Goal: Task Accomplishment & Management: Use online tool/utility

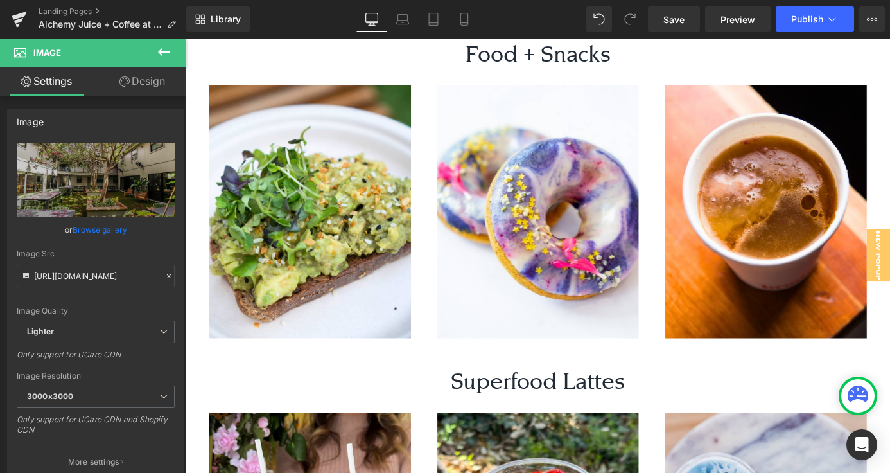
scroll to position [1336, 0]
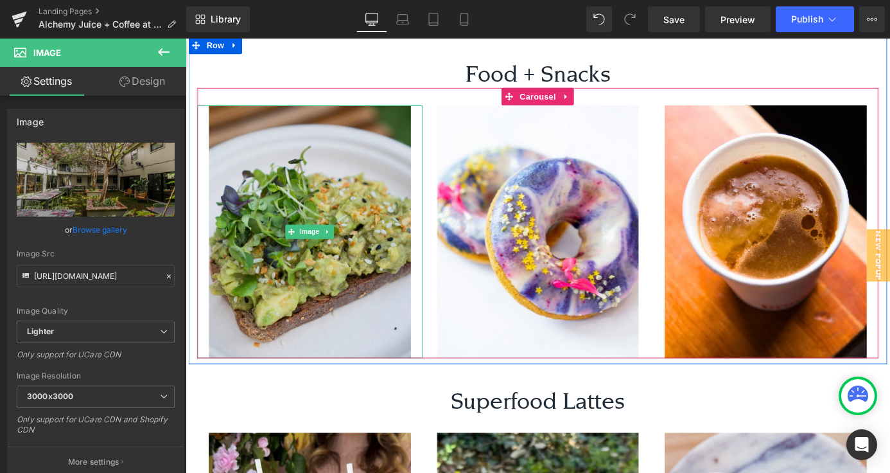
click at [342, 233] on img at bounding box center [323, 251] width 249 height 278
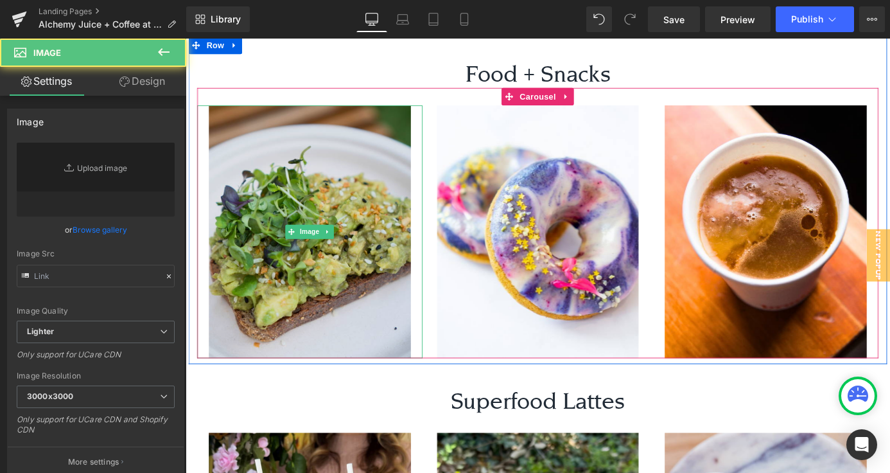
type input "[URL][DOMAIN_NAME]"
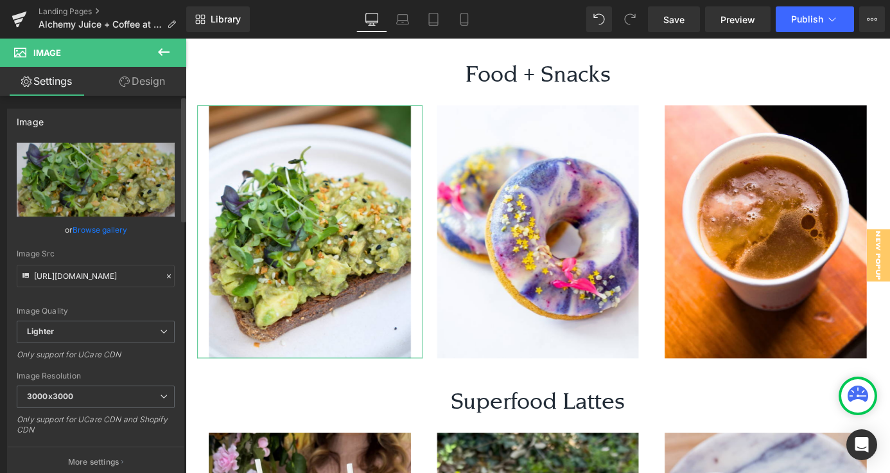
click at [91, 230] on link "Browse gallery" at bounding box center [100, 229] width 55 height 22
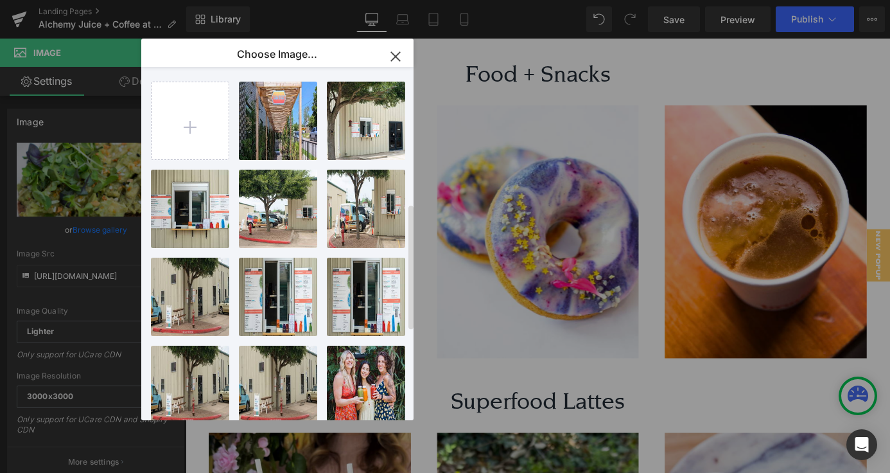
scroll to position [0, 0]
click at [213, 120] on input "file" at bounding box center [190, 120] width 77 height 77
type input "C:\fakepath\Website Photos (1).png"
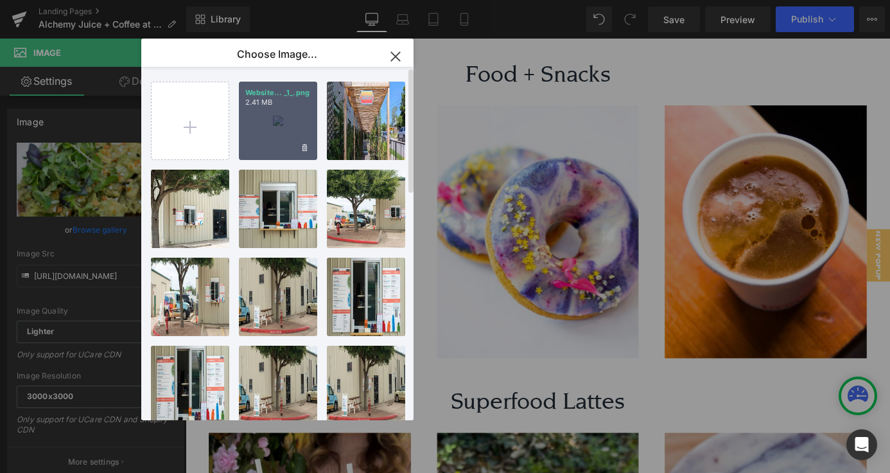
click at [287, 123] on div "Website... _1_.png 2.41 MB" at bounding box center [278, 121] width 78 height 78
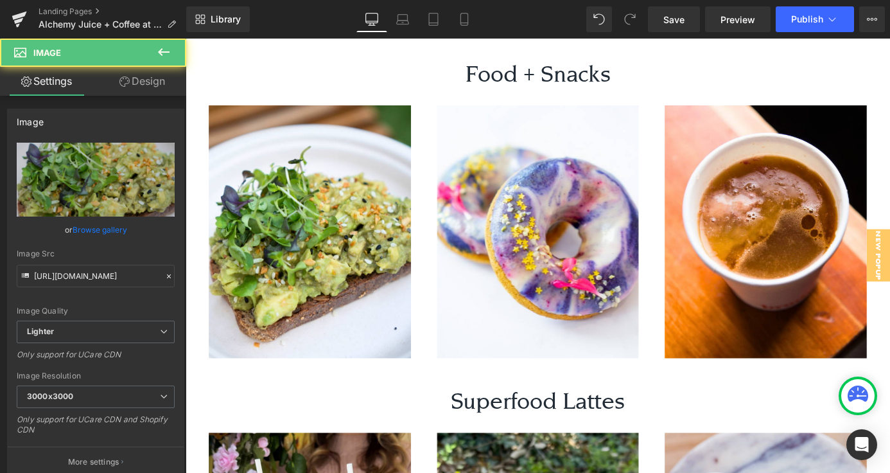
click at [298, 132] on img at bounding box center [323, 251] width 249 height 278
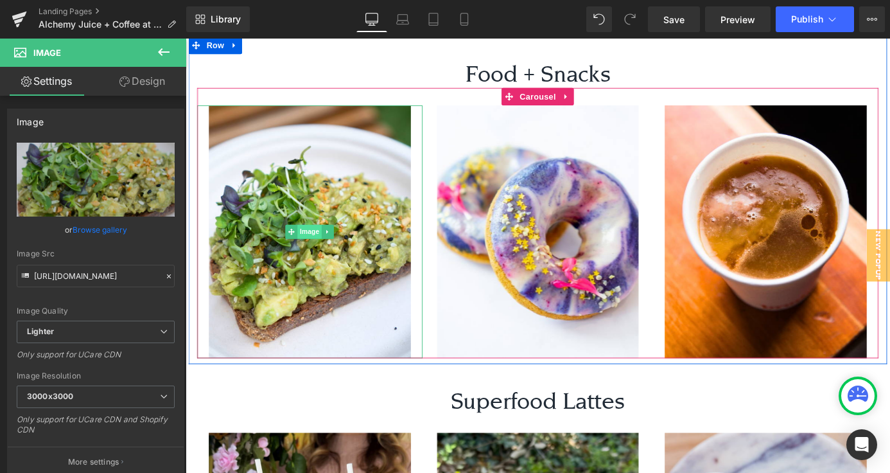
click at [322, 244] on span "Image" at bounding box center [323, 251] width 27 height 15
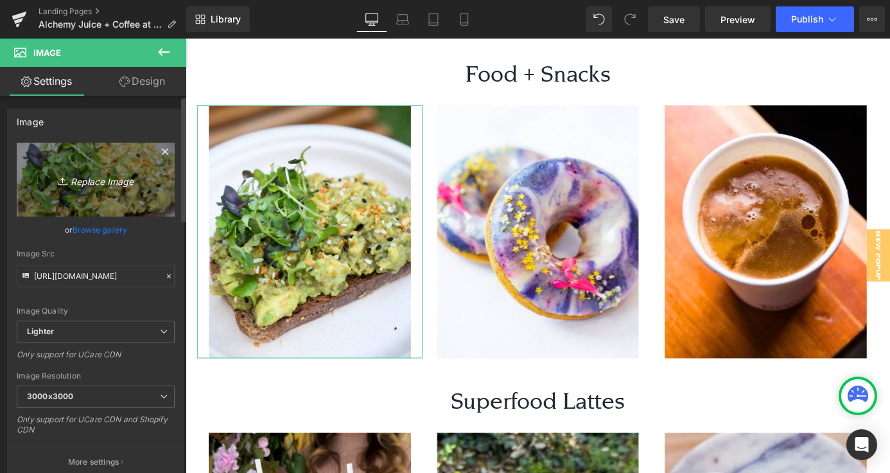
click at [103, 196] on link "Replace Image" at bounding box center [96, 180] width 158 height 74
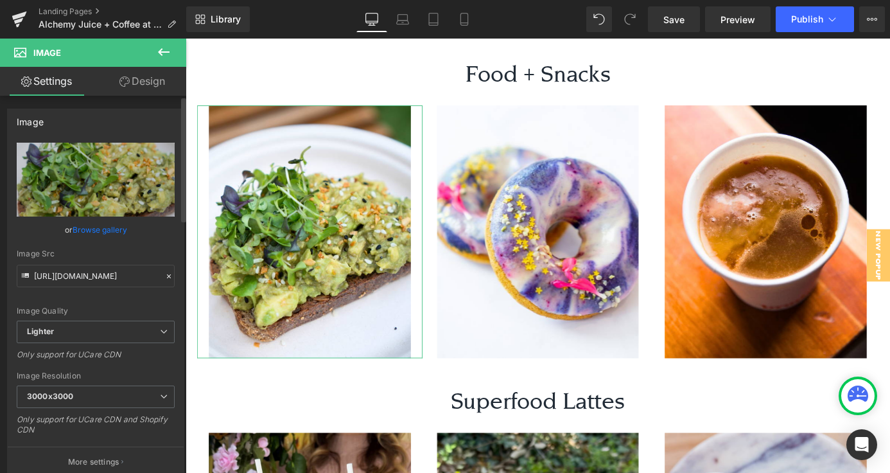
click at [116, 222] on link "Browse gallery" at bounding box center [100, 229] width 55 height 22
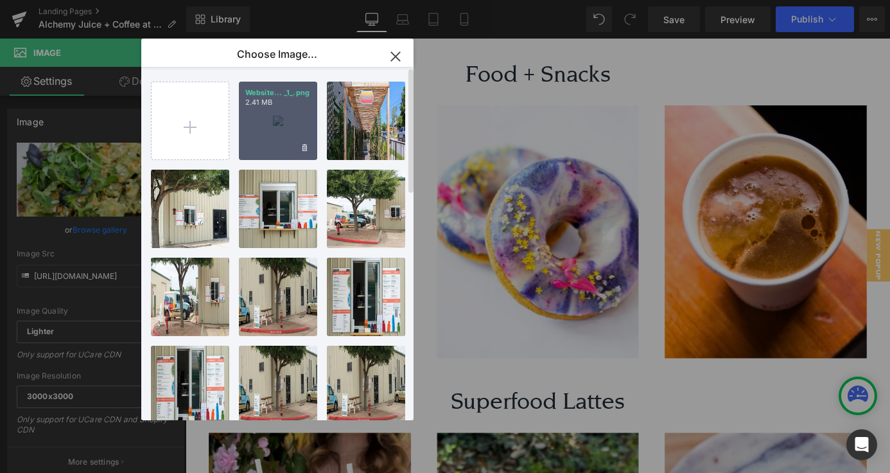
click at [284, 127] on div "Website... _1_.png 2.41 MB" at bounding box center [278, 121] width 78 height 78
type input "https://ucarecdn.com/9343c1c6-f0ee-498c-8e21-6894fe07bd4d/-/format/auto/-/previ…"
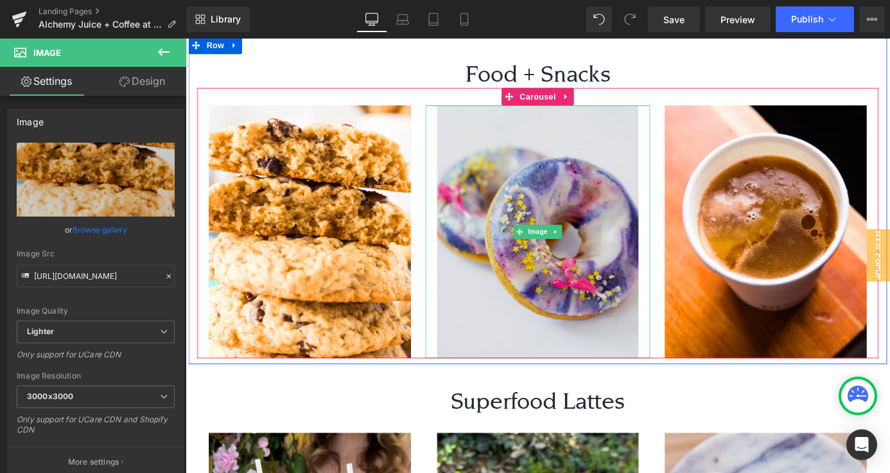
scroll to position [1278, 0]
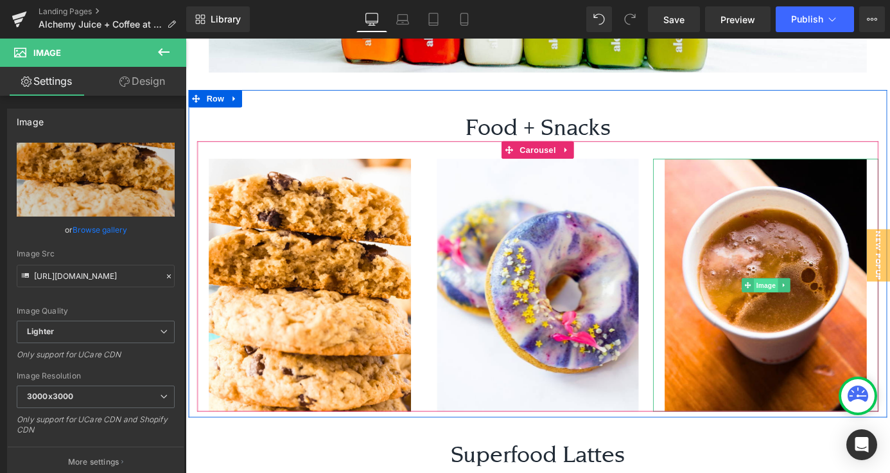
click at [831, 303] on span "Image" at bounding box center [826, 310] width 27 height 15
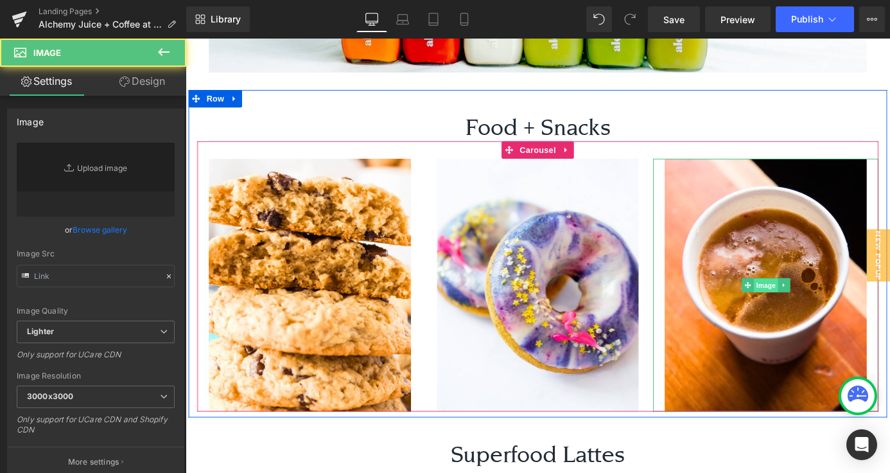
type input "https://ucarecdn.com/ba95e262-9741-4bb6-aed9-18236932cdd2/-/format/auto/-/previ…"
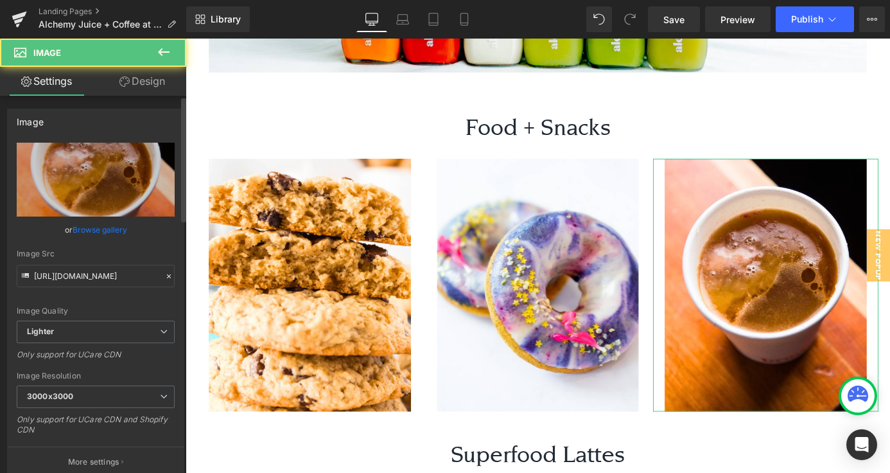
click at [93, 231] on link "Browse gallery" at bounding box center [100, 229] width 55 height 22
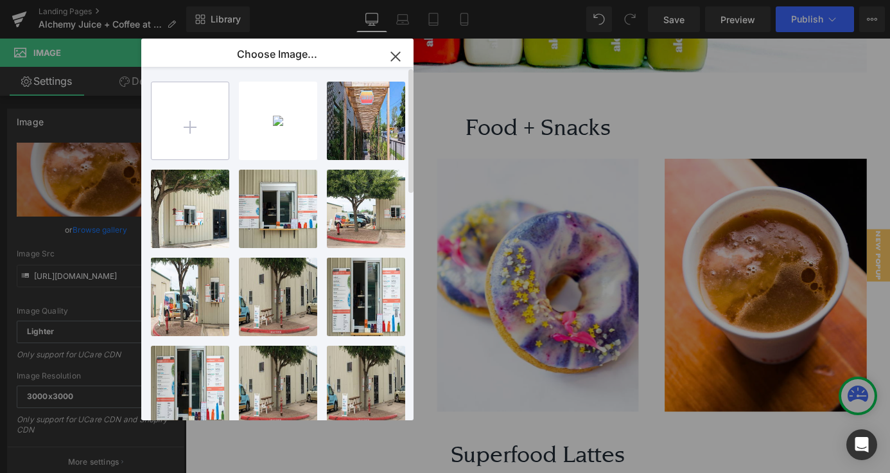
click at [169, 145] on input "file" at bounding box center [190, 120] width 77 height 77
type input "C:\fakepath\Website Photos (2).png"
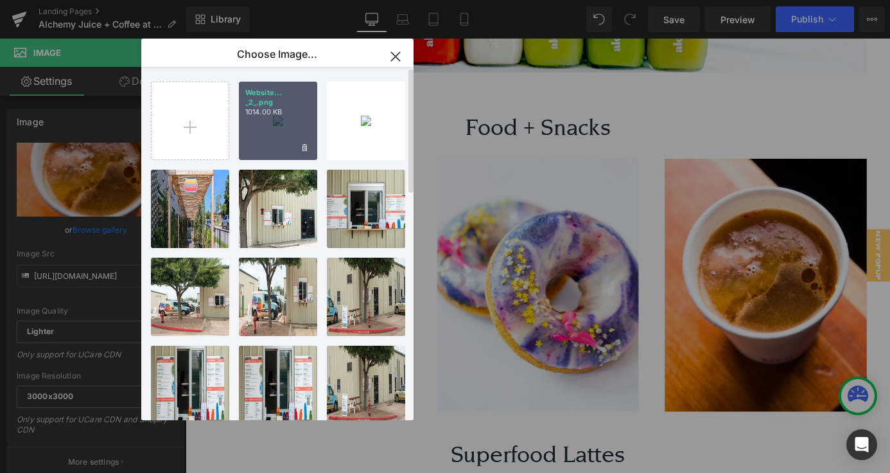
click at [278, 116] on div "Website... _2_.png 1014.00 KB" at bounding box center [278, 121] width 78 height 78
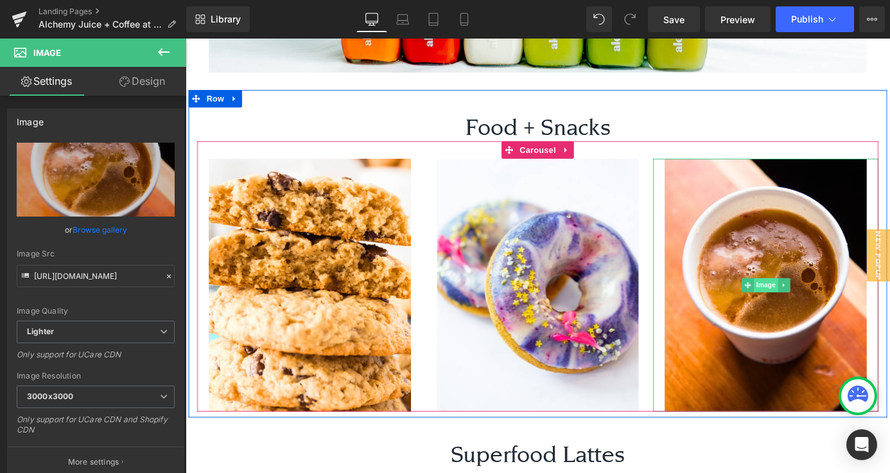
click at [822, 303] on span "Image" at bounding box center [826, 310] width 27 height 15
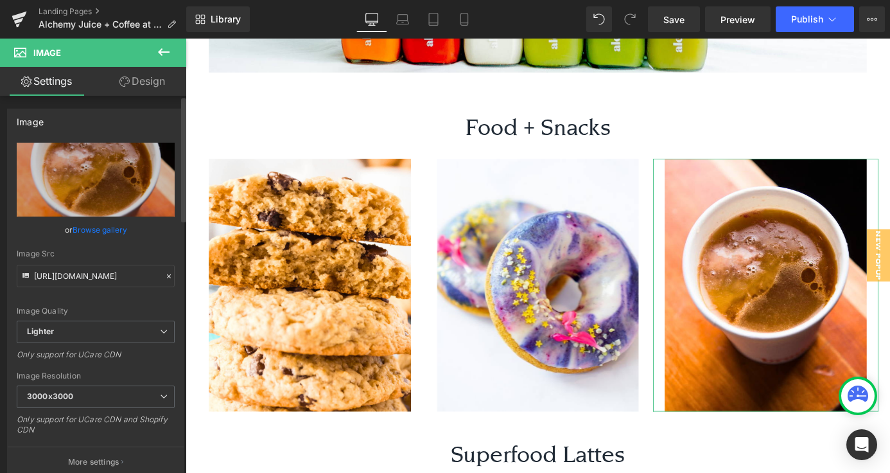
click at [96, 233] on link "Browse gallery" at bounding box center [100, 229] width 55 height 22
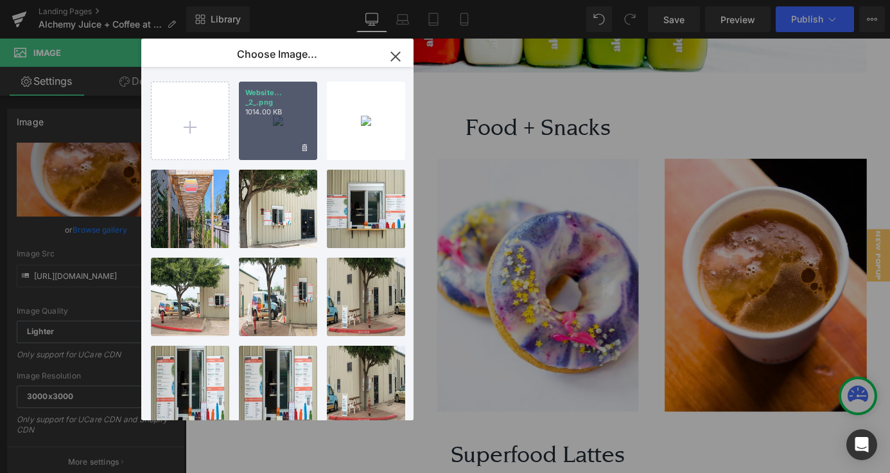
click at [278, 124] on div "Website... _2_.png 1014.00 KB" at bounding box center [278, 121] width 78 height 78
type input "https://ucarecdn.com/cd6b82de-e52f-4f21-8e80-142bdc3e0efb/-/format/auto/-/previ…"
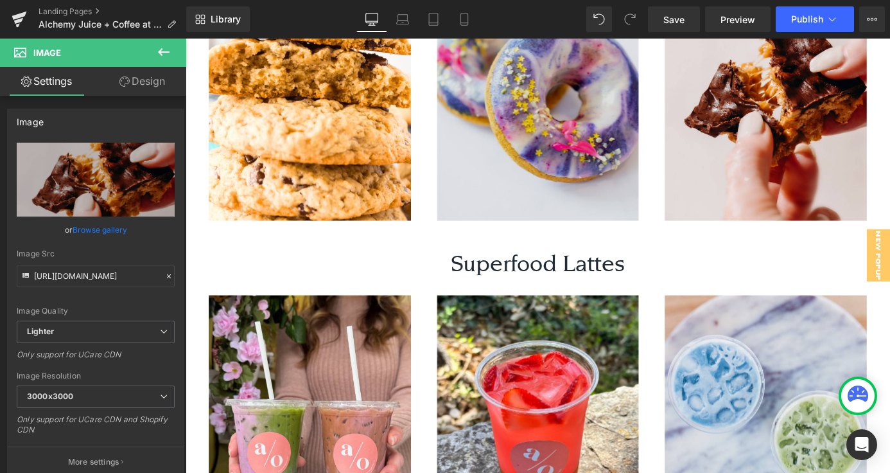
scroll to position [1224, 0]
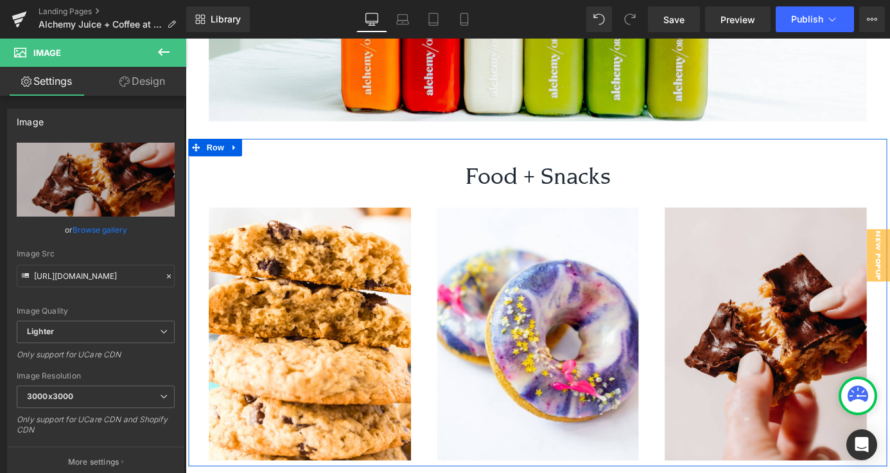
click at [563, 175] on div "Food + Snacks Heading" at bounding box center [575, 190] width 752 height 31
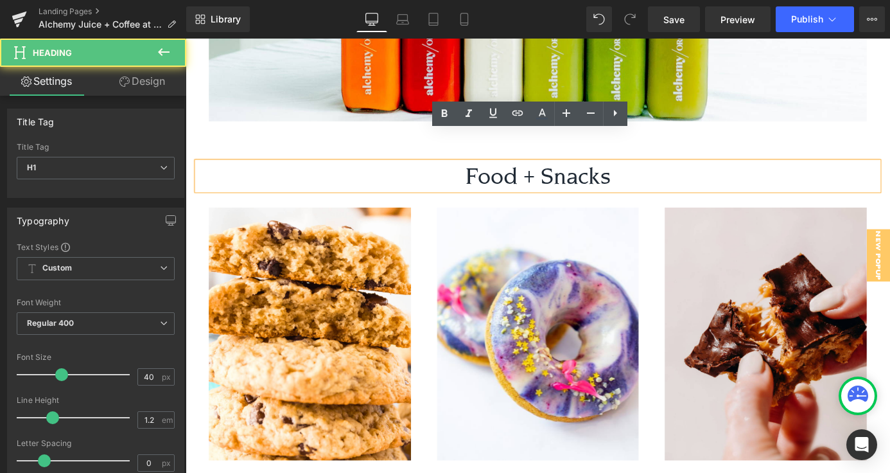
click at [578, 175] on h1 "Food + Snacks" at bounding box center [575, 190] width 752 height 31
drag, startPoint x: 578, startPoint y: 159, endPoint x: 465, endPoint y: 159, distance: 113.1
click at [465, 175] on h1 "Food + Snacks" at bounding box center [575, 190] width 752 height 31
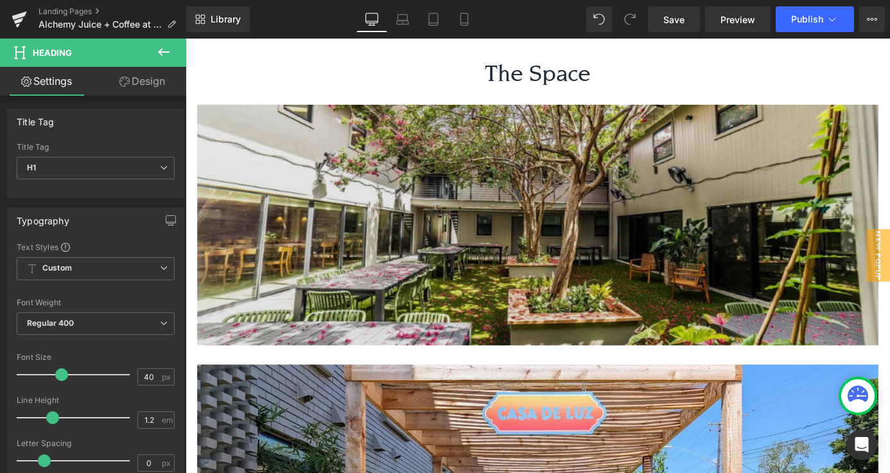
scroll to position [2138, 0]
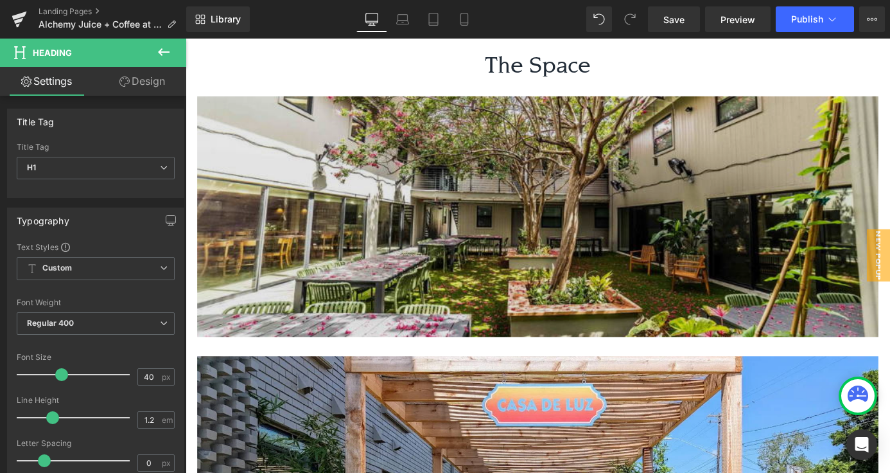
click at [552, 263] on img at bounding box center [575, 234] width 752 height 265
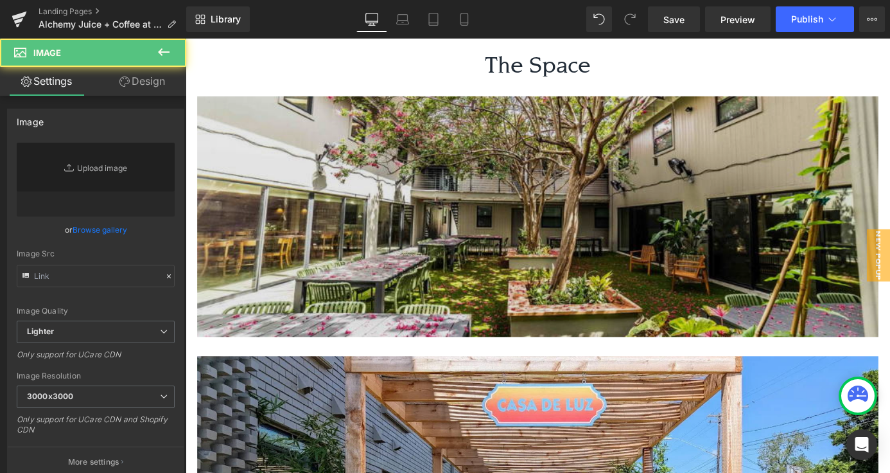
type input "https://ucarecdn.com/d95c9879-a2a7-41bd-b523-414ece65390d/-/format/auto/-/previ…"
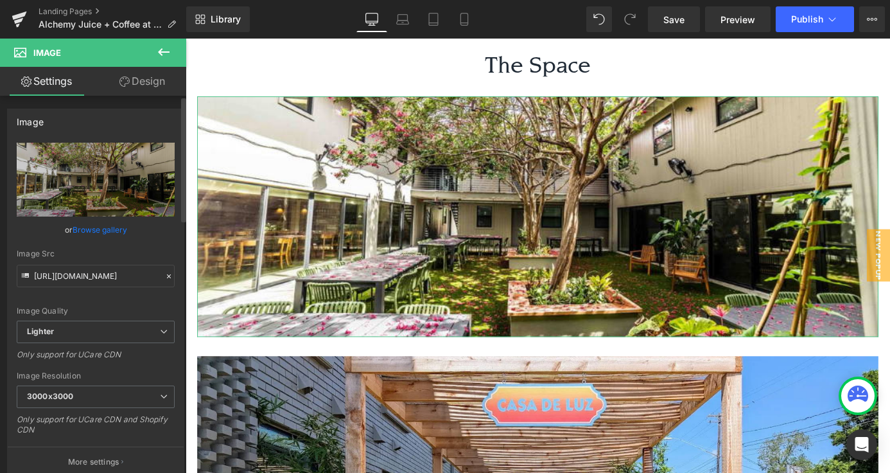
click at [98, 224] on link "Browse gallery" at bounding box center [100, 229] width 55 height 22
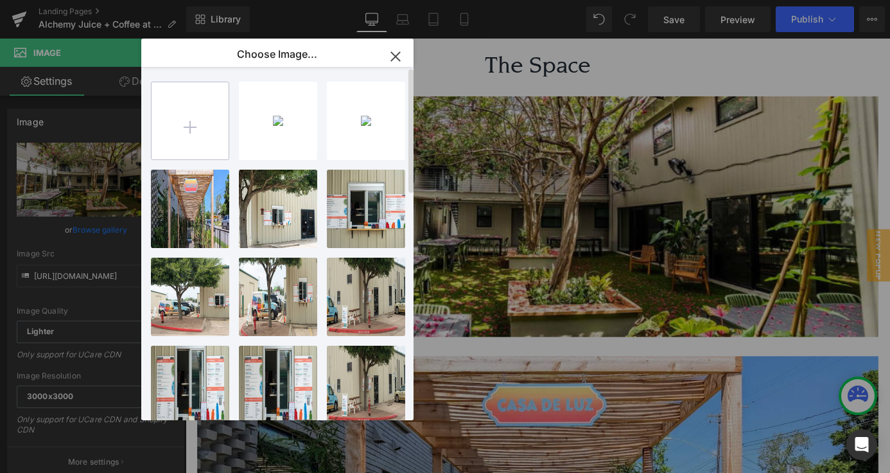
click at [170, 116] on input "file" at bounding box center [190, 120] width 77 height 77
type input "C:\fakepath\109.png"
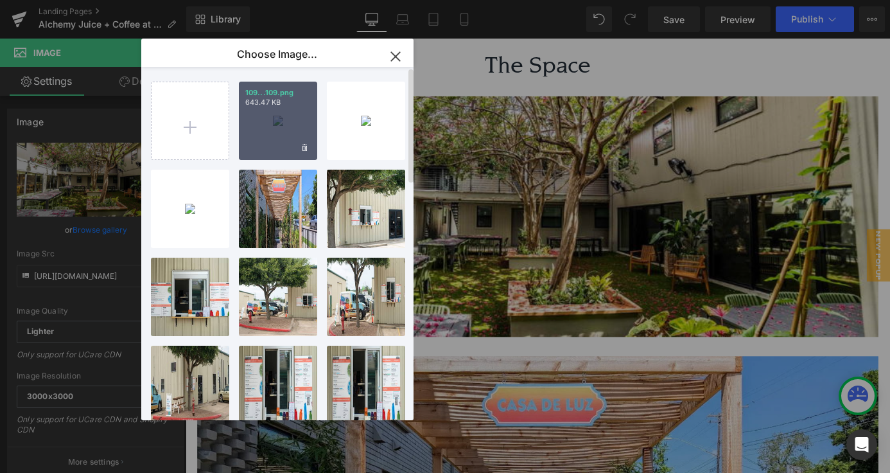
click at [294, 110] on div "109...109.png 643.47 KB" at bounding box center [278, 121] width 78 height 78
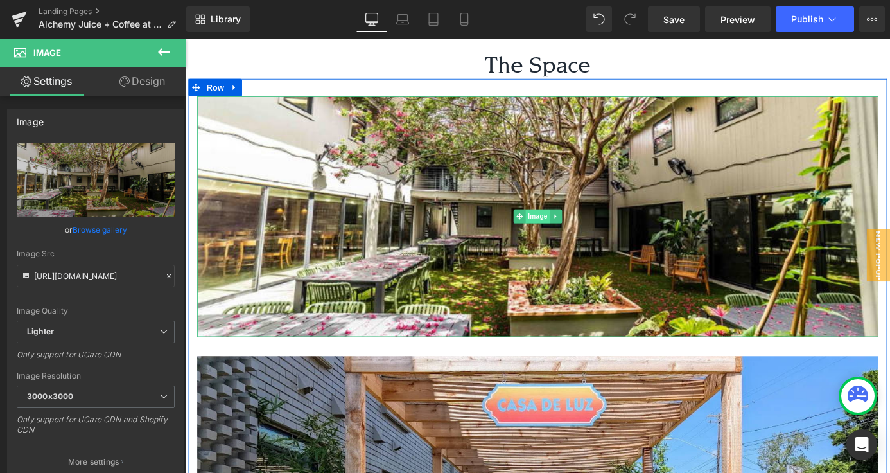
click at [576, 227] on span "Image" at bounding box center [574, 234] width 27 height 15
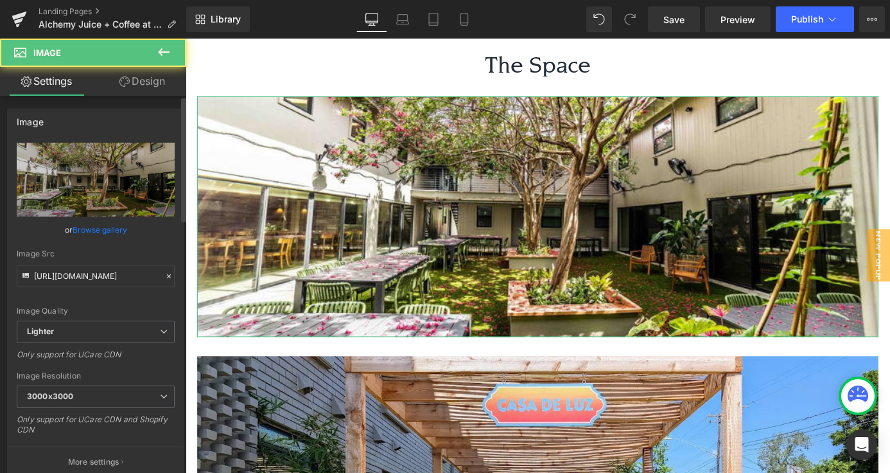
click at [107, 226] on link "Browse gallery" at bounding box center [100, 229] width 55 height 22
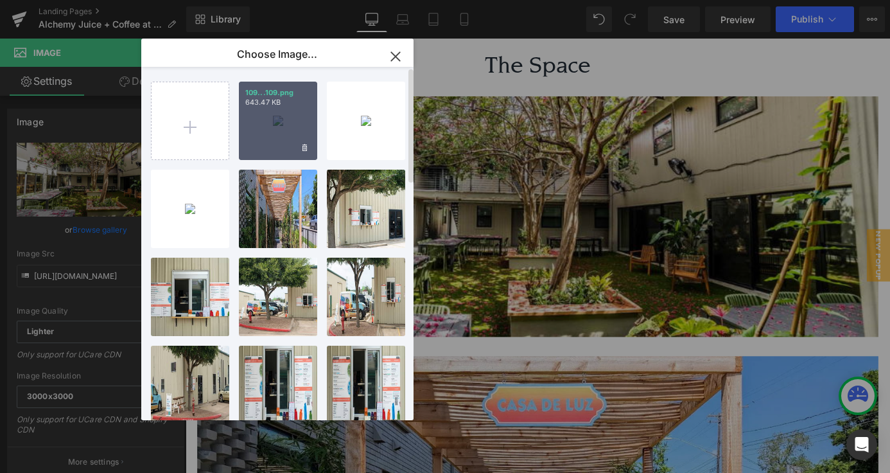
click at [274, 139] on div "109...109.png 643.47 KB" at bounding box center [278, 121] width 78 height 78
type input "https://ucarecdn.com/4621957b-761b-4874-9c3c-299a98966958/-/format/auto/-/previ…"
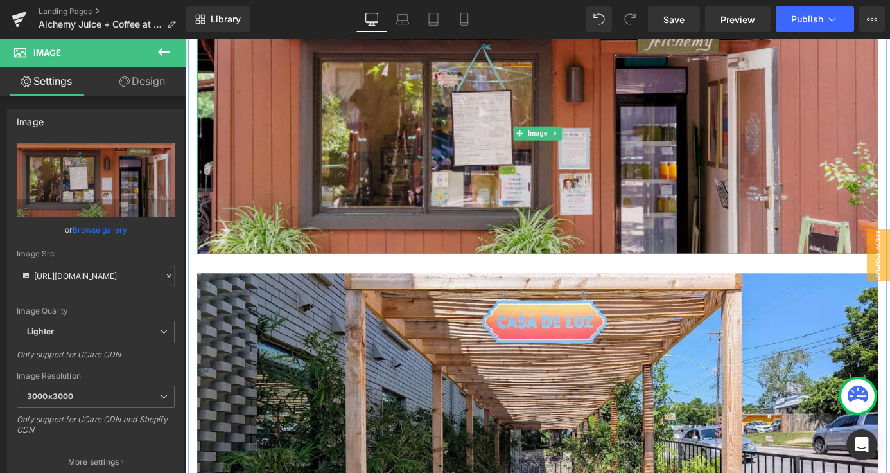
scroll to position [2250, 0]
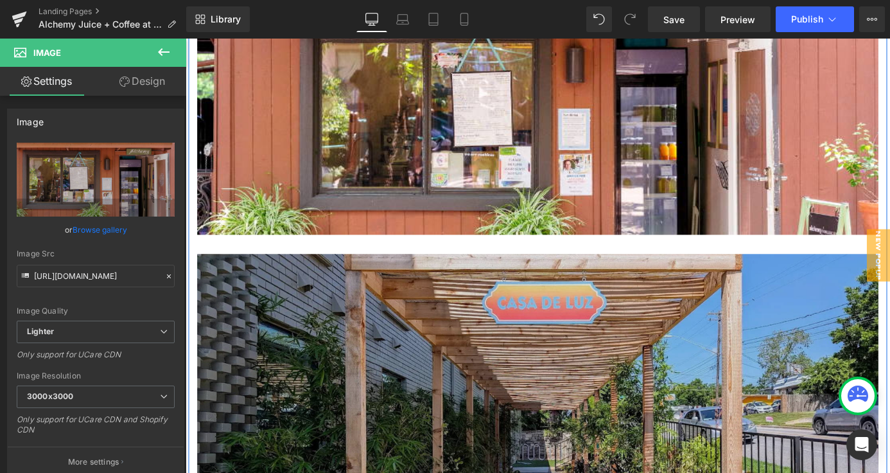
click at [620, 336] on img at bounding box center [575, 408] width 752 height 265
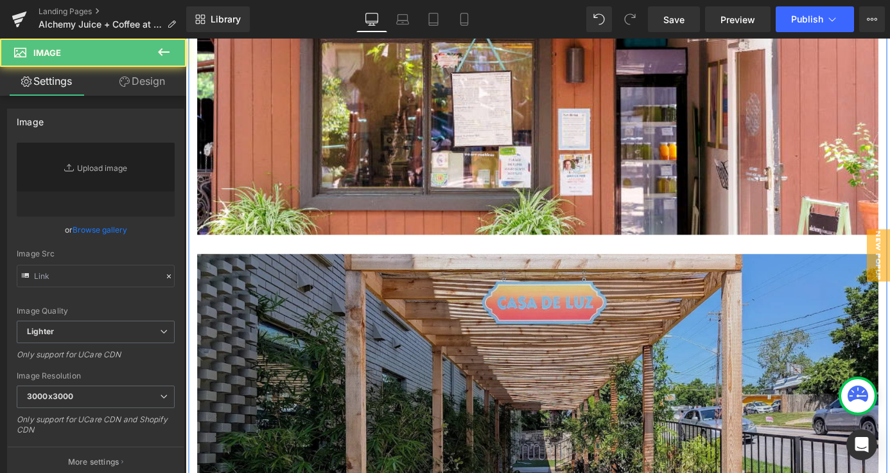
type input "https://ucarecdn.com/b14a8ca8-bb0e-4057-8fb2-96af469697da/-/format/auto/-/previ…"
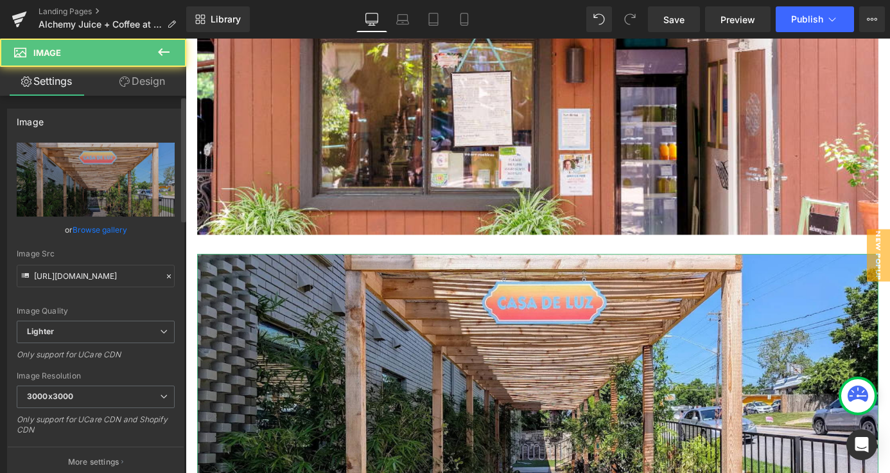
click at [102, 229] on link "Browse gallery" at bounding box center [100, 229] width 55 height 22
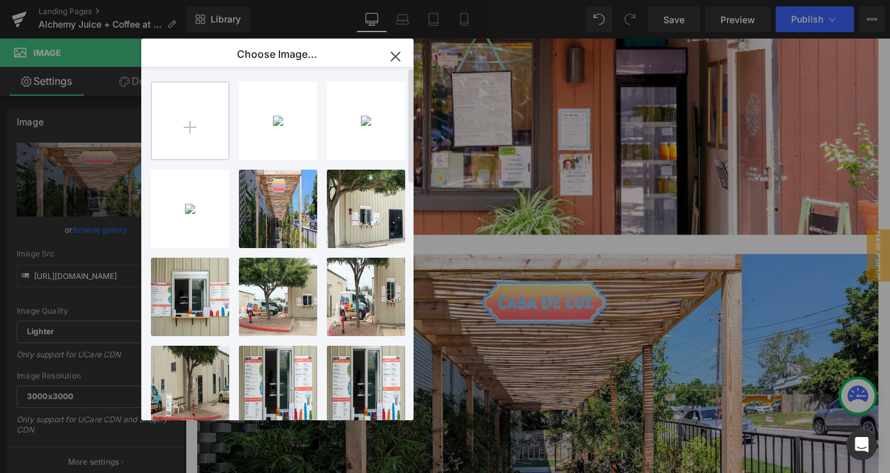
click at [180, 111] on input "file" at bounding box center [190, 120] width 77 height 77
type input "C:\fakepath\110.png"
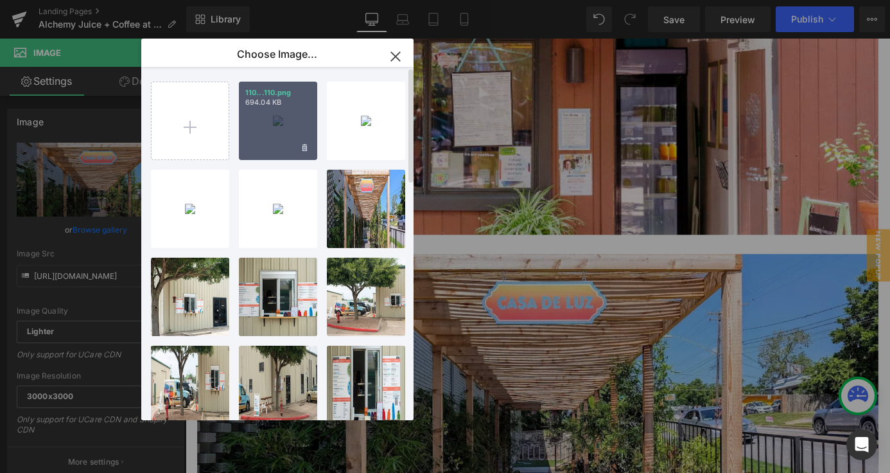
click at [281, 127] on div "110...110.png 694.04 KB" at bounding box center [278, 121] width 78 height 78
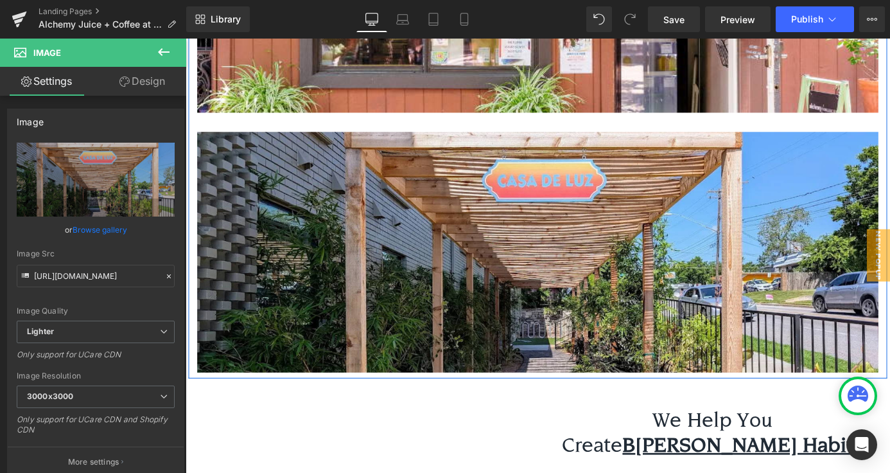
scroll to position [2390, 0]
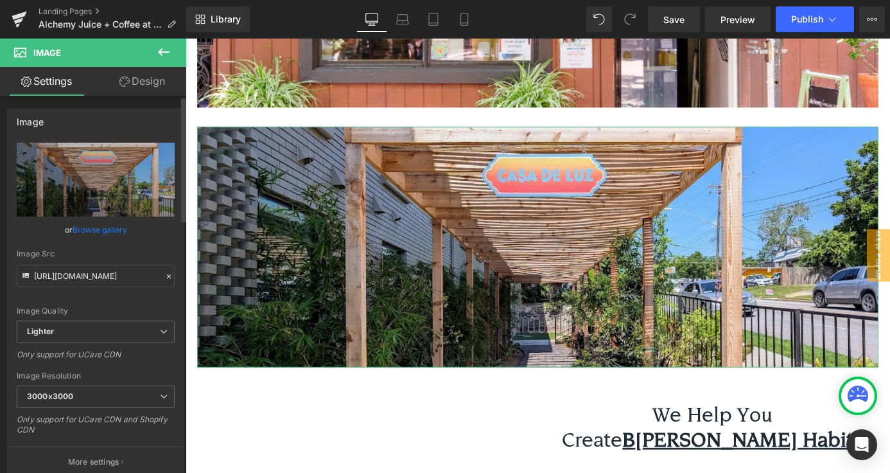
click at [112, 231] on link "Browse gallery" at bounding box center [100, 229] width 55 height 22
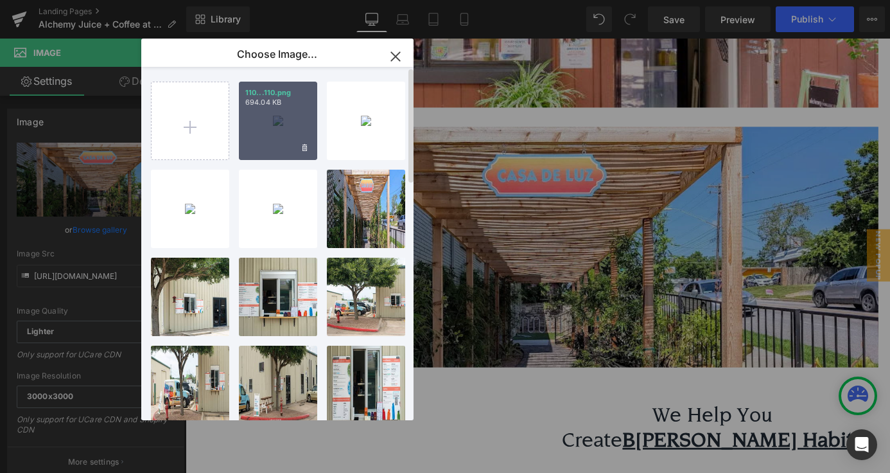
click at [289, 126] on div "110...110.png 694.04 KB" at bounding box center [278, 121] width 78 height 78
type input "https://ucarecdn.com/e4c11ec5-0c75-4cda-bcf5-a270f10f2e88/-/format/auto/-/previ…"
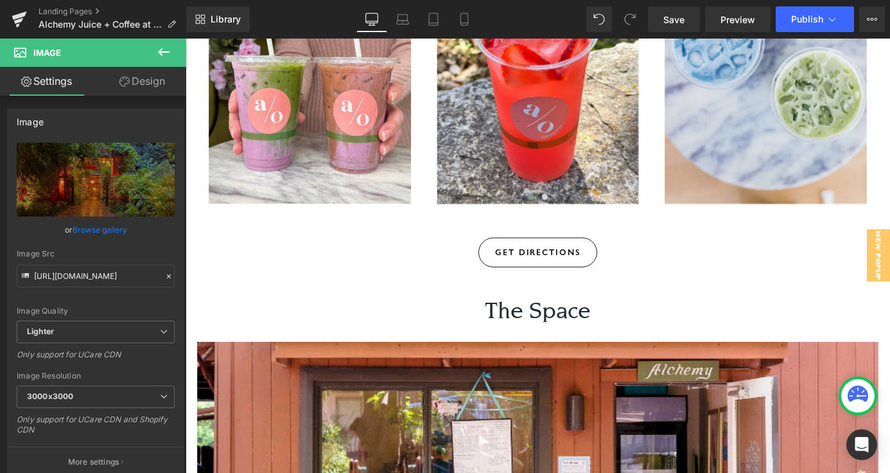
scroll to position [1860, 0]
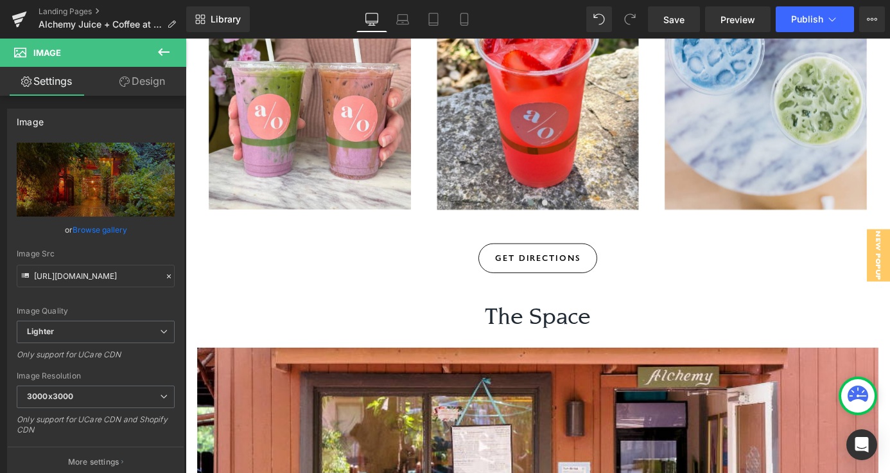
click at [568, 265] on link "GET DIRECTIONS" at bounding box center [574, 281] width 131 height 33
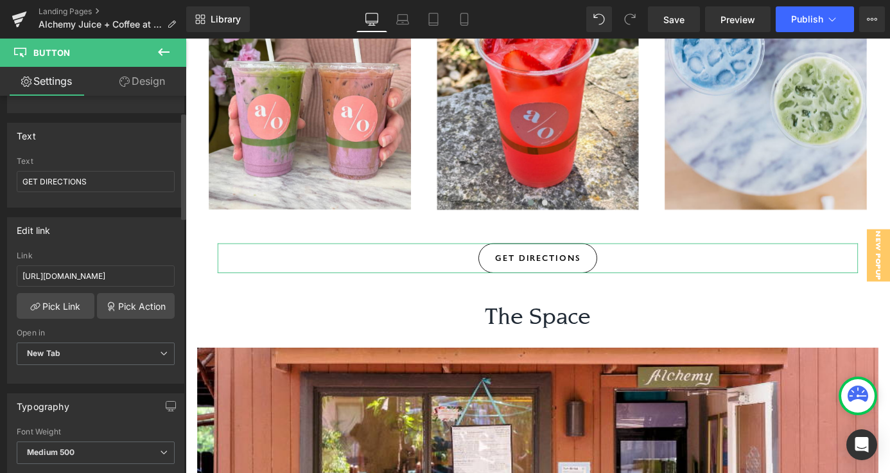
scroll to position [112, 0]
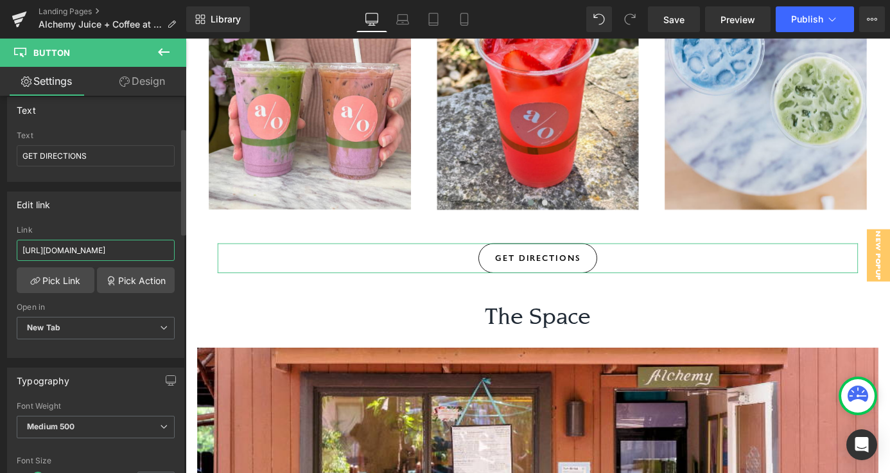
click at [93, 254] on input "https://maps.app.goo.gl/Tuhpdg1JEXCSkRUa7" at bounding box center [96, 250] width 158 height 21
paste input "www.google.com/maps/dir//1701+Toomey+Rd,+Austin,+TX+78704/@30.2643758,-97.84395…"
type input "https://www.google.com/maps/dir//1701+Toomey+Rd,+Austin,+TX+78704/@30.2643758,-…"
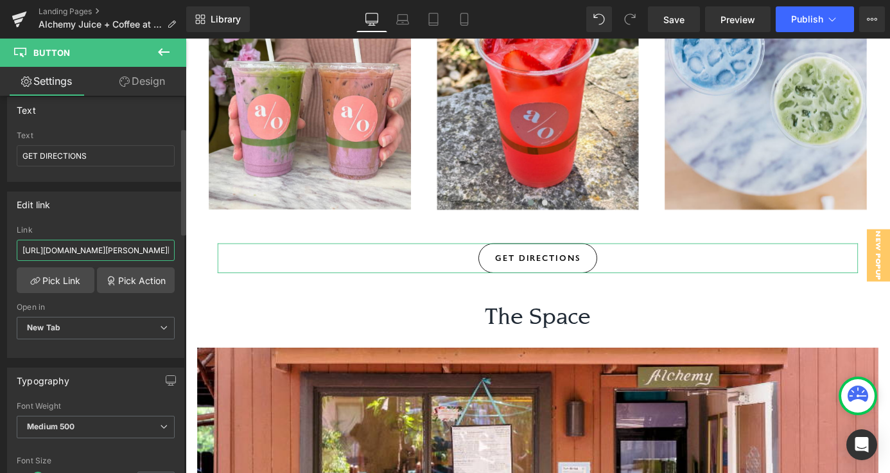
scroll to position [0, 914]
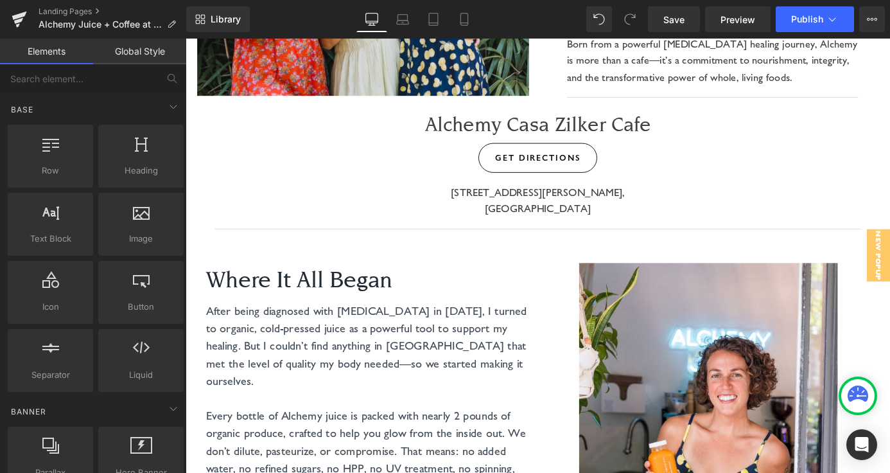
scroll to position [371, 0]
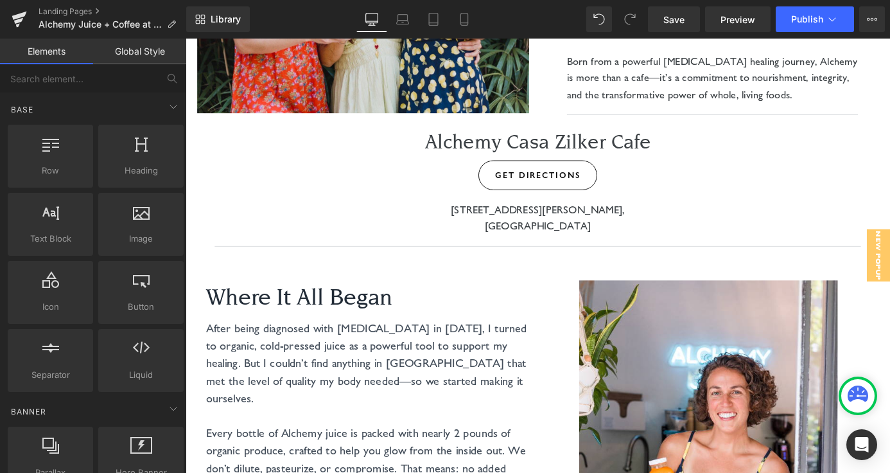
click at [570, 197] on link "GET DIRECTIONS" at bounding box center [574, 189] width 131 height 33
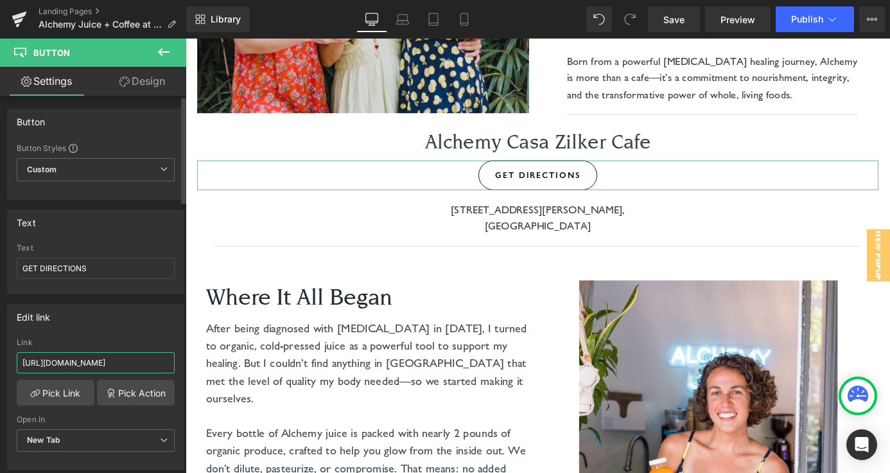
click at [100, 367] on input "https://maps.app.goo.gl/Tuhpdg1JEXCSkRUa7" at bounding box center [96, 362] width 158 height 21
type input "https://www.google.com/maps/dir//1701+Toomey+Rd,+Austin,+TX+78704/@30.2643758,-…"
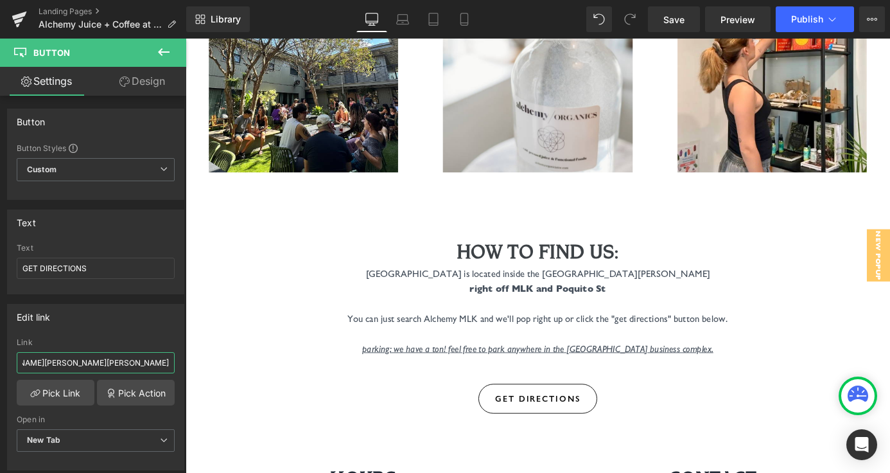
scroll to position [4723, 0]
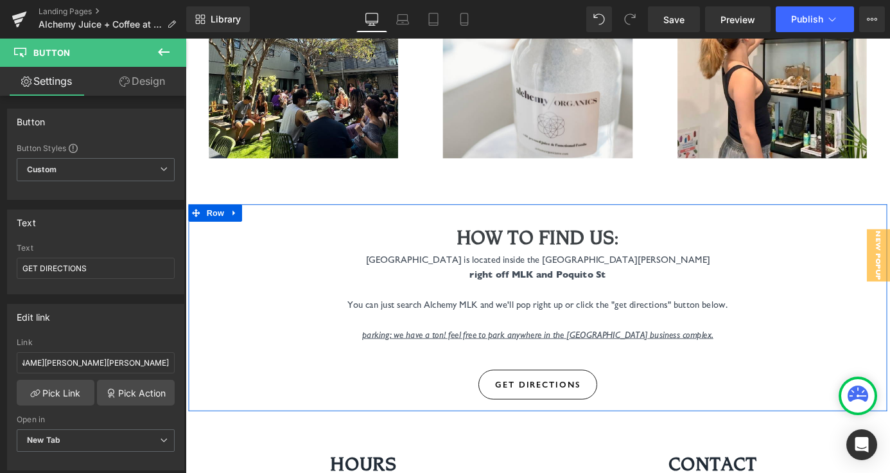
click at [583, 412] on span "Button" at bounding box center [575, 419] width 30 height 15
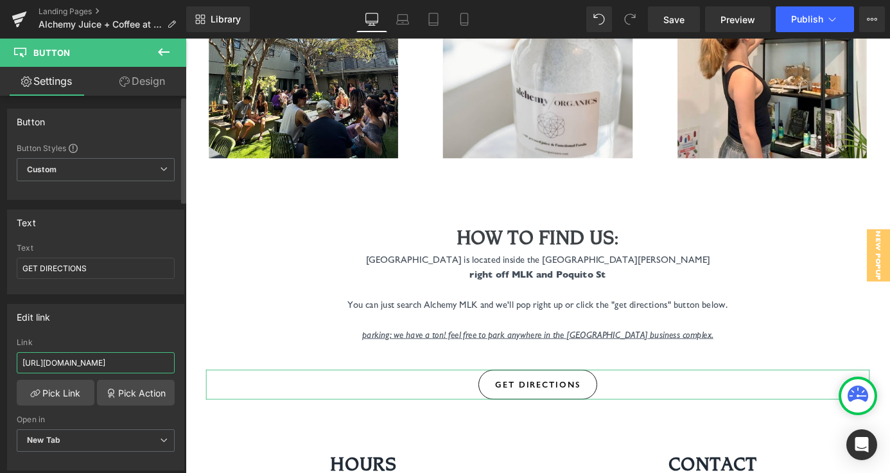
click at [105, 358] on input "https://maps.app.goo.gl/Tuhpdg1JEXCSkRUa7" at bounding box center [96, 362] width 158 height 21
paste input "www.google.com/maps/dir//1701+Toomey+Rd,+Austin,+TX+78704/@30.2643758,-97.84395…"
type input "https://www.google.com/maps/dir//1701+Toomey+Rd,+Austin,+TX+78704/@30.2643758,-…"
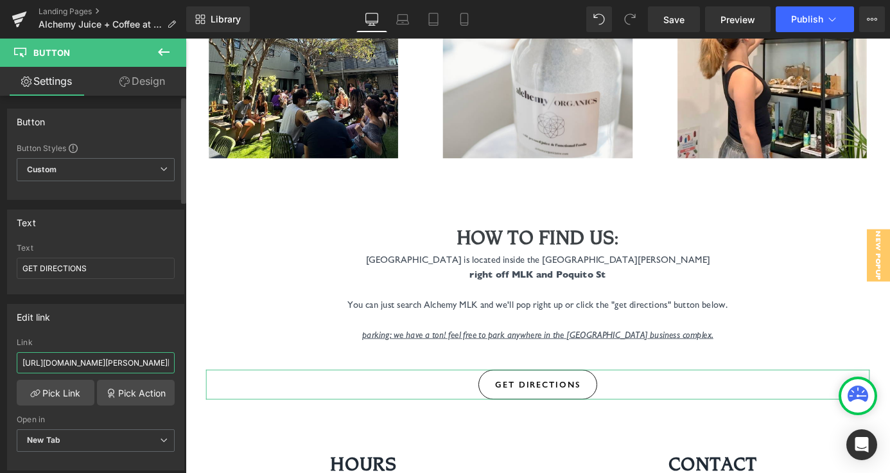
scroll to position [0, 914]
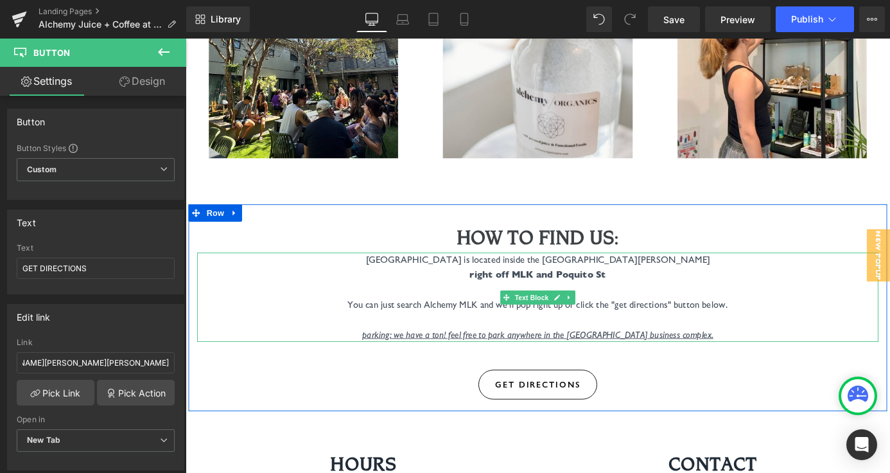
click at [357, 324] on p "You can just search Alchemy MLK and we'll pop right up or click the "get direct…" at bounding box center [574, 332] width 700 height 17
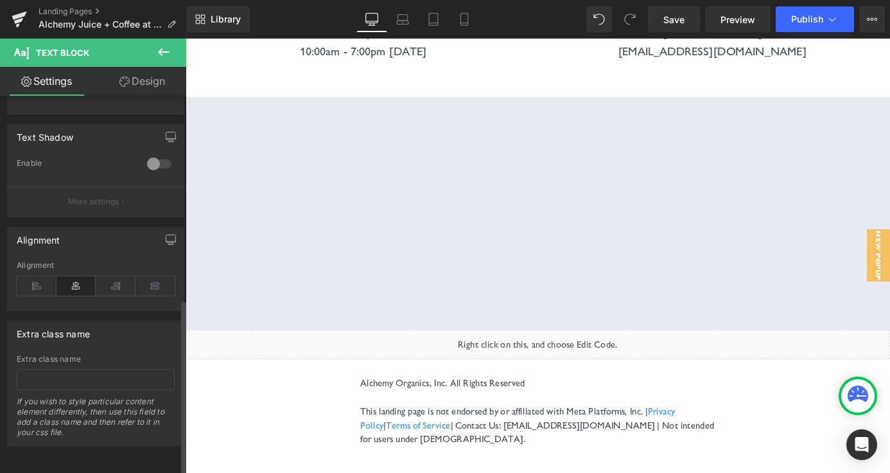
scroll to position [0, 0]
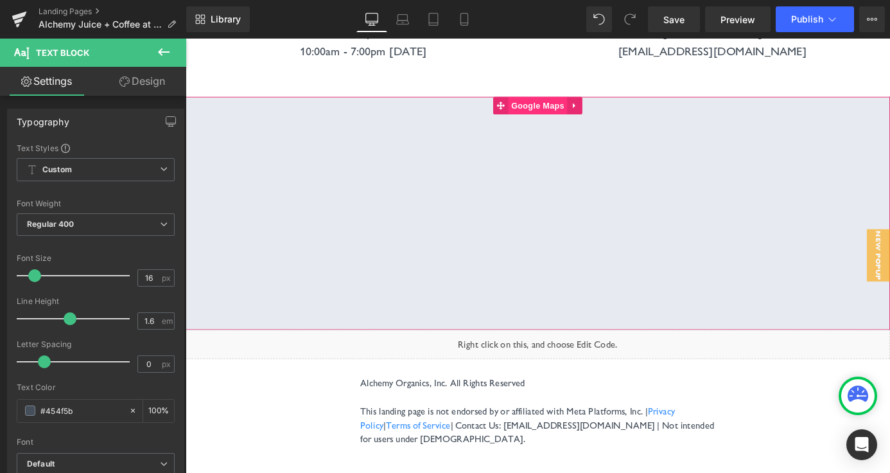
click at [574, 103] on span "Google Maps" at bounding box center [574, 112] width 65 height 19
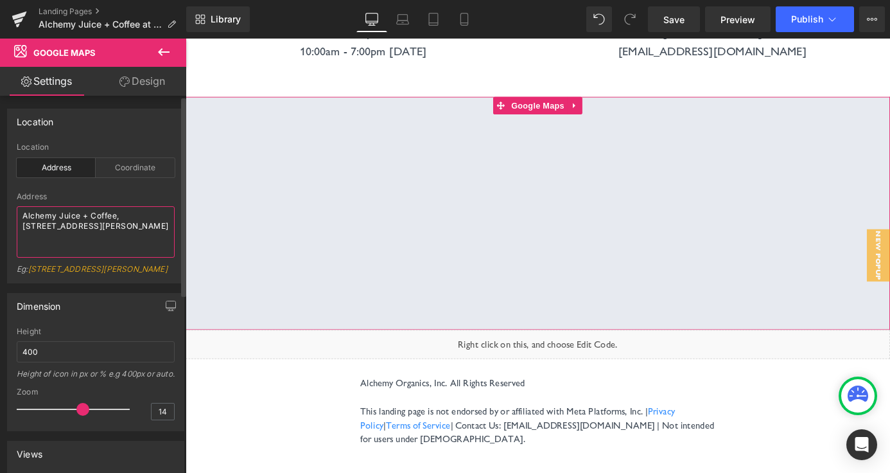
click at [100, 223] on textarea "Alchemy Juice + Coffee, 1915 E Martin Luther King Jr Blvd Suite 102, Austin, TX…" at bounding box center [96, 231] width 158 height 51
paste textarea "1701 Toomey Rd, Austin, TX 78704"
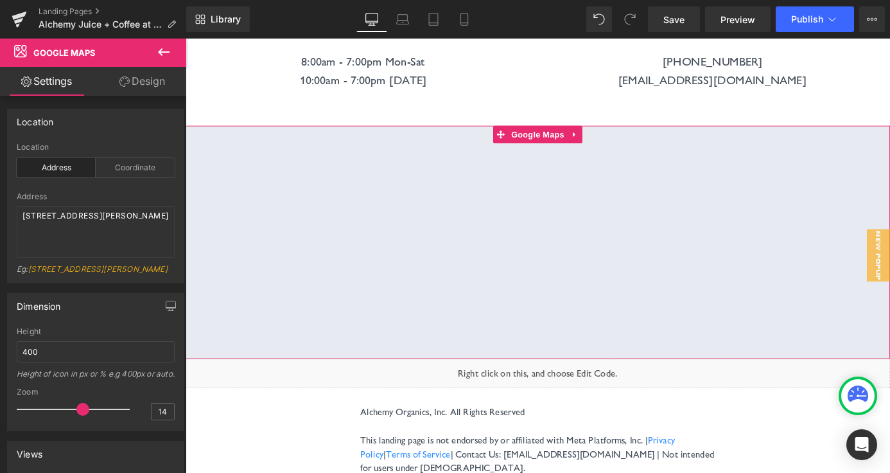
scroll to position [5207, 0]
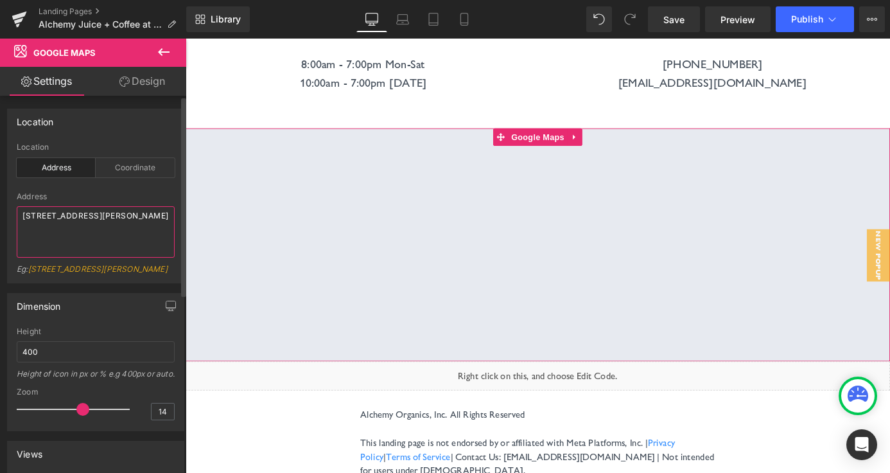
click at [62, 215] on textarea "1701 Toomey Rd, Austin, TX 78704" at bounding box center [96, 231] width 158 height 51
paste textarea "Alchemy Organics"
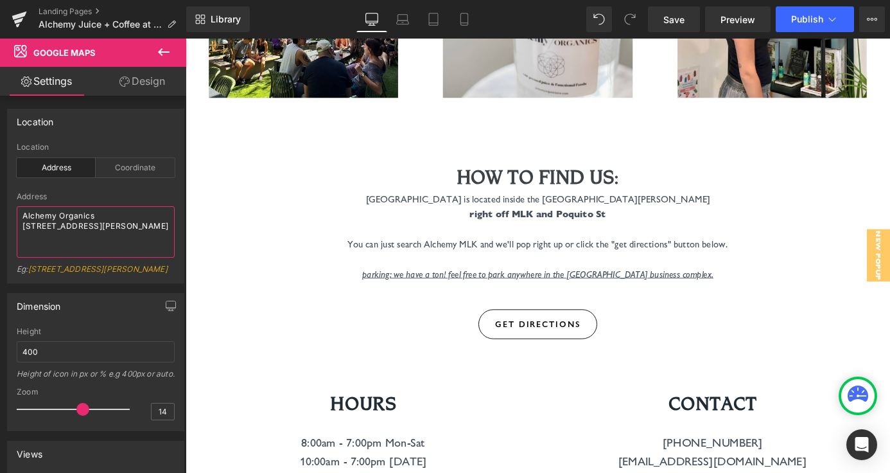
scroll to position [4791, 0]
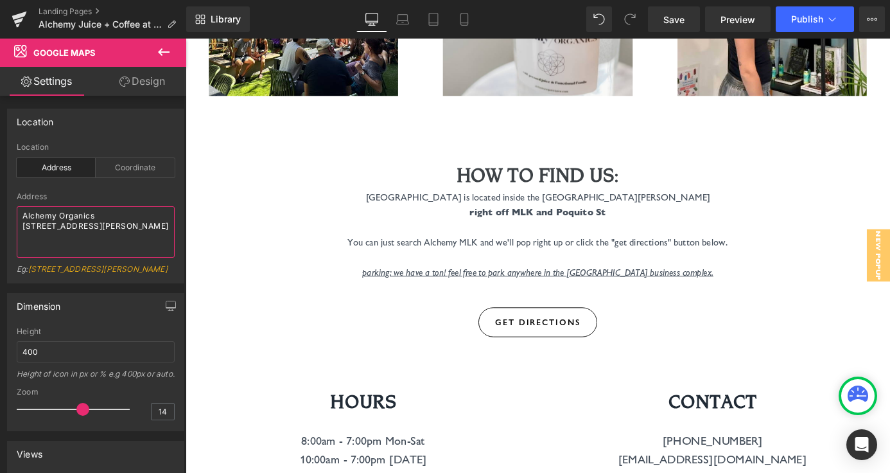
type textarea "Alchemy Organics 1701 Toomey Rd, Austin, TX 78704"
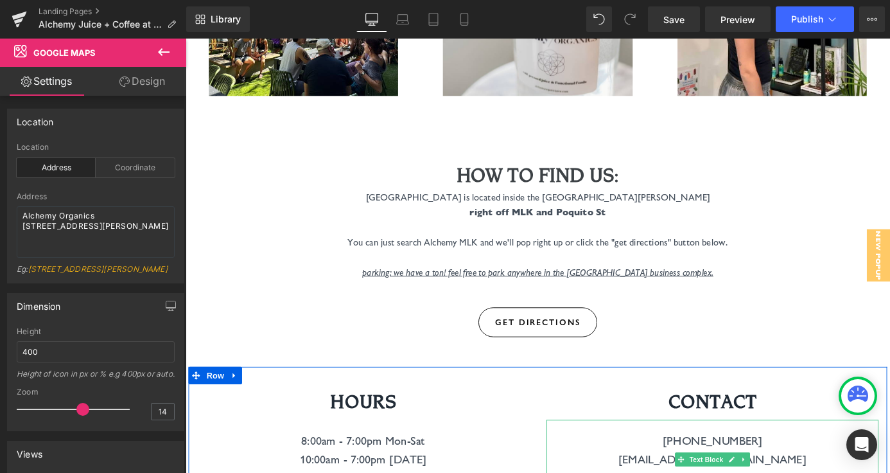
click at [772, 472] on span "[PHONE_NUMBER]" at bounding box center [767, 482] width 110 height 15
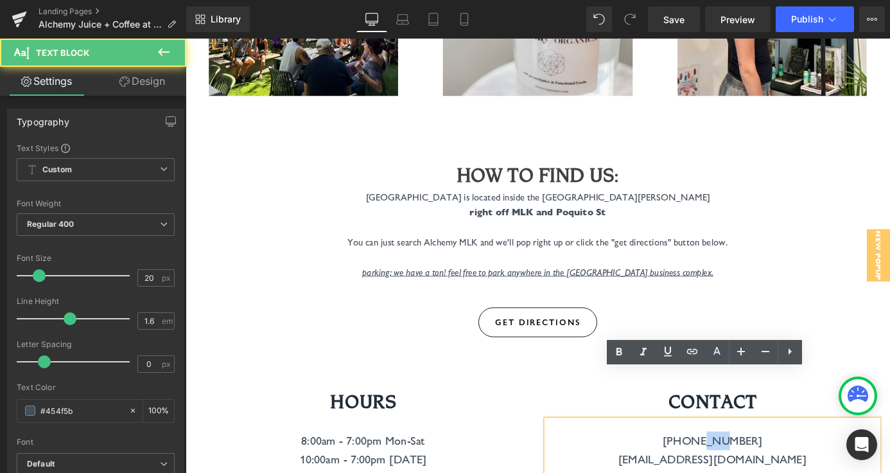
click at [772, 472] on span "[PHONE_NUMBER]" at bounding box center [767, 482] width 110 height 15
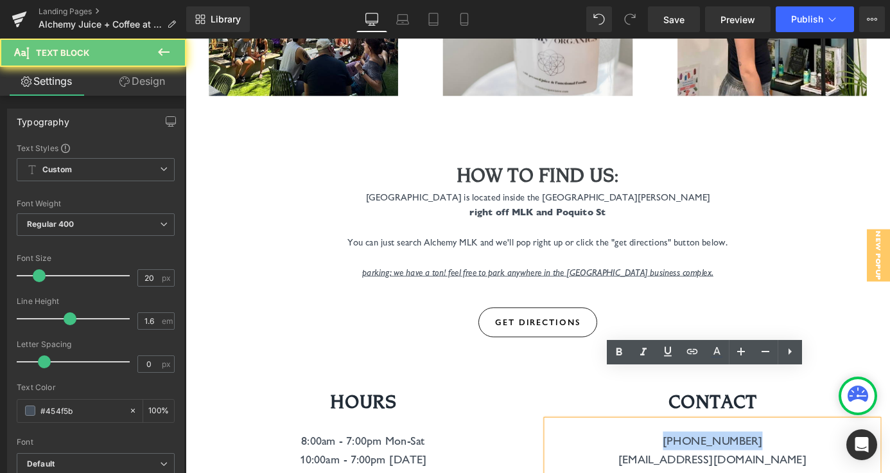
click at [772, 472] on span "[PHONE_NUMBER]" at bounding box center [767, 482] width 110 height 15
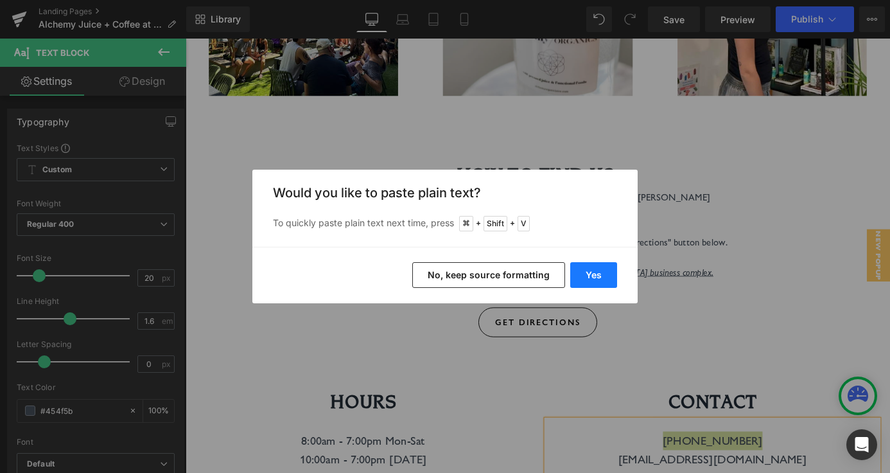
click at [604, 279] on button "Yes" at bounding box center [593, 275] width 47 height 26
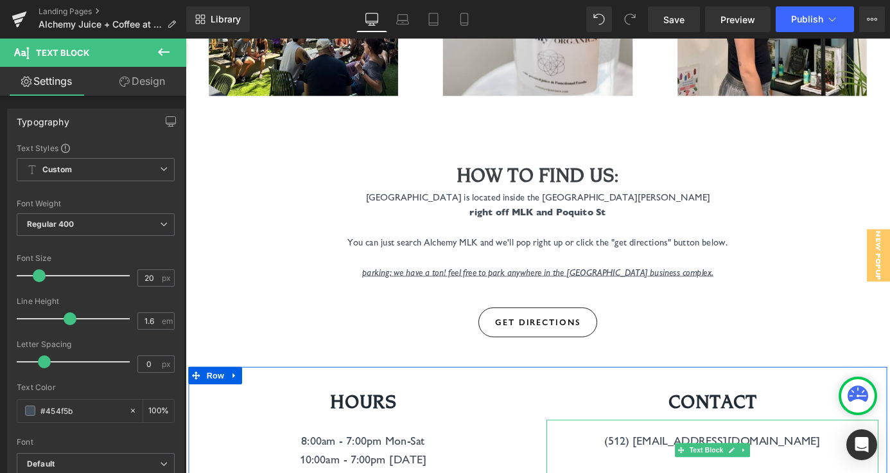
click at [732, 472] on span "(512) 256-4601hello@alchemyorganics.com" at bounding box center [767, 482] width 238 height 15
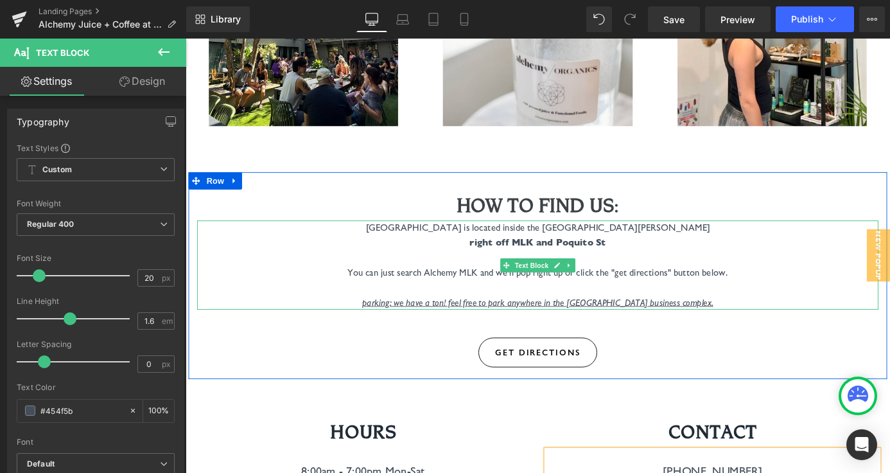
scroll to position [4754, 0]
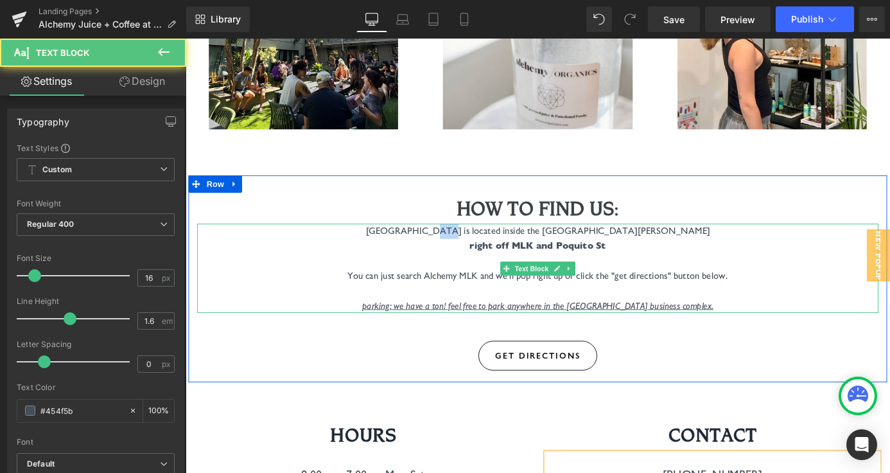
click at [504, 245] on span "Alchemy Casa East is located inside the Casa De Luz East Village" at bounding box center [575, 251] width 380 height 12
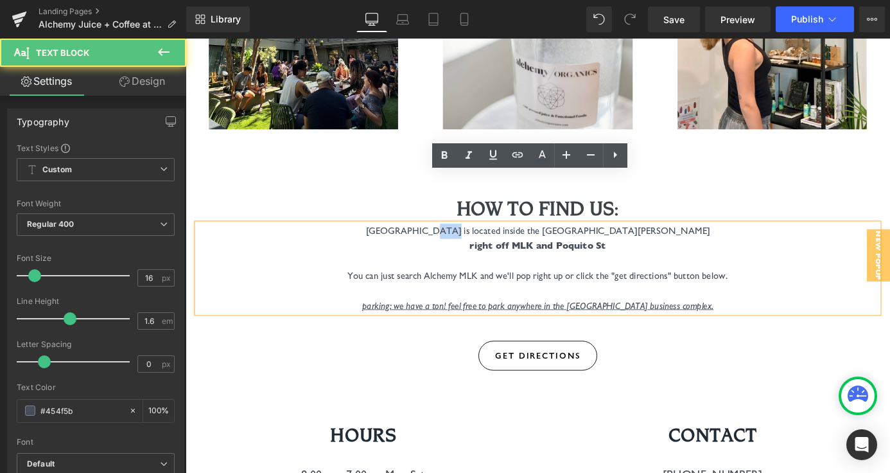
drag, startPoint x: 518, startPoint y: 195, endPoint x: 503, endPoint y: 195, distance: 15.4
click at [503, 245] on span "Alchemy Casa East is located inside the Casa De Luz East Village" at bounding box center [575, 251] width 380 height 12
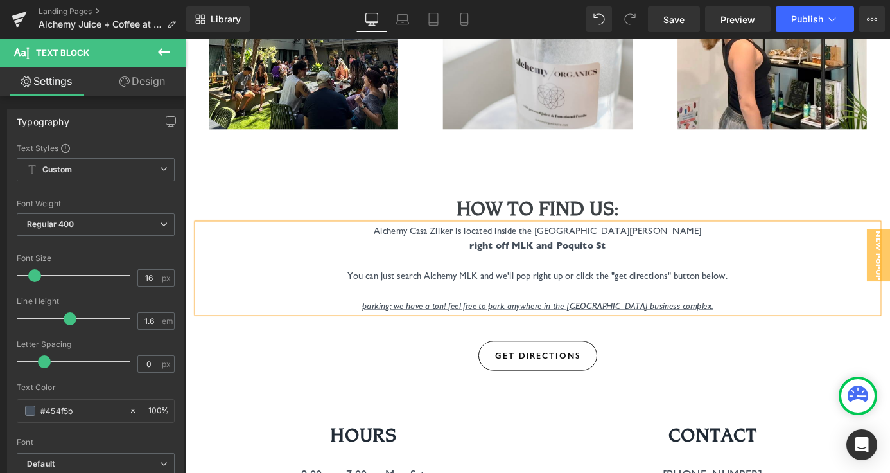
click at [686, 245] on span "Alchemy Casa Zilker is located inside the Casa De Luz East Village" at bounding box center [575, 251] width 362 height 12
drag, startPoint x: 652, startPoint y: 212, endPoint x: 529, endPoint y: 215, distance: 122.7
click at [529, 259] on p "right off MLK and Poquito St" at bounding box center [574, 267] width 700 height 17
click at [506, 292] on p "You can just search Alchemy MLK and we'll pop right up or click the "get direct…" at bounding box center [574, 300] width 700 height 17
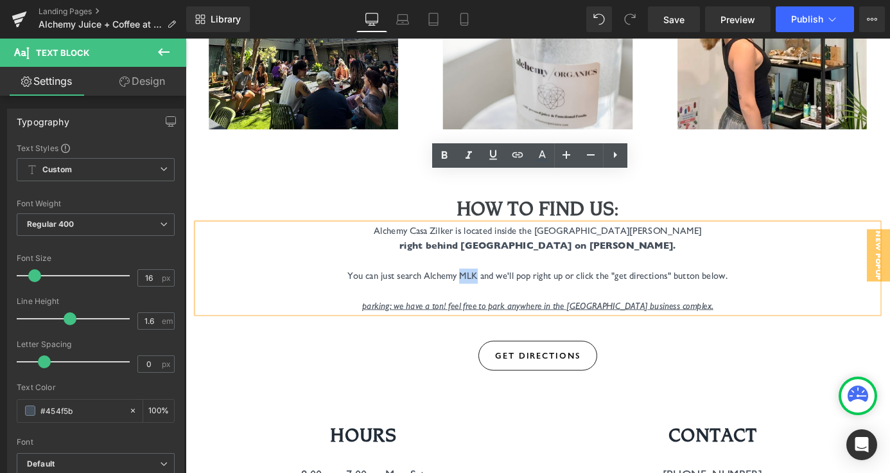
drag, startPoint x: 491, startPoint y: 247, endPoint x: 509, endPoint y: 245, distance: 18.8
click at [509, 292] on p "You can just search Alchemy MLK and we'll pop right up or click the "get direct…" at bounding box center [574, 300] width 700 height 17
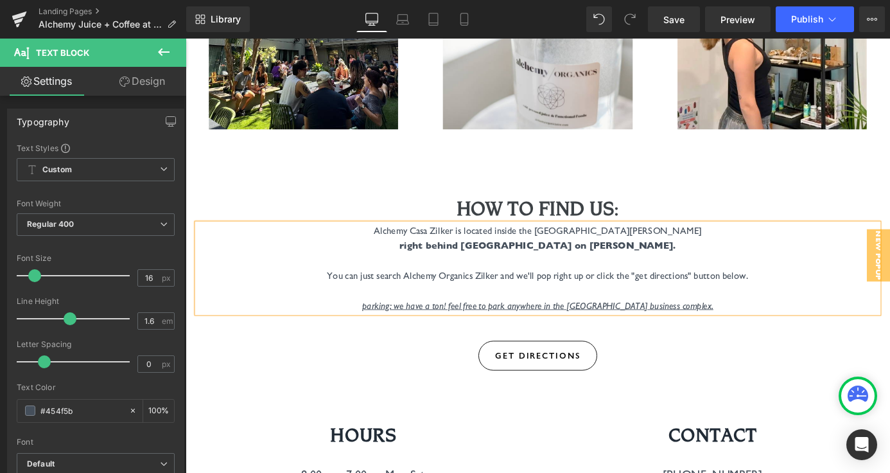
click at [750, 325] on p "parking: we have a ton! feel free to park anywhere in the Spring Bluffs busines…" at bounding box center [574, 333] width 700 height 17
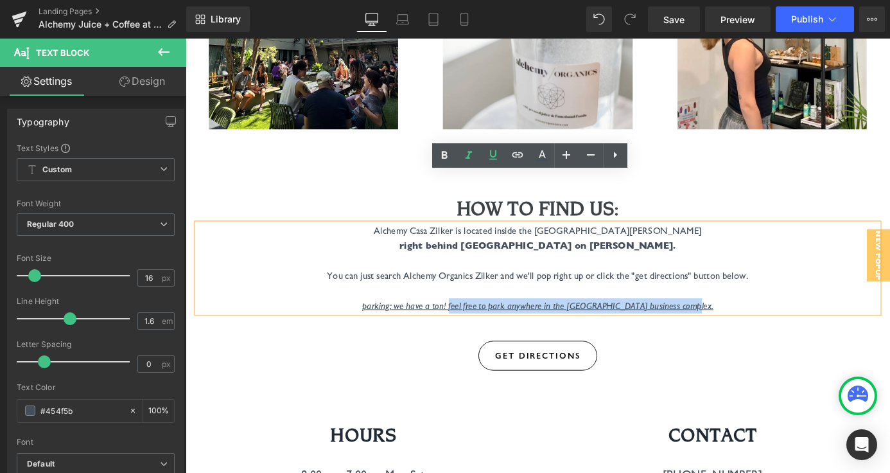
drag, startPoint x: 750, startPoint y: 281, endPoint x: 496, endPoint y: 276, distance: 254.4
click at [496, 325] on p "parking: we have a ton! feel free to park anywhere in the Spring Bluffs busines…" at bounding box center [574, 333] width 700 height 17
click at [486, 327] on u "parking: we have a ton! feel free to park anywhere in the Spring Bluffs busines…" at bounding box center [574, 333] width 387 height 12
drag, startPoint x: 493, startPoint y: 279, endPoint x: 746, endPoint y: 279, distance: 252.5
click at [746, 327] on u "parking: we have a ton! feel free to park anywhere in the Spring Bluffs busines…" at bounding box center [574, 333] width 387 height 12
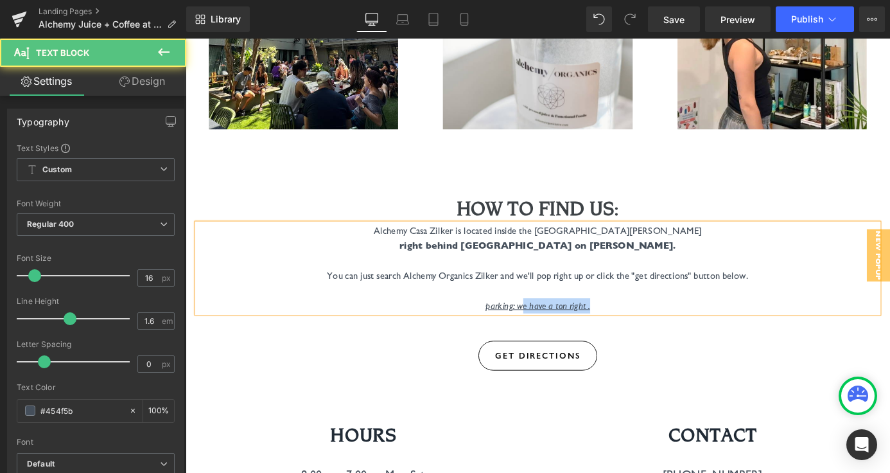
drag, startPoint x: 635, startPoint y: 279, endPoint x: 555, endPoint y: 281, distance: 79.7
click at [555, 325] on p "parking: we have a ton right ." at bounding box center [574, 333] width 700 height 17
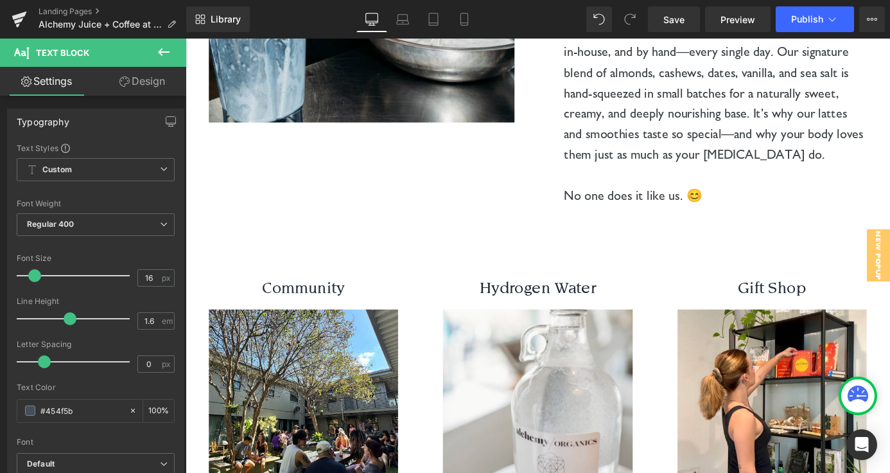
scroll to position [4402, 0]
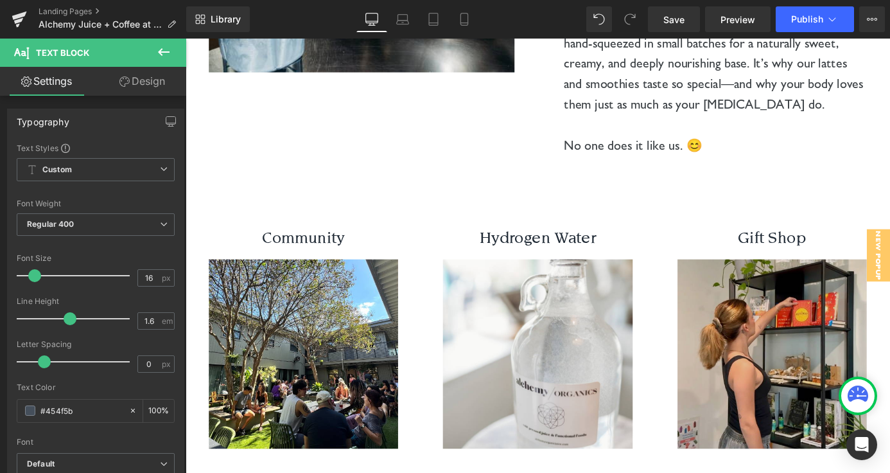
click at [867, 334] on img at bounding box center [833, 386] width 234 height 209
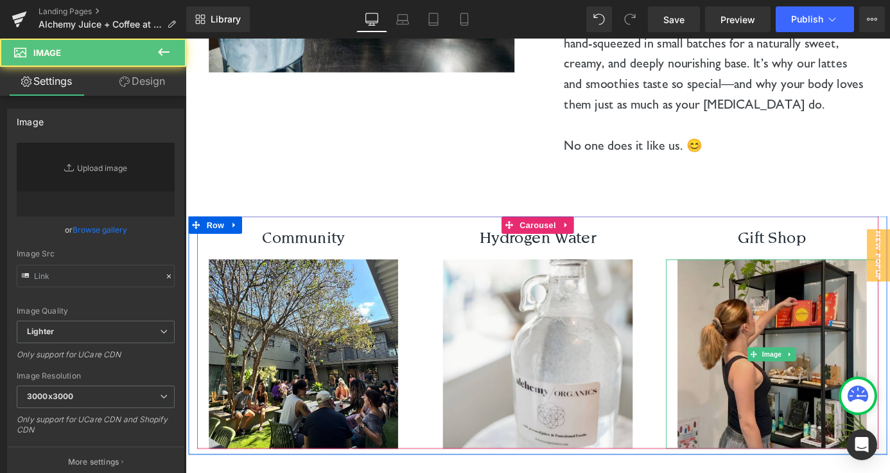
type input "https://ucarecdn.com/5b6b538c-e194-48b4-a02b-5707842d44b5/-/format/auto/-/previ…"
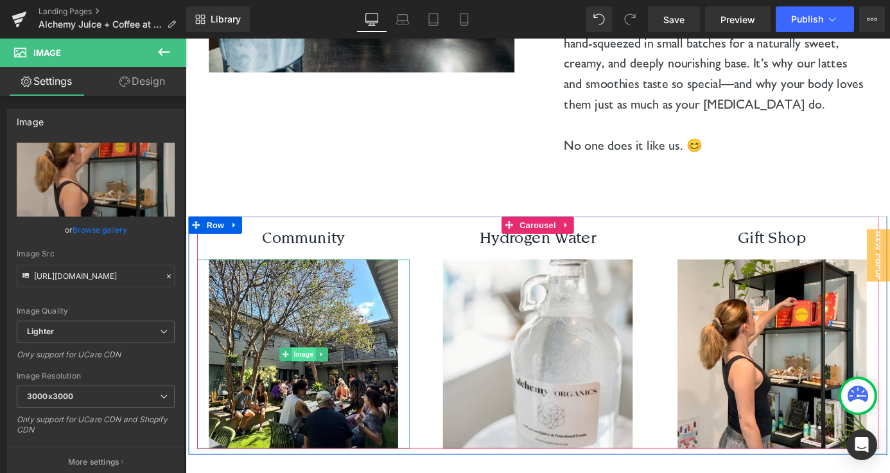
click at [312, 379] on span "Image" at bounding box center [316, 386] width 27 height 15
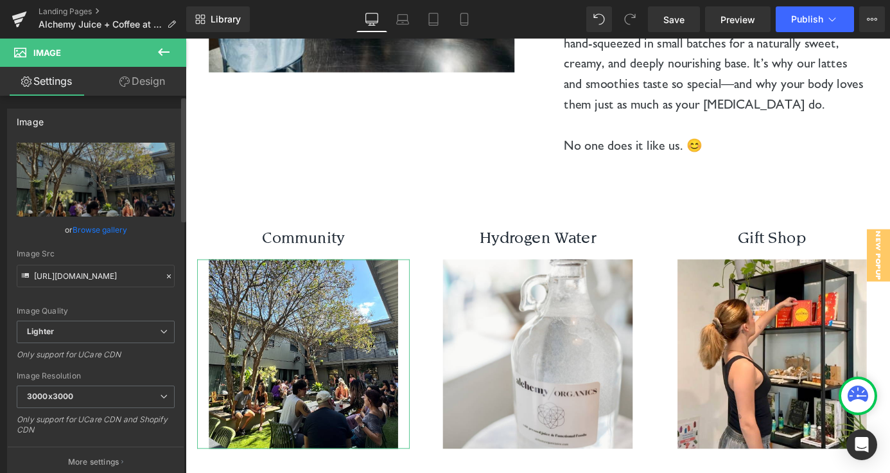
click at [107, 231] on link "Browse gallery" at bounding box center [100, 229] width 55 height 22
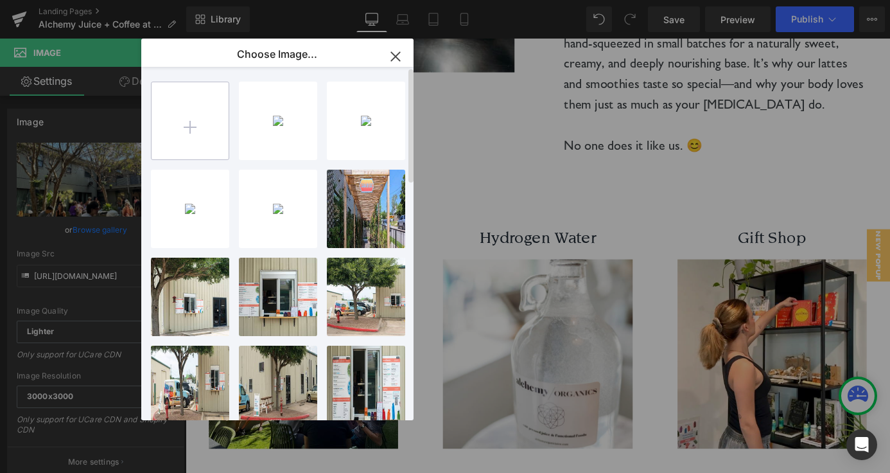
click at [183, 131] on input "file" at bounding box center [190, 120] width 77 height 77
type input "C:\fakepath\109.png"
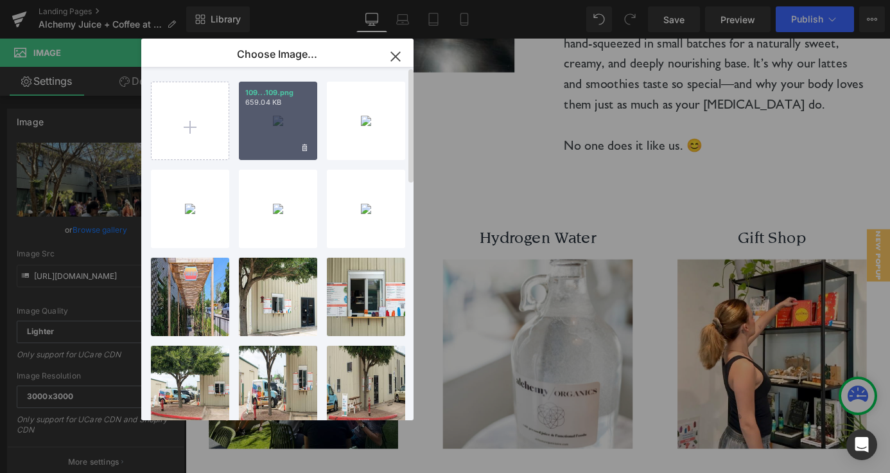
click at [276, 128] on div "109...109.png 659.04 KB" at bounding box center [278, 121] width 78 height 78
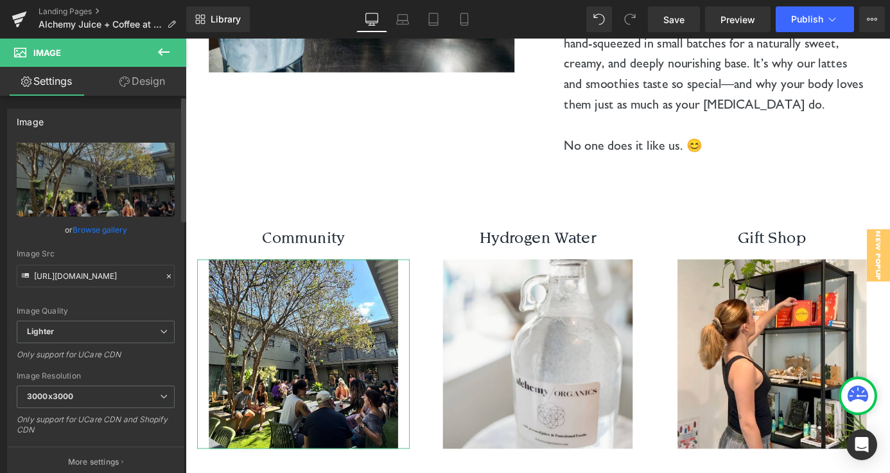
click at [99, 233] on link "Browse gallery" at bounding box center [100, 229] width 55 height 22
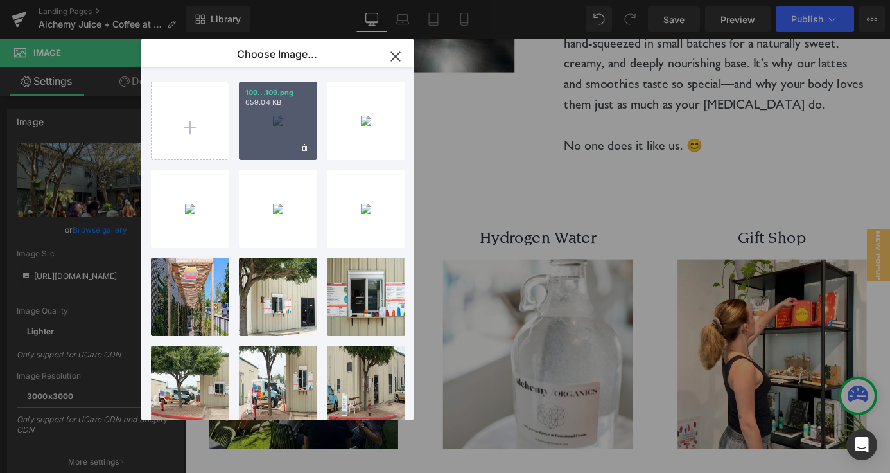
click at [278, 125] on div "109...109.png 659.04 KB" at bounding box center [278, 121] width 78 height 78
type input "https://ucarecdn.com/57fc98e5-fad5-484b-a778-b5de3a859640/-/format/auto/-/previ…"
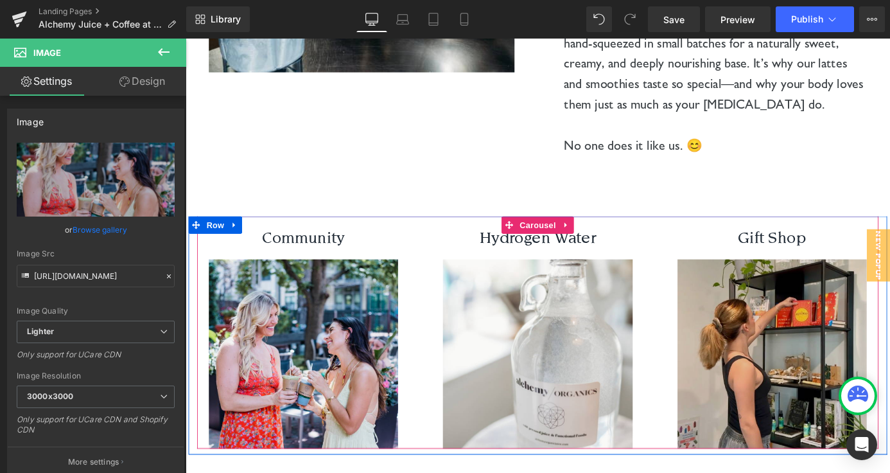
click at [825, 282] on img at bounding box center [833, 386] width 234 height 209
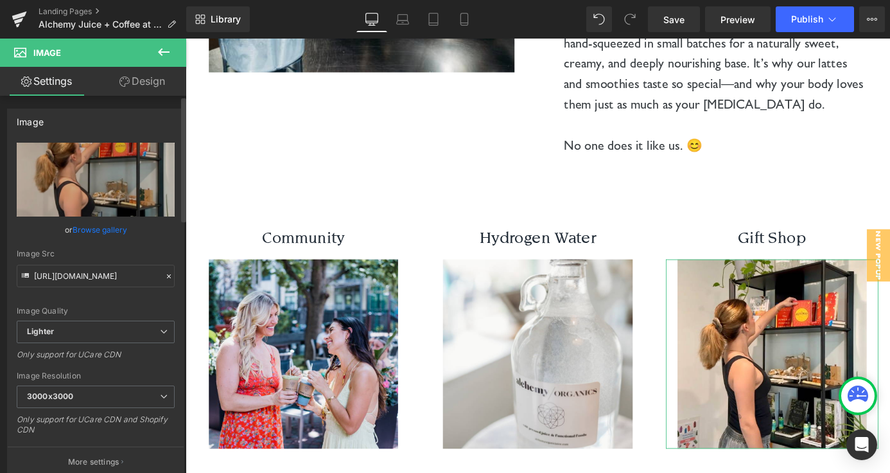
click at [103, 233] on link "Browse gallery" at bounding box center [100, 229] width 55 height 22
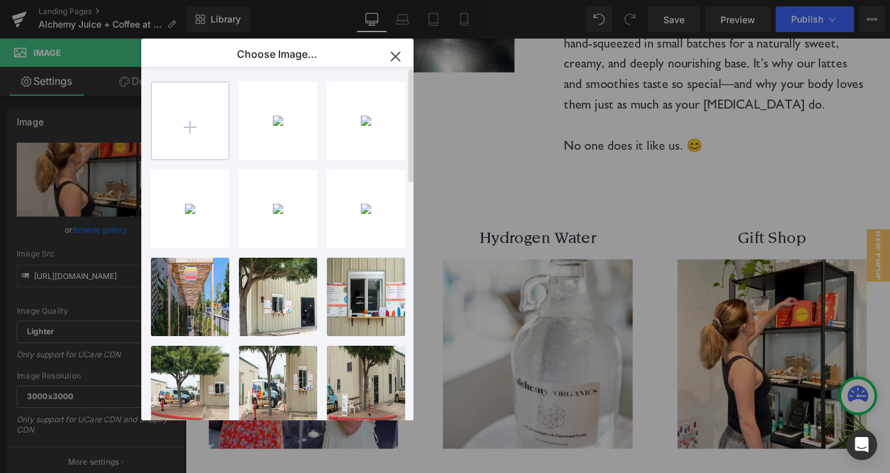
click at [197, 130] on input "file" at bounding box center [190, 120] width 77 height 77
type input "C:\fakepath\110.png"
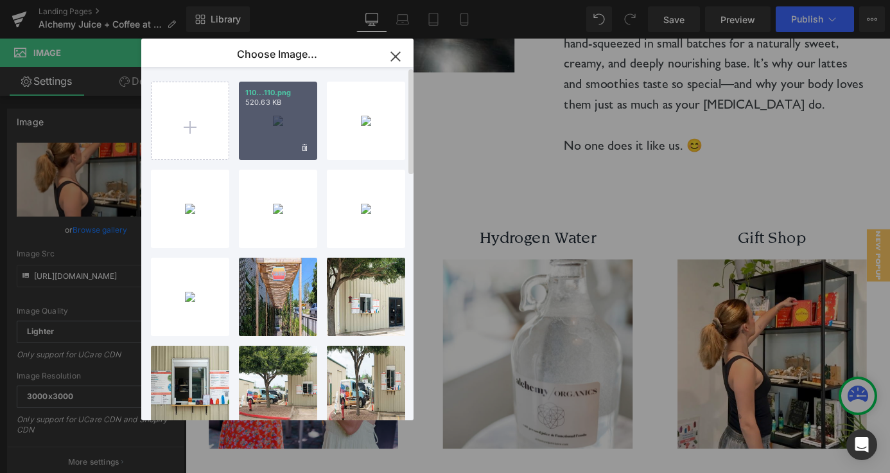
click at [279, 141] on div "110...110.png 520.63 KB" at bounding box center [278, 121] width 78 height 78
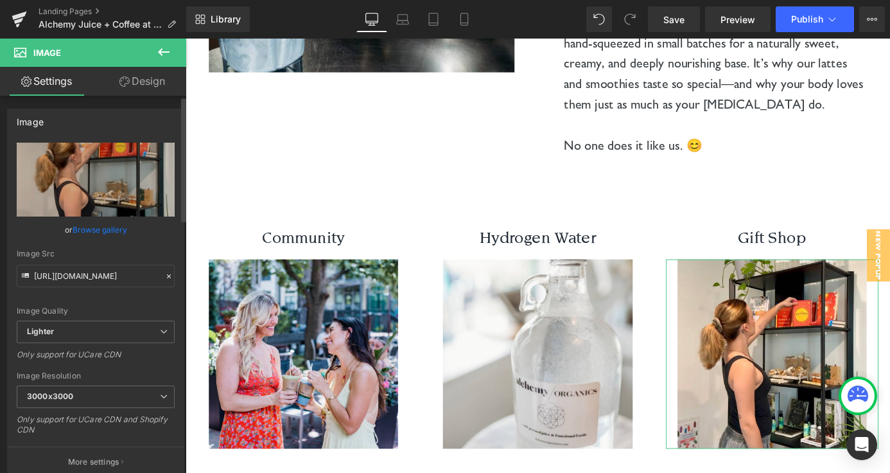
click at [121, 225] on link "Browse gallery" at bounding box center [100, 229] width 55 height 22
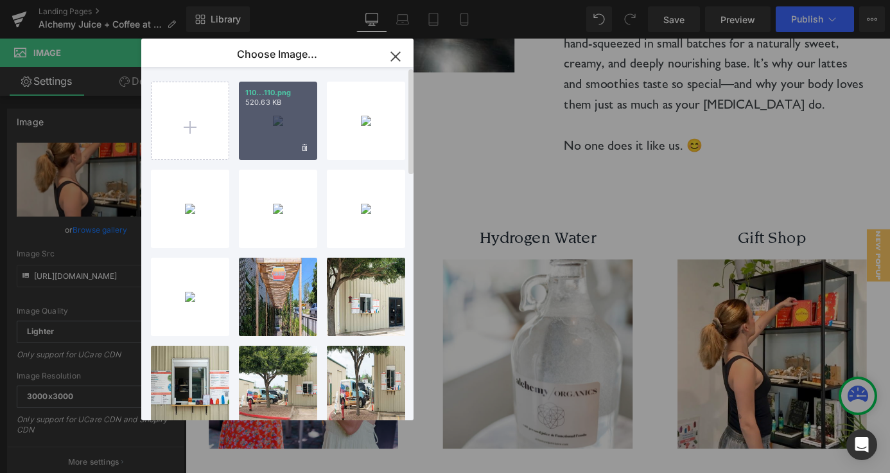
click at [271, 116] on div "110...110.png 520.63 KB" at bounding box center [278, 121] width 78 height 78
type input "https://ucarecdn.com/c9d66d0d-0a8b-4db7-9e49-68008b1850f0/-/format/auto/-/previ…"
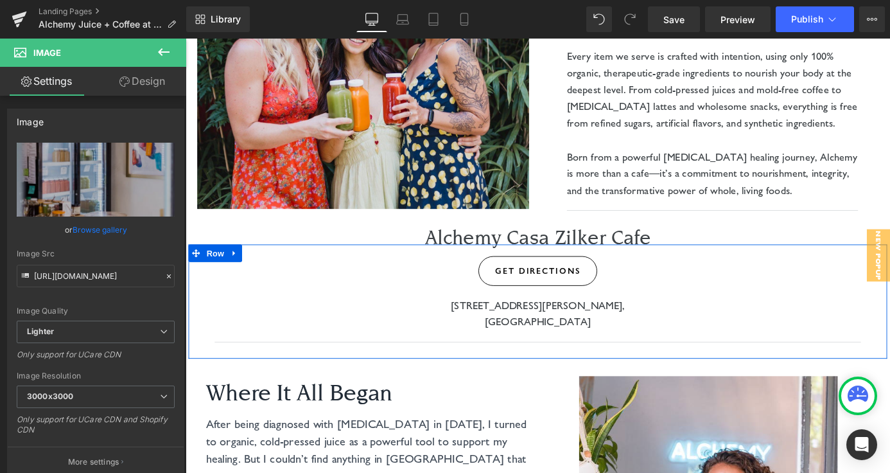
scroll to position [287, 0]
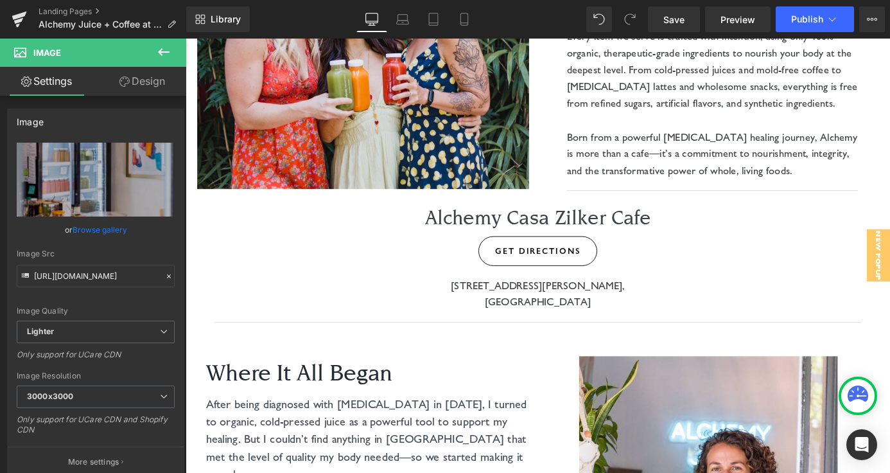
click at [160, 55] on icon at bounding box center [163, 51] width 15 height 15
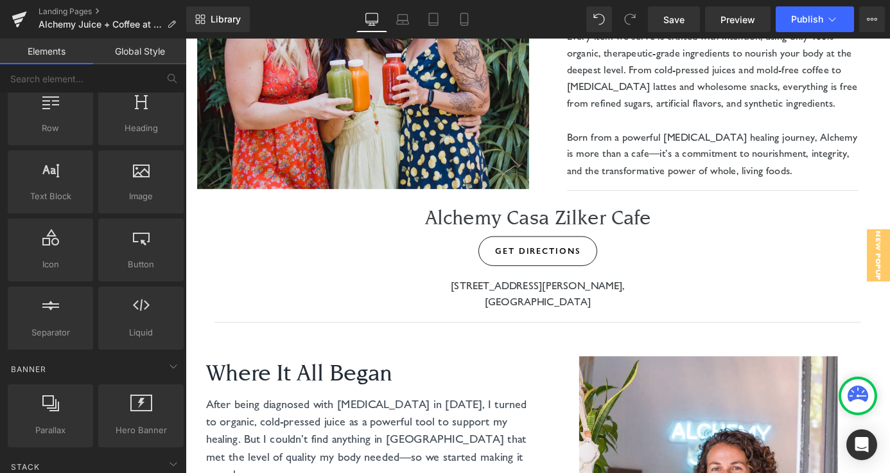
scroll to position [0, 0]
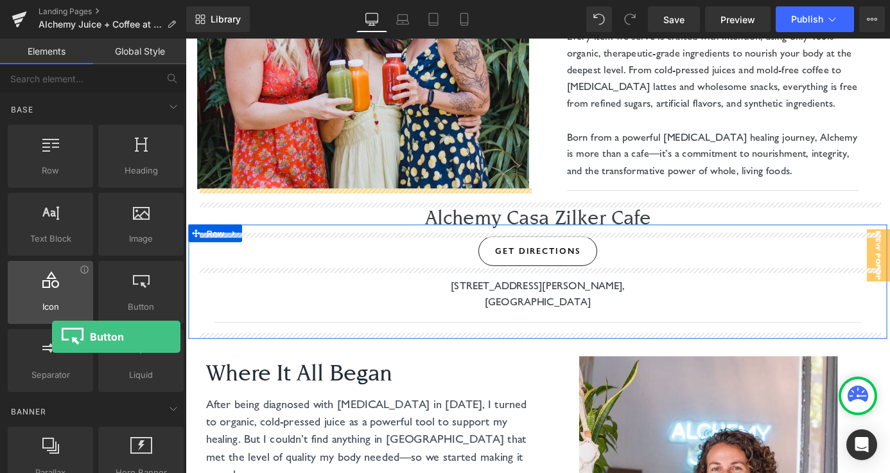
drag, startPoint x: 129, startPoint y: 306, endPoint x: 58, endPoint y: 304, distance: 70.7
click at [58, 304] on div "Row rows, columns, layouts, div Heading headings, titles, h1,h2,h3,h4,h5,h6 Tex…" at bounding box center [95, 258] width 181 height 272
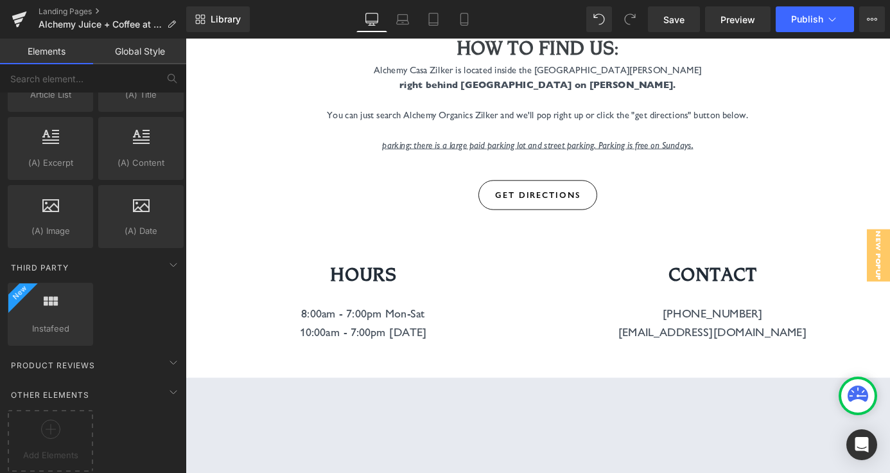
scroll to position [4936, 0]
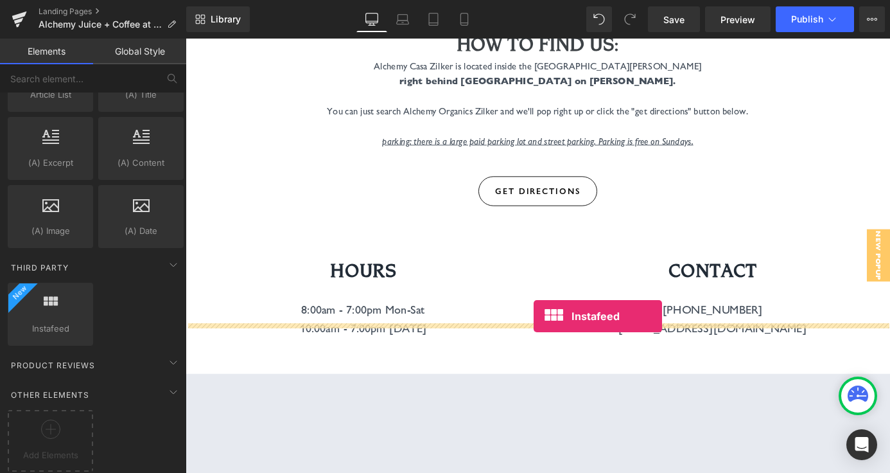
drag, startPoint x: 245, startPoint y: 331, endPoint x: 570, endPoint y: 344, distance: 325.3
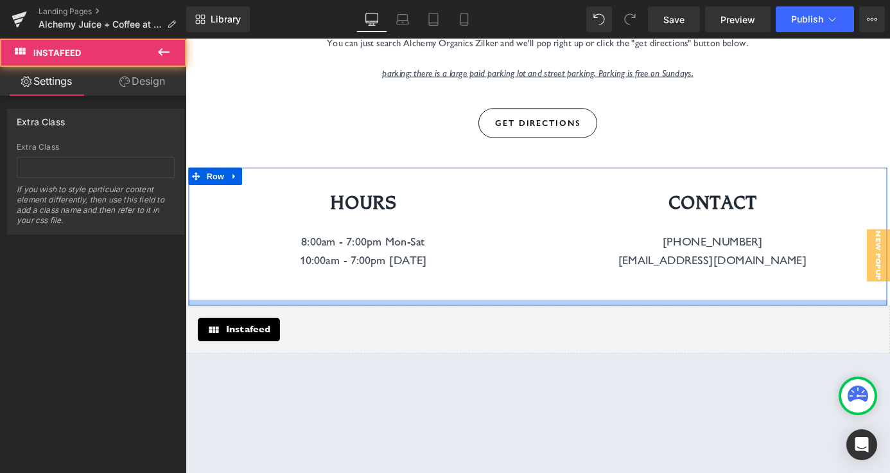
scroll to position [5043, 0]
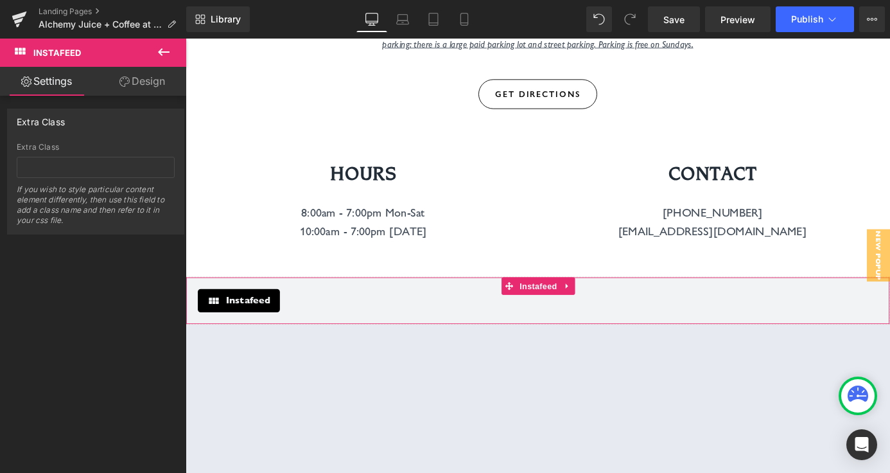
click at [237, 315] on div "Instafeed" at bounding box center [244, 328] width 91 height 26
click at [141, 162] on input "text" at bounding box center [96, 167] width 158 height 21
click at [251, 320] on span "Instafeed" at bounding box center [254, 327] width 49 height 15
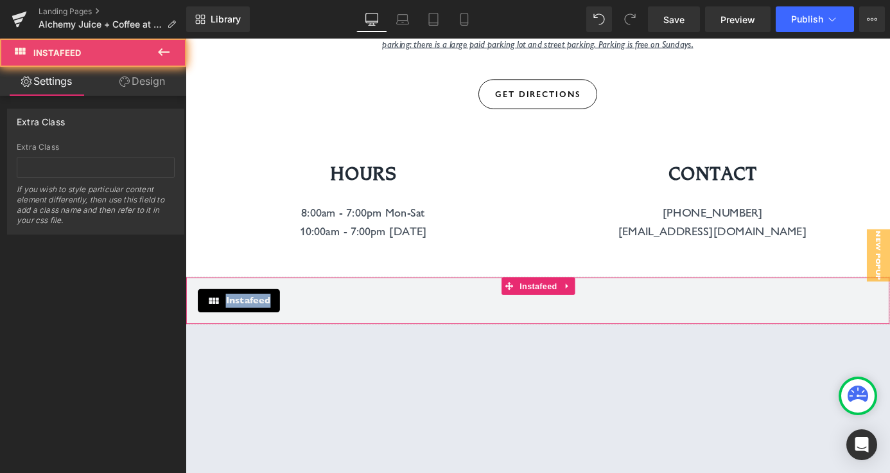
click at [251, 320] on span "Instafeed" at bounding box center [254, 327] width 49 height 15
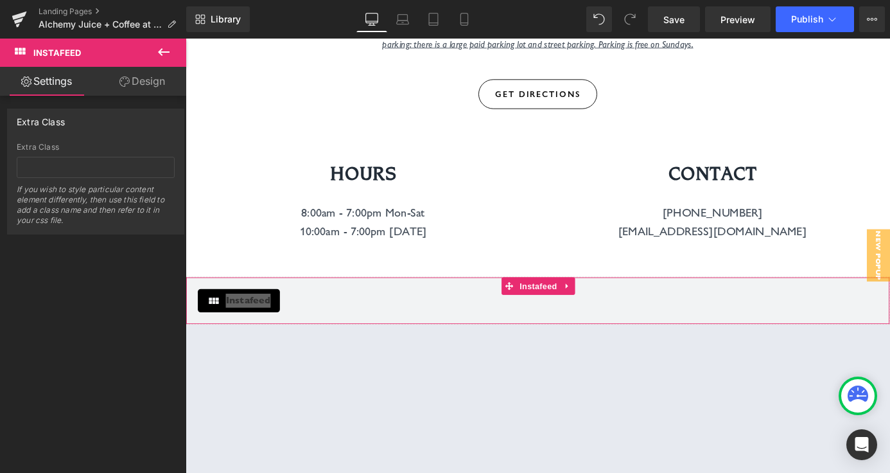
click at [64, 80] on link "Settings" at bounding box center [46, 81] width 93 height 29
click at [146, 75] on link "Design" at bounding box center [142, 81] width 93 height 29
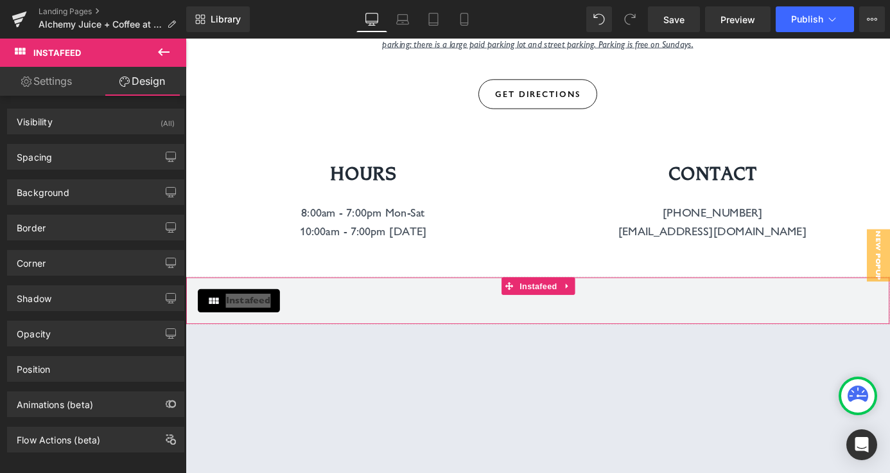
click at [53, 87] on link "Settings" at bounding box center [46, 81] width 93 height 29
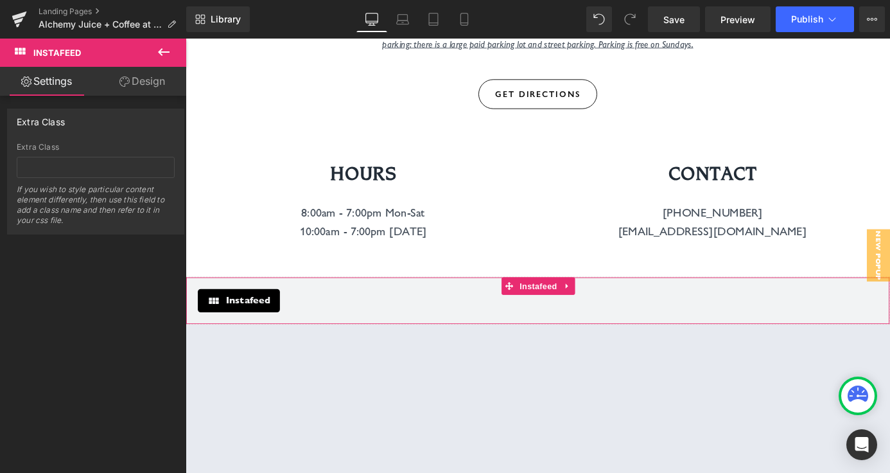
click at [366, 315] on div "Instafeed" at bounding box center [574, 328] width 750 height 26
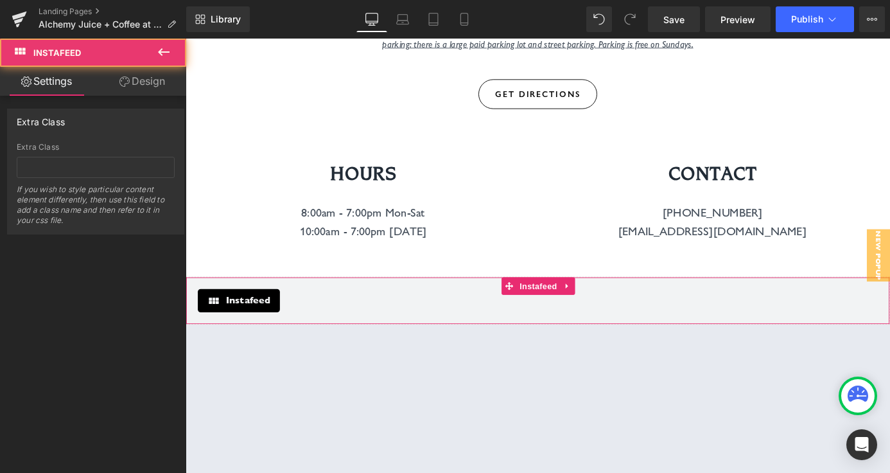
click at [234, 315] on div "Instafeed" at bounding box center [244, 328] width 91 height 26
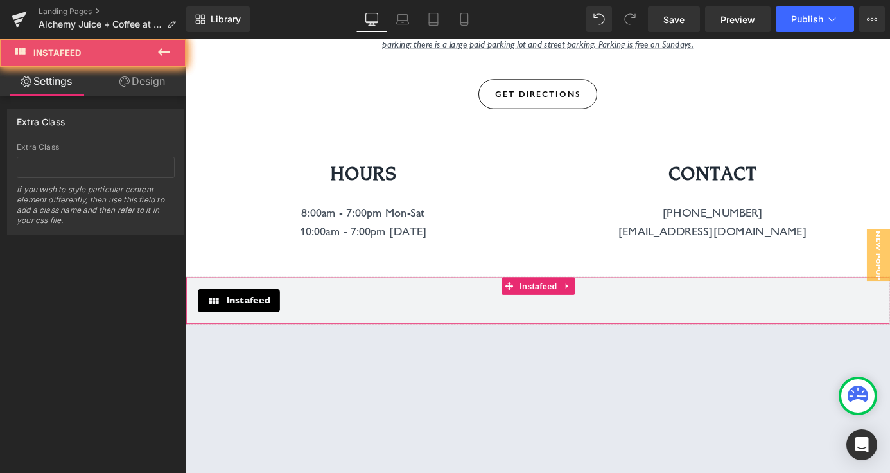
click at [210, 320] on icon at bounding box center [216, 327] width 15 height 15
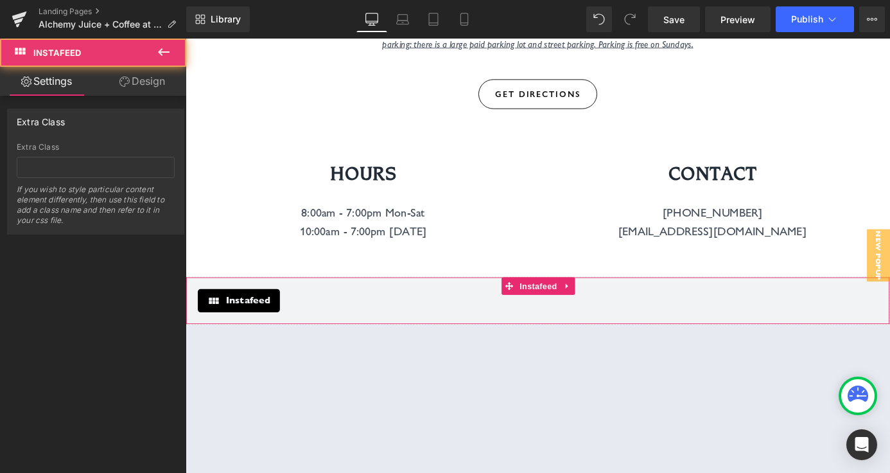
click at [210, 320] on icon at bounding box center [216, 327] width 15 height 15
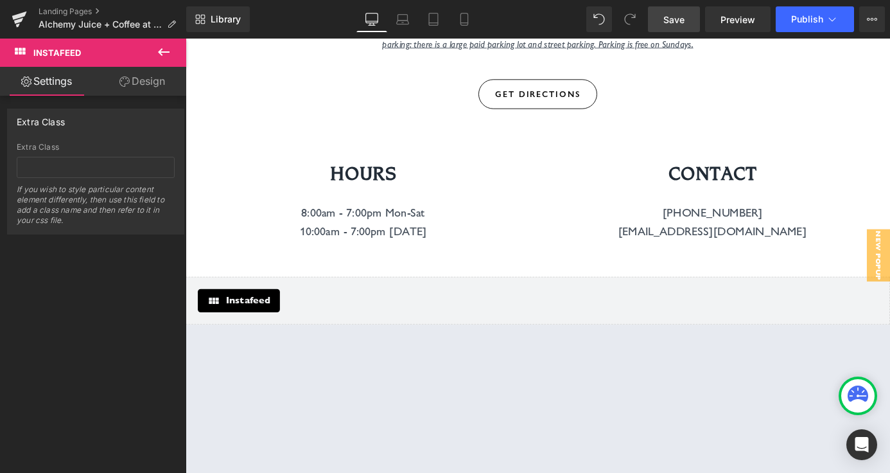
click at [669, 14] on span "Save" at bounding box center [674, 19] width 21 height 13
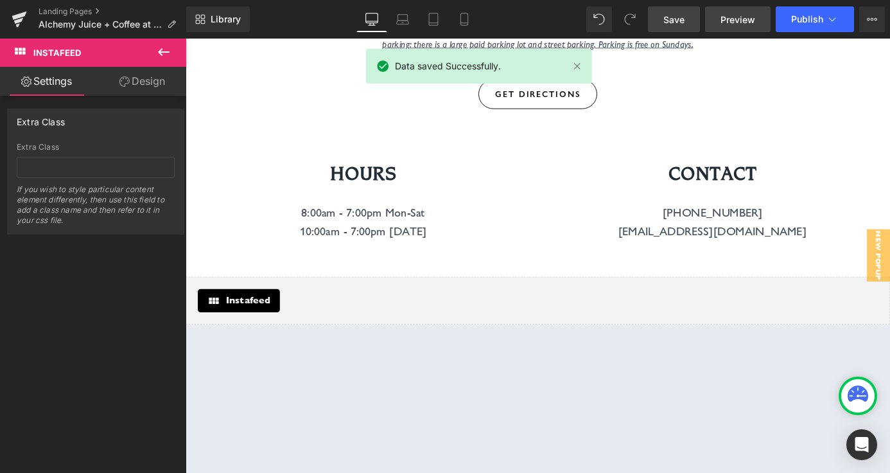
click at [741, 16] on span "Preview" at bounding box center [738, 19] width 35 height 13
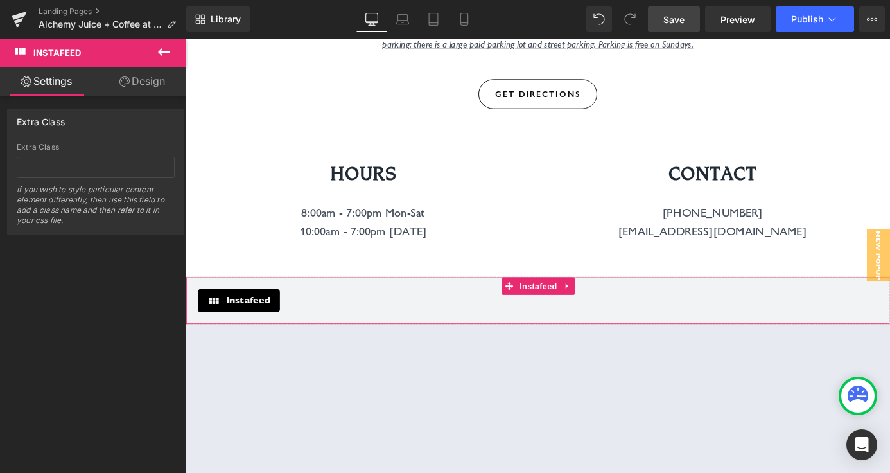
click at [92, 201] on div "If you wish to style particular content element differently, then use this fiel…" at bounding box center [96, 208] width 158 height 49
click at [76, 185] on div "If you wish to style particular content element differently, then use this fiel…" at bounding box center [96, 208] width 158 height 49
click at [75, 175] on input "text" at bounding box center [96, 167] width 158 height 21
click at [68, 82] on link "Settings" at bounding box center [46, 81] width 93 height 29
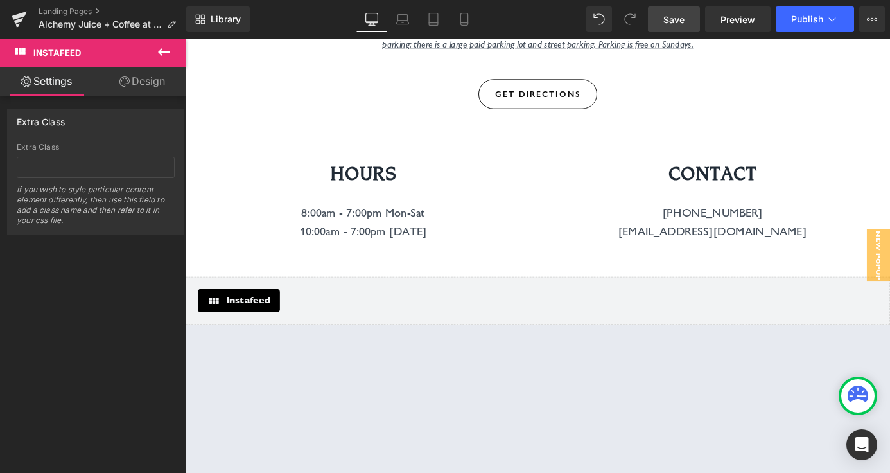
click at [170, 51] on icon at bounding box center [163, 51] width 15 height 15
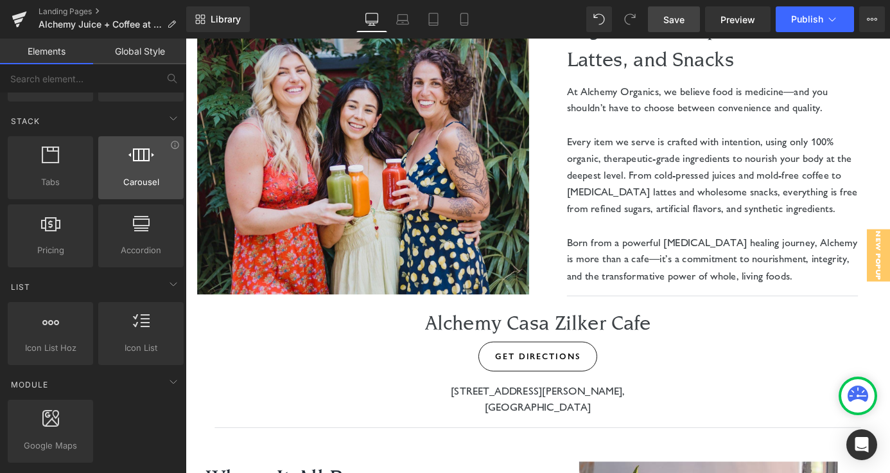
scroll to position [0, 0]
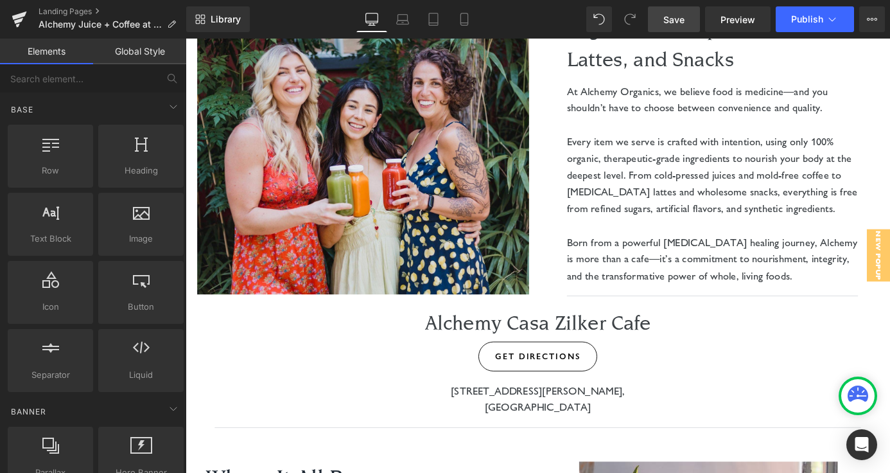
click at [136, 58] on link "Global Style" at bounding box center [139, 52] width 93 height 26
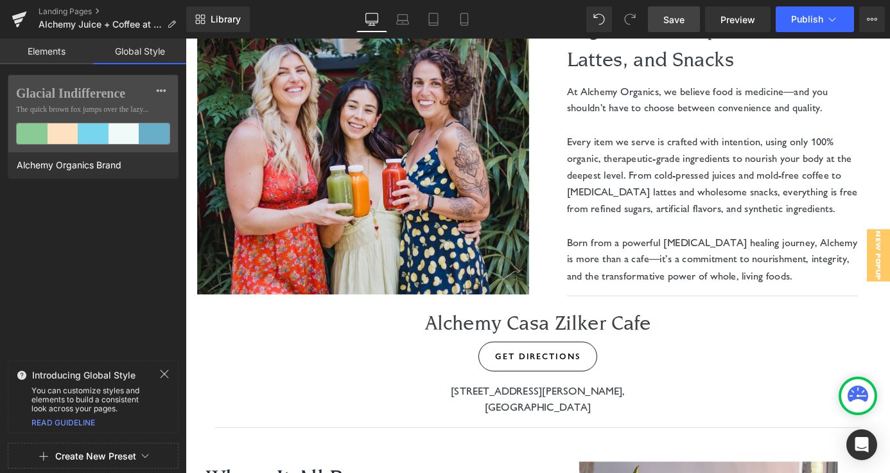
click at [58, 55] on link "Elements" at bounding box center [46, 52] width 93 height 26
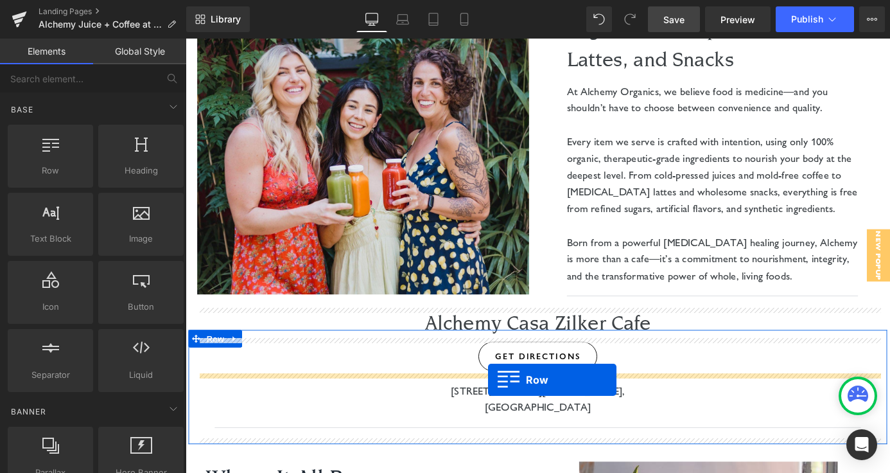
drag, startPoint x: 240, startPoint y: 188, endPoint x: 520, endPoint y: 415, distance: 360.8
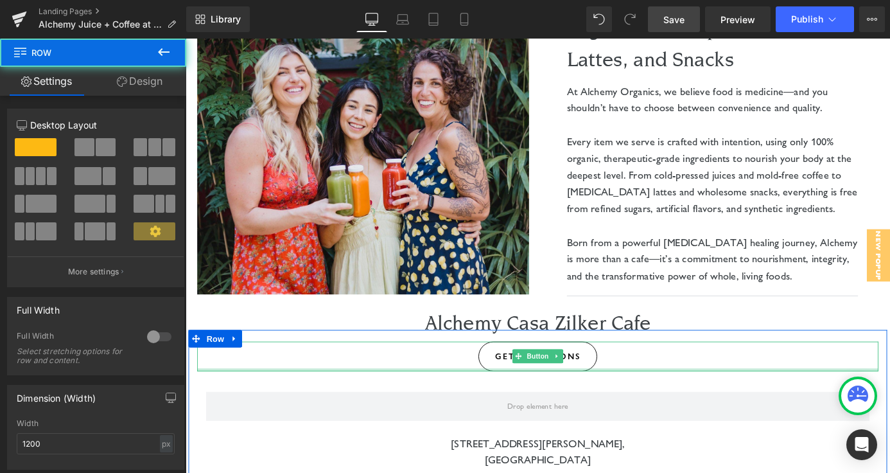
scroll to position [211, 0]
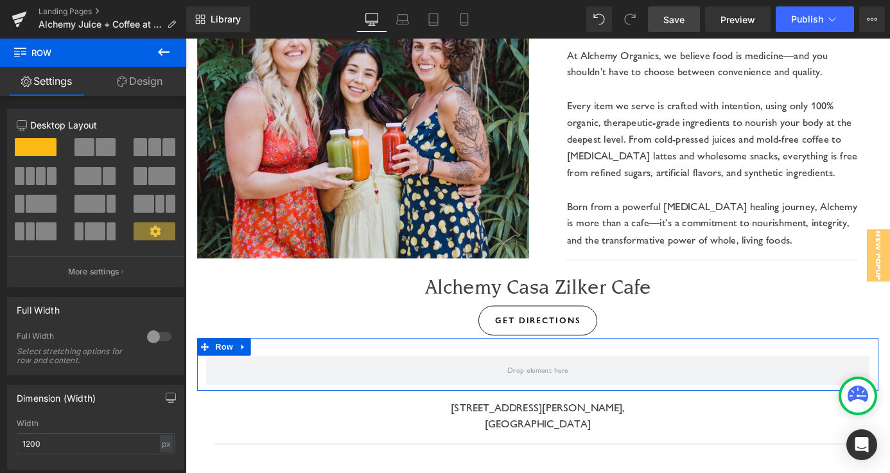
click at [92, 148] on button at bounding box center [96, 147] width 43 height 18
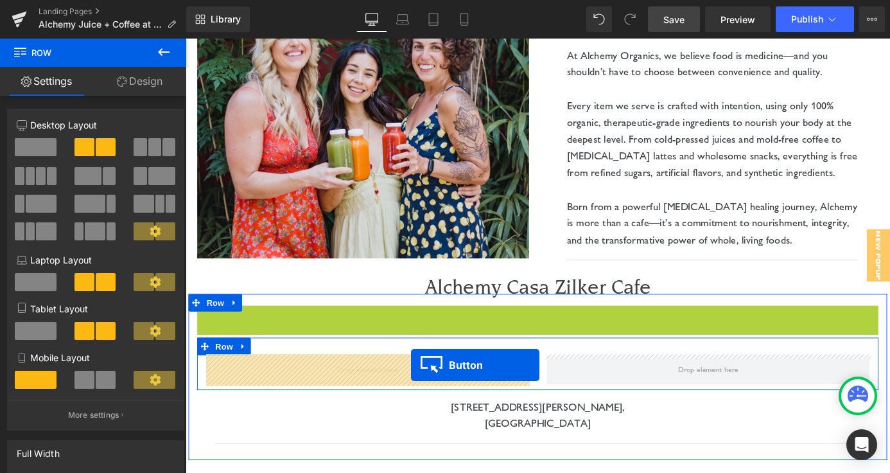
drag, startPoint x: 560, startPoint y: 344, endPoint x: 432, endPoint y: 399, distance: 139.9
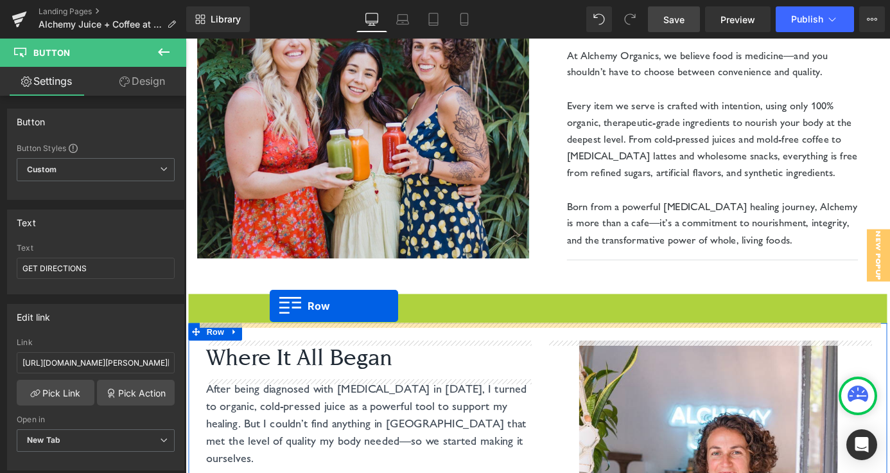
drag, startPoint x: 199, startPoint y: 325, endPoint x: 277, endPoint y: 330, distance: 78.5
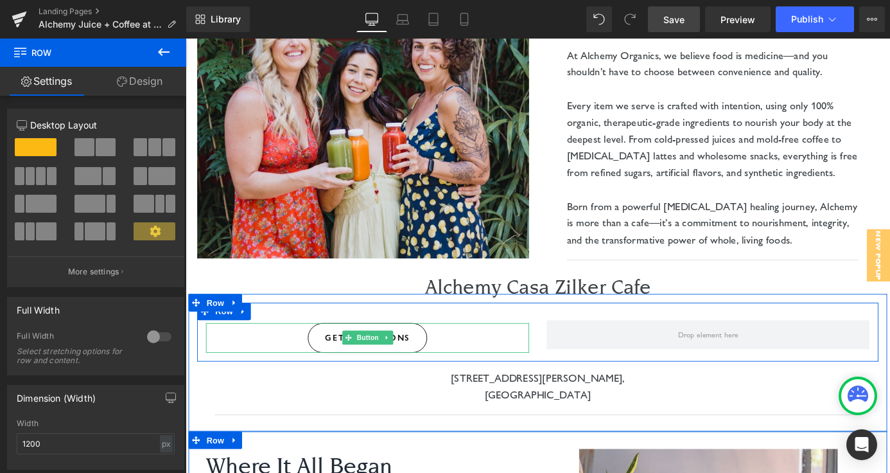
click at [550, 374] on div "GET DIRECTIONS" at bounding box center [386, 368] width 357 height 33
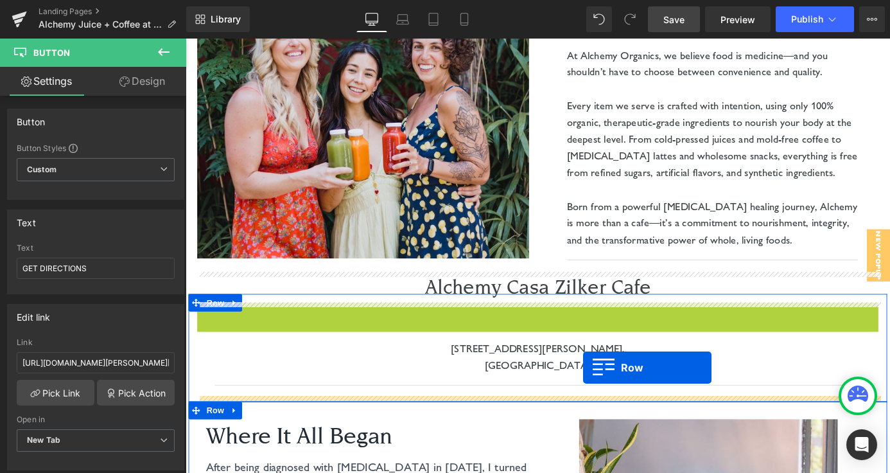
drag, startPoint x: 208, startPoint y: 343, endPoint x: 614, endPoint y: 409, distance: 411.2
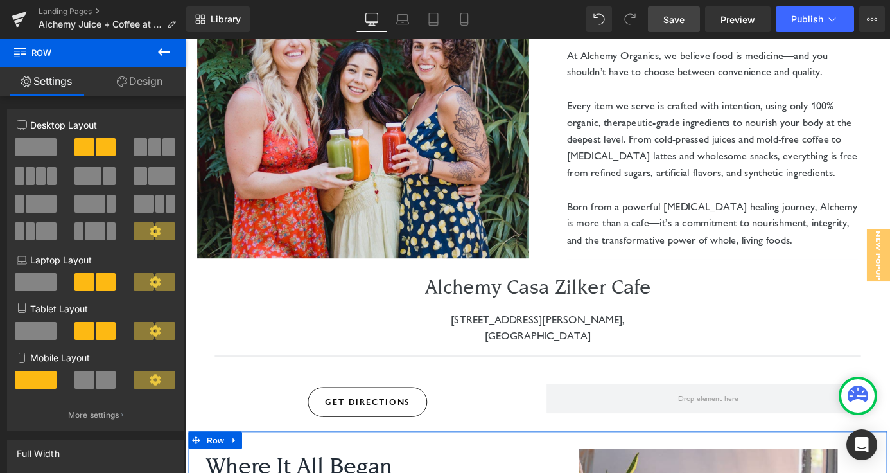
click at [775, 279] on div "At Alchemy Organics, we believe food is medicine—and you shouldn’t have to choo…" at bounding box center [767, 161] width 360 height 245
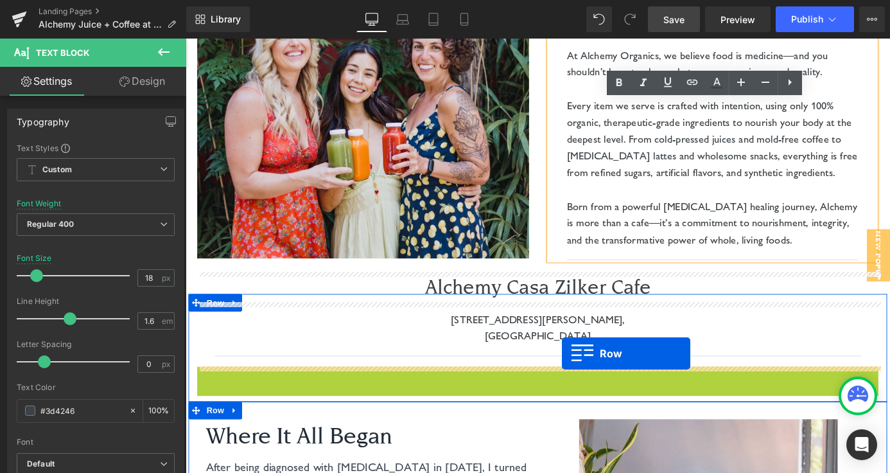
drag, startPoint x: 204, startPoint y: 410, endPoint x: 601, endPoint y: 384, distance: 397.8
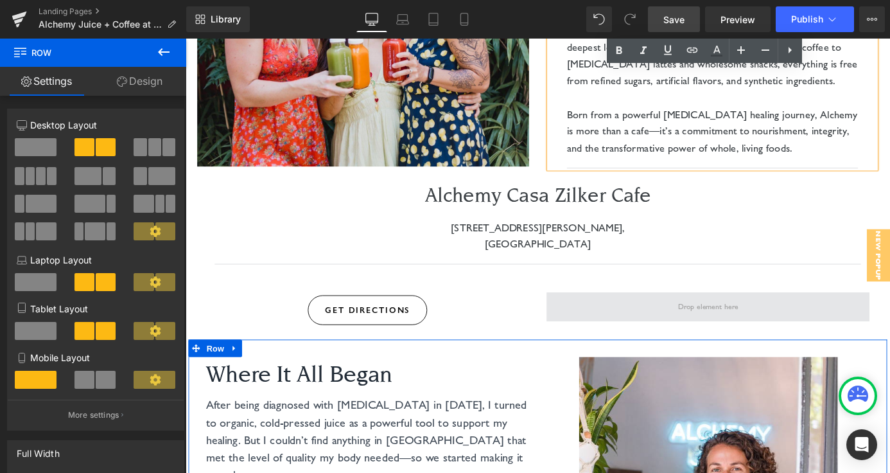
scroll to position [315, 0]
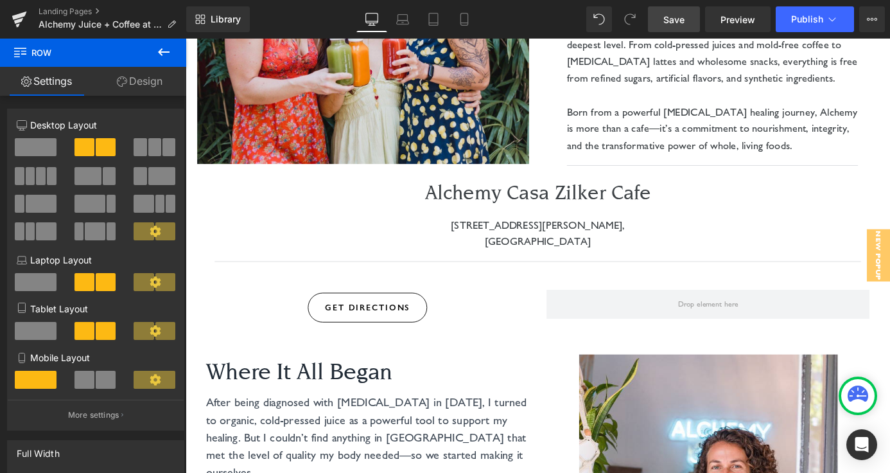
click at [168, 54] on icon at bounding box center [163, 51] width 15 height 15
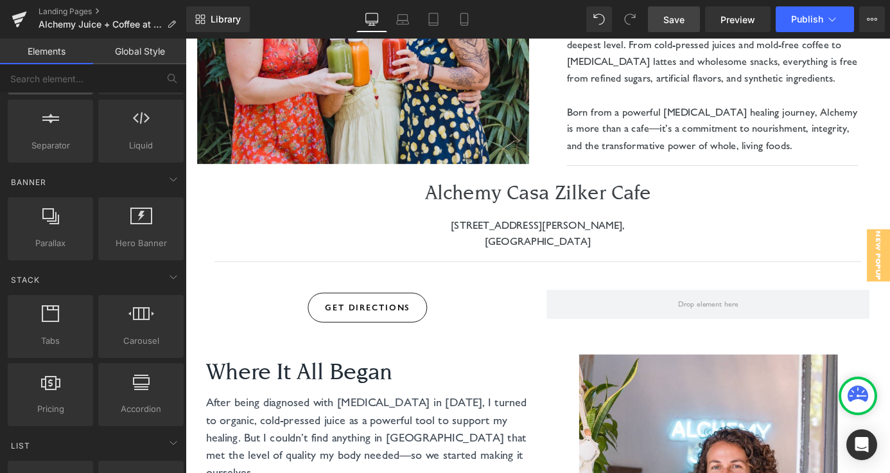
scroll to position [237, 0]
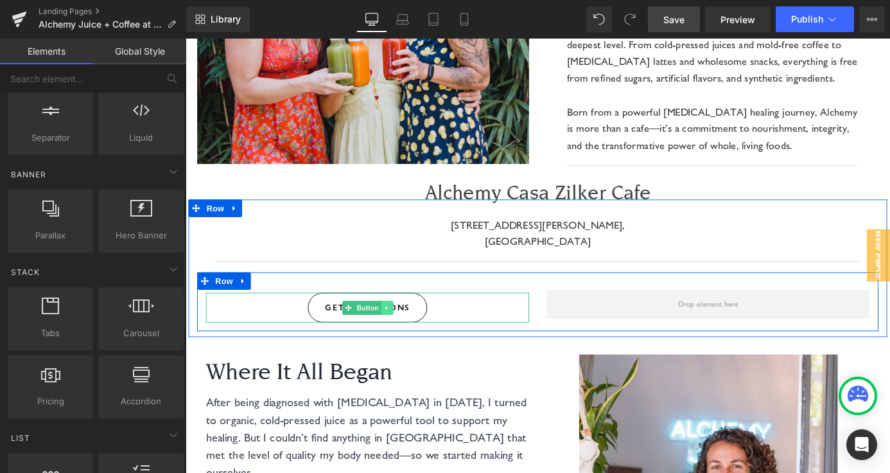
click at [409, 333] on icon at bounding box center [407, 335] width 7 height 8
click at [401, 336] on icon at bounding box center [401, 334] width 7 height 7
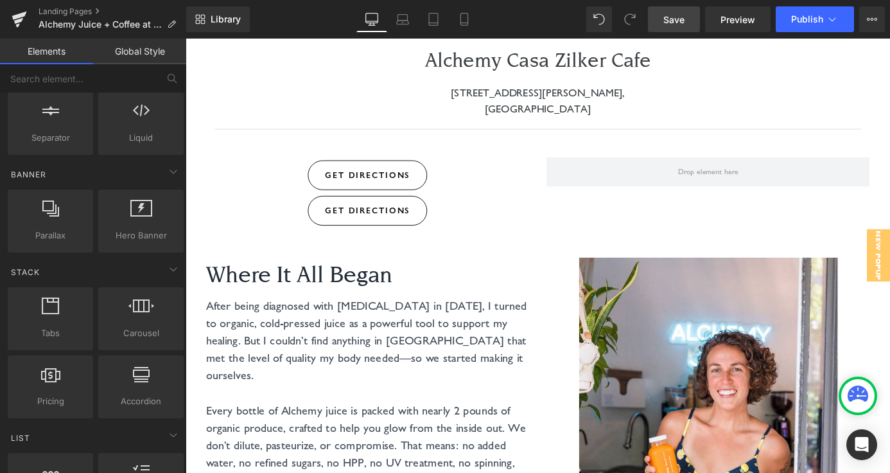
scroll to position [436, 0]
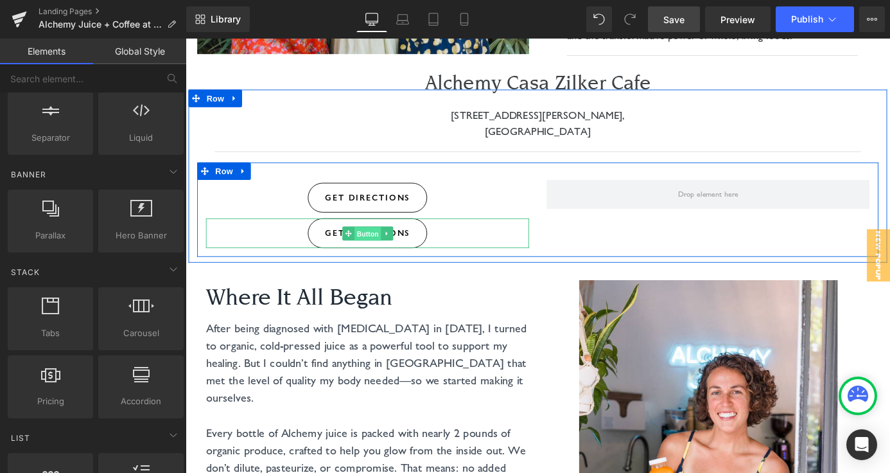
click at [373, 254] on span "Button" at bounding box center [387, 253] width 30 height 15
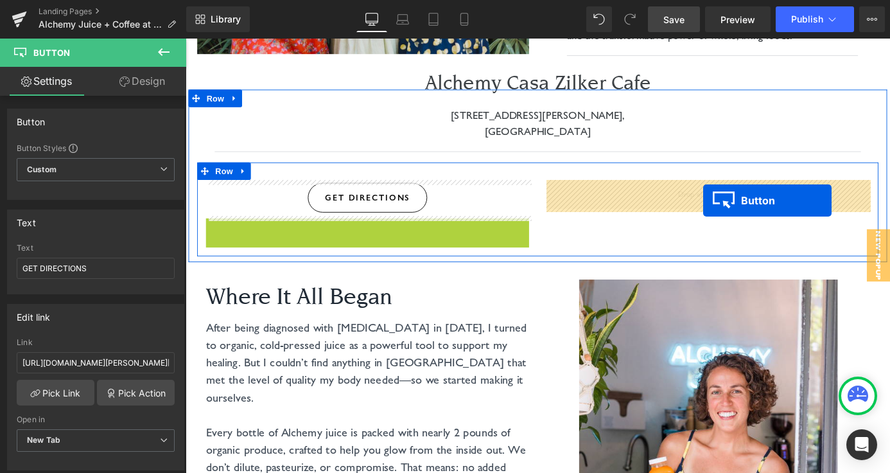
drag, startPoint x: 366, startPoint y: 254, endPoint x: 756, endPoint y: 217, distance: 392.3
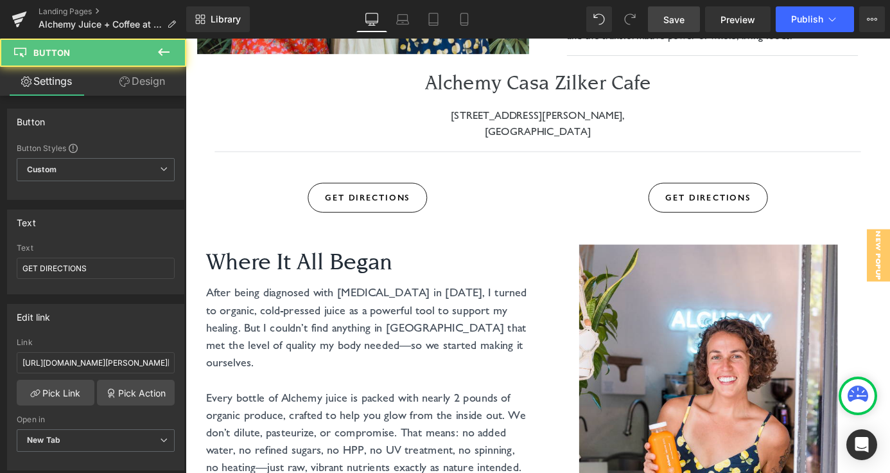
click at [745, 216] on span at bounding box center [740, 214] width 13 height 15
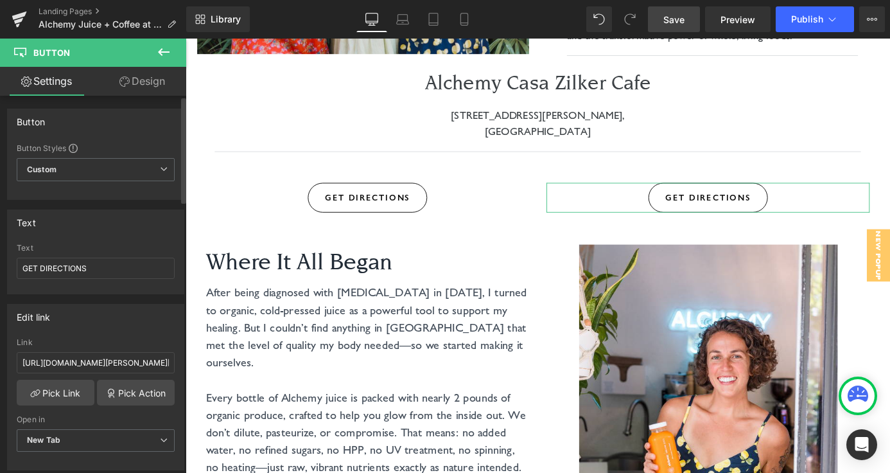
scroll to position [15, 0]
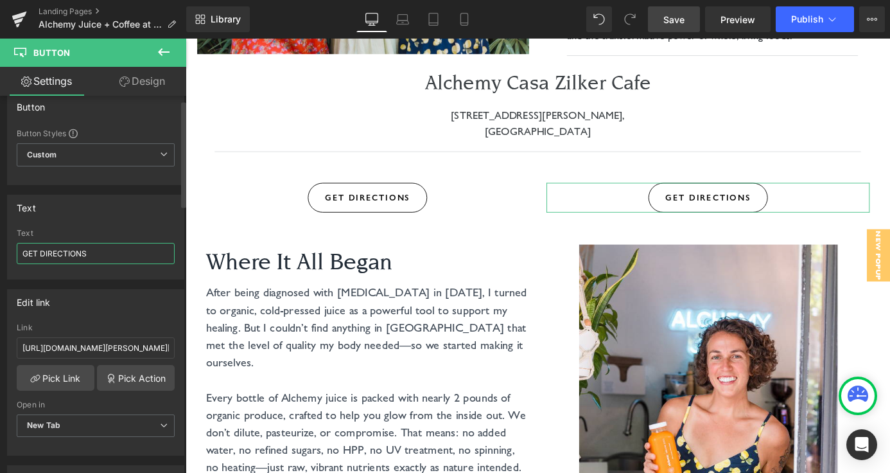
click at [73, 247] on input "GET DIRECTIONS" at bounding box center [96, 253] width 158 height 21
type input "Our menu"
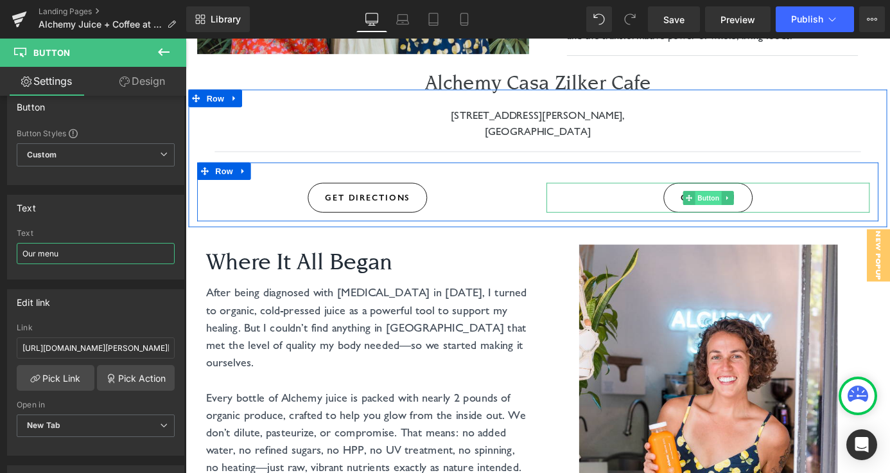
click at [757, 208] on span "Button" at bounding box center [763, 214] width 30 height 15
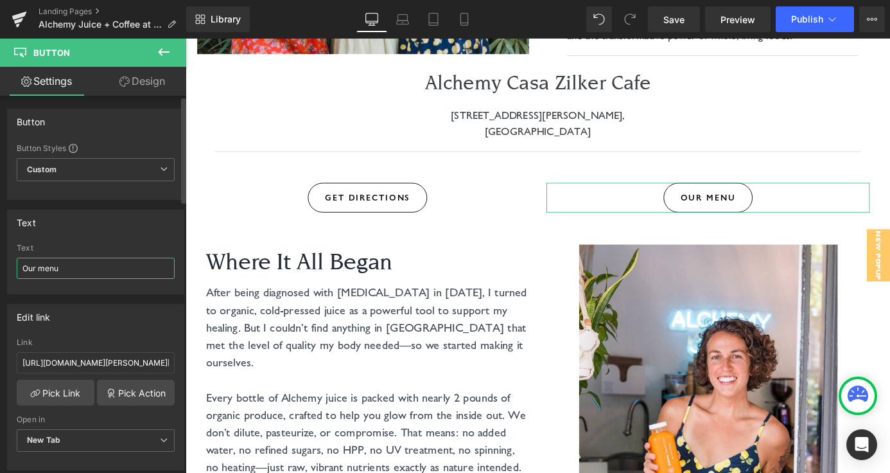
scroll to position [3, 0]
click at [84, 355] on input "https://www.google.com/maps/dir//1701+Toomey+Rd,+Austin,+TX+78704/@30.2643758,-…" at bounding box center [96, 359] width 158 height 21
paste input "canva.com/design/DAGleDv_Is8/NvPAW7IHBxzv_KN4VRpjiA/view?utm_content=DAGleDv_Is…"
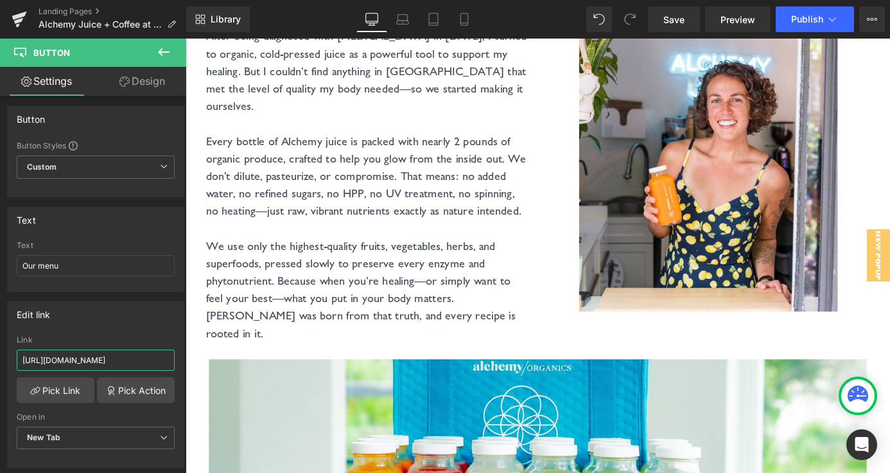
scroll to position [0, 0]
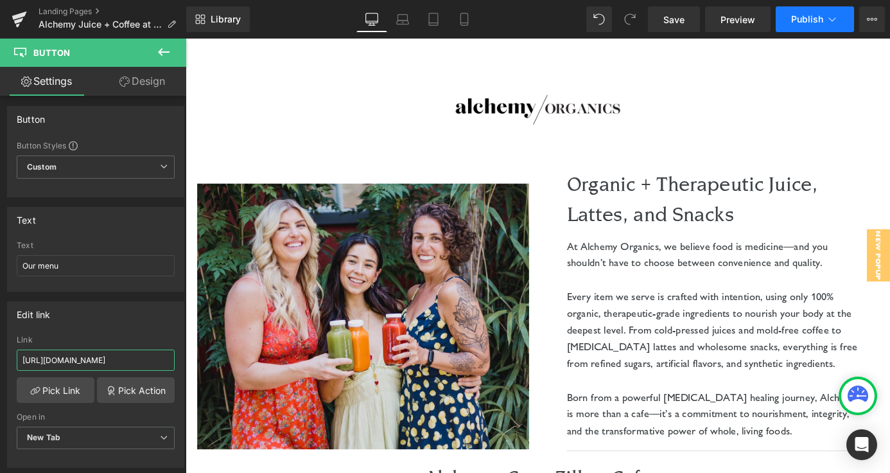
type input "https://www.canva.com/design/DAGleDv_Is8/NvPAW7IHBxzv_KN4VRpjiA/view?utm_conten…"
click at [799, 23] on span "Publish" at bounding box center [807, 19] width 32 height 10
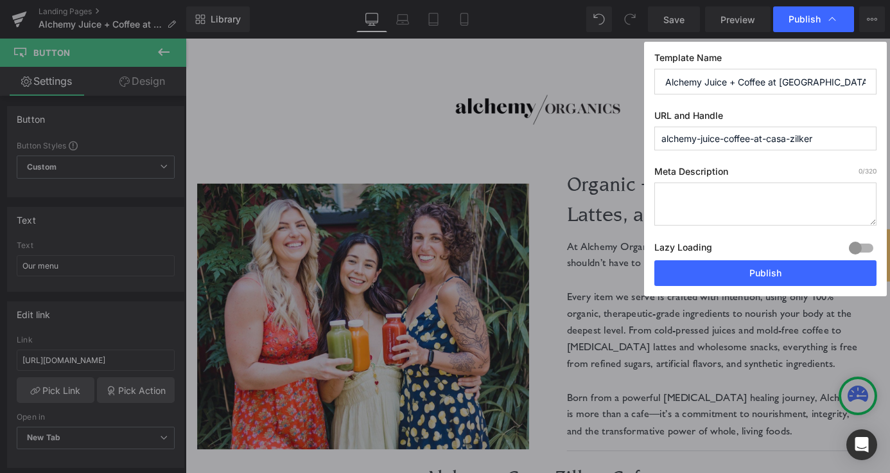
click at [723, 136] on input "alchemy-juice-coffee-at-casa-zilker" at bounding box center [766, 139] width 222 height 24
click at [757, 274] on button "Publish" at bounding box center [766, 273] width 222 height 26
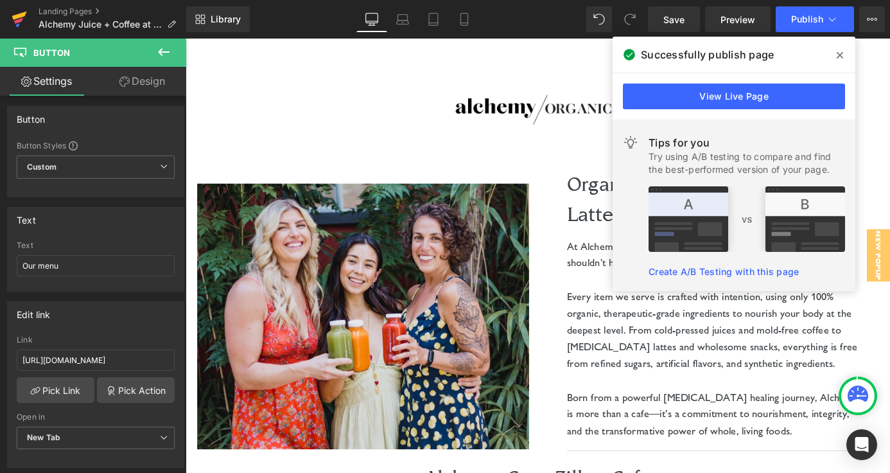
click at [19, 17] on icon at bounding box center [19, 16] width 15 height 8
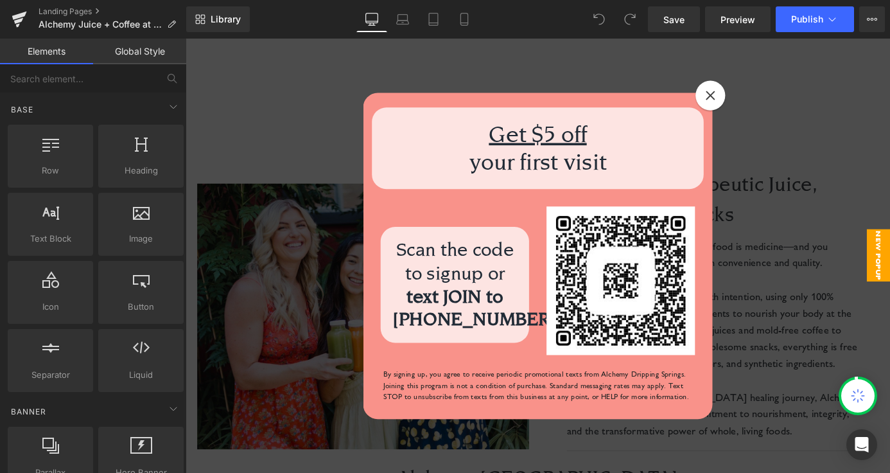
click at [770, 109] on div at bounding box center [764, 101] width 33 height 33
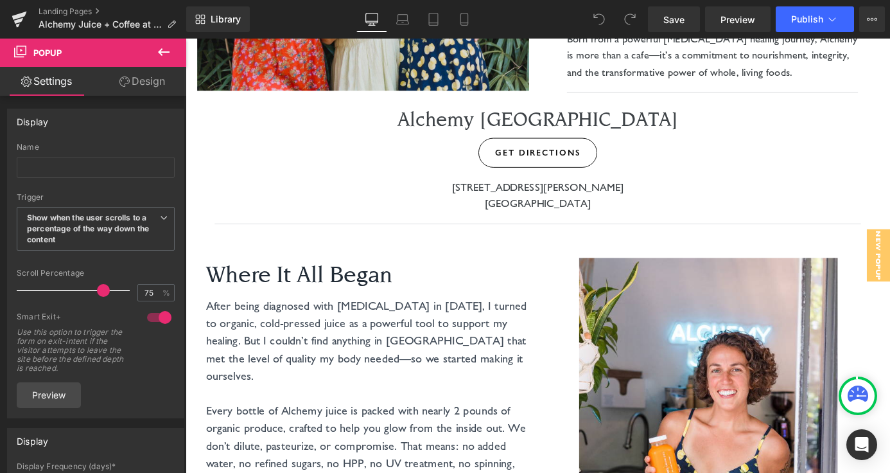
click at [164, 52] on icon at bounding box center [163, 51] width 15 height 15
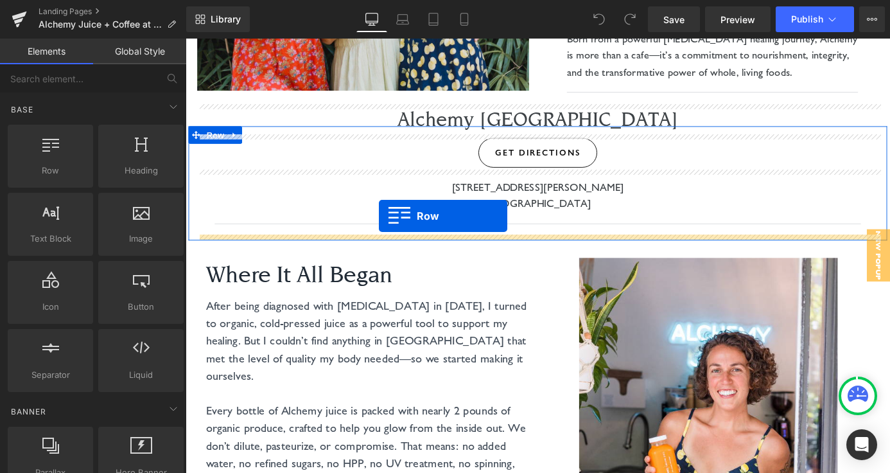
drag, startPoint x: 242, startPoint y: 209, endPoint x: 399, endPoint y: 233, distance: 159.3
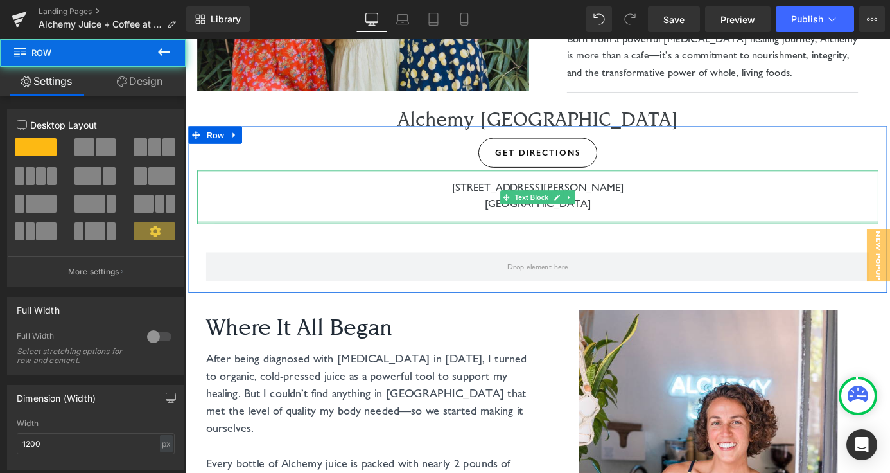
click at [472, 240] on div at bounding box center [575, 241] width 752 height 3
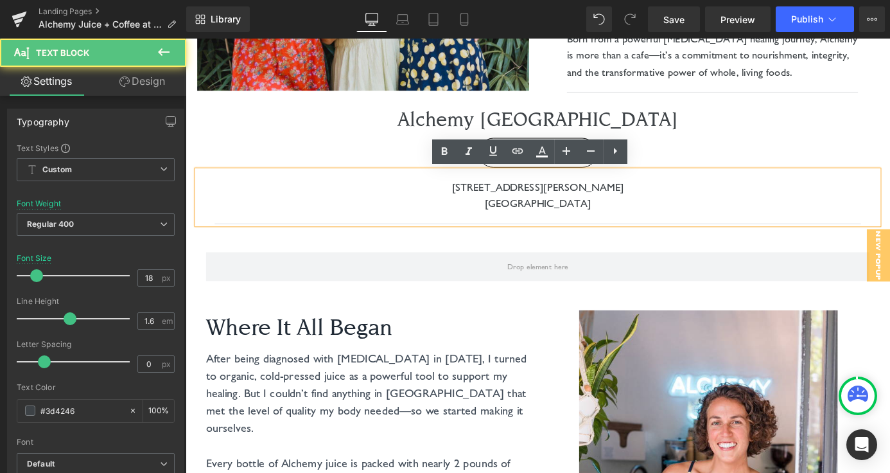
click at [562, 239] on div "1915 E Martin Luther King Jr Blvd Suite 102 Austin, TX 78702" at bounding box center [575, 214] width 752 height 60
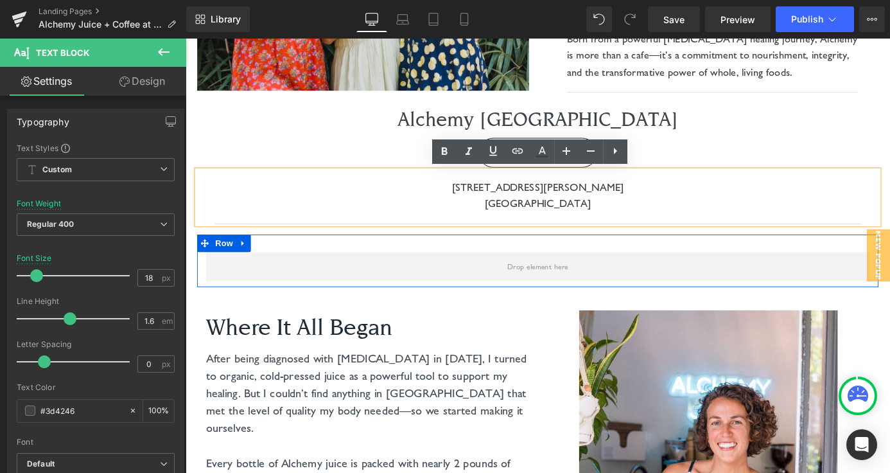
click at [529, 249] on div "Alchemy Casa East Cafe Heading GET DIRECTIONS Button 1915 E Martin Luther King …" at bounding box center [574, 226] width 771 height 171
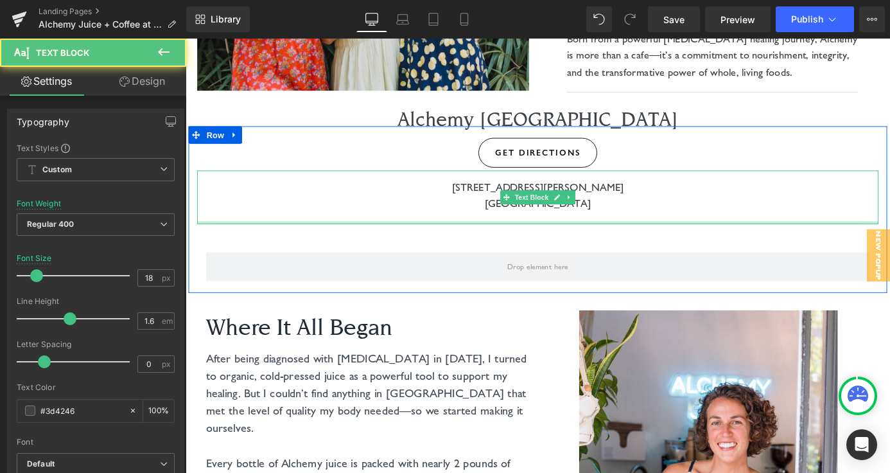
click at [529, 242] on div at bounding box center [575, 241] width 752 height 3
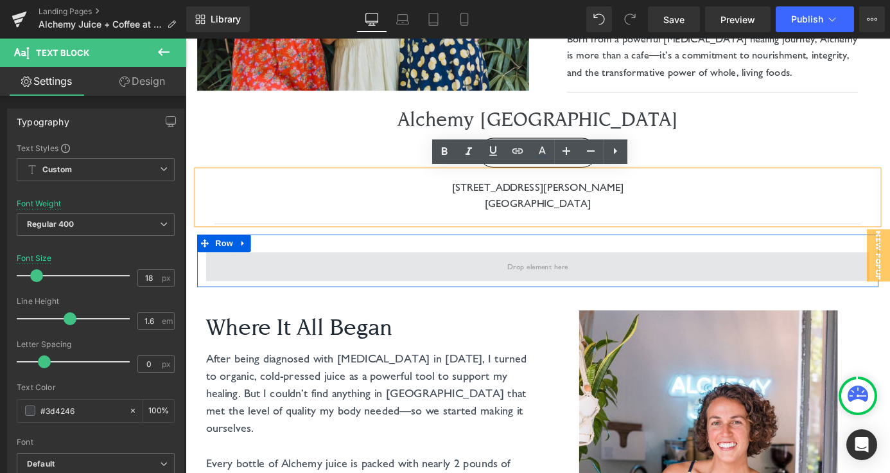
click at [567, 288] on span at bounding box center [574, 290] width 76 height 22
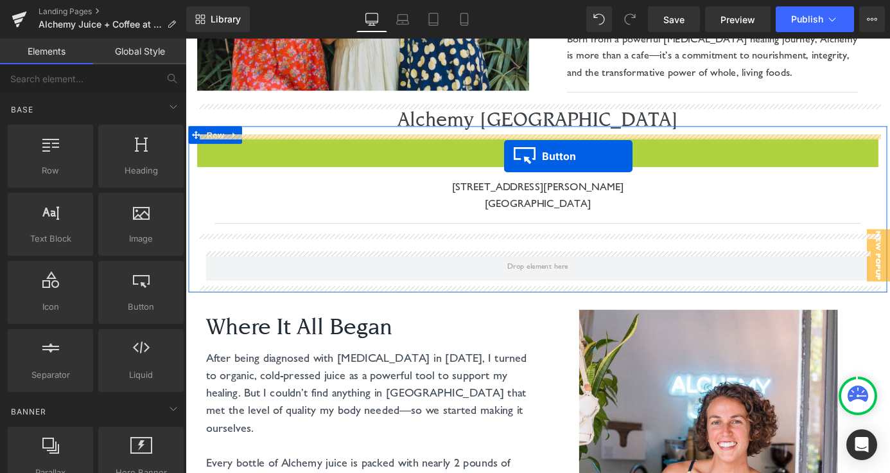
drag, startPoint x: 554, startPoint y: 161, endPoint x: 534, endPoint y: 216, distance: 58.3
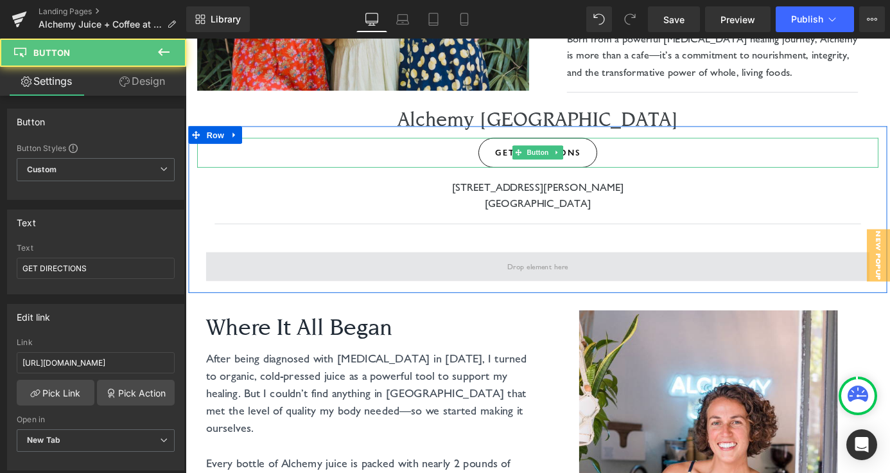
click at [543, 292] on span at bounding box center [574, 290] width 76 height 22
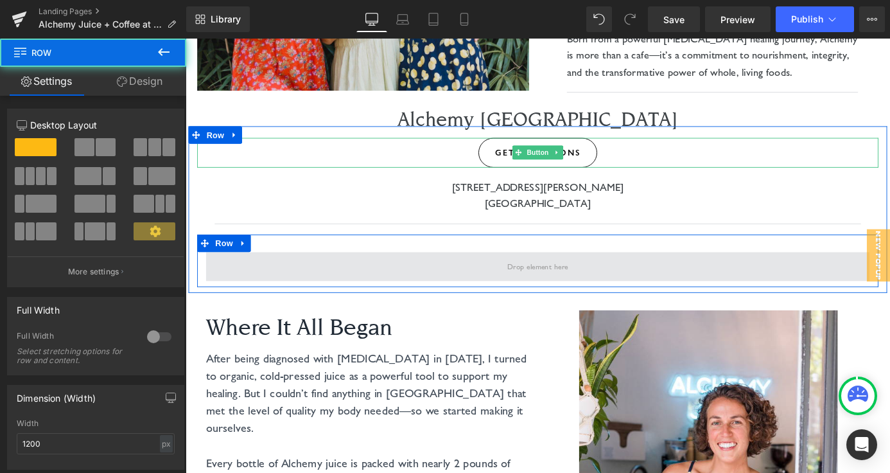
click at [500, 282] on span at bounding box center [574, 290] width 732 height 32
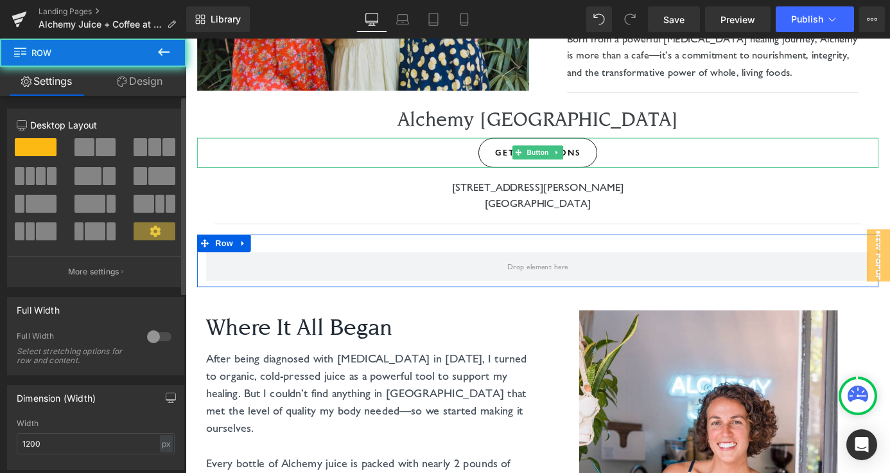
click at [96, 138] on span at bounding box center [106, 147] width 20 height 18
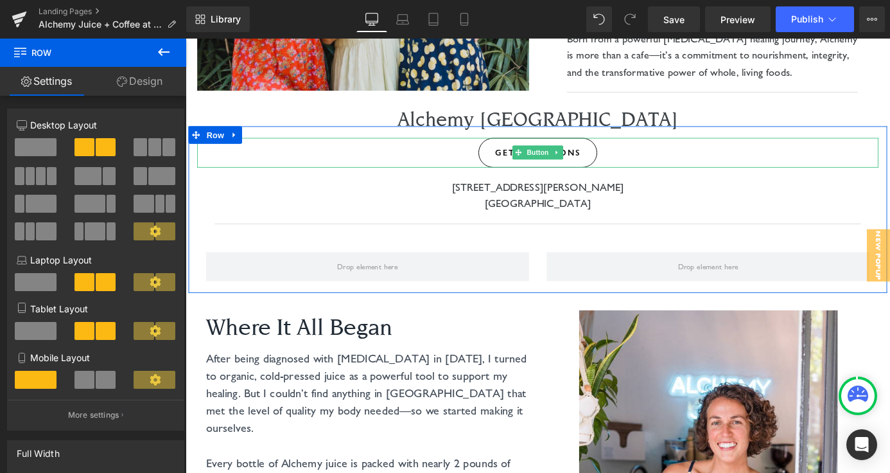
click at [540, 166] on span "GET DIRECTIONS" at bounding box center [574, 164] width 94 height 12
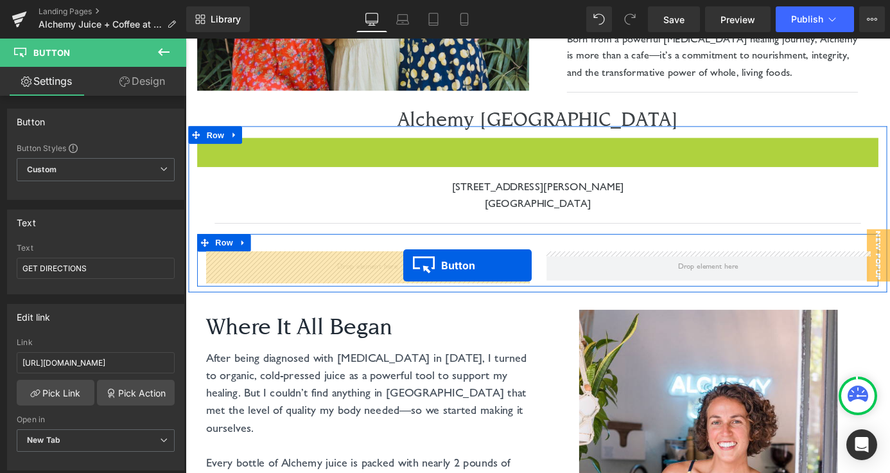
drag, startPoint x: 556, startPoint y: 164, endPoint x: 426, endPoint y: 287, distance: 179.0
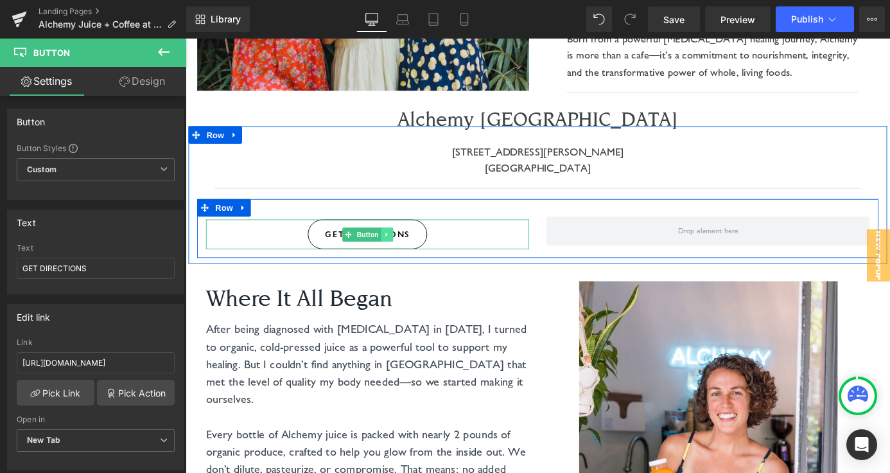
click at [410, 249] on link at bounding box center [407, 254] width 13 height 15
click at [405, 254] on link at bounding box center [400, 254] width 13 height 15
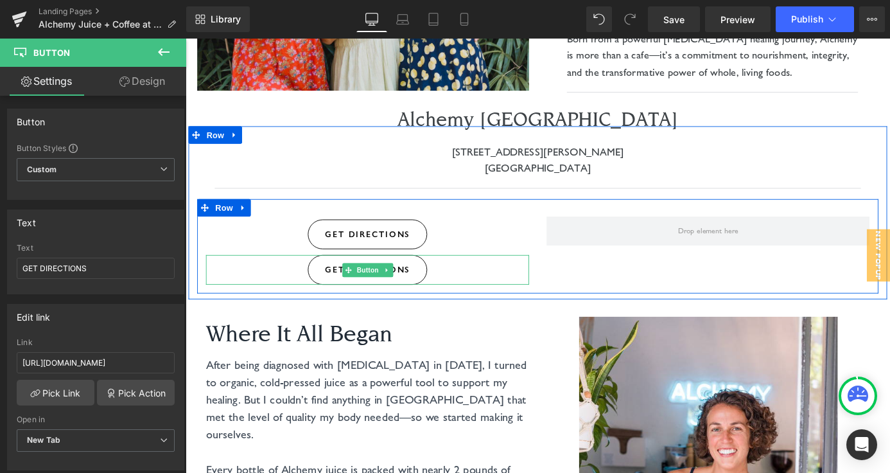
click at [418, 294] on span "GET DIRECTIONS" at bounding box center [386, 293] width 94 height 12
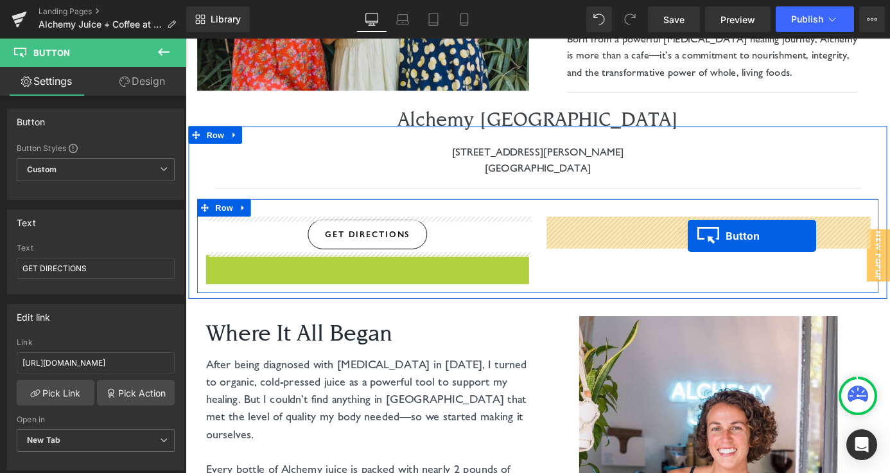
drag, startPoint x: 364, startPoint y: 296, endPoint x: 739, endPoint y: 256, distance: 377.3
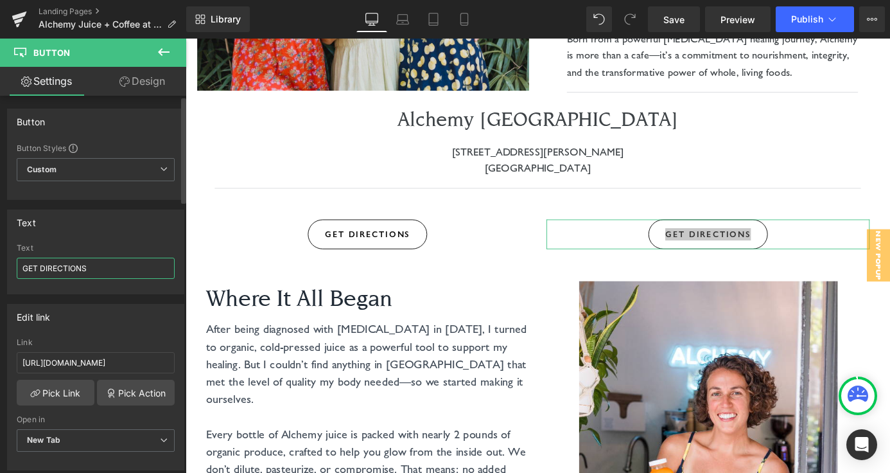
click at [89, 267] on input "GET DIRECTIONS" at bounding box center [96, 268] width 158 height 21
type input "OUR MENU"
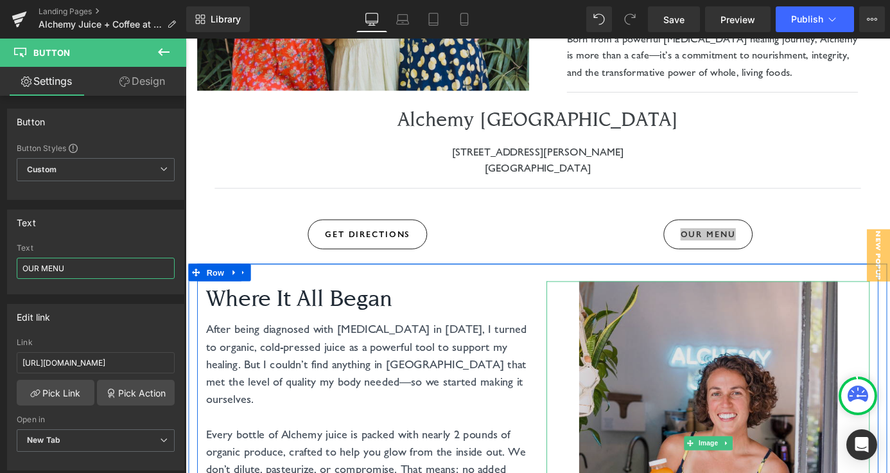
scroll to position [384, 0]
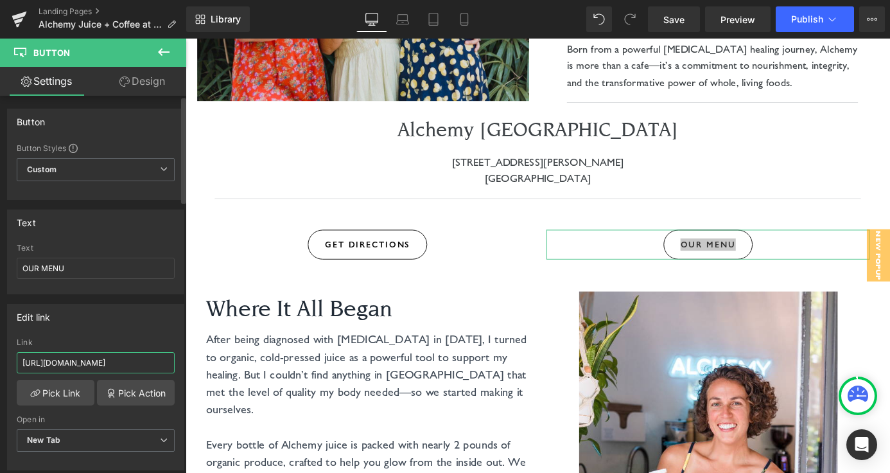
click at [68, 369] on input "https://maps.app.goo.gl/Tuhpdg1JEXCSkRUa7" at bounding box center [96, 362] width 158 height 21
paste input "www.canva.com/design/DAGmmqeDmOk/ohgDL6XMJ2Gx6MYY2SdU2A/view?utm_content=DAGmmq…"
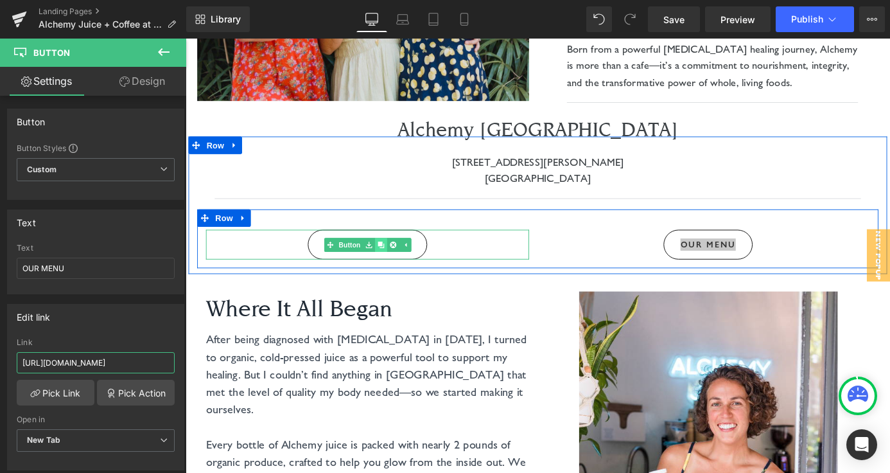
type input "https://www.canva.com/design/DAGmmqeDmOk/ohgDL6XMJ2Gx6MYY2SdU2A/view?utm_conten…"
click at [399, 265] on icon at bounding box center [401, 265] width 7 height 7
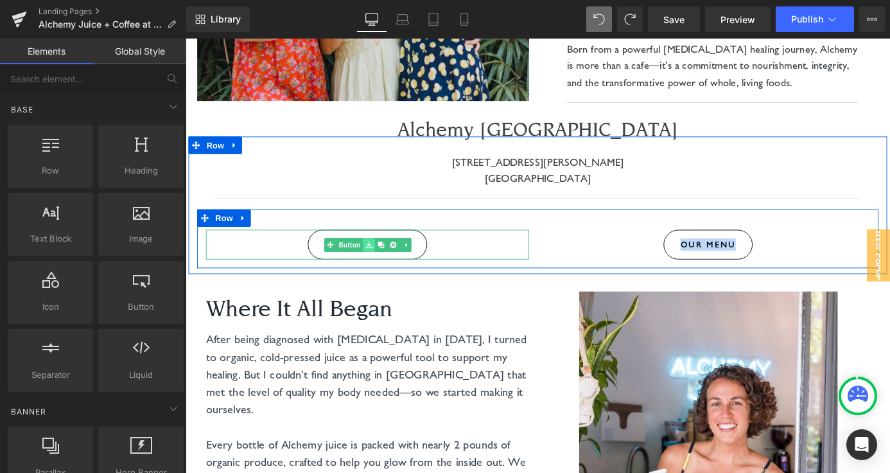
click at [382, 266] on link at bounding box center [387, 265] width 13 height 15
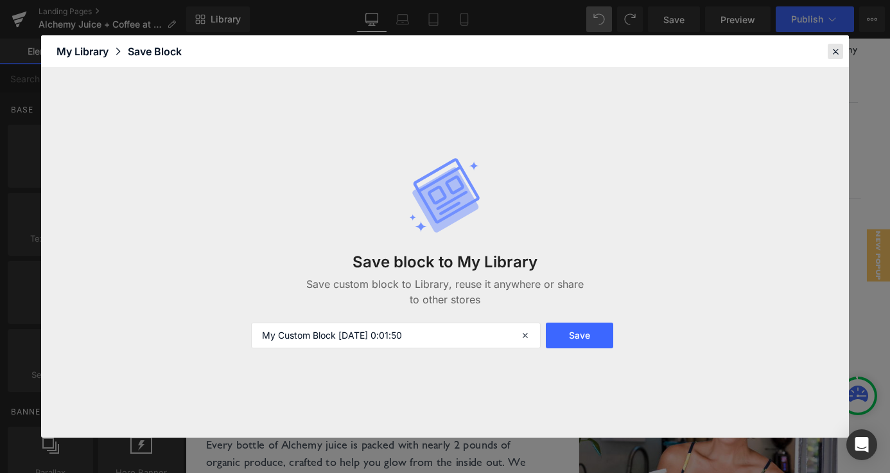
click at [834, 54] on icon at bounding box center [836, 52] width 12 height 12
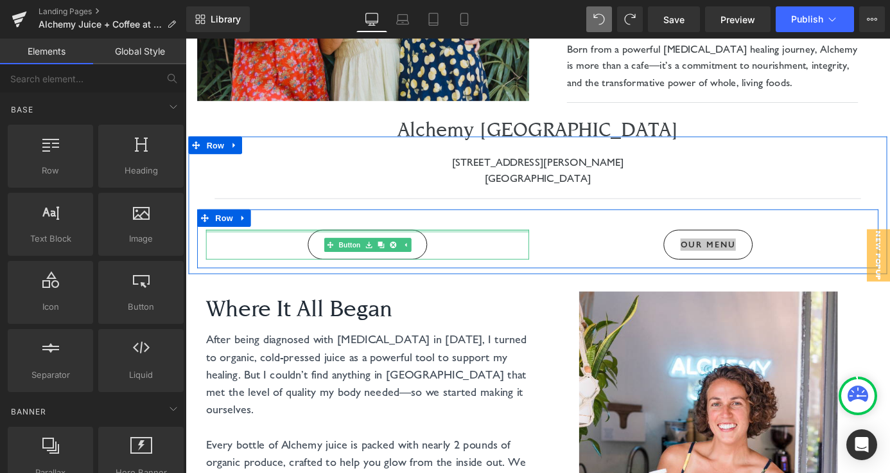
click at [416, 251] on div at bounding box center [386, 250] width 357 height 3
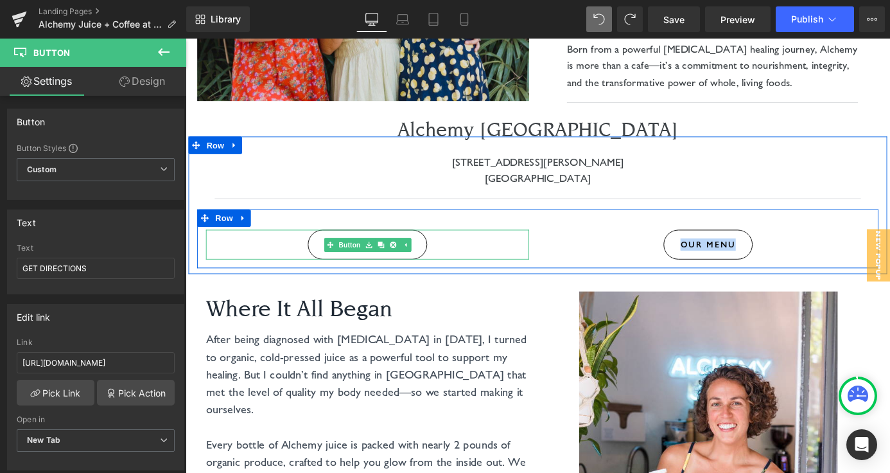
click at [445, 267] on link "GET DIRECTIONS" at bounding box center [386, 265] width 131 height 33
click at [763, 254] on link "OUR MENU" at bounding box center [762, 265] width 98 height 33
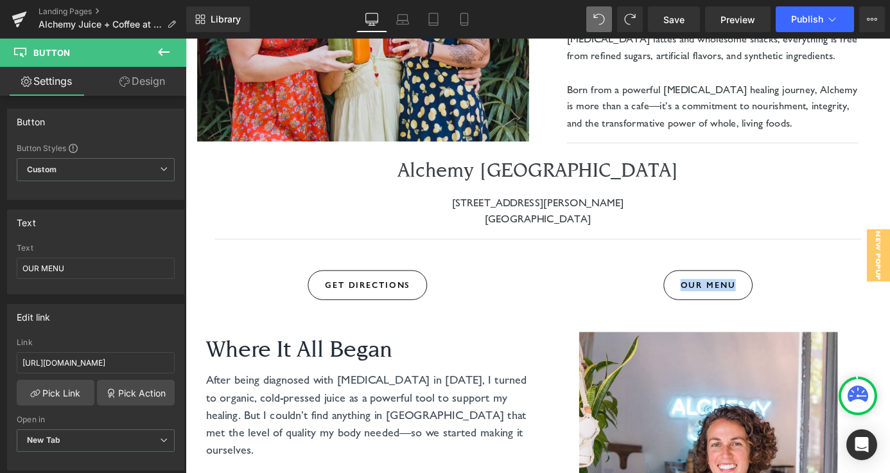
scroll to position [343, 0]
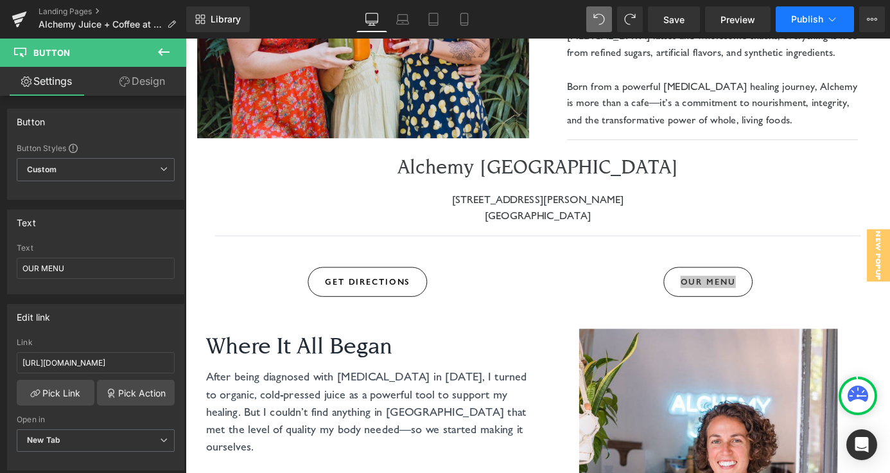
click at [804, 25] on button "Publish" at bounding box center [815, 19] width 78 height 26
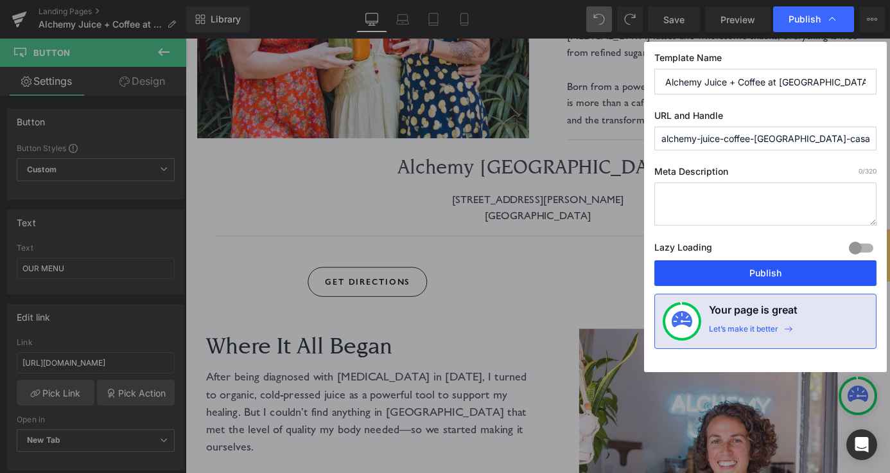
click at [748, 278] on button "Publish" at bounding box center [766, 273] width 222 height 26
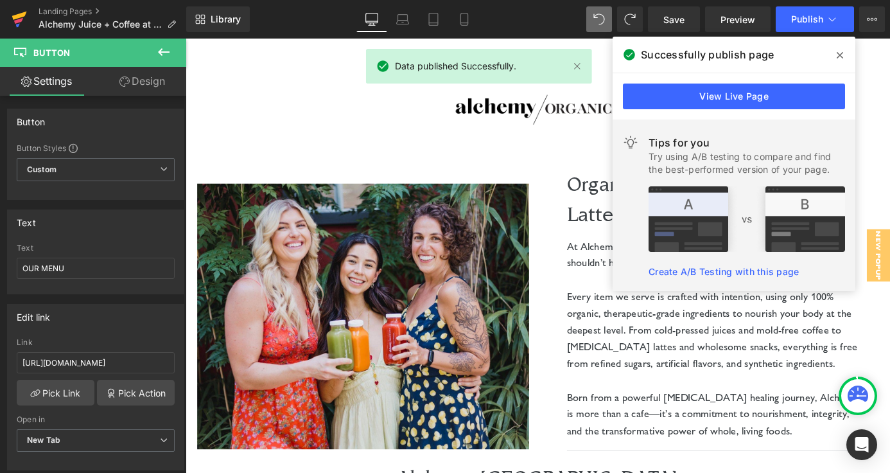
click at [26, 18] on icon at bounding box center [19, 19] width 15 height 32
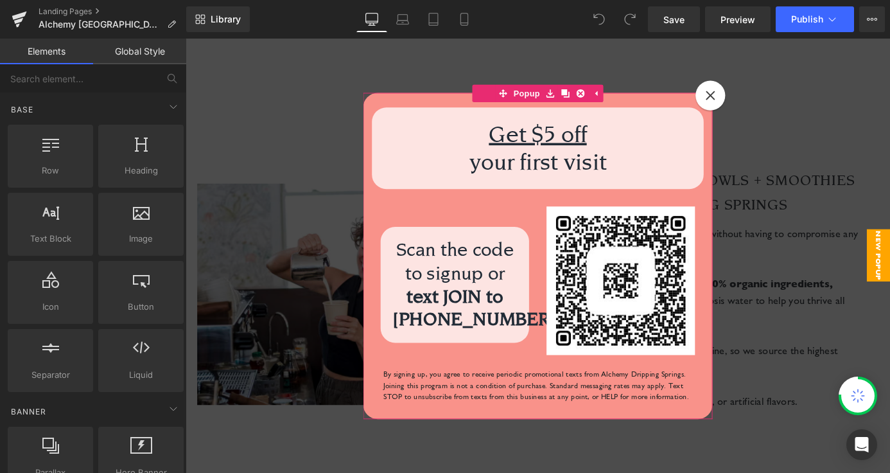
click at [754, 107] on div at bounding box center [764, 101] width 33 height 33
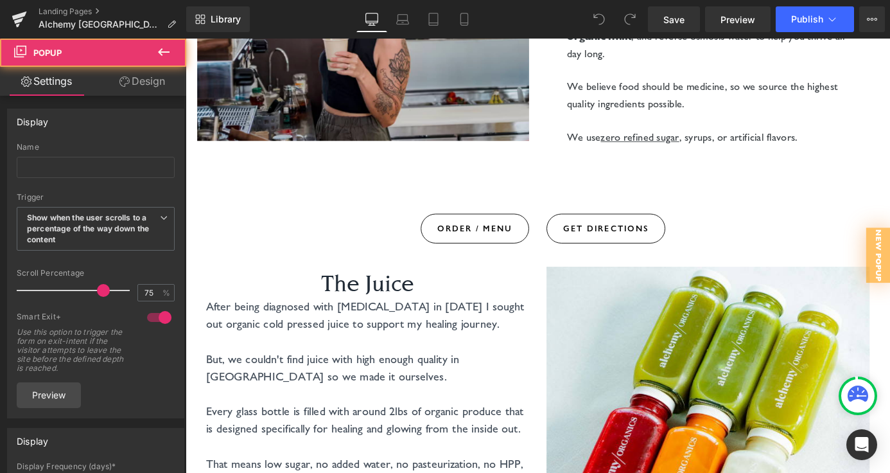
scroll to position [337, 0]
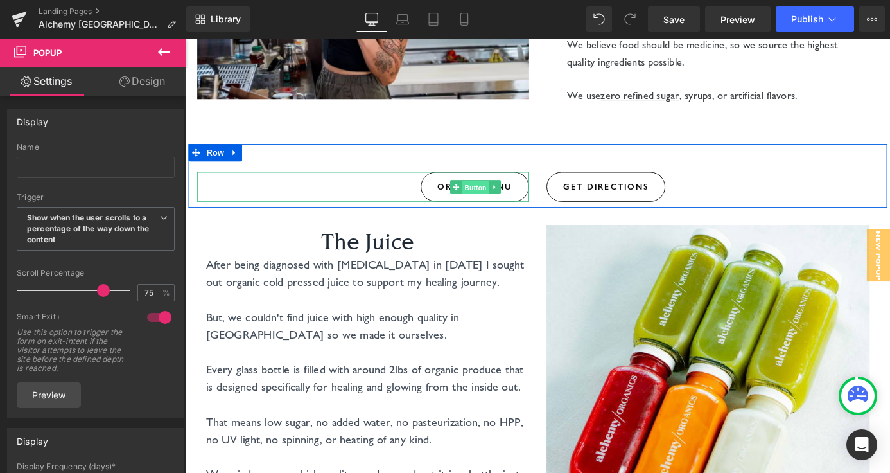
click at [502, 200] on span "Button" at bounding box center [506, 202] width 30 height 15
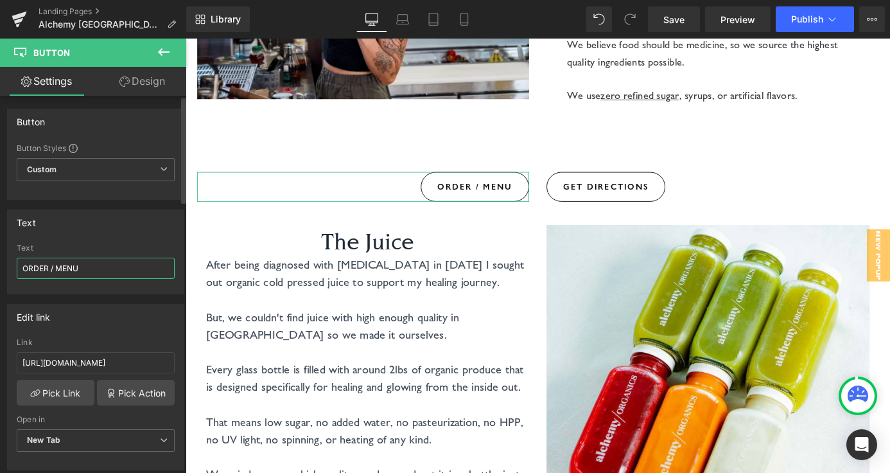
drag, startPoint x: 53, startPoint y: 265, endPoint x: 9, endPoint y: 265, distance: 44.3
click at [10, 265] on div "ORDER / MENU Text ORDER / MENU" at bounding box center [96, 268] width 176 height 50
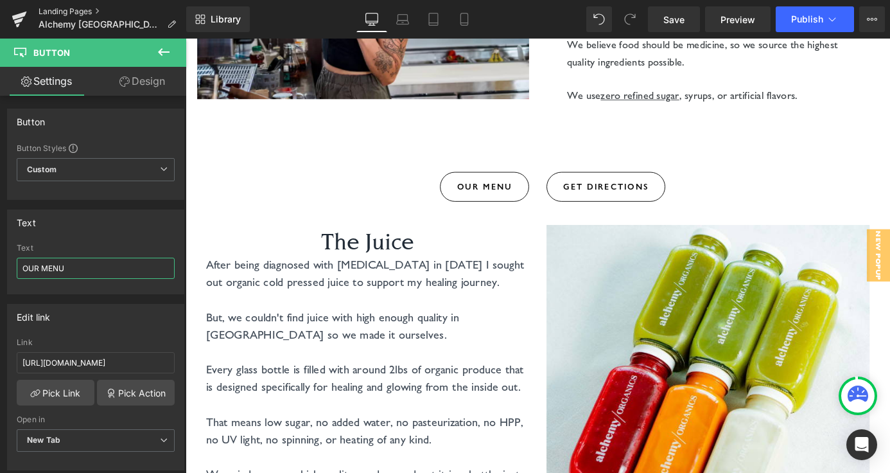
type input "OUR MENU"
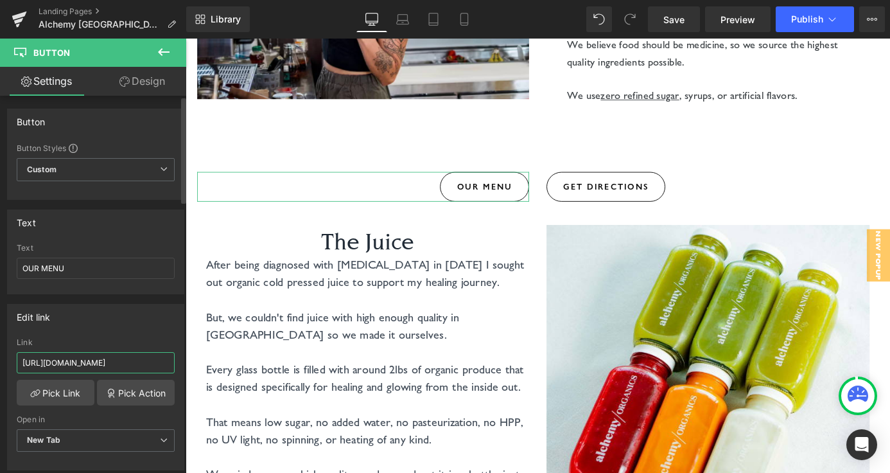
click at [112, 369] on input "https://www.doordash.com/store/alchemy-organics-dripping-springs-25901775/?pick…" at bounding box center [96, 362] width 158 height 21
paste input "canva.com/design/DAF8-VSGai8/ZSAINlHJjqa1PIvm953Lrw/view?utm_content=DAF8-VSGai…"
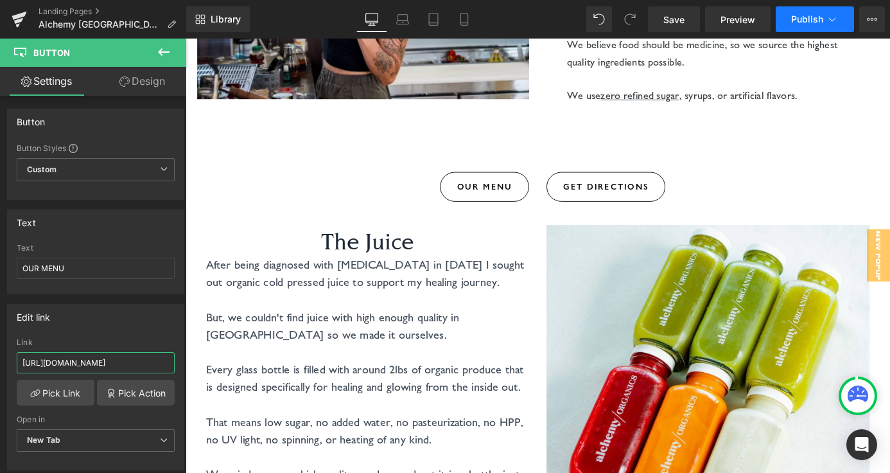
type input "https://www.canva.com/design/DAF8-VSGai8/ZSAINlHJjqa1PIvm953Lrw/view?utm_conten…"
click at [809, 17] on span "Publish" at bounding box center [807, 19] width 32 height 10
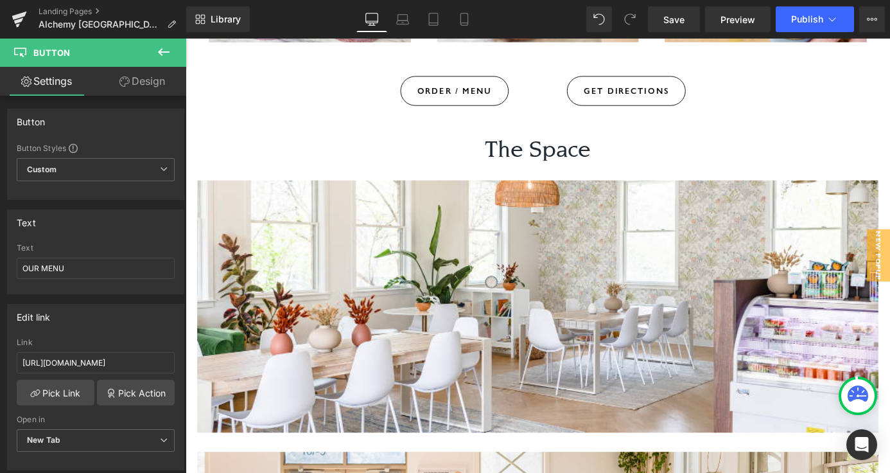
scroll to position [1830, 0]
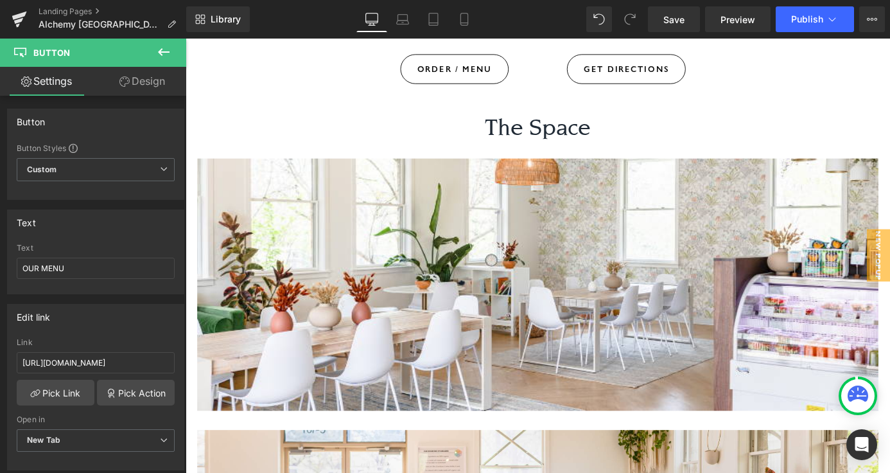
click at [484, 61] on link "ORDER / MENU" at bounding box center [482, 72] width 119 height 33
drag, startPoint x: 53, startPoint y: 266, endPoint x: 19, endPoint y: 266, distance: 34.7
click at [19, 266] on input "ORDER / MENU" at bounding box center [96, 268] width 158 height 21
type input "OUR MENU"
click at [107, 366] on input "https://www.doordash.com/store/alchemy-organics-dripping-springs-25901775/?pick…" at bounding box center [96, 362] width 158 height 21
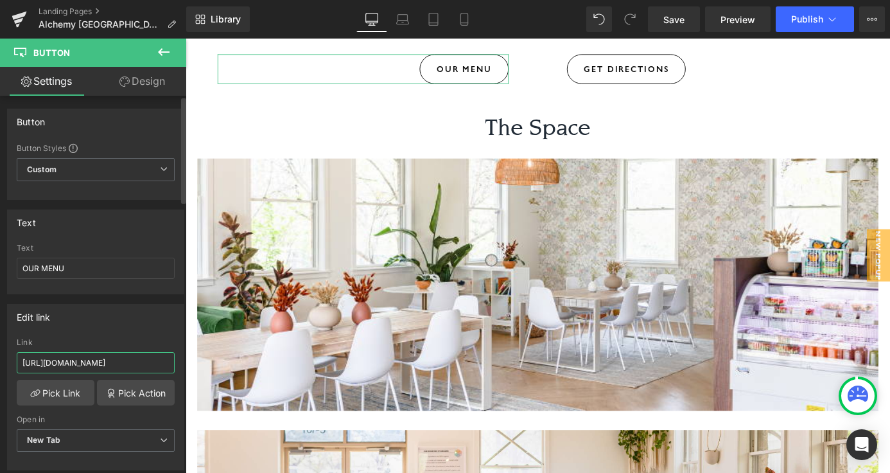
click at [107, 366] on input "https://www.doordash.com/store/alchemy-organics-dripping-springs-25901775/?pick…" at bounding box center [96, 362] width 158 height 21
paste input "canva.com/design/DAF8-VSGai8/ZSAINlHJjqa1PIvm953Lrw/view?utm_content=DAF8-VSGai…"
type input "https://www.canva.com/design/DAF8-VSGai8/ZSAINlHJjqa1PIvm953Lrw/view?utm_conten…"
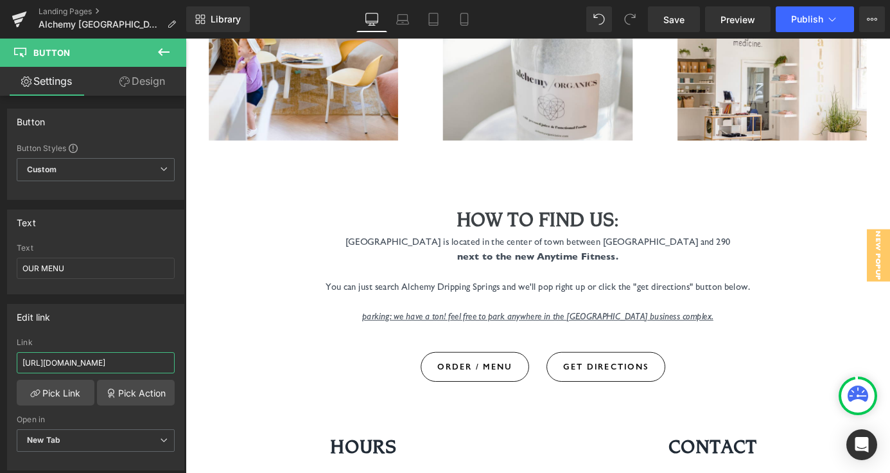
scroll to position [4266, 0]
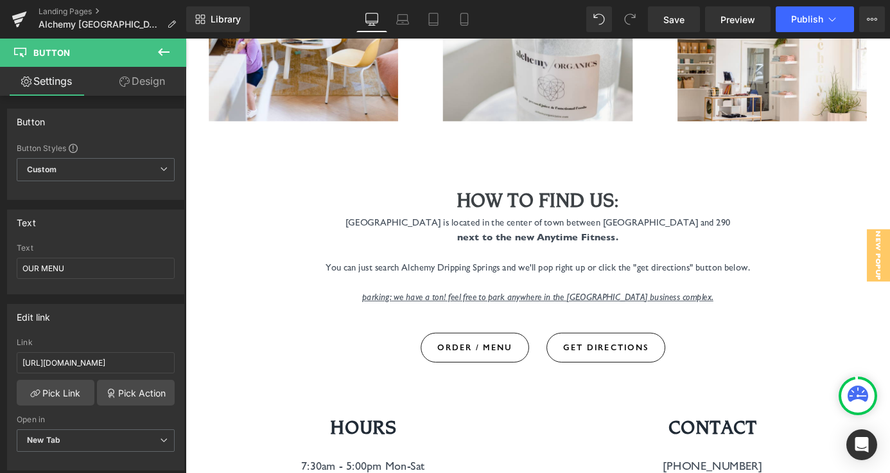
click at [497, 363] on div "ORDER / MENU Button" at bounding box center [386, 379] width 357 height 33
drag, startPoint x: 55, startPoint y: 264, endPoint x: 0, endPoint y: 250, distance: 56.4
click at [0, 250] on div "Text ORDER / MENU Text ORDER / MENU" at bounding box center [96, 247] width 192 height 94
type input "OUR MENU"
click at [85, 369] on input "https://www.doordash.com/store/alchemy-organics-dripping-springs-25901775/?pick…" at bounding box center [96, 362] width 158 height 21
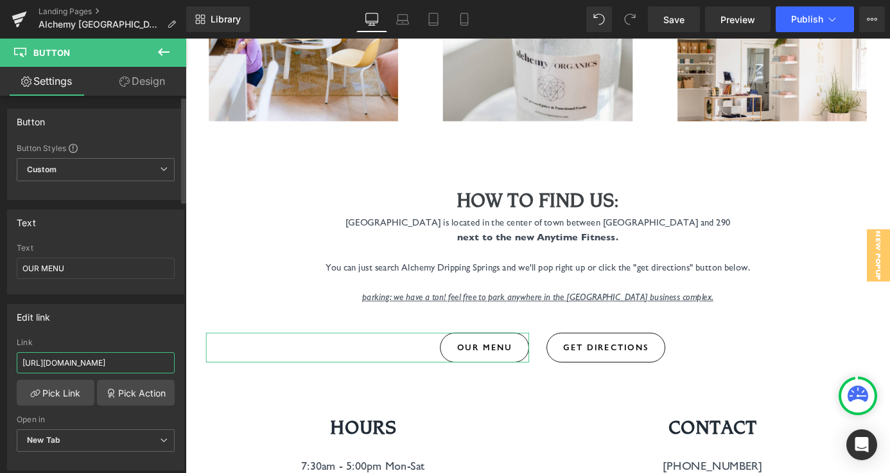
click at [85, 369] on input "https://www.doordash.com/store/alchemy-organics-dripping-springs-25901775/?pick…" at bounding box center [96, 362] width 158 height 21
paste input "canva.com/design/DAF8-VSGai8/ZSAINlHJjqa1PIvm953Lrw/view?utm_content=DAF8-VSGai…"
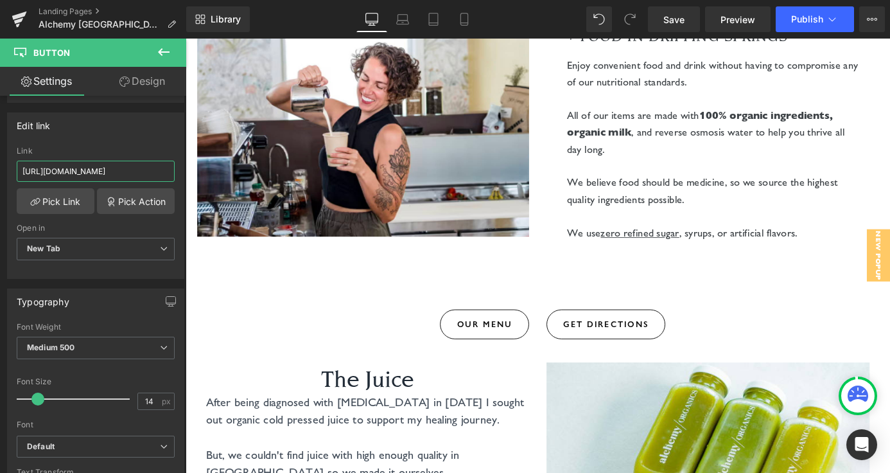
scroll to position [0, 0]
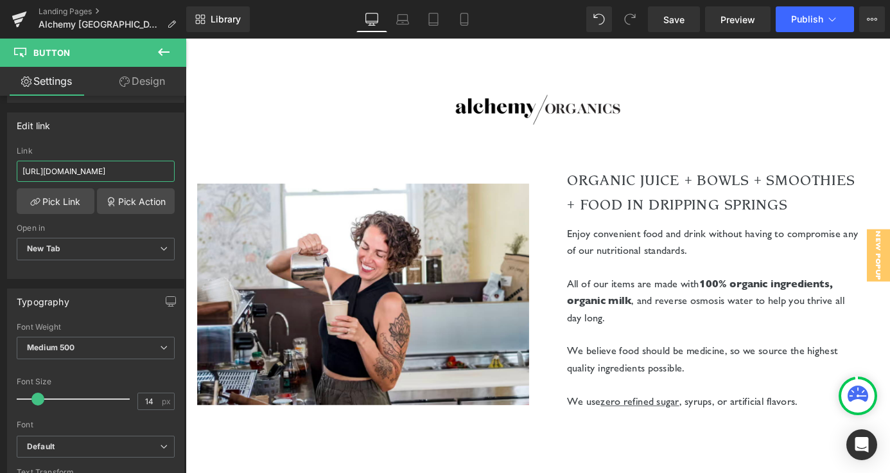
type input "https://www.canva.com/design/DAF8-VSGai8/ZSAINlHJjqa1PIvm953Lrw/view?utm_conten…"
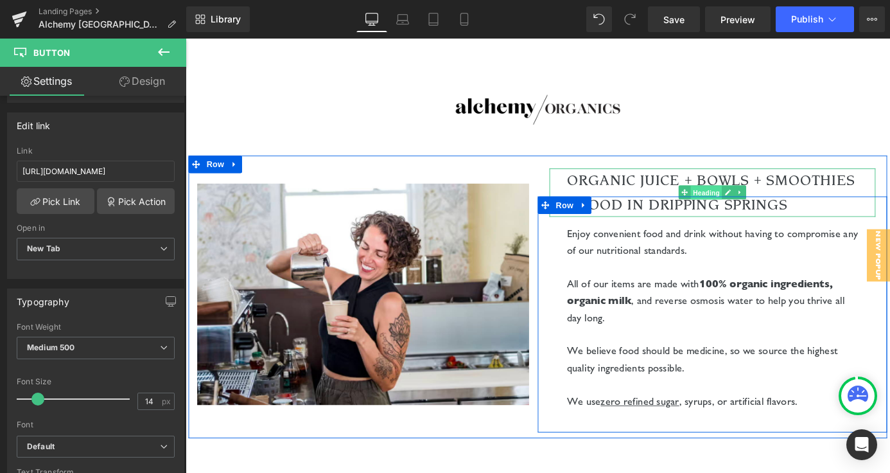
click at [749, 211] on span "Heading" at bounding box center [760, 208] width 35 height 15
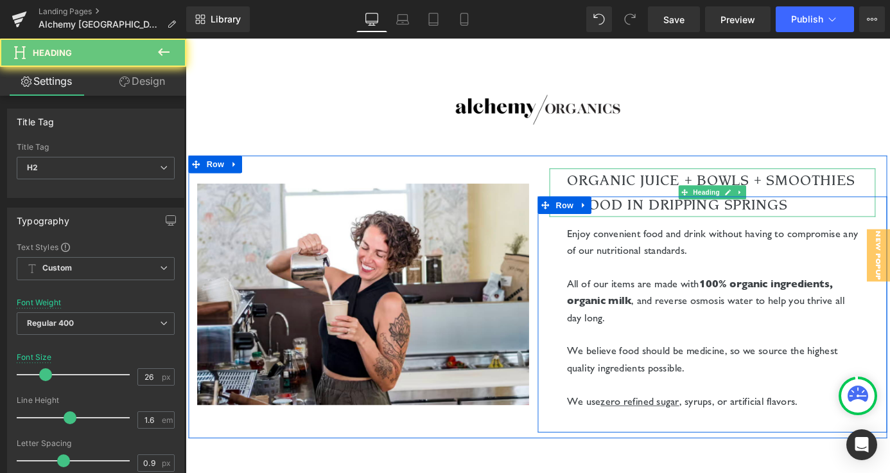
click at [673, 188] on h2 "ORGANIC JUICE + BOWLS + SMOOTHIES + FOOD IN DRIPPING SPRINGS" at bounding box center [766, 208] width 321 height 53
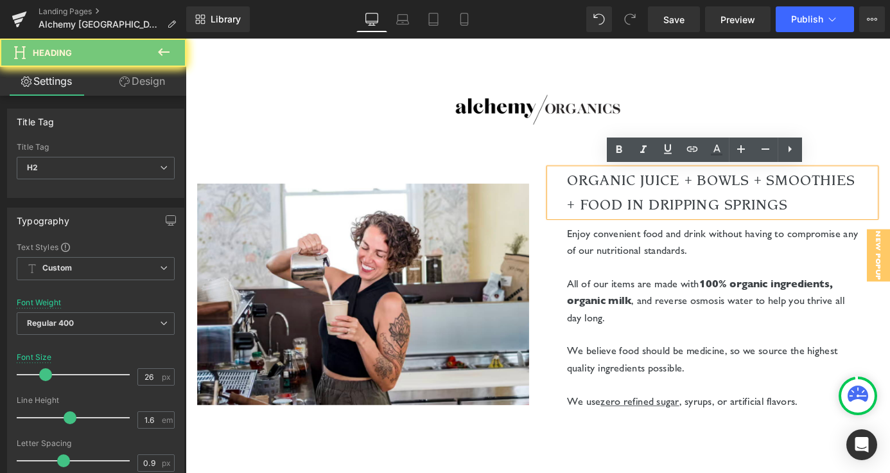
click at [673, 196] on h2 "ORGANIC JUICE + BOWLS + SMOOTHIES + FOOD IN DRIPPING SPRINGS" at bounding box center [766, 208] width 321 height 53
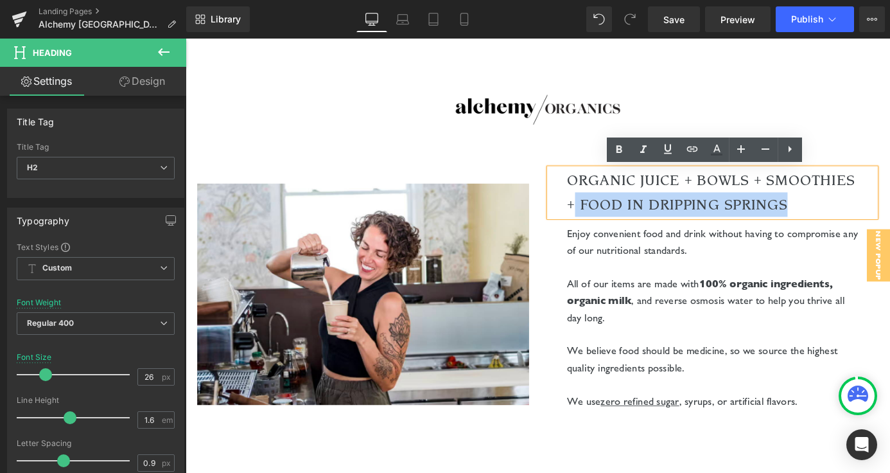
drag, startPoint x: 854, startPoint y: 224, endPoint x: 617, endPoint y: 211, distance: 238.0
click at [617, 211] on h2 "ORGANIC JUICE + BOWLS + SMOOTHIES + FOOD IN DRIPPING SPRINGS" at bounding box center [766, 208] width 321 height 53
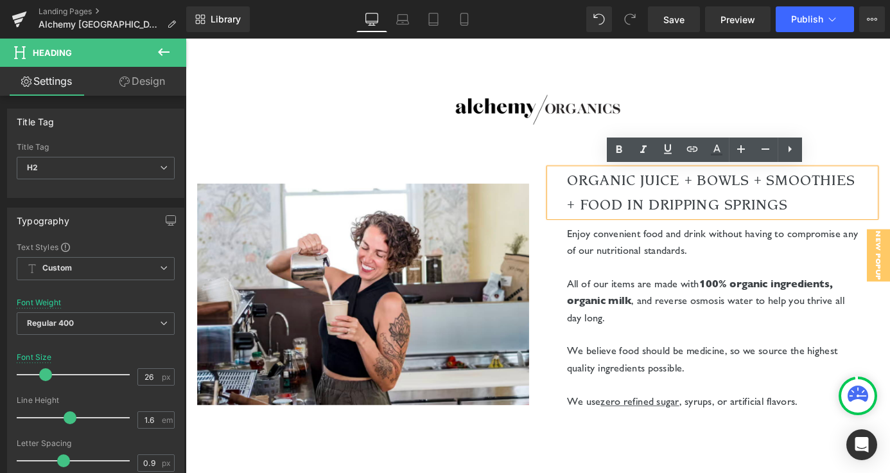
click at [659, 216] on h2 "ORGANIC JUICE + BOWLS + SMOOTHIES + FOOD IN DRIPPING SPRINGS" at bounding box center [766, 208] width 321 height 53
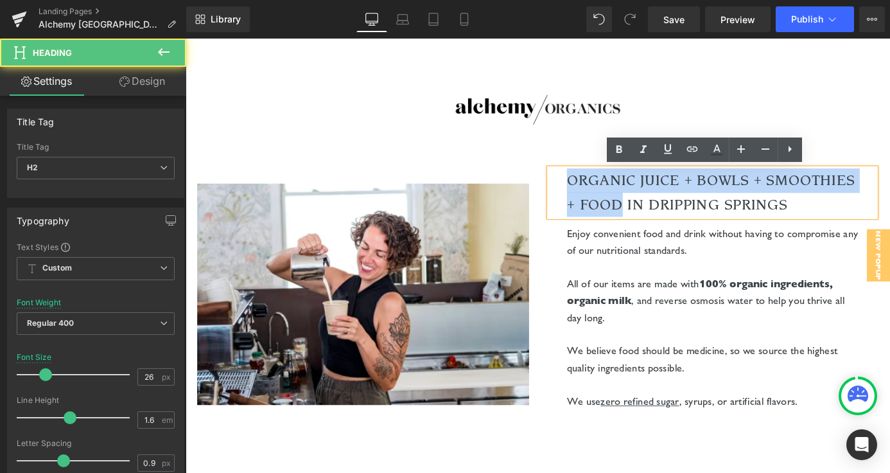
drag, startPoint x: 669, startPoint y: 217, endPoint x: 596, endPoint y: 193, distance: 77.2
click at [596, 193] on div "ORGANIC JUICE + BOWLS + SMOOTHIES + FOOD IN DRIPPING SPRINGS" at bounding box center [767, 208] width 360 height 53
paste div
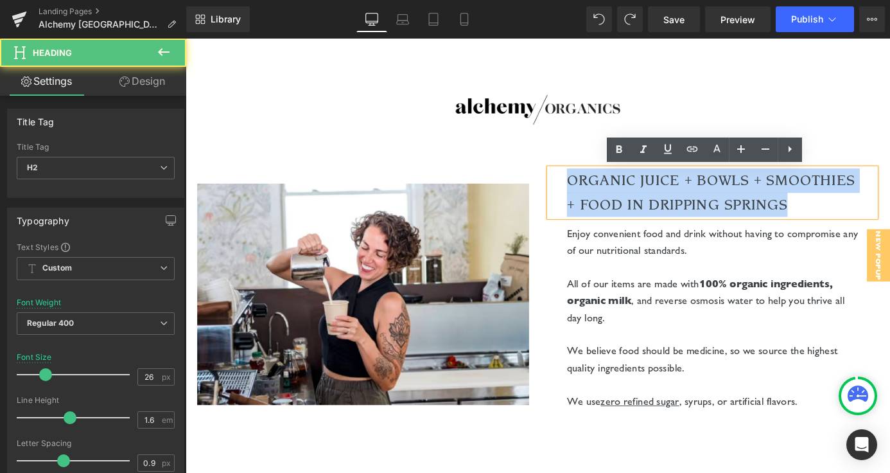
drag, startPoint x: 845, startPoint y: 222, endPoint x: 558, endPoint y: 195, distance: 287.8
click at [558, 195] on div "ORGANIC JUICE + BOWLS + SMOOTHIES + FOOD IN DRIPPING SPRINGS Heading Enjoy conv…" at bounding box center [574, 324] width 771 height 312
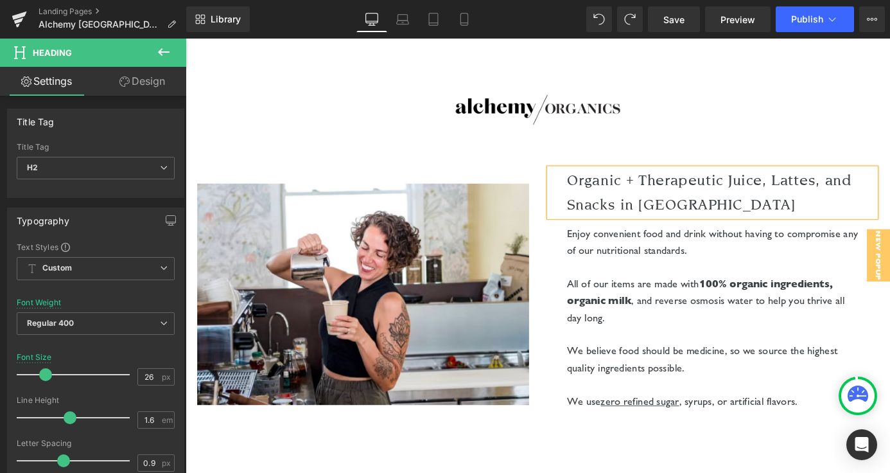
click at [776, 193] on h2 "Organic + Therapeutic Juice, Lattes, and Snacks in Dripping Springs" at bounding box center [766, 208] width 321 height 53
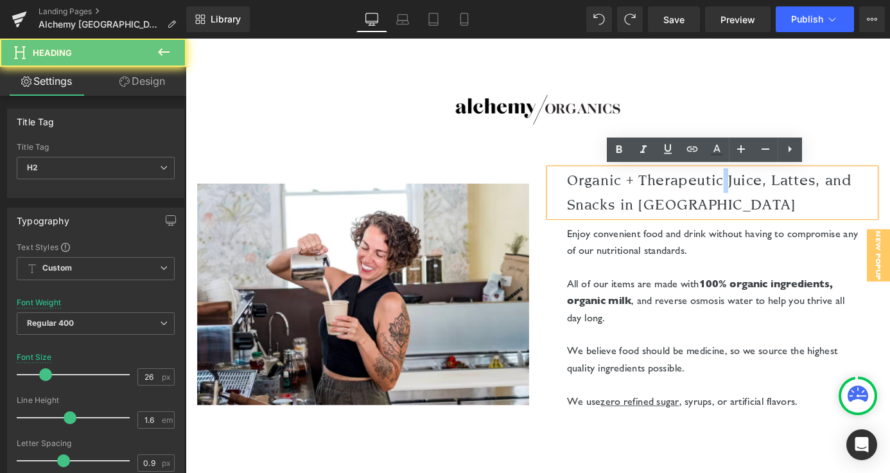
click at [776, 193] on h2 "Organic + Therapeutic Juice, Lattes, and Snacks in Dripping Springs" at bounding box center [766, 208] width 321 height 53
click at [813, 216] on h2 "Organic + Therapeutic Juice, Lattes, and Snacks in Dripping Springs" at bounding box center [766, 208] width 321 height 53
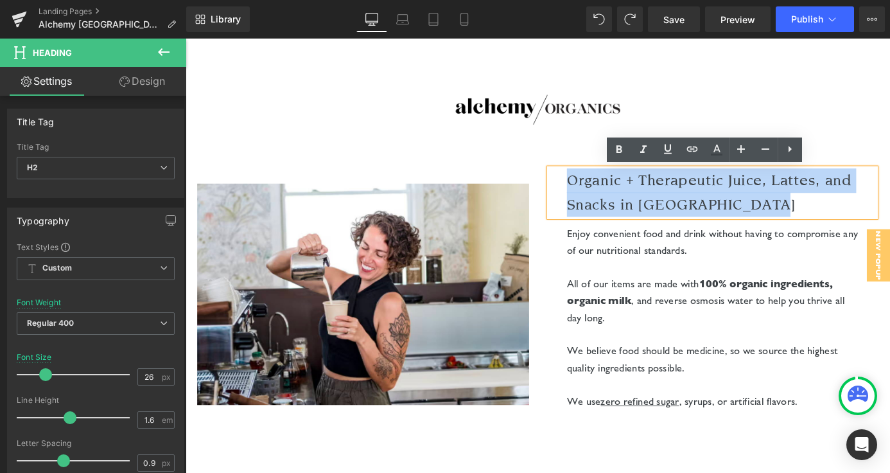
drag, startPoint x: 843, startPoint y: 222, endPoint x: 608, endPoint y: 199, distance: 236.2
click at [608, 199] on h2 "Organic + Therapeutic Juice, Lattes, and Snacks in Dripping Springs" at bounding box center [766, 208] width 321 height 53
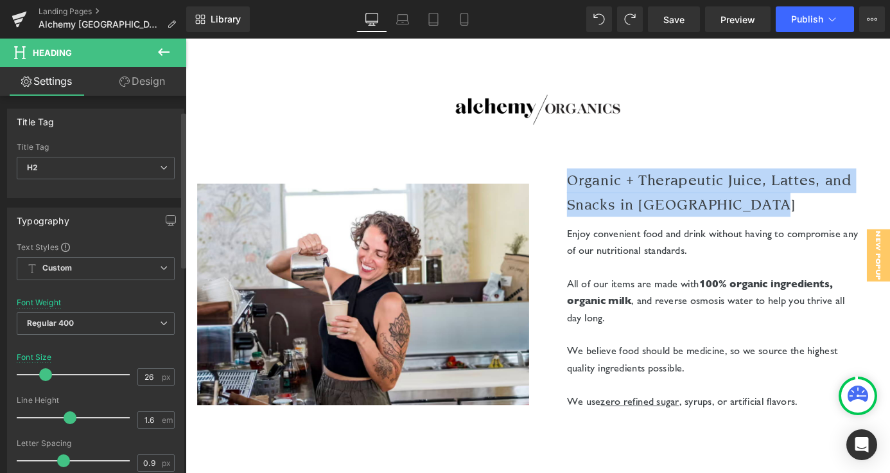
scroll to position [103, 0]
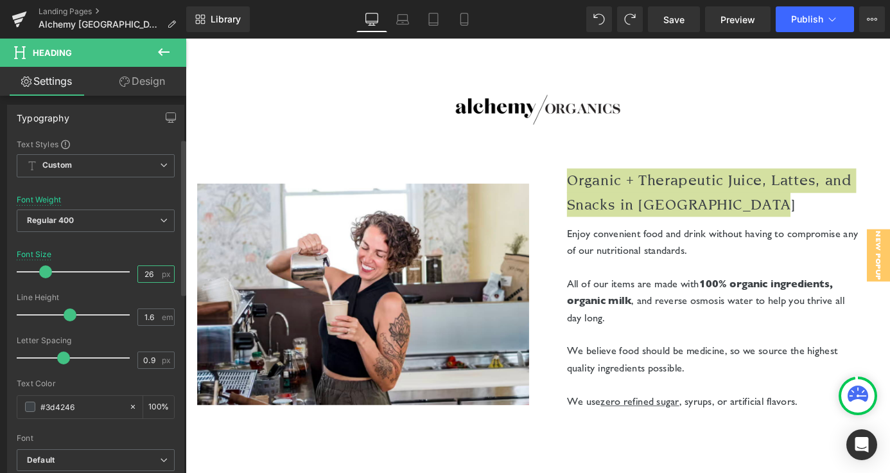
click at [147, 279] on input "26" at bounding box center [149, 274] width 22 height 16
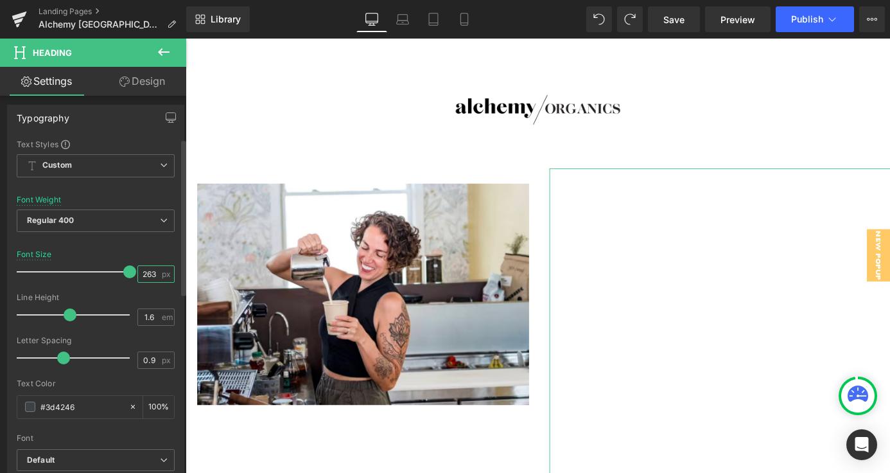
scroll to position [0, 0]
type input "2"
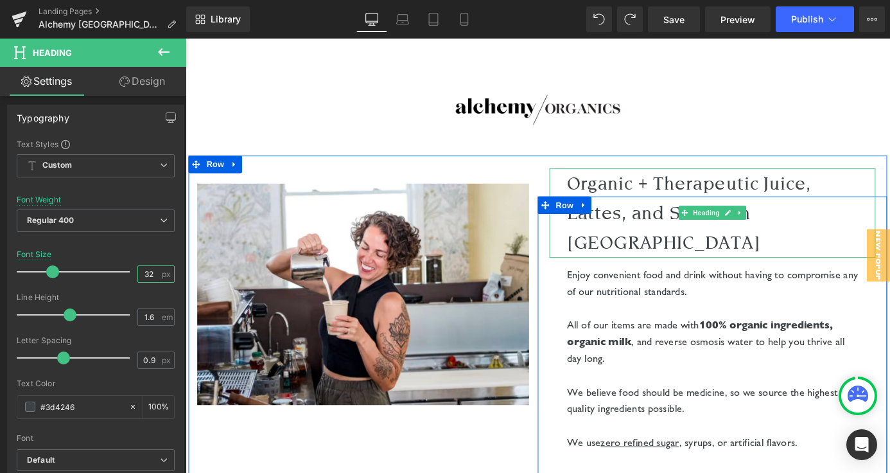
type input "32"
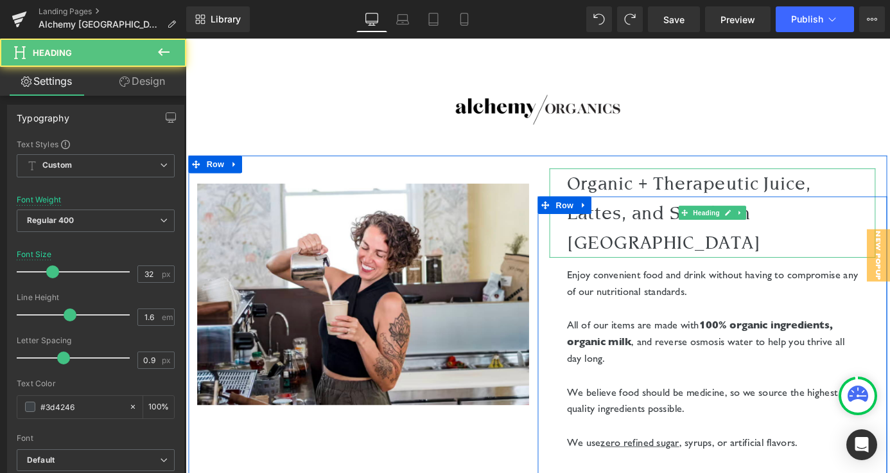
click at [679, 255] on h2 "Organic + Therapeutic Juice, Lattes, and Snacks in Dripping Springs" at bounding box center [766, 231] width 321 height 99
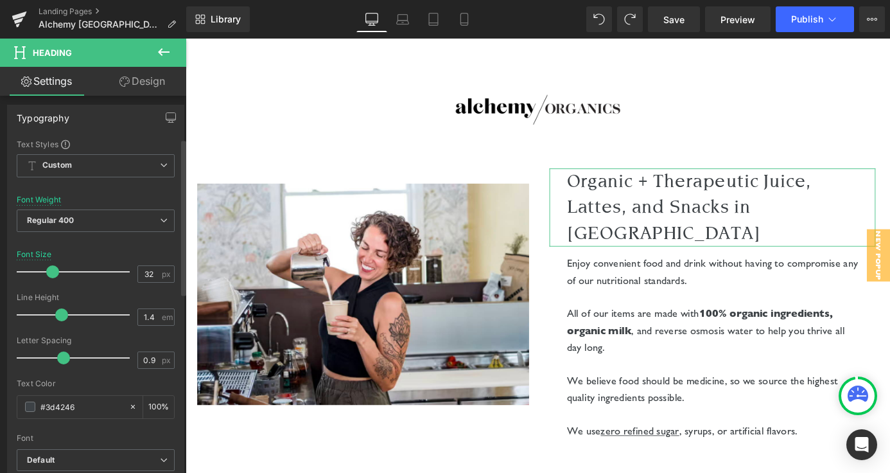
drag, startPoint x: 67, startPoint y: 314, endPoint x: 60, endPoint y: 314, distance: 7.1
click at [60, 314] on span at bounding box center [61, 314] width 13 height 13
type input "1.2"
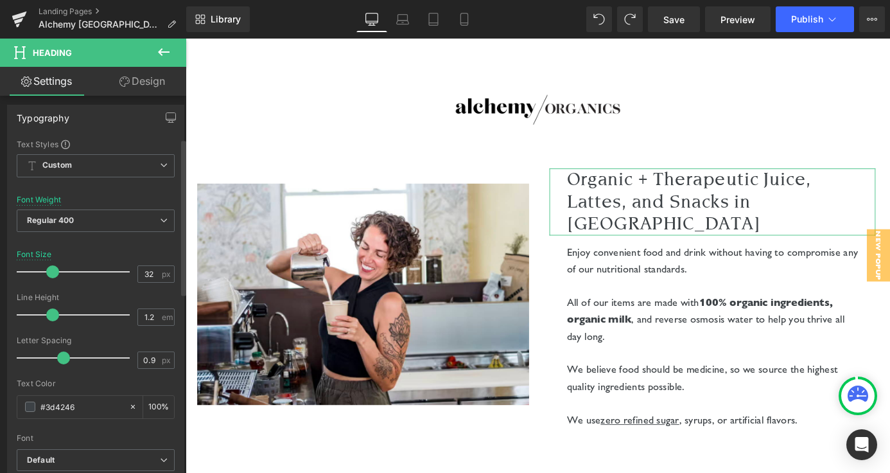
drag, startPoint x: 60, startPoint y: 314, endPoint x: 51, endPoint y: 314, distance: 9.0
click at [51, 314] on span at bounding box center [52, 314] width 13 height 13
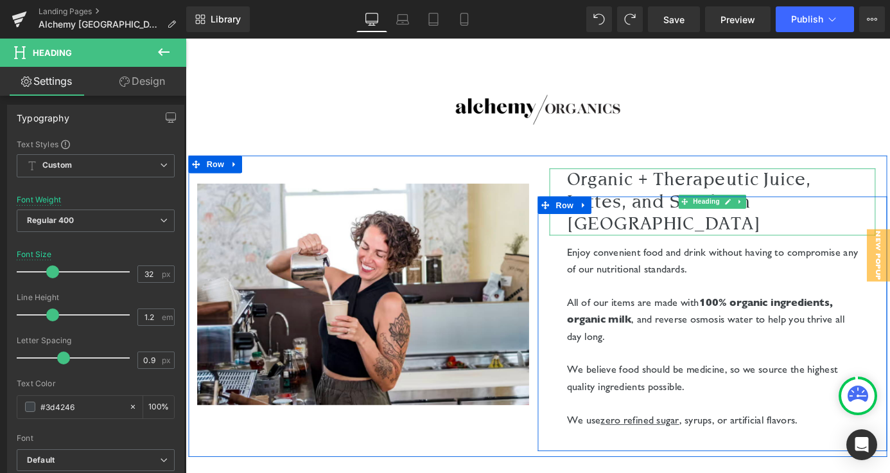
click at [713, 210] on h2 "Organic + Therapeutic Juice, Lattes, and Snacks in Dripping Springs" at bounding box center [766, 219] width 321 height 74
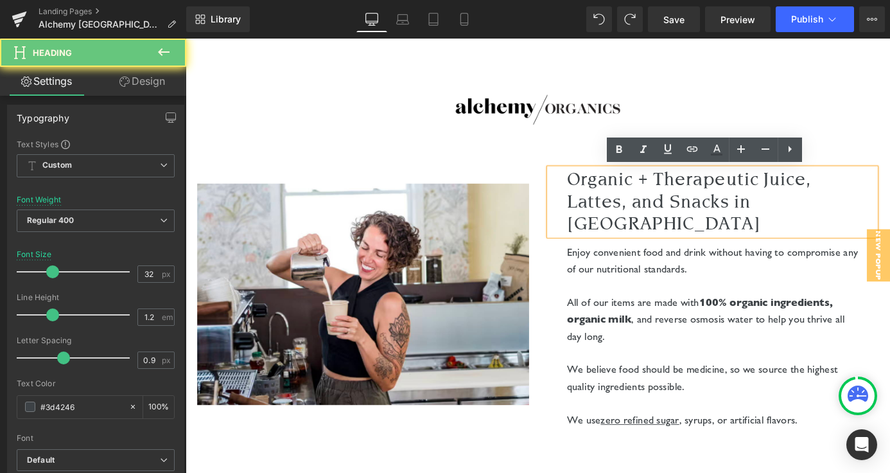
click at [698, 199] on h2 "Organic + Therapeutic Juice, Lattes, and Snacks in Dripping Springs" at bounding box center [766, 219] width 321 height 74
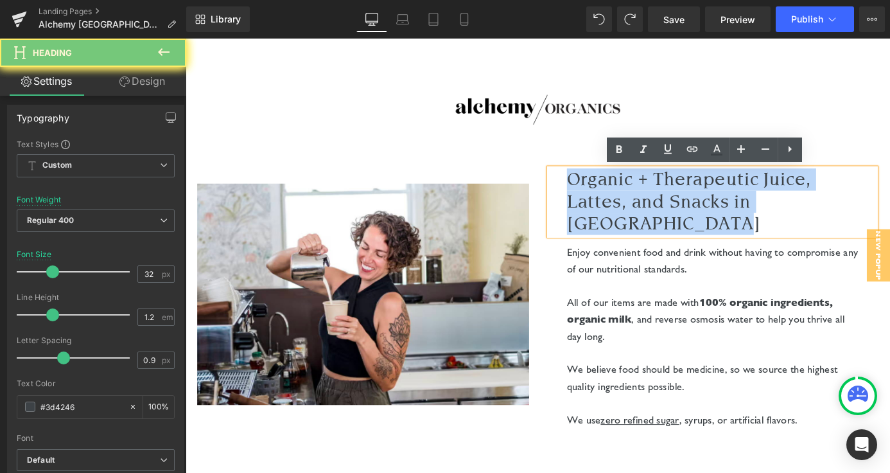
click at [698, 199] on h2 "Organic + Therapeutic Juice, Lattes, and Snacks in Dripping Springs" at bounding box center [766, 219] width 321 height 74
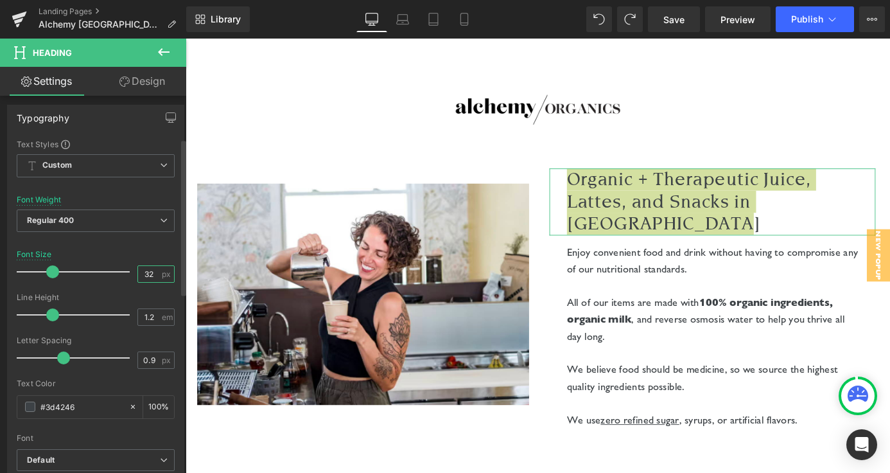
click at [152, 274] on input "32" at bounding box center [149, 274] width 22 height 16
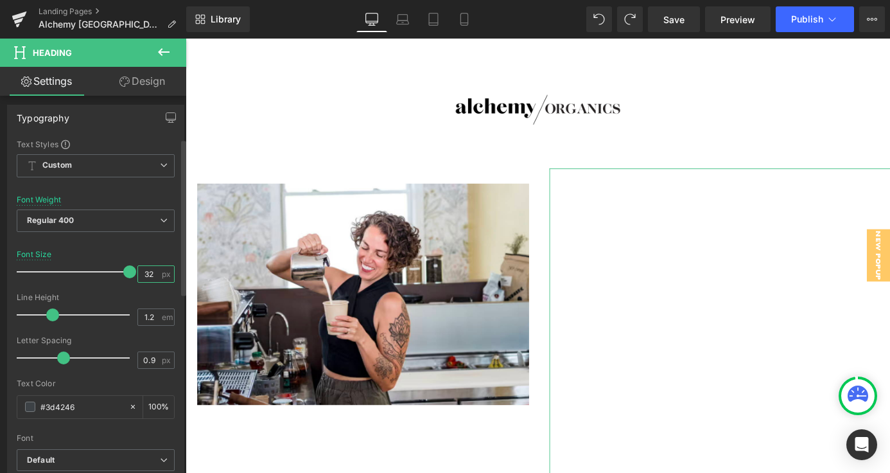
type input "3"
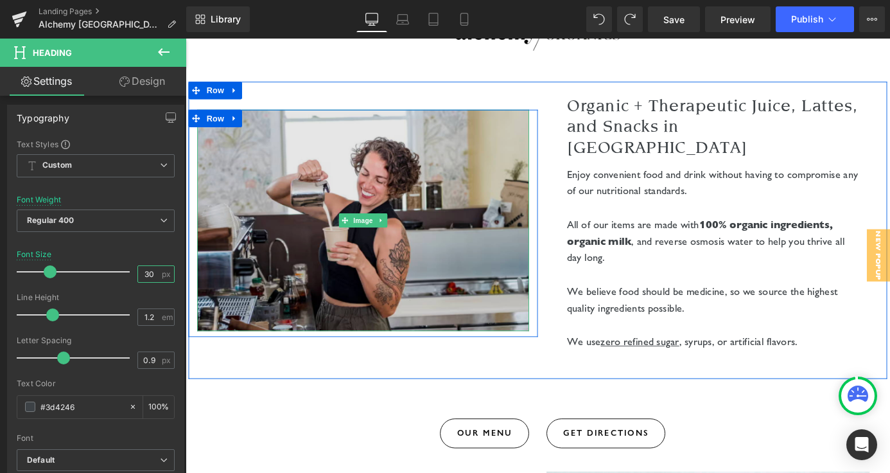
scroll to position [84, 0]
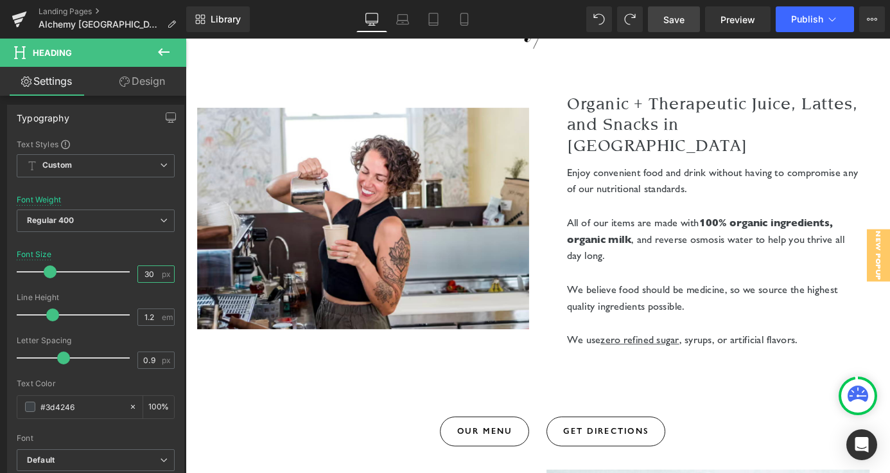
type input "30"
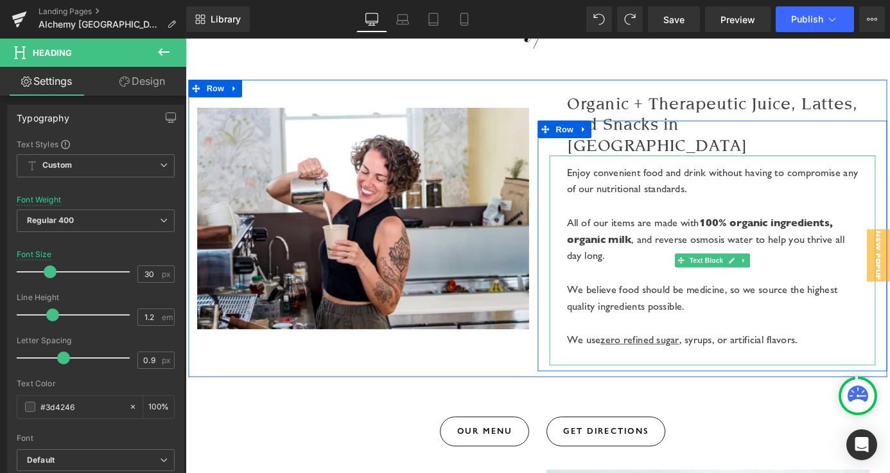
click at [642, 177] on p "Enjoy convenient food and drink without having to compromise any of our nutriti…" at bounding box center [766, 195] width 321 height 37
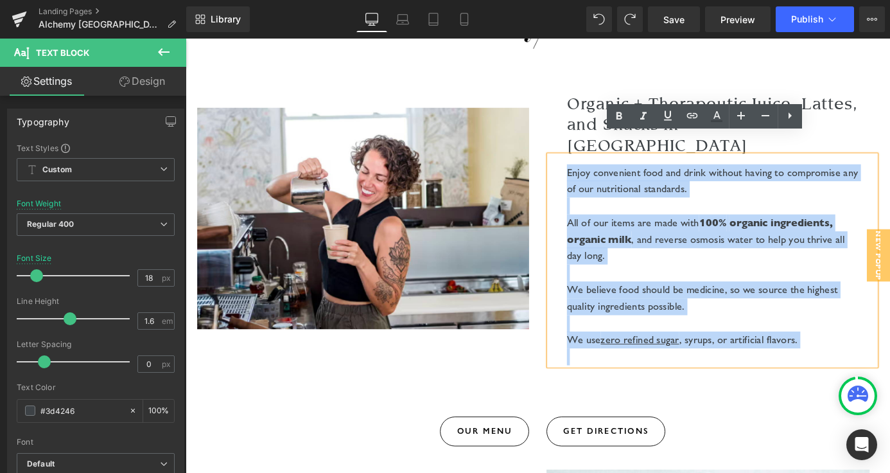
drag, startPoint x: 604, startPoint y: 159, endPoint x: 904, endPoint y: 365, distance: 363.7
click at [890, 365] on div "Enjoy convenient food and drink without having to compromise any of our nutriti…" at bounding box center [767, 284] width 360 height 232
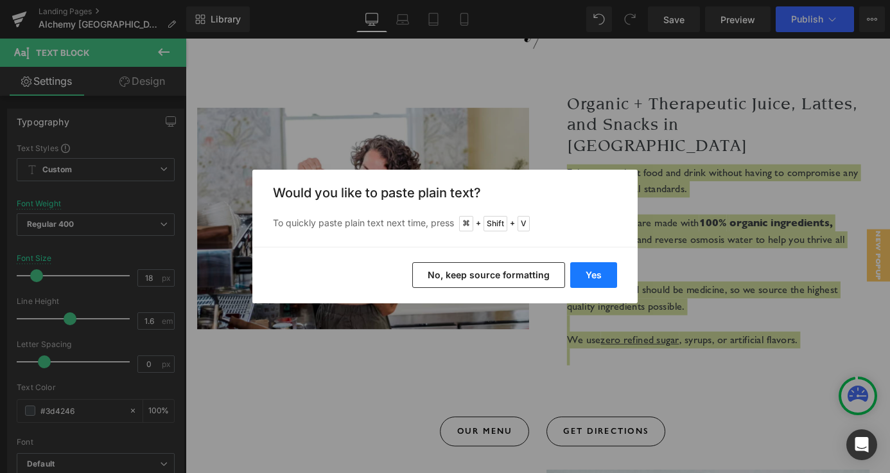
click at [606, 274] on button "Yes" at bounding box center [593, 275] width 47 height 26
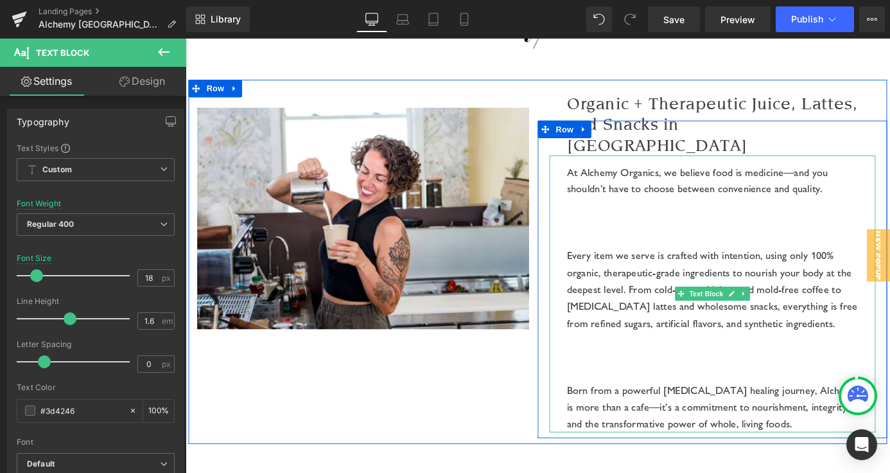
click at [636, 251] on p at bounding box center [766, 260] width 321 height 19
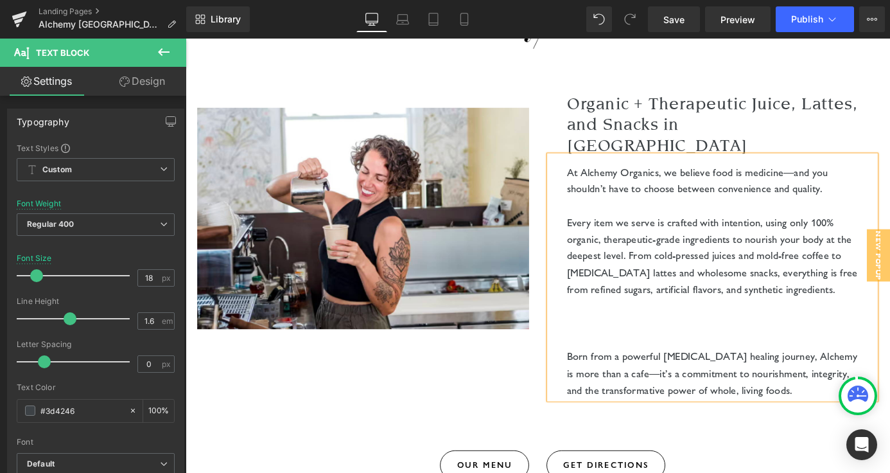
click at [629, 362] on p at bounding box center [766, 371] width 321 height 19
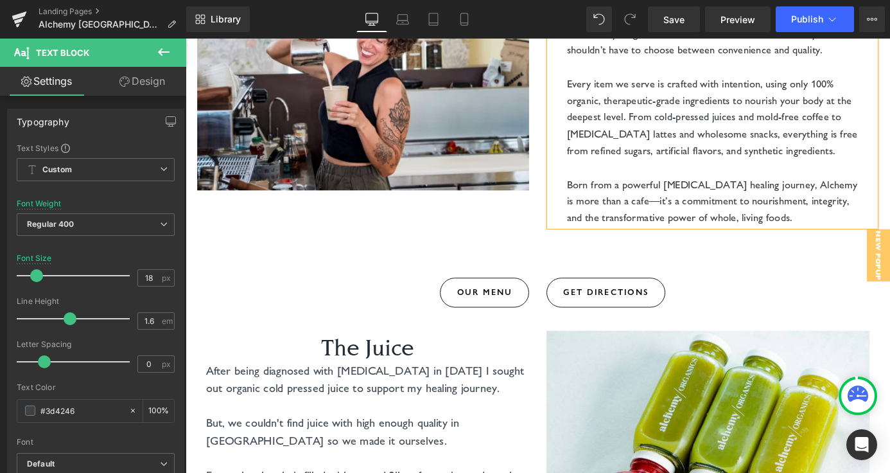
scroll to position [240, 0]
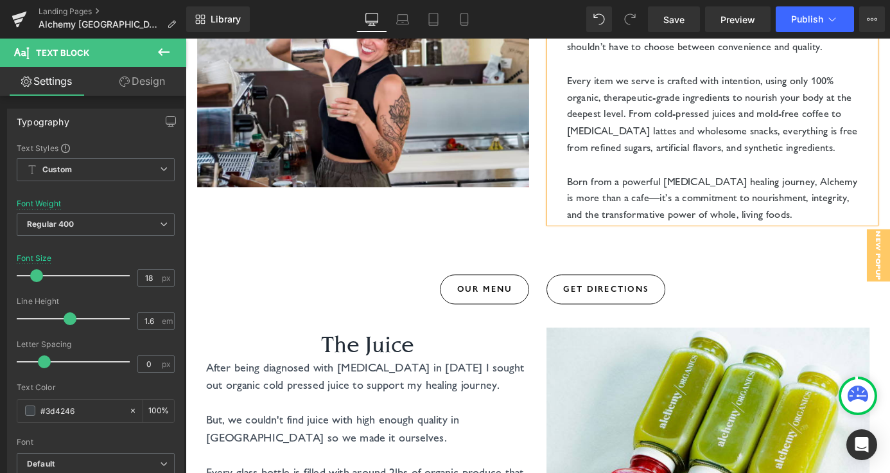
click at [186, 39] on div at bounding box center [186, 39] width 0 height 0
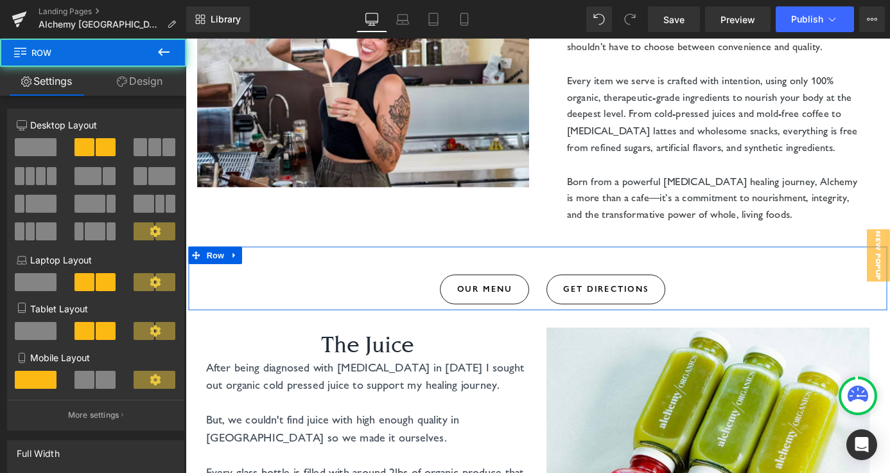
click at [561, 268] on div at bounding box center [574, 277] width 771 height 19
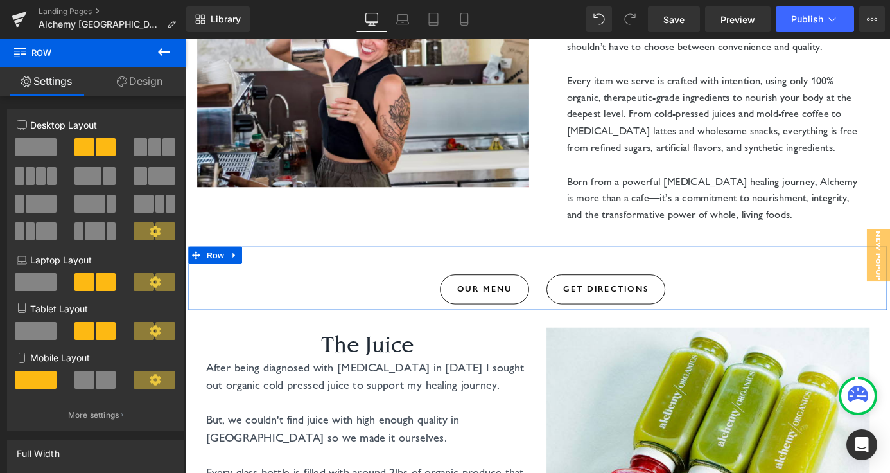
click at [534, 268] on div at bounding box center [574, 277] width 771 height 19
click at [488, 268] on div at bounding box center [574, 277] width 771 height 19
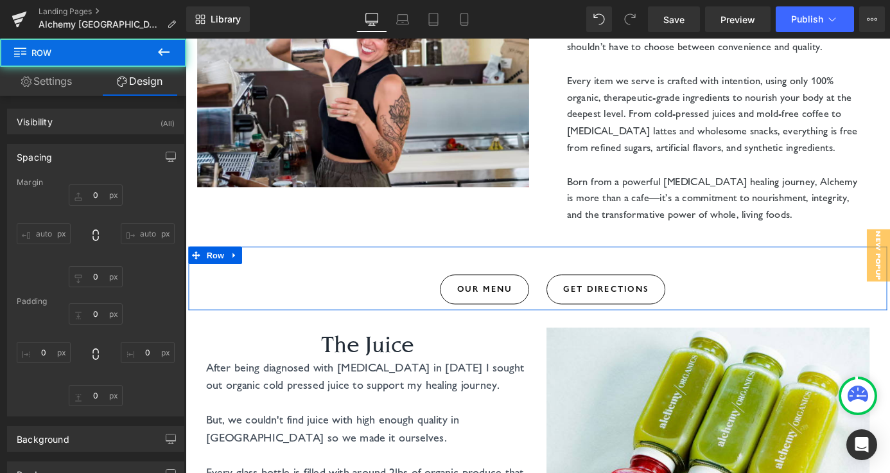
type input "0"
type input "30"
type input "0"
type input "10"
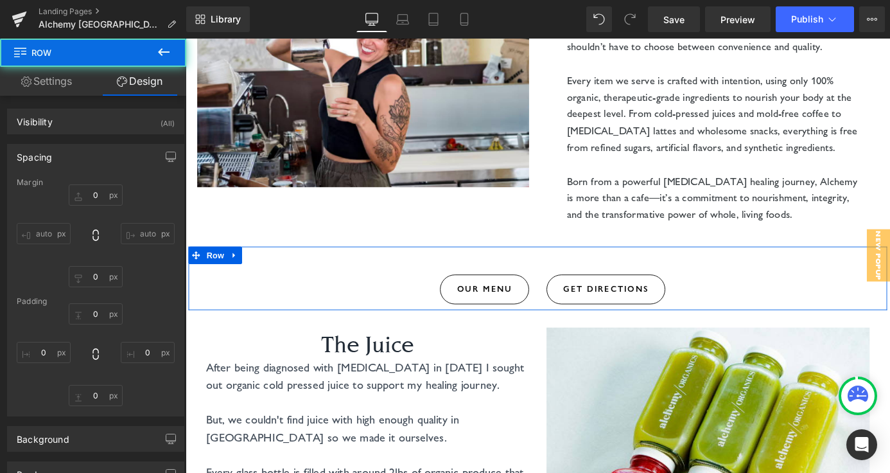
type input "0"
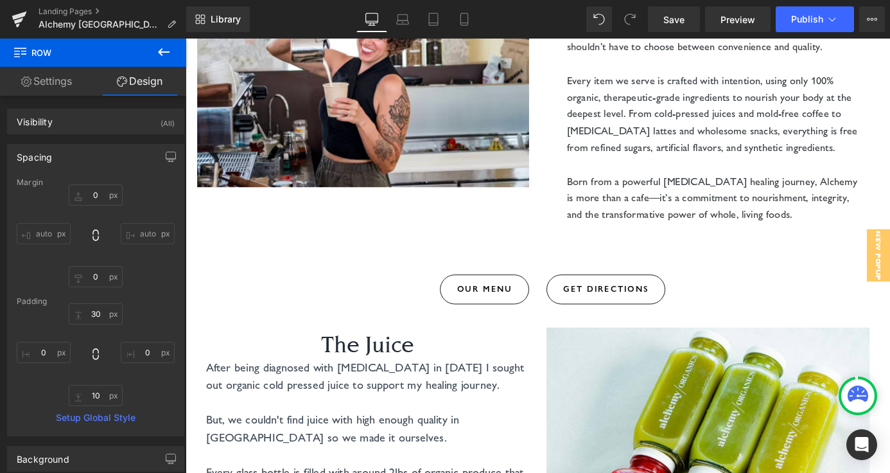
click at [161, 55] on icon at bounding box center [164, 52] width 12 height 8
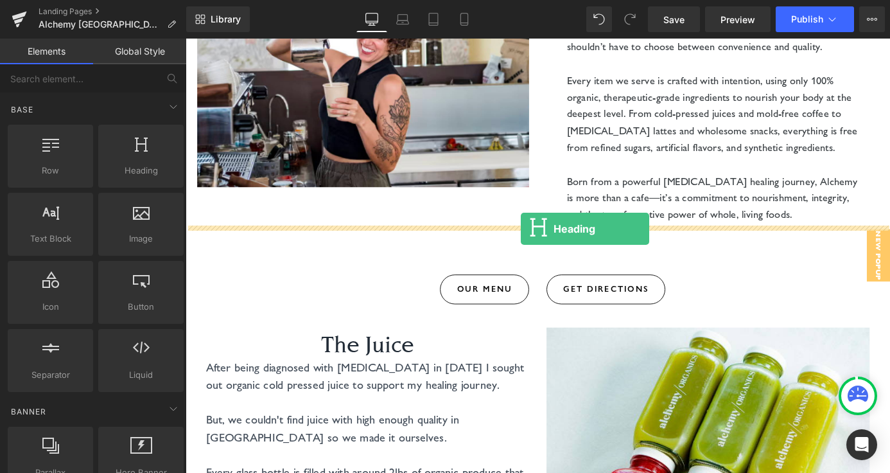
drag, startPoint x: 558, startPoint y: 303, endPoint x: 556, endPoint y: 247, distance: 55.9
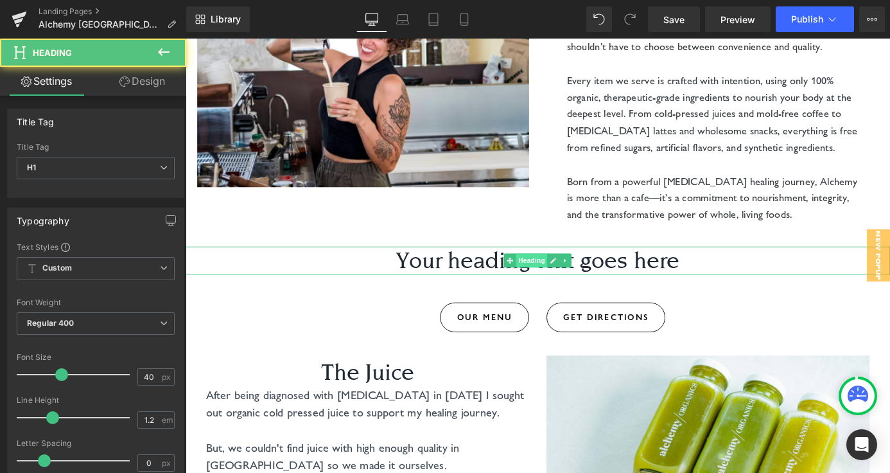
click at [555, 276] on link "Heading" at bounding box center [561, 283] width 48 height 15
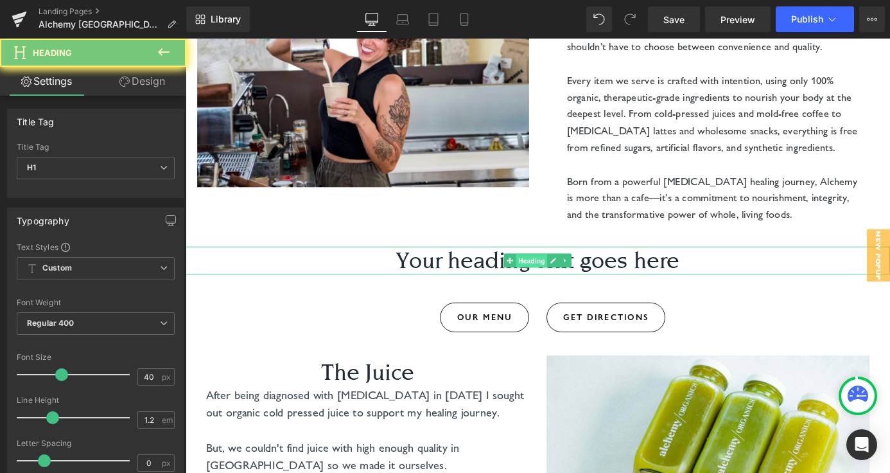
click at [555, 276] on link "Heading" at bounding box center [561, 283] width 48 height 15
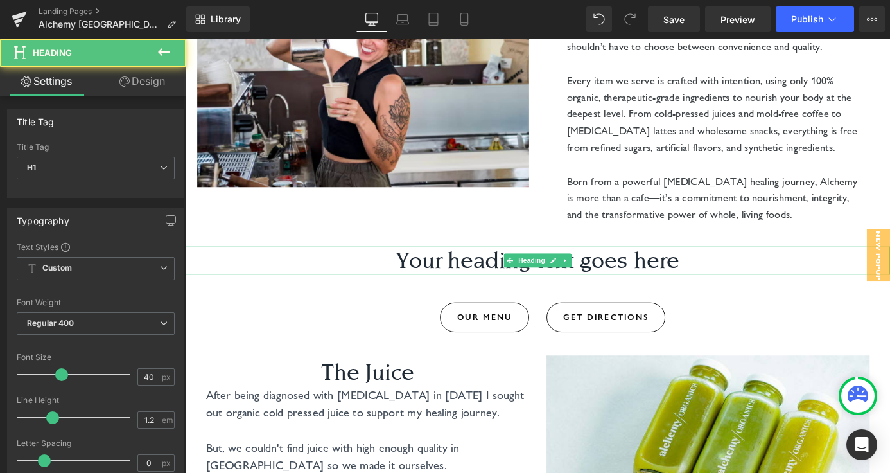
click at [466, 268] on h1 "Your heading text goes here" at bounding box center [574, 283] width 777 height 31
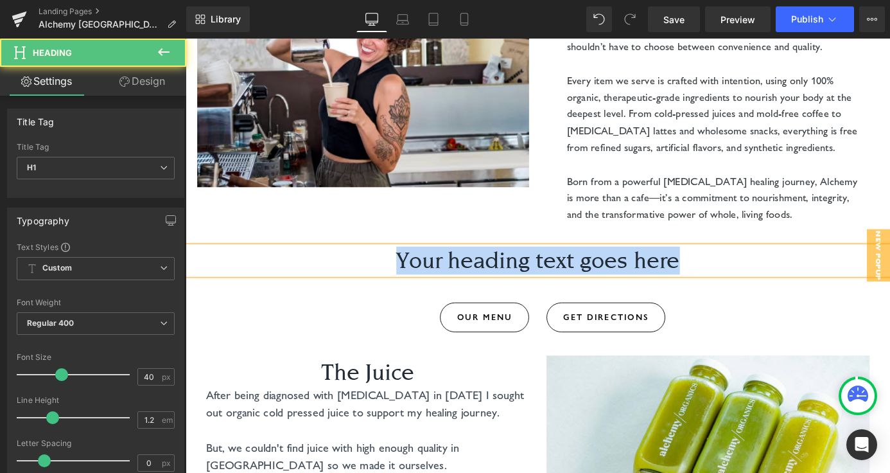
click at [466, 268] on h1 "Your heading text goes here" at bounding box center [574, 283] width 777 height 31
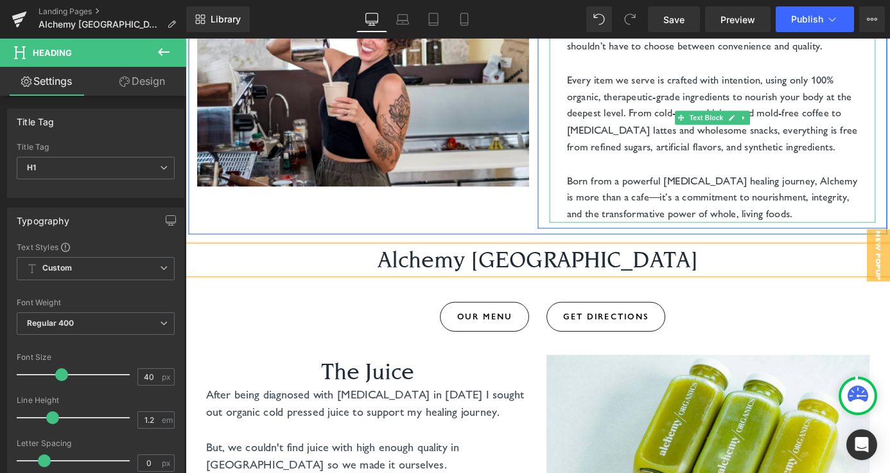
scroll to position [243, 0]
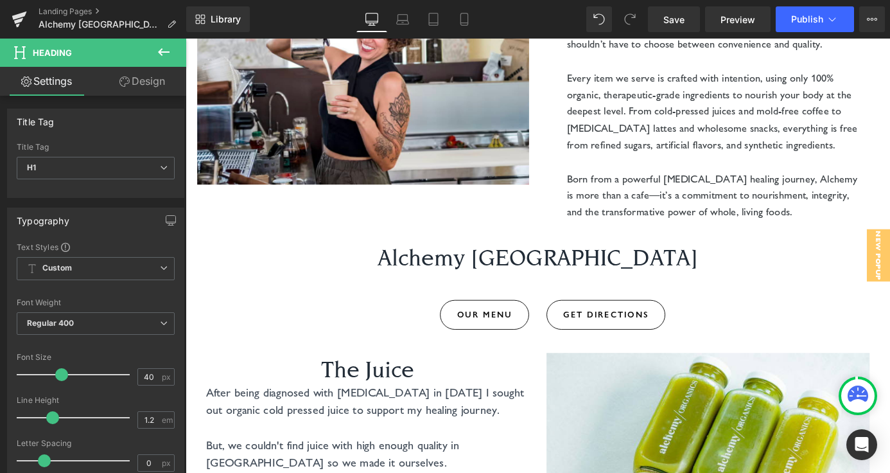
click at [179, 53] on button at bounding box center [163, 53] width 45 height 28
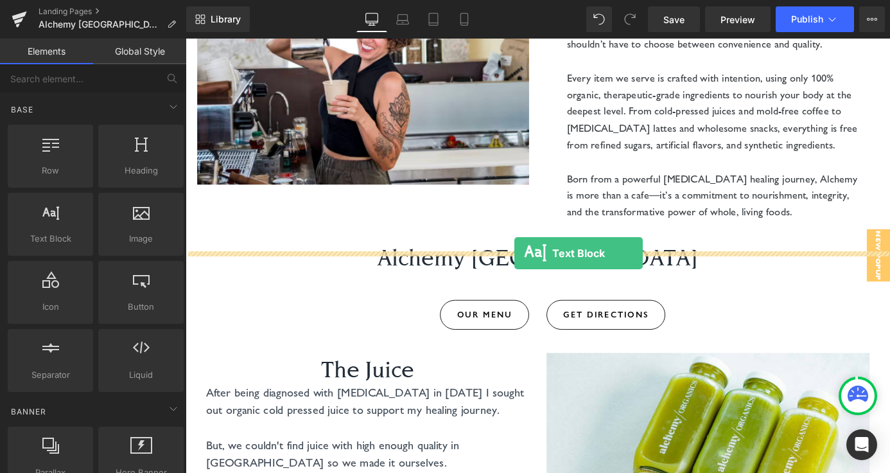
drag, startPoint x: 234, startPoint y: 279, endPoint x: 549, endPoint y: 275, distance: 314.8
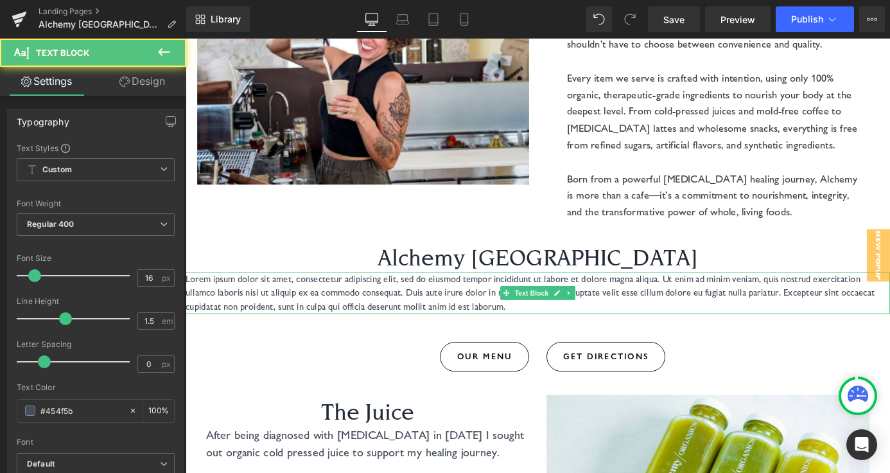
click at [483, 297] on p "Lorem ipsum dolor sit amet, consectetur adipiscing elit, sed do eiusmod tempor …" at bounding box center [574, 319] width 777 height 46
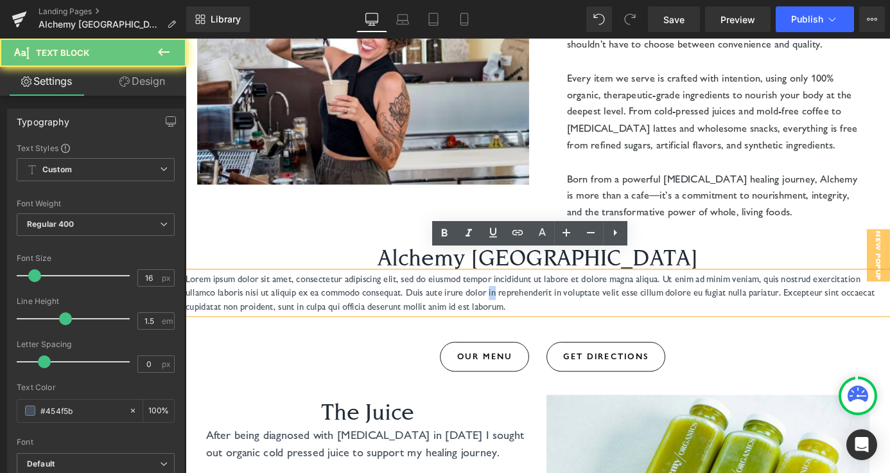
click at [483, 297] on p "Lorem ipsum dolor sit amet, consectetur adipiscing elit, sed do eiusmod tempor …" at bounding box center [574, 319] width 777 height 46
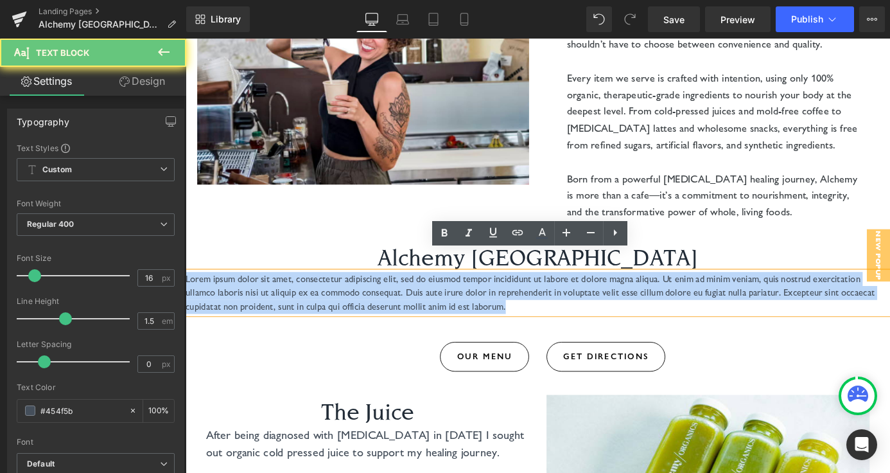
click at [483, 297] on p "Lorem ipsum dolor sit amet, consectetur adipiscing elit, sed do eiusmod tempor …" at bounding box center [574, 319] width 777 height 46
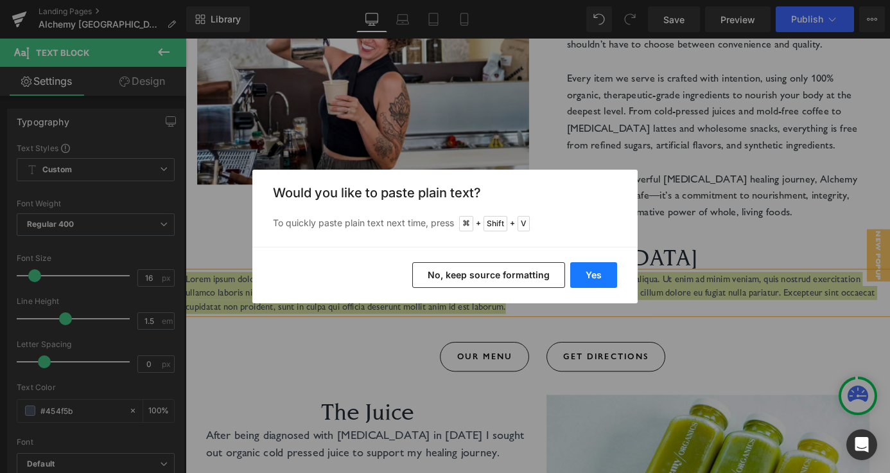
click at [595, 274] on button "Yes" at bounding box center [593, 275] width 47 height 26
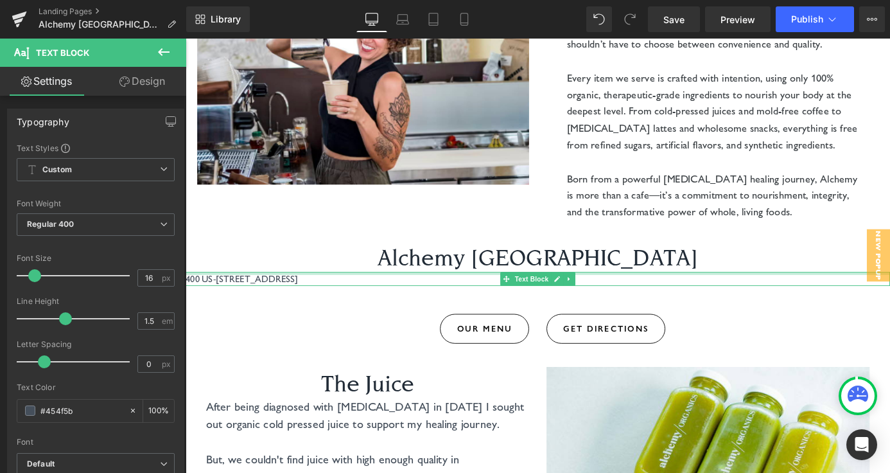
click at [275, 296] on p "400 US-290 Suite C-101, Dripping Springs, TX 78620" at bounding box center [574, 303] width 777 height 15
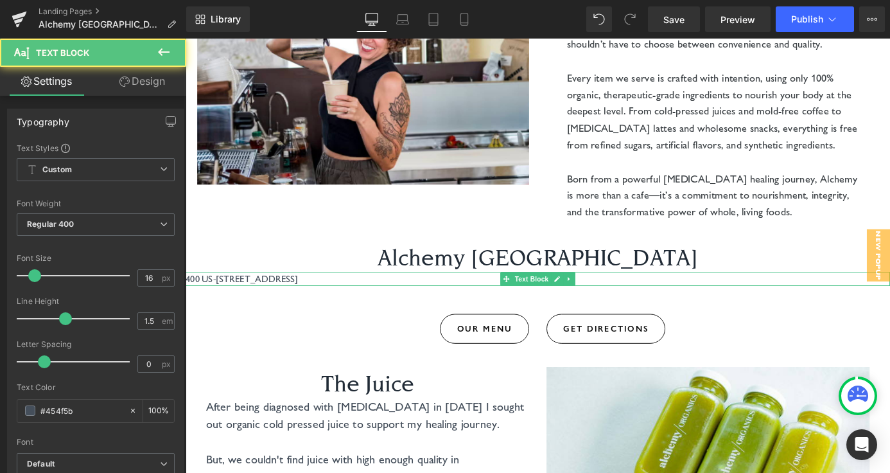
click at [351, 296] on p "400 US-290 Suite C-101, Dripping Springs, TX 78620" at bounding box center [574, 303] width 777 height 15
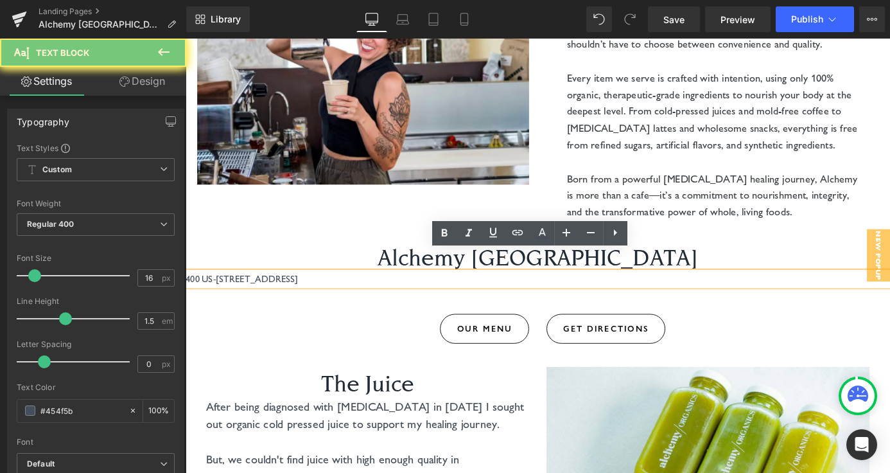
click at [351, 296] on p "400 US-290 Suite C-101, Dripping Springs, TX 78620" at bounding box center [574, 303] width 777 height 15
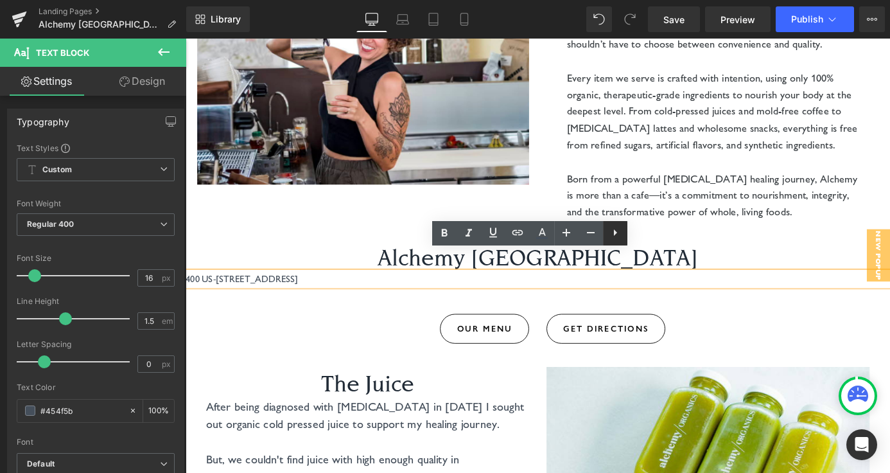
click at [612, 233] on icon at bounding box center [615, 232] width 15 height 15
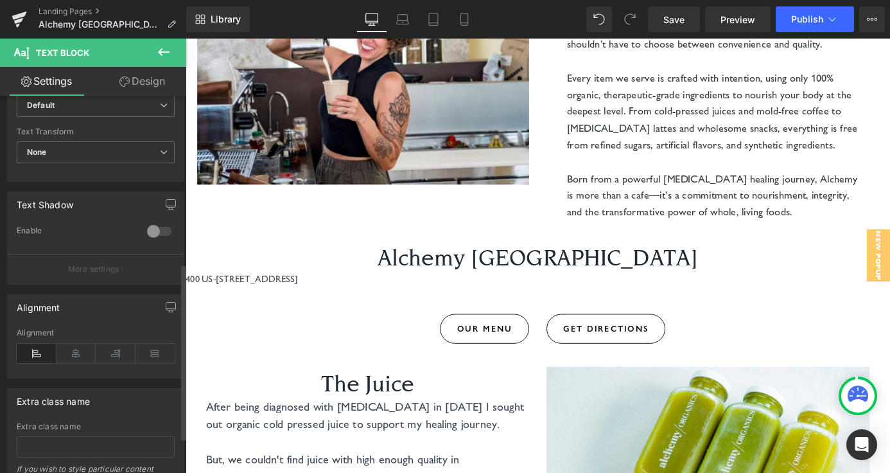
scroll to position [360, 0]
click at [82, 348] on icon at bounding box center [77, 351] width 40 height 19
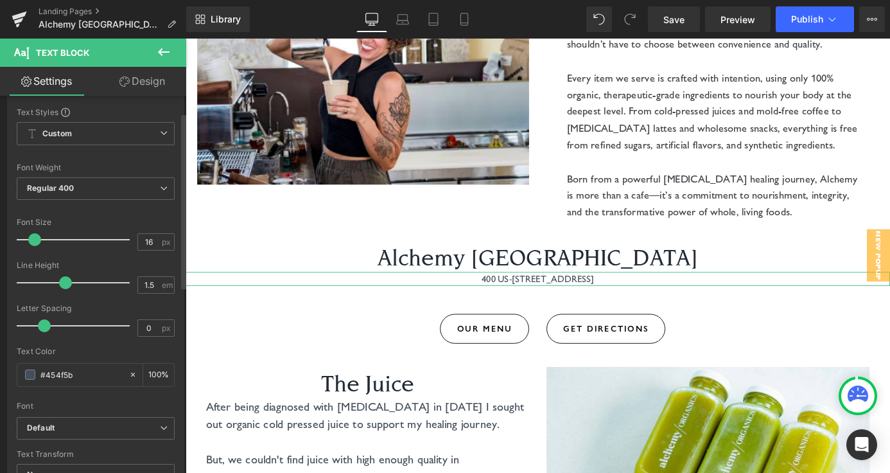
scroll to position [0, 0]
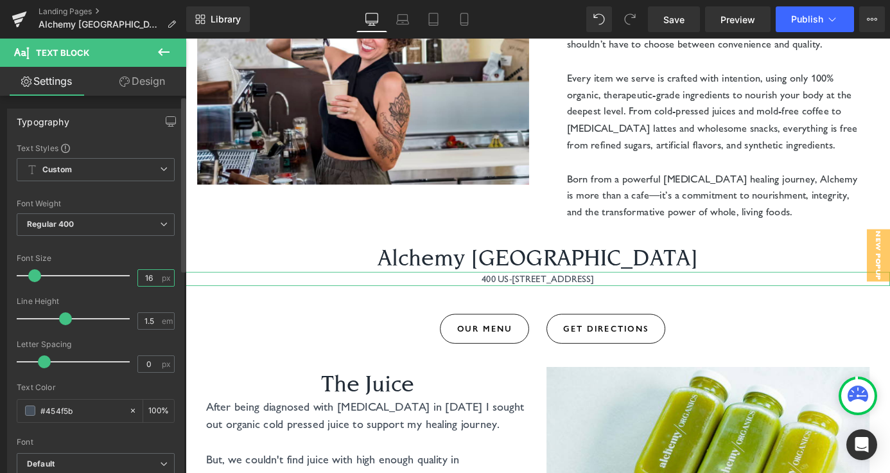
click at [147, 276] on input "16" at bounding box center [149, 278] width 22 height 16
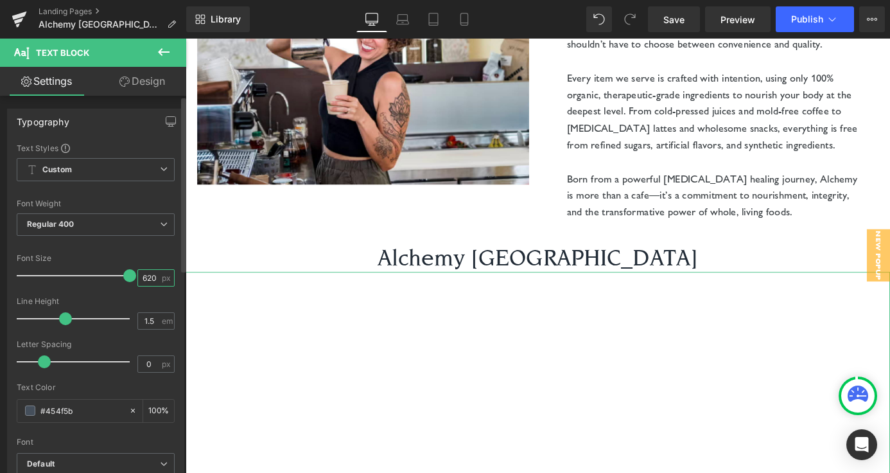
click at [147, 276] on input "1620" at bounding box center [149, 278] width 22 height 16
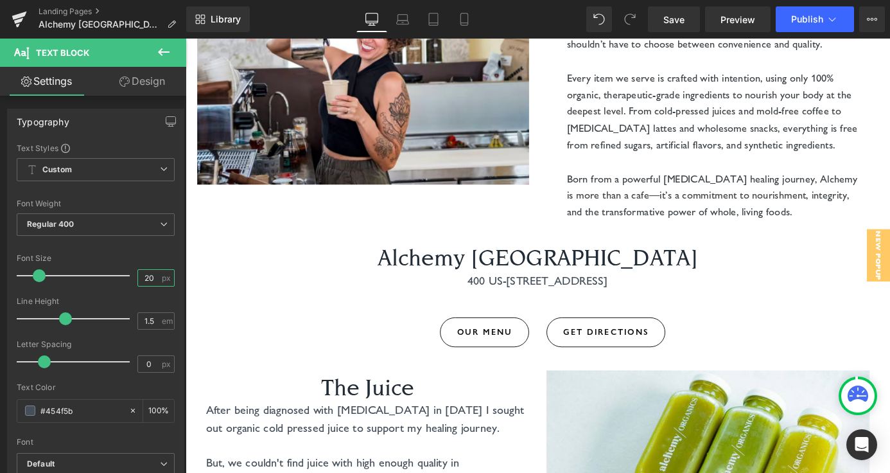
type input "20"
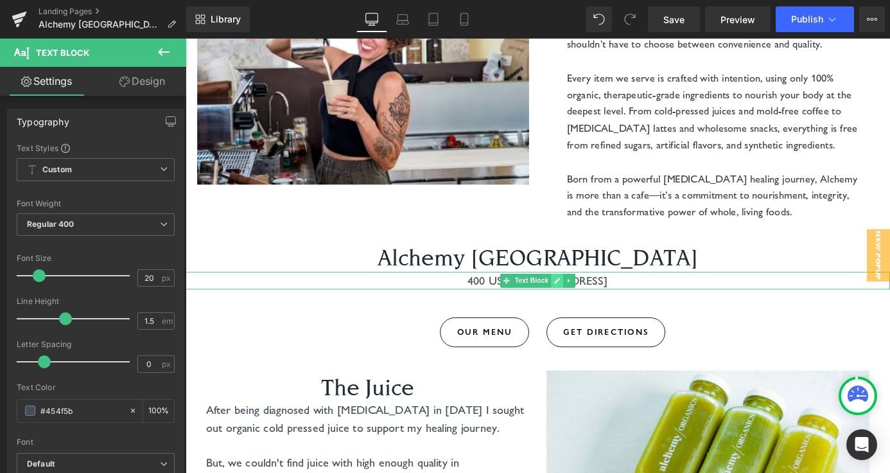
click at [598, 302] on icon at bounding box center [595, 306] width 7 height 8
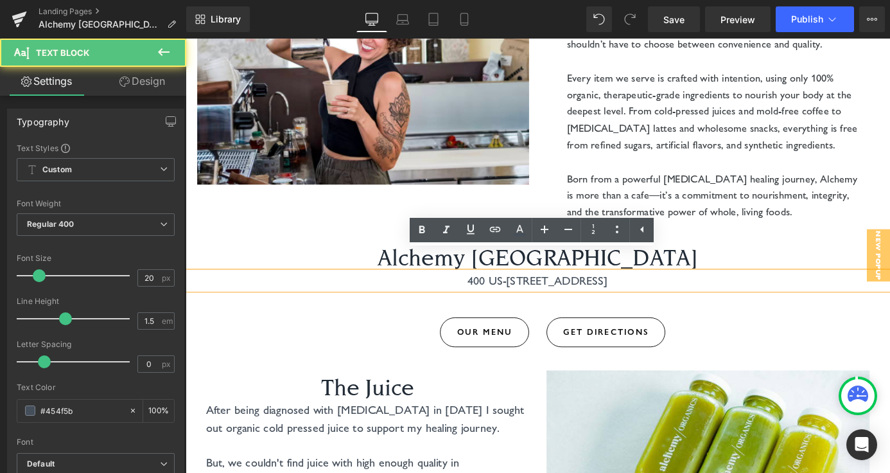
click at [571, 296] on p "400 US-290 Suite C-101, Dripping Springs, TX 78620" at bounding box center [574, 305] width 777 height 19
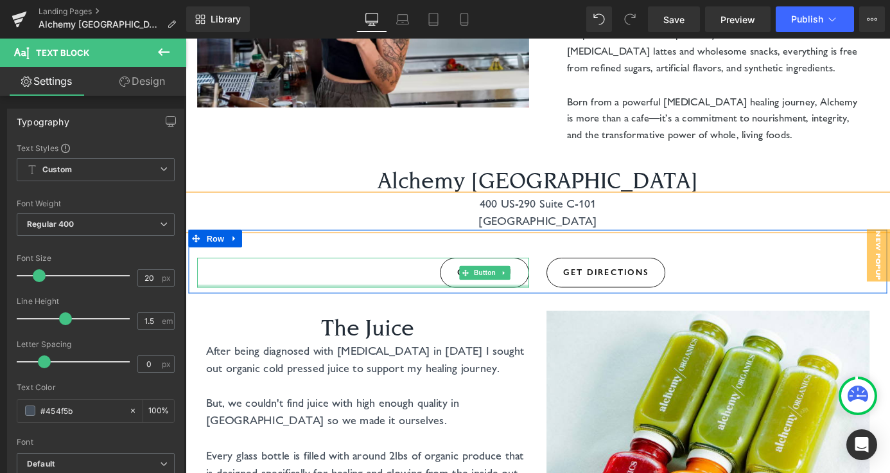
scroll to position [331, 0]
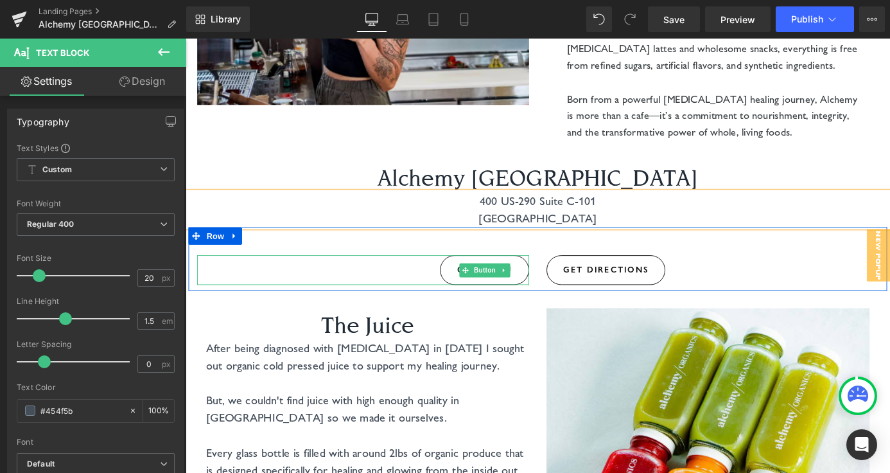
click at [450, 278] on div "OUR MENU" at bounding box center [382, 294] width 366 height 33
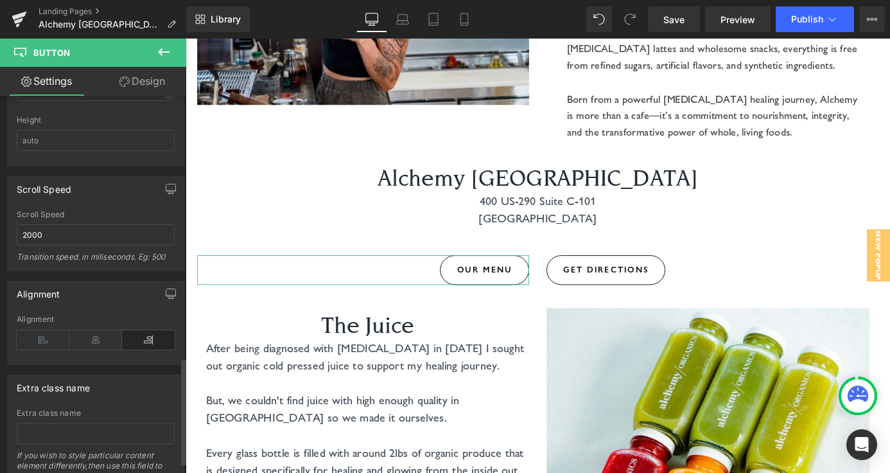
scroll to position [965, 0]
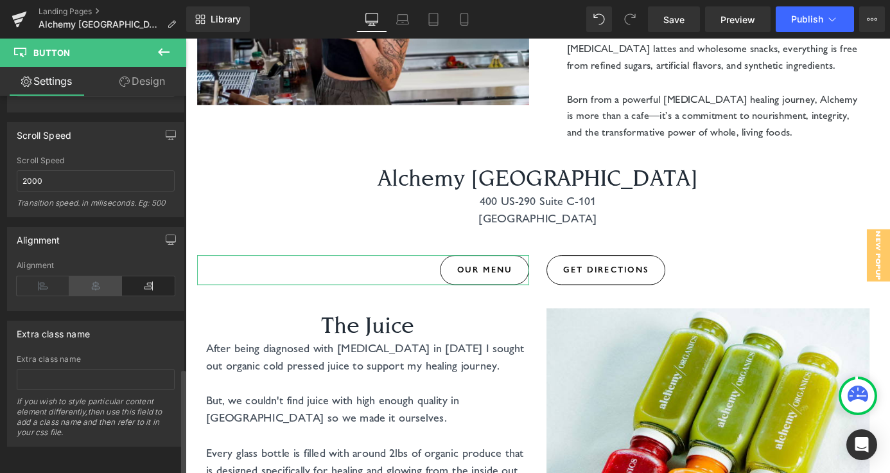
click at [88, 279] on icon at bounding box center [95, 285] width 53 height 19
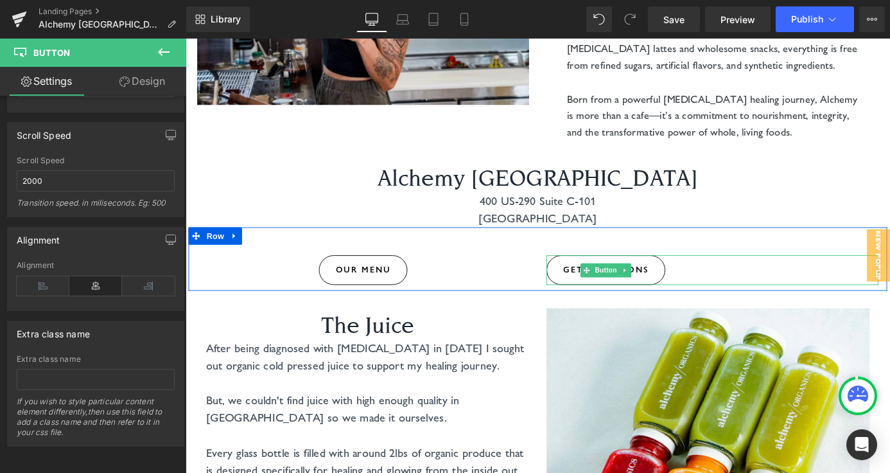
click at [694, 288] on span "GET DIRECTIONS" at bounding box center [650, 294] width 94 height 12
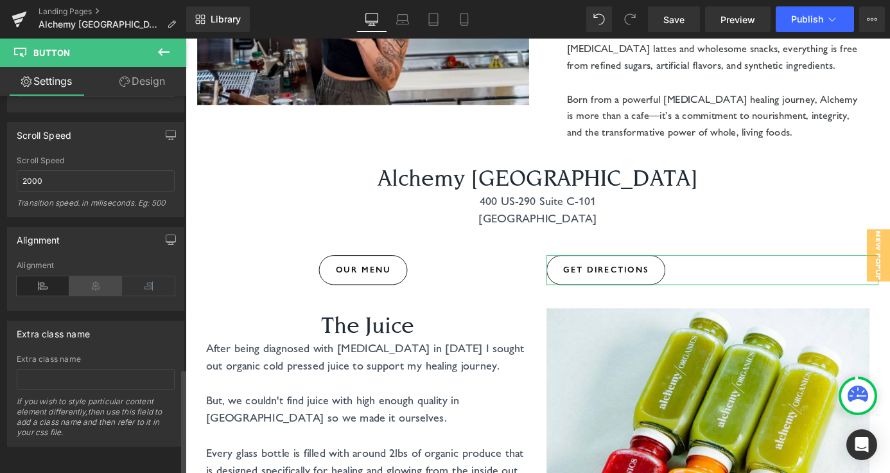
click at [97, 276] on icon at bounding box center [95, 285] width 53 height 19
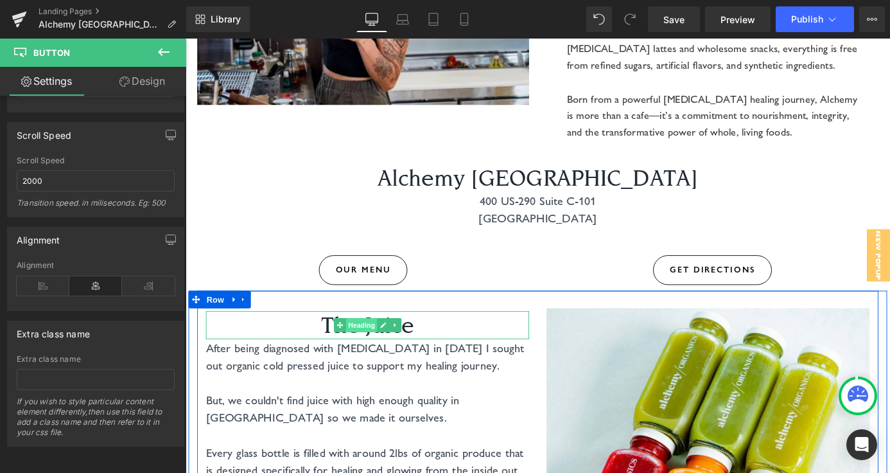
click at [384, 347] on span "Heading" at bounding box center [379, 354] width 35 height 15
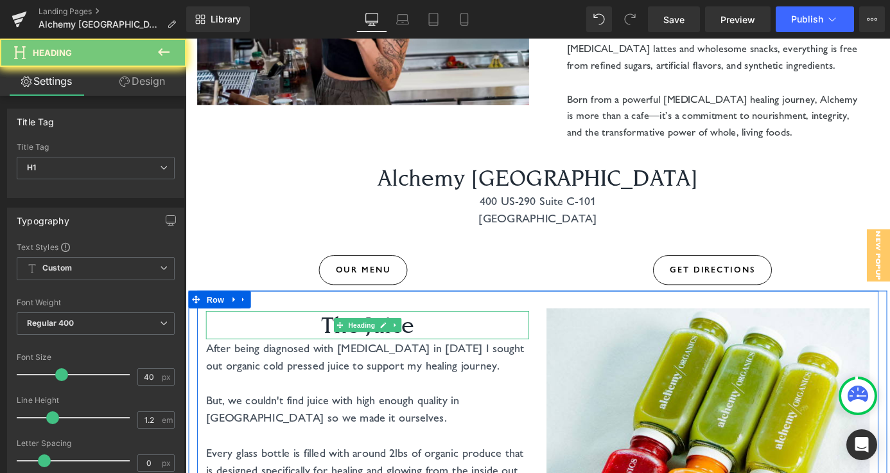
click at [337, 339] on h1 "The Juice" at bounding box center [386, 354] width 357 height 31
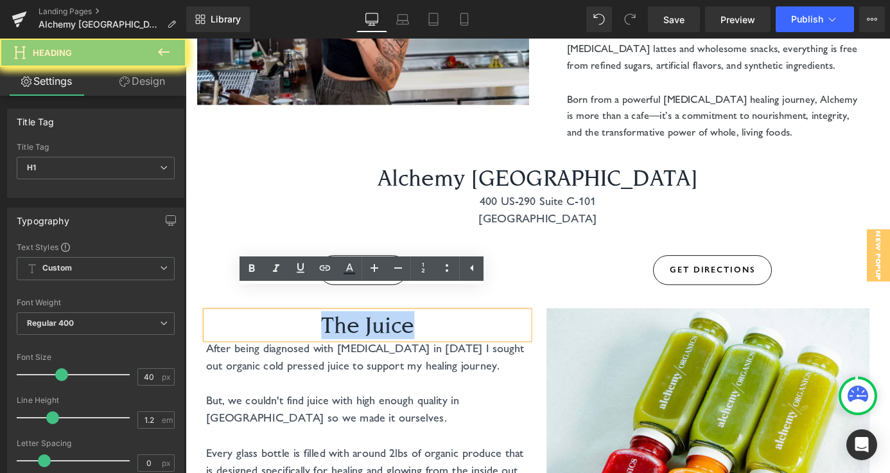
click at [337, 339] on h1 "The Juice" at bounding box center [386, 354] width 357 height 31
paste div
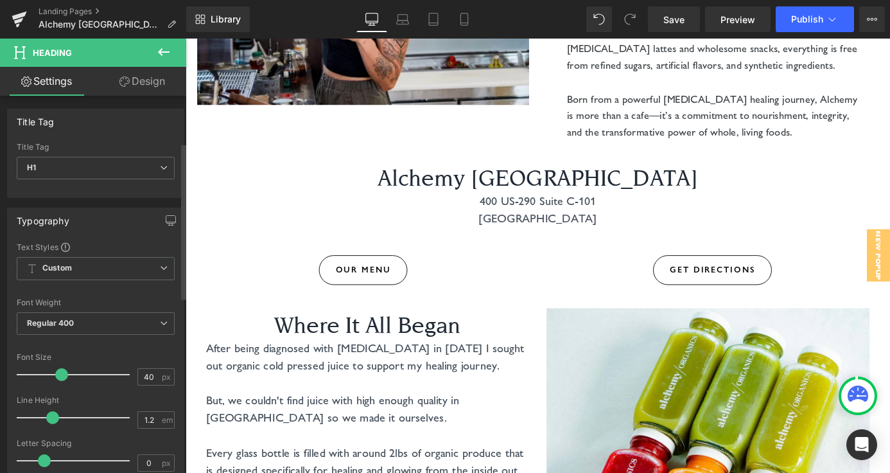
scroll to position [534, 0]
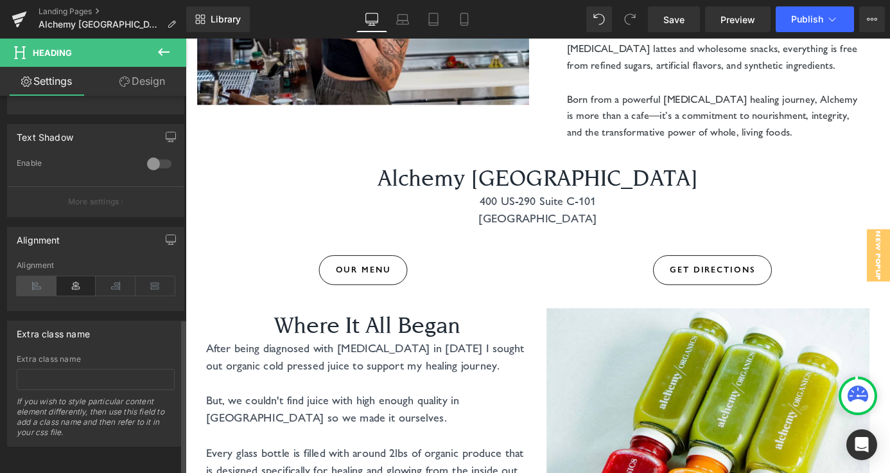
click at [41, 276] on icon at bounding box center [37, 285] width 40 height 19
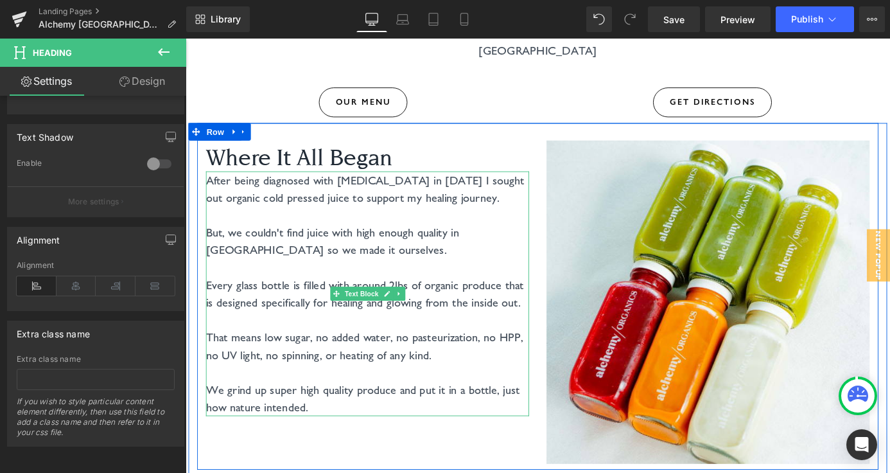
scroll to position [594, 0]
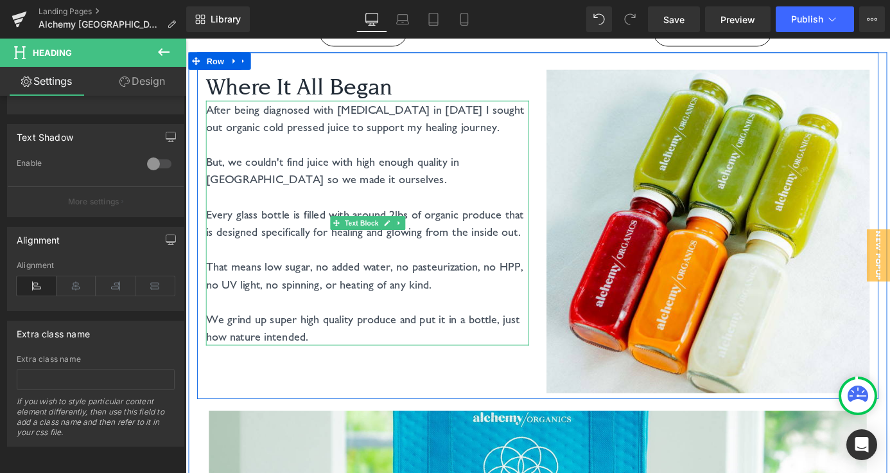
click at [281, 291] on p "That means low sugar, no added water, no pasteurization, no HPP, no UV light, n…" at bounding box center [386, 300] width 357 height 39
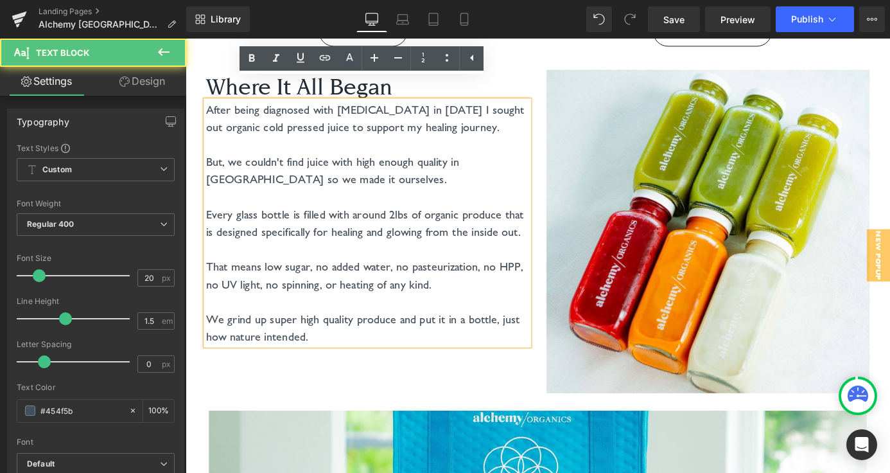
drag, startPoint x: 324, startPoint y: 345, endPoint x: 208, endPoint y: 100, distance: 270.7
click at [208, 107] on div "After being diagnosed with cancer in 2019 I sought out organic cold pressed jui…" at bounding box center [386, 242] width 357 height 270
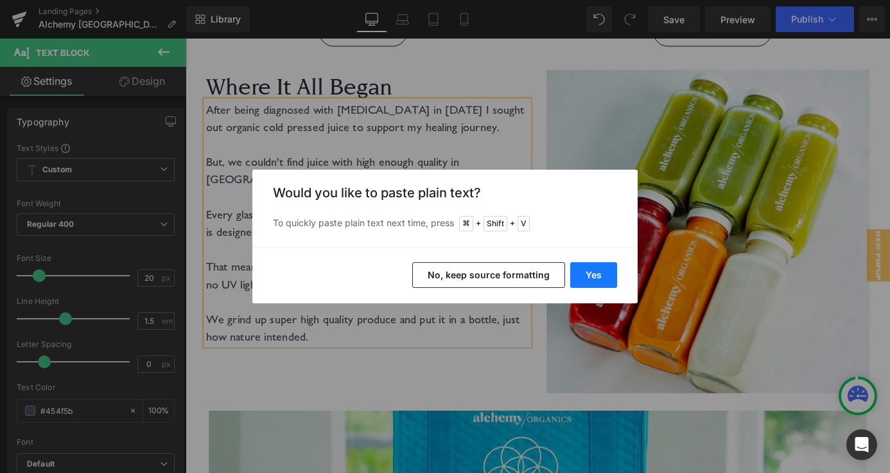
click at [604, 283] on button "Yes" at bounding box center [593, 275] width 47 height 26
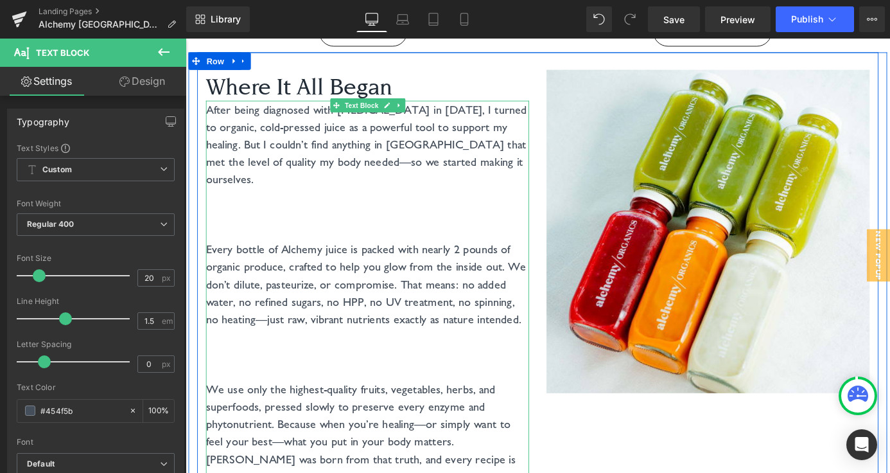
click at [239, 242] on p at bounding box center [386, 251] width 357 height 19
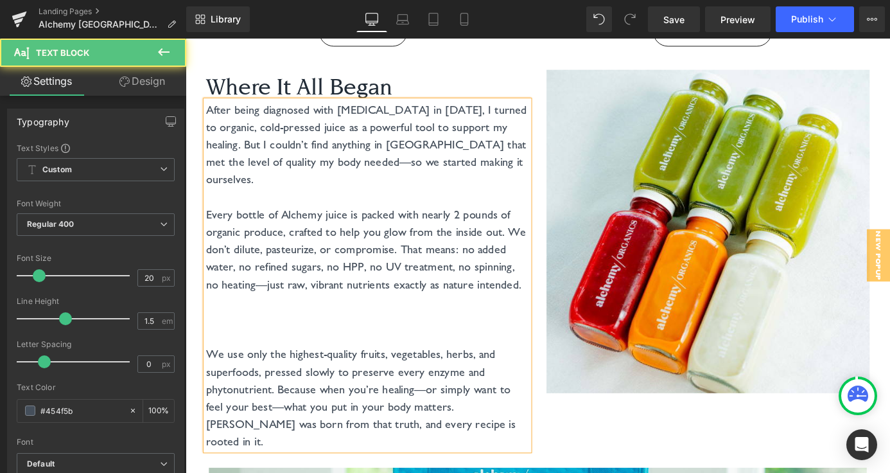
click at [233, 358] on p at bounding box center [386, 367] width 357 height 19
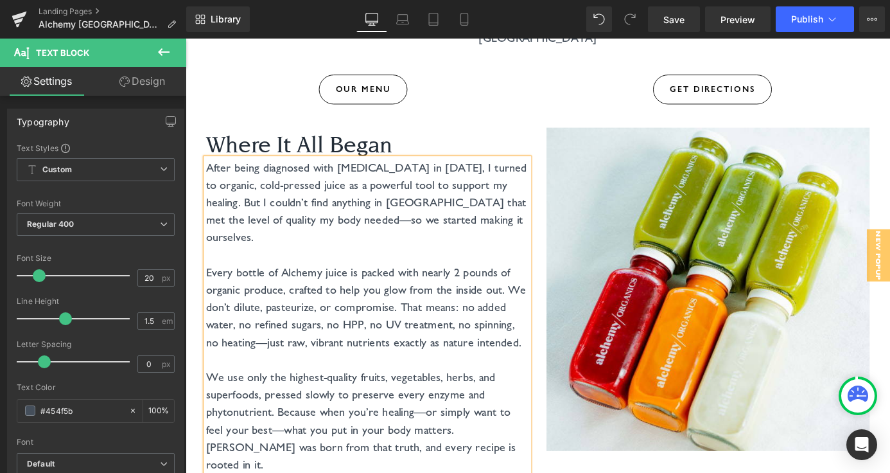
scroll to position [531, 0]
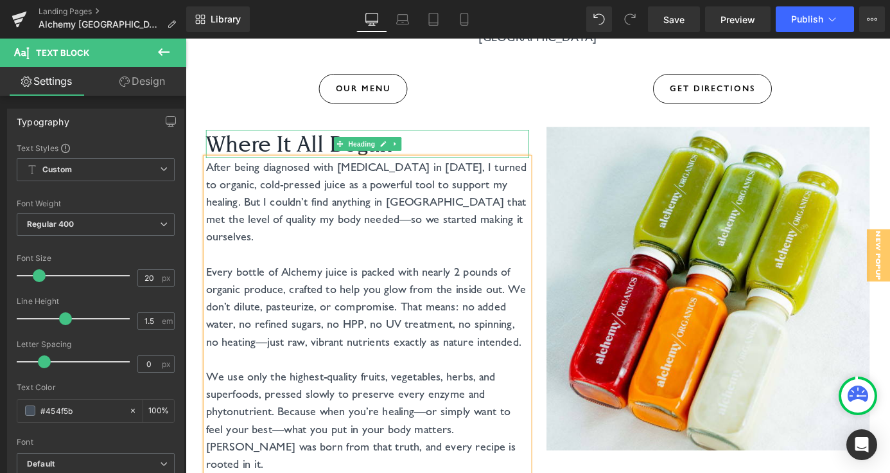
click at [297, 139] on h1 "Where It All Began" at bounding box center [386, 154] width 357 height 31
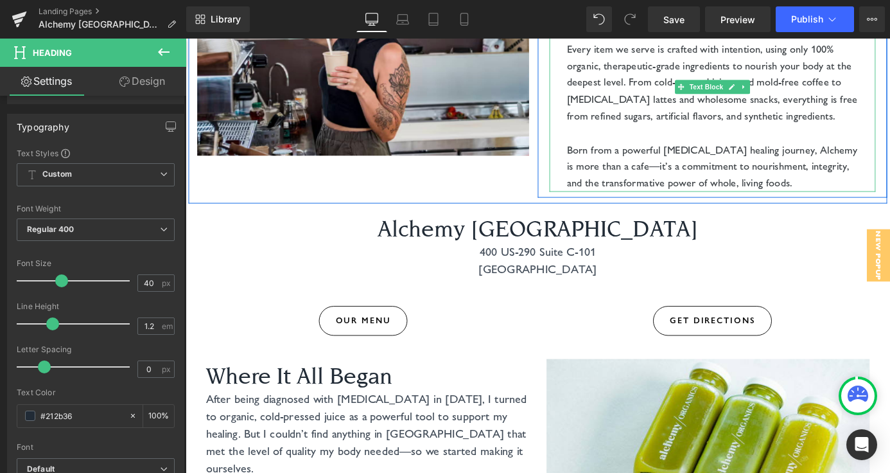
scroll to position [455, 0]
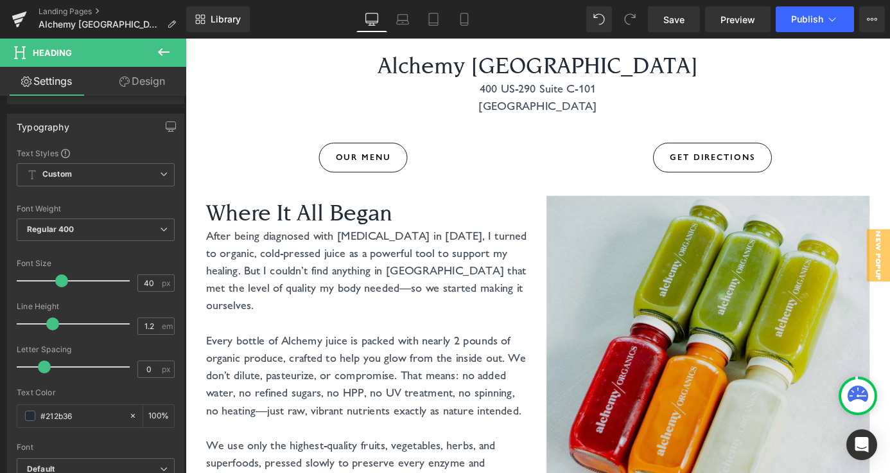
click at [818, 301] on img at bounding box center [762, 390] width 357 height 357
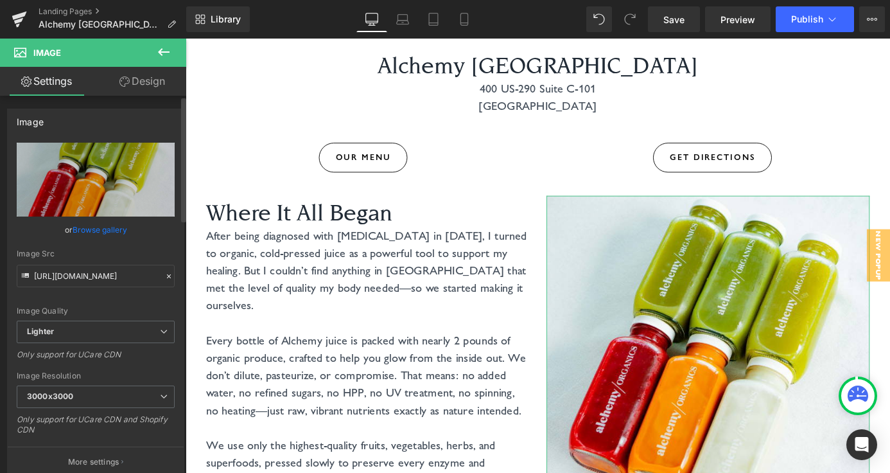
click at [107, 225] on link "Browse gallery" at bounding box center [100, 229] width 55 height 22
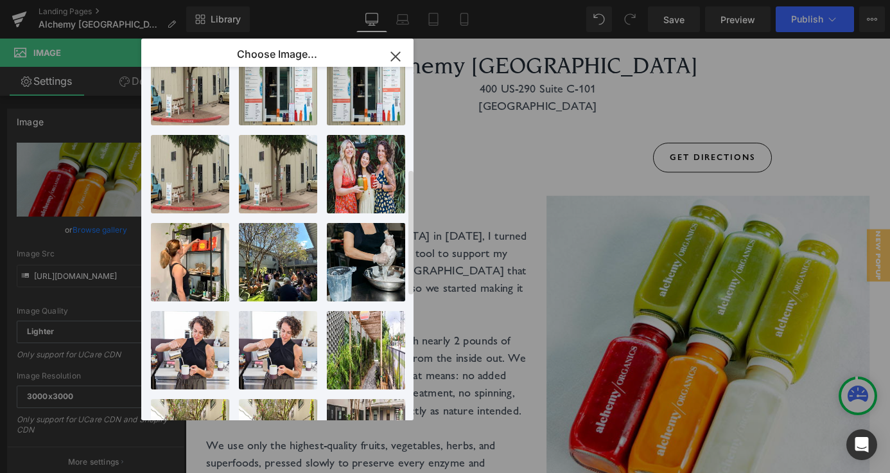
scroll to position [635, 0]
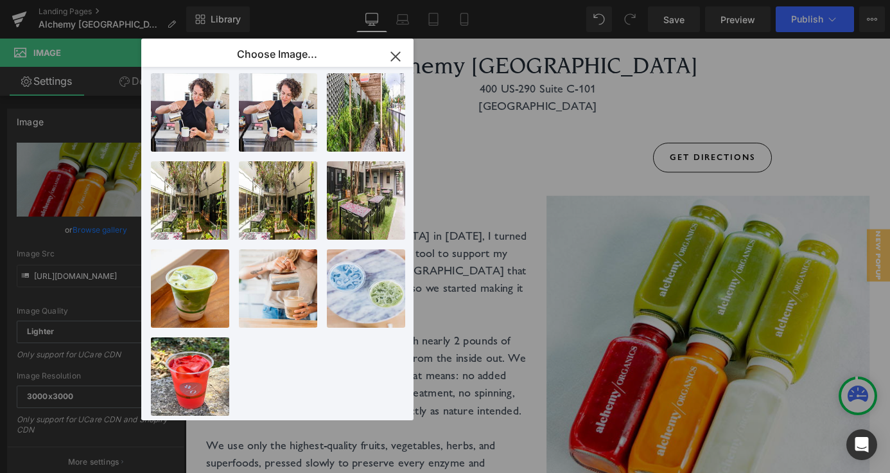
click at [394, 59] on icon "button" at bounding box center [395, 56] width 21 height 21
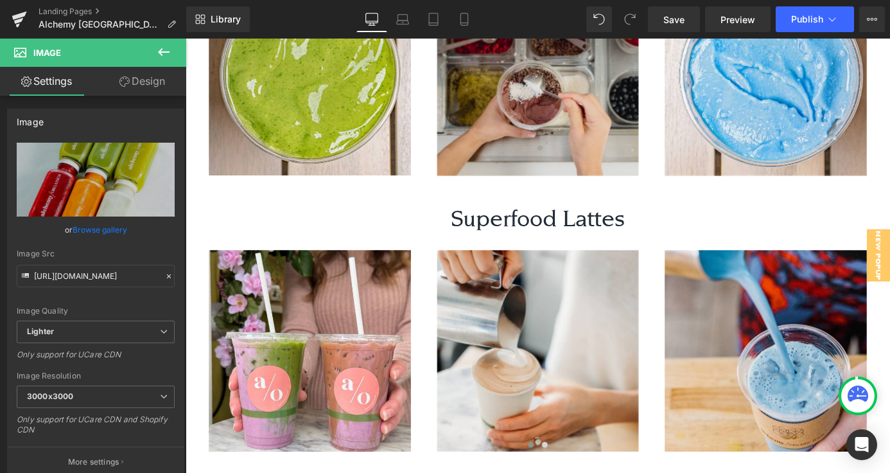
scroll to position [1479, 0]
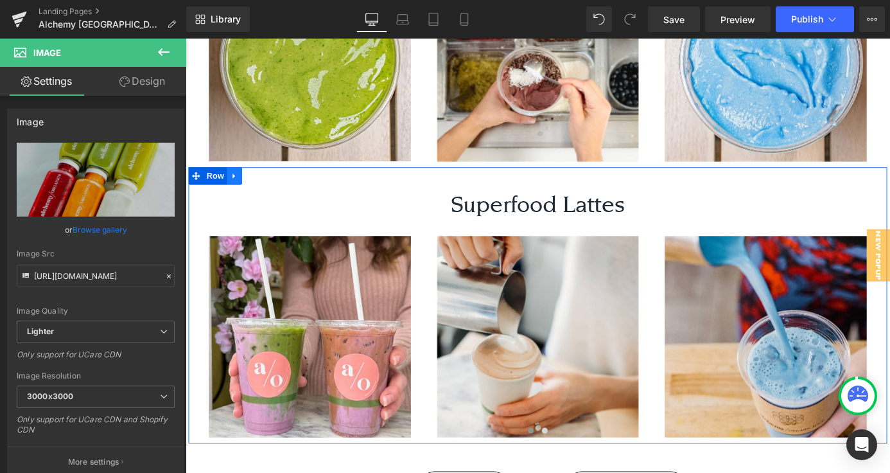
click at [236, 185] on icon at bounding box center [239, 190] width 9 height 10
click at [260, 186] on icon at bounding box center [256, 190] width 9 height 9
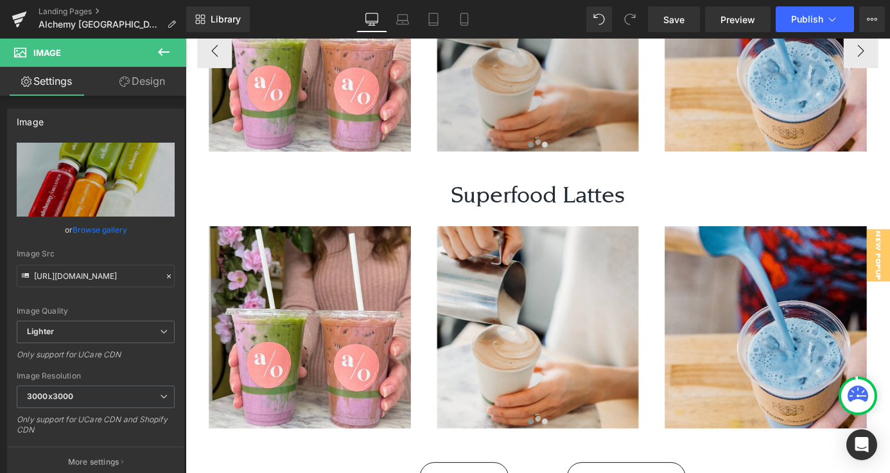
scroll to position [1827, 0]
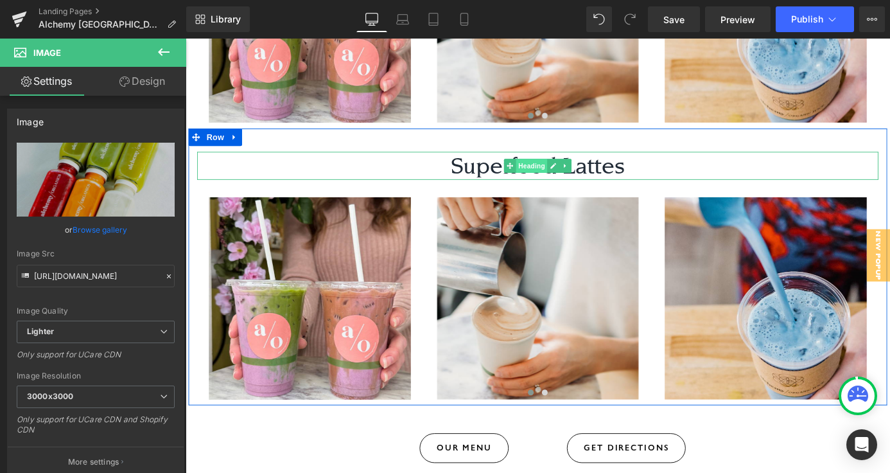
click at [558, 171] on span "Heading" at bounding box center [568, 178] width 35 height 15
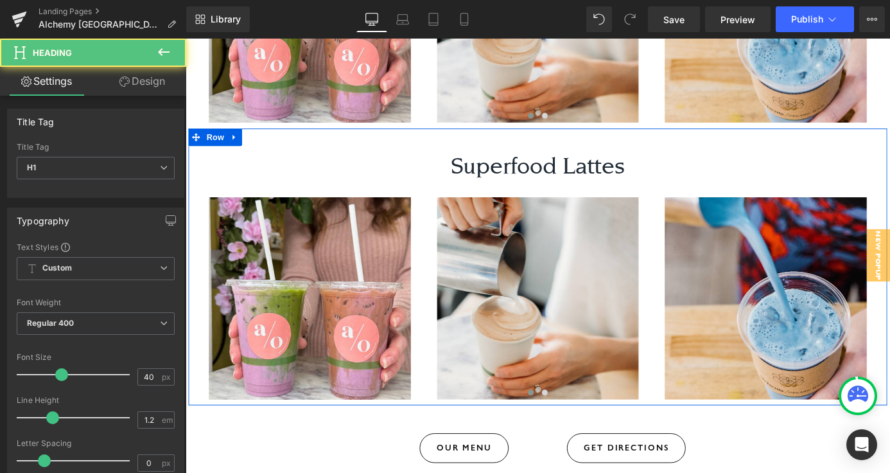
click at [468, 163] on h1 "Superfood Lattes" at bounding box center [575, 178] width 752 height 31
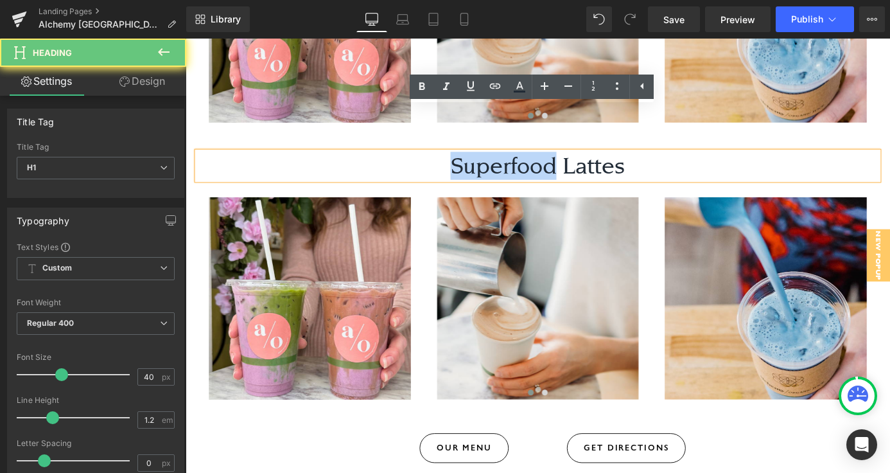
click at [468, 163] on h1 "Superfood Lattes" at bounding box center [575, 178] width 752 height 31
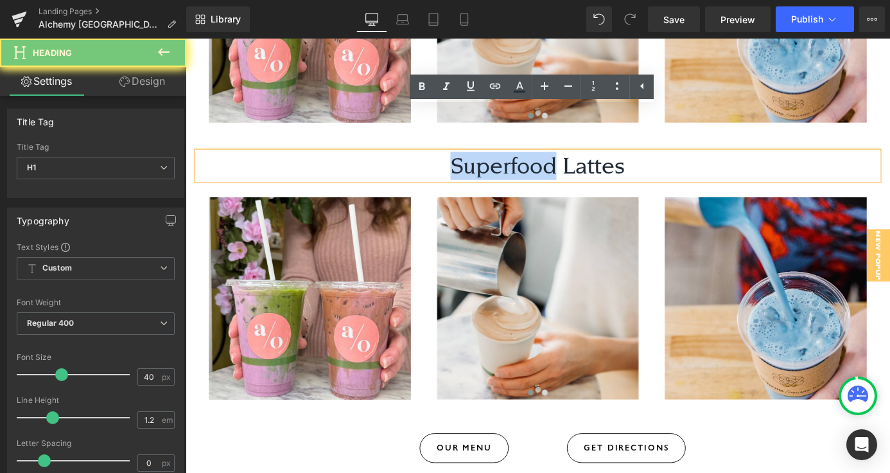
click at [496, 163] on h1 "Superfood Lattes" at bounding box center [575, 178] width 752 height 31
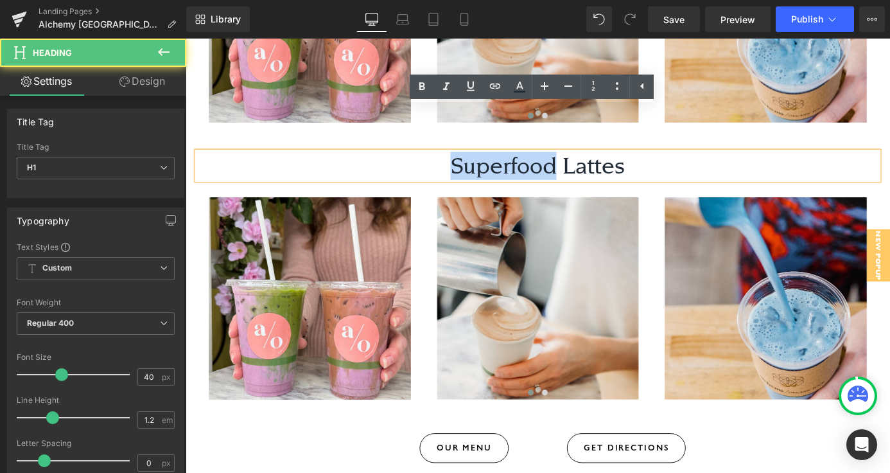
click at [496, 163] on h1 "Superfood Lattes" at bounding box center [575, 178] width 752 height 31
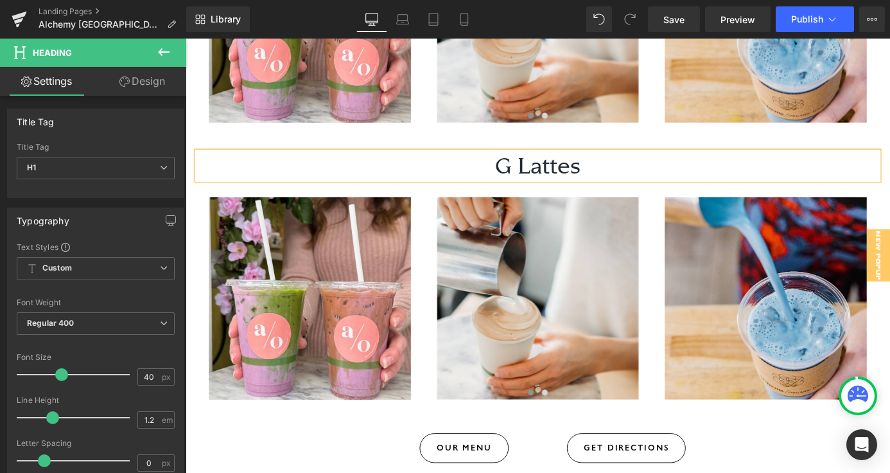
click at [496, 163] on h1 "G Lattes" at bounding box center [575, 178] width 752 height 31
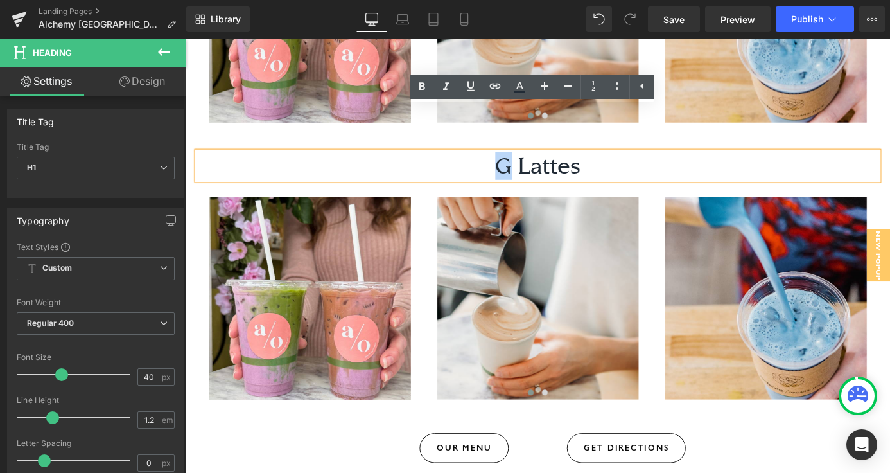
click at [496, 163] on h1 "G Lattes" at bounding box center [575, 178] width 752 height 31
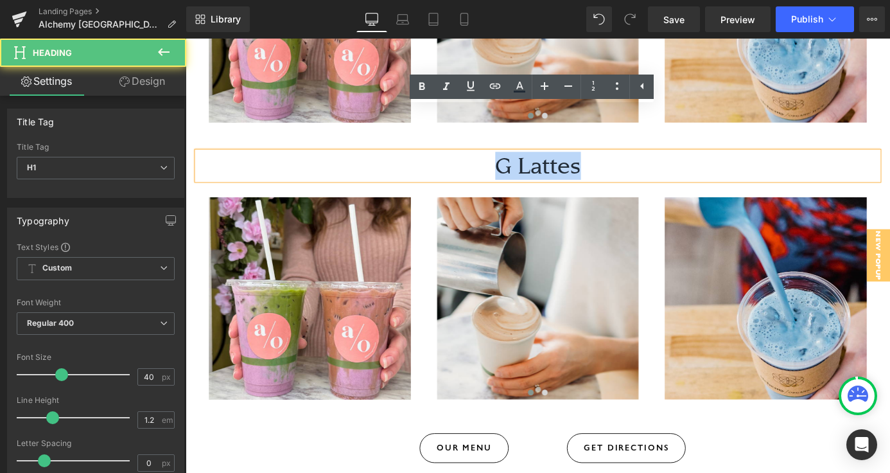
click at [496, 163] on h1 "G Lattes" at bounding box center [575, 178] width 752 height 31
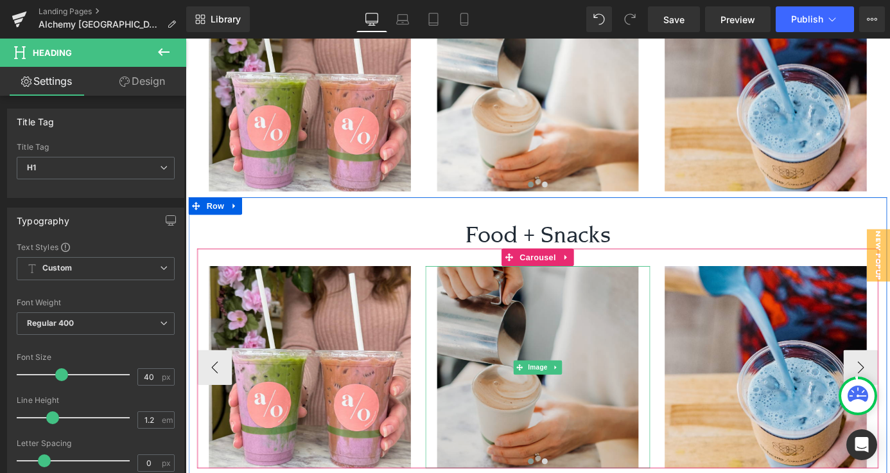
scroll to position [1774, 0]
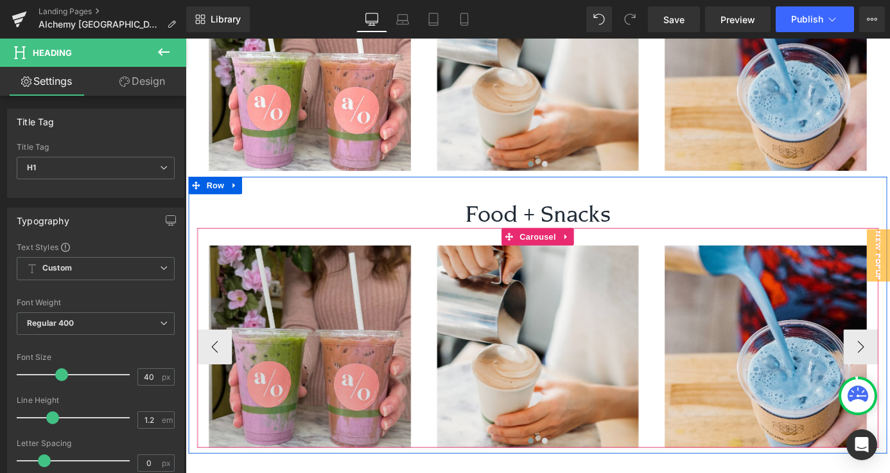
click at [321, 342] on img at bounding box center [323, 378] width 249 height 223
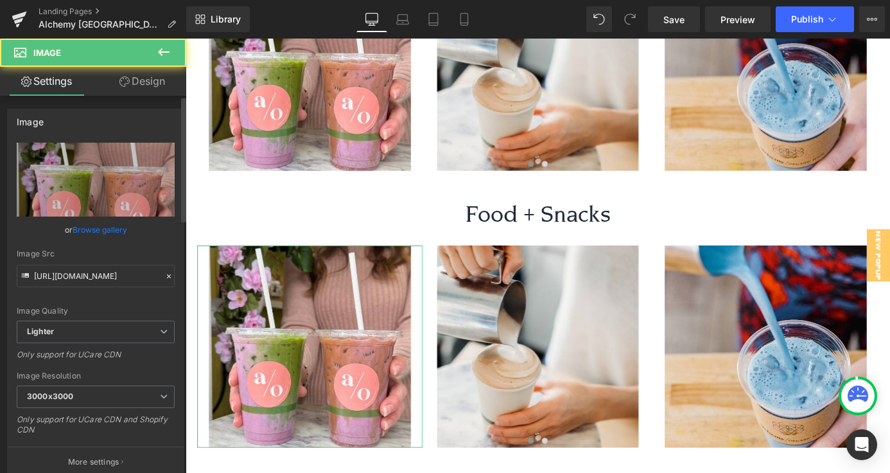
click at [95, 228] on link "Browse gallery" at bounding box center [100, 229] width 55 height 22
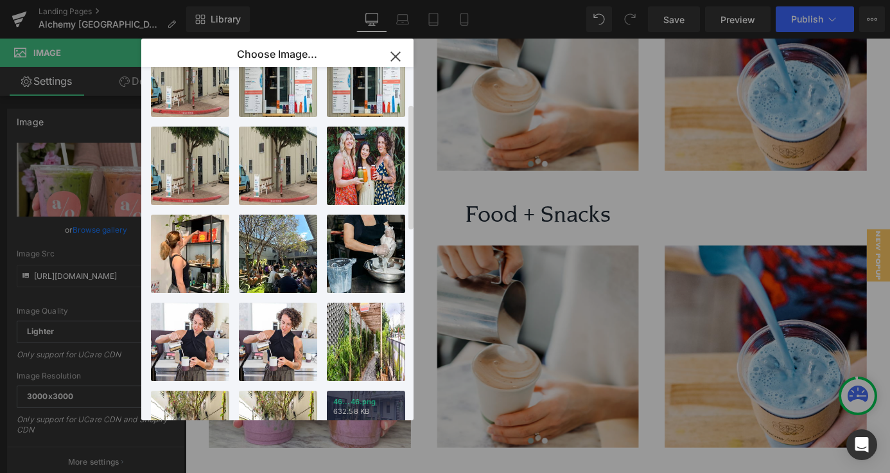
scroll to position [0, 0]
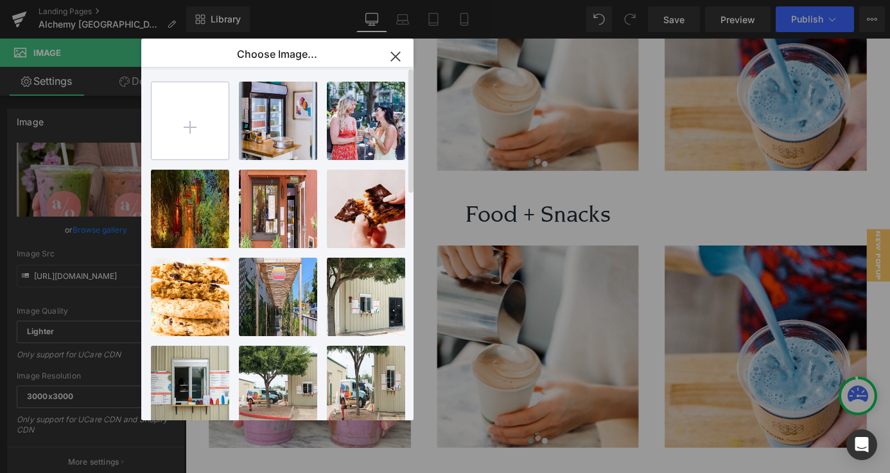
click at [202, 121] on input "file" at bounding box center [190, 120] width 77 height 77
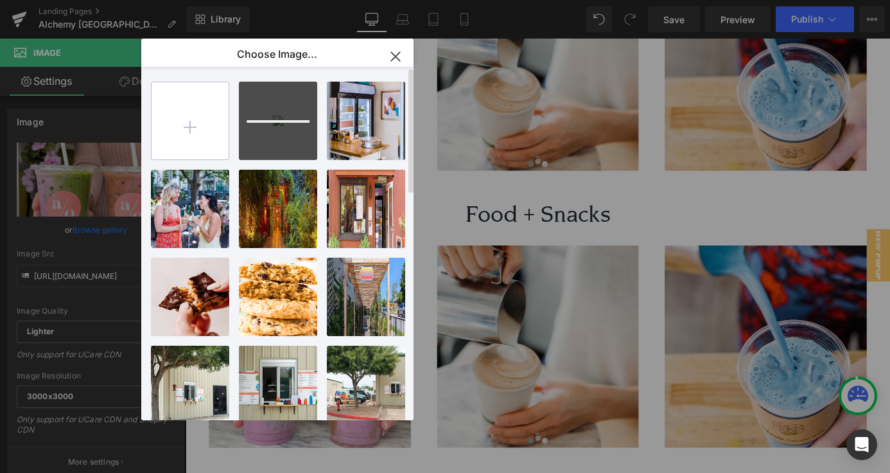
click at [197, 125] on input "file" at bounding box center [190, 120] width 77 height 77
type input "C:\fakepath\81.png"
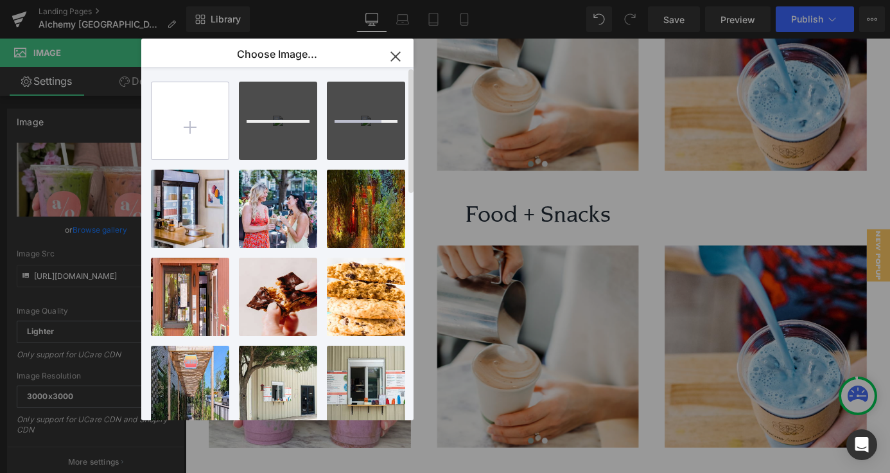
click at [196, 123] on input "file" at bounding box center [190, 120] width 77 height 77
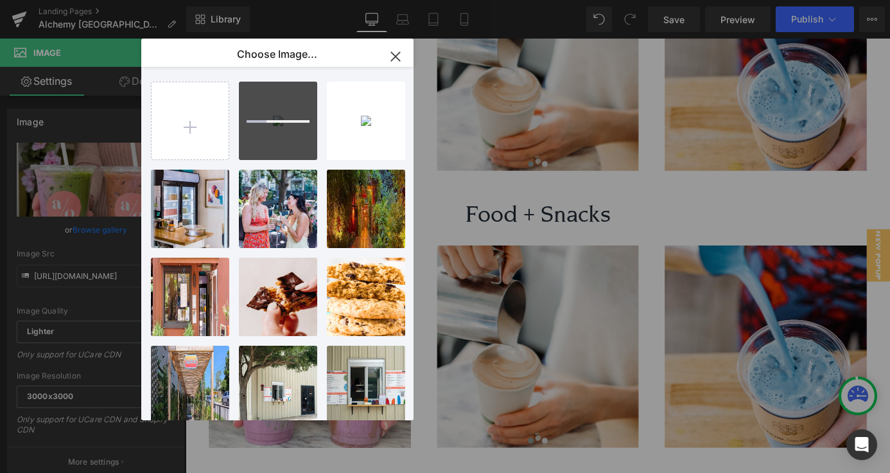
type input "C:\fakepath\80.png"
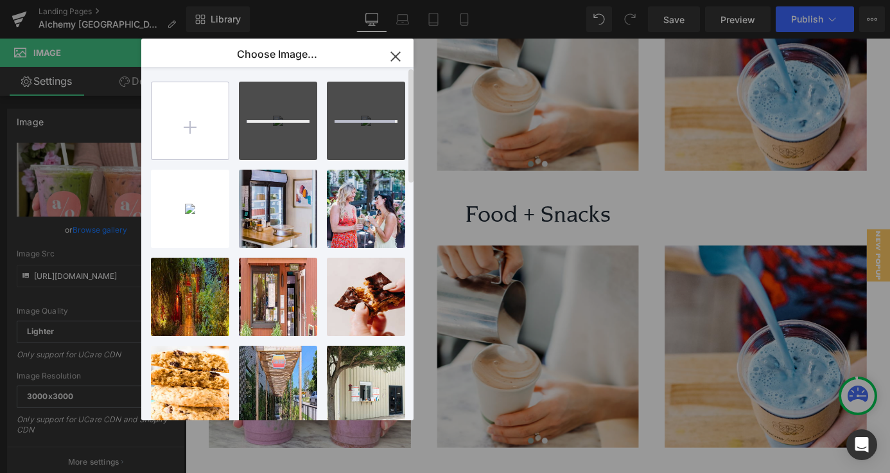
click at [186, 121] on input "file" at bounding box center [190, 120] width 77 height 77
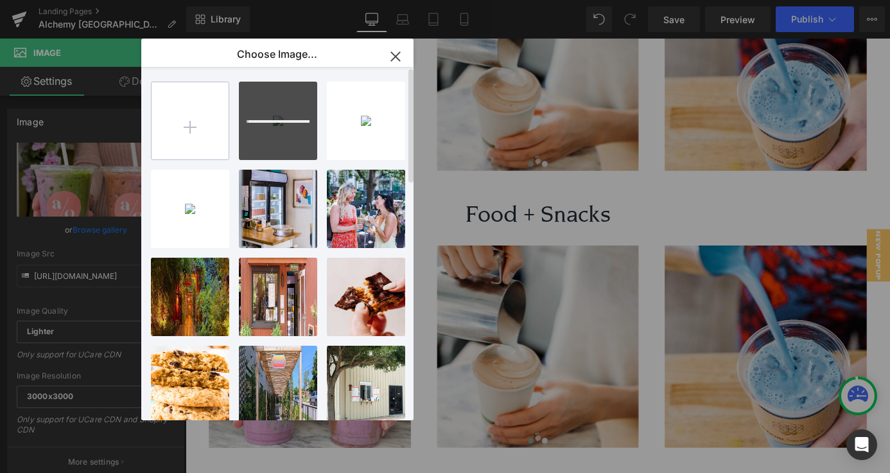
type input "C:\fakepath\83.png"
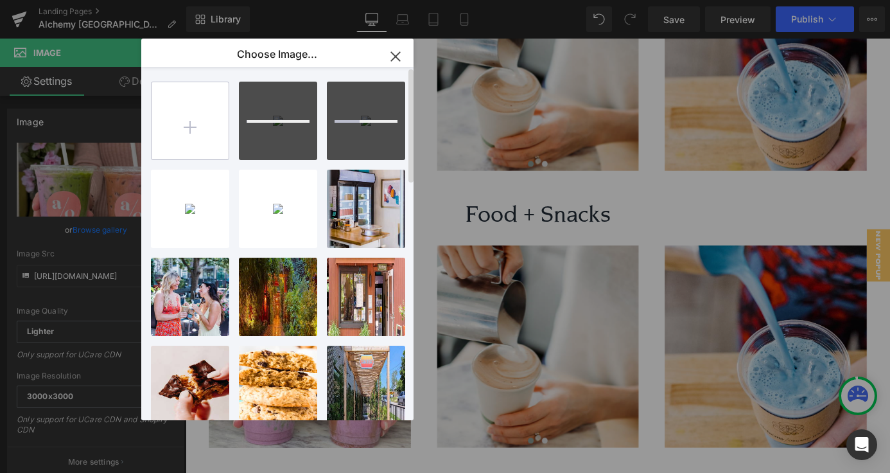
click at [200, 117] on input "file" at bounding box center [190, 120] width 77 height 77
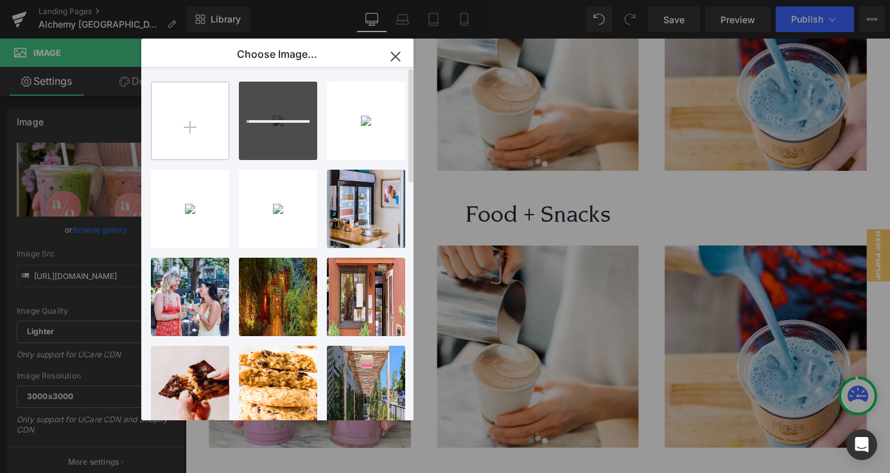
type input "C:\fakepath\85.png"
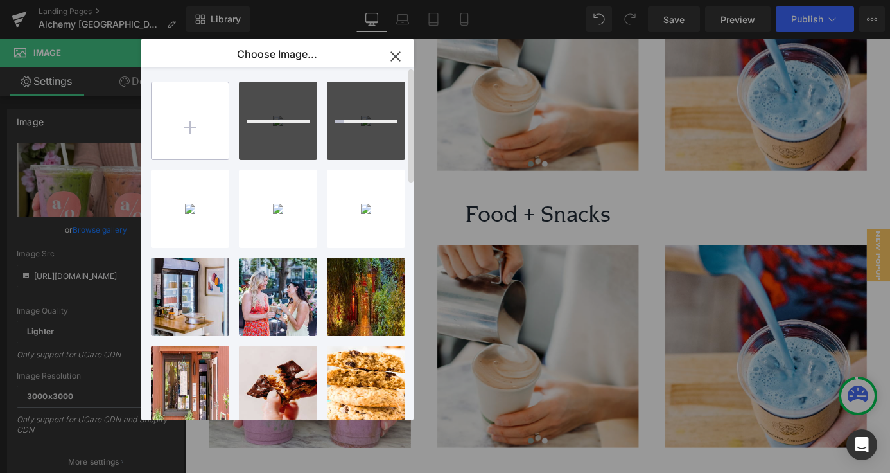
click at [211, 110] on input "file" at bounding box center [190, 120] width 77 height 77
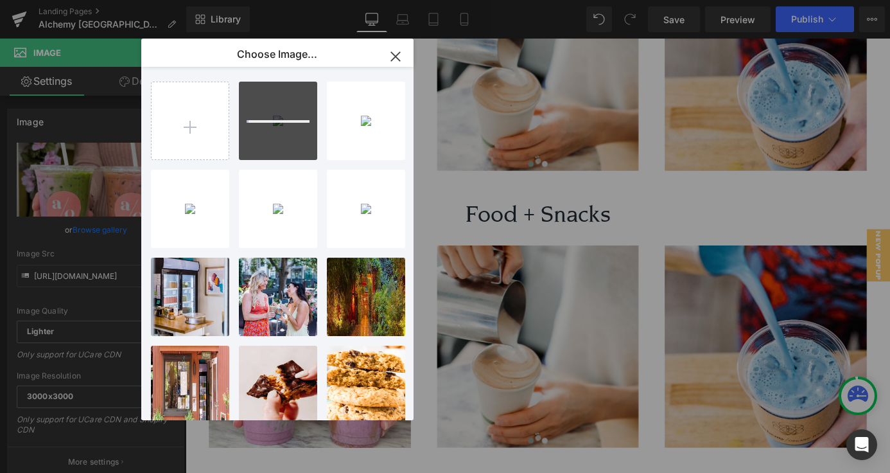
type input "C:\fakepath\84.png"
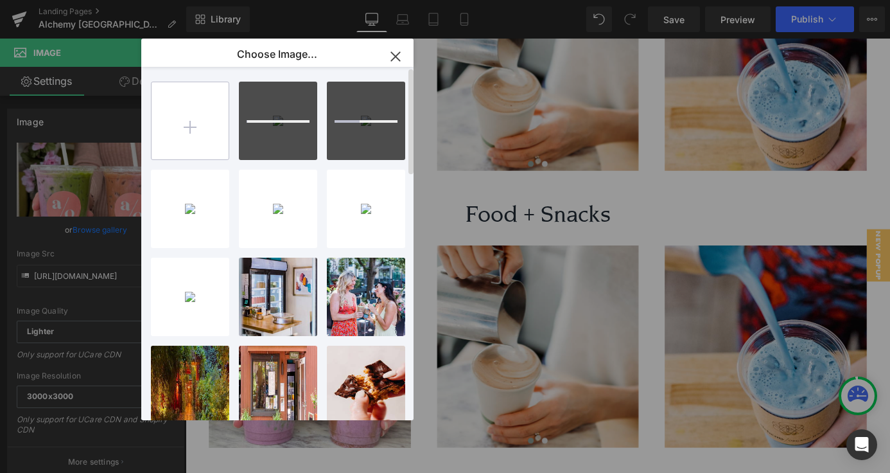
click at [207, 103] on input "file" at bounding box center [190, 120] width 77 height 77
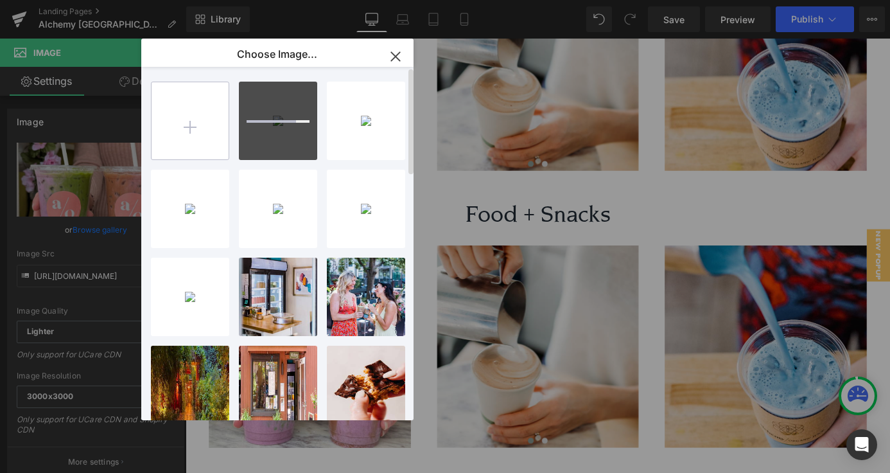
type input "C:\fakepath\79.png"
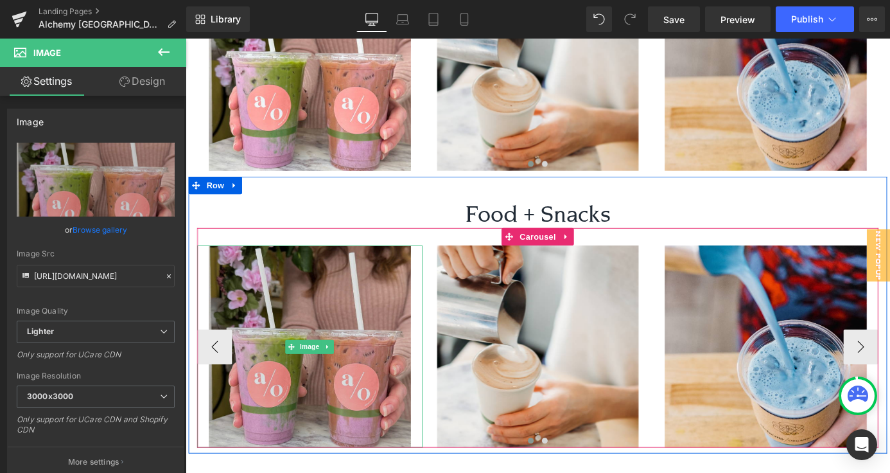
click at [364, 342] on img at bounding box center [323, 378] width 249 height 223
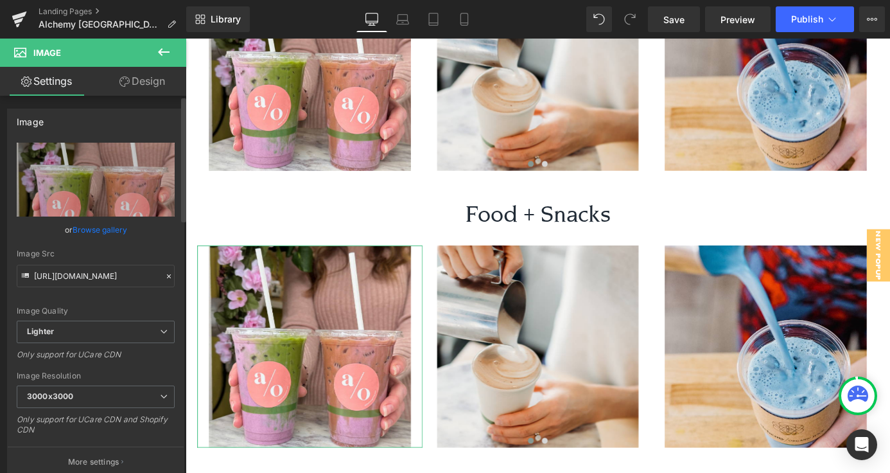
click at [95, 231] on link "Browse gallery" at bounding box center [100, 229] width 55 height 22
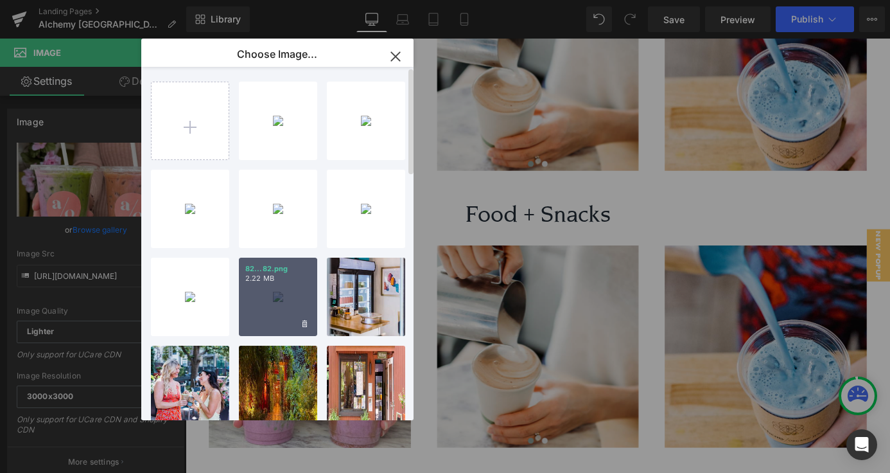
click at [279, 313] on div "82...82.png 2.22 MB" at bounding box center [278, 297] width 78 height 78
type input "https://ucarecdn.com/0809d43e-04eb-450b-8884-5d2016d980f5/-/format/auto/-/previ…"
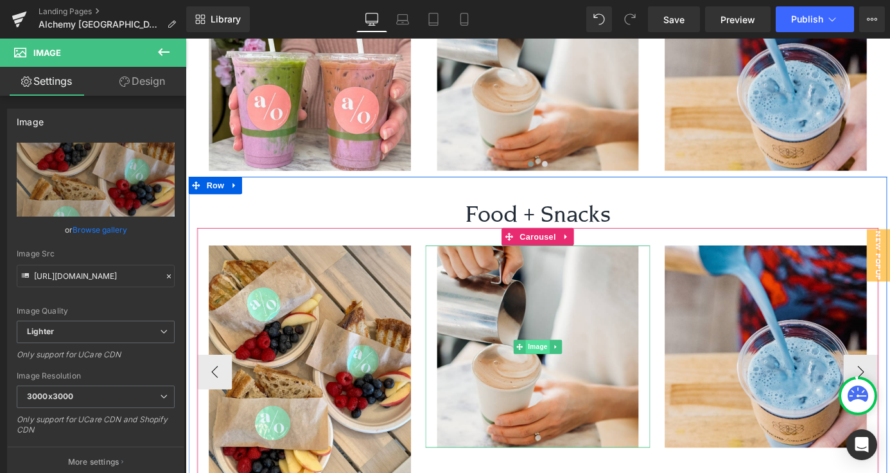
click at [567, 371] on span "Image" at bounding box center [574, 378] width 27 height 15
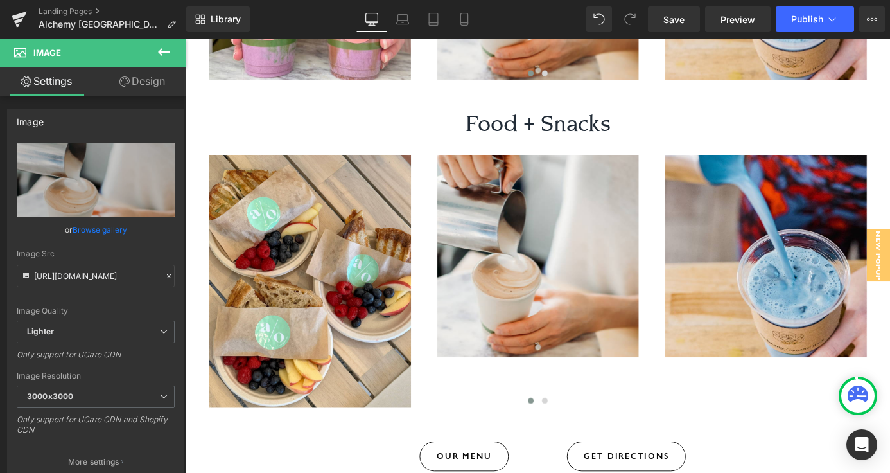
scroll to position [1880, 0]
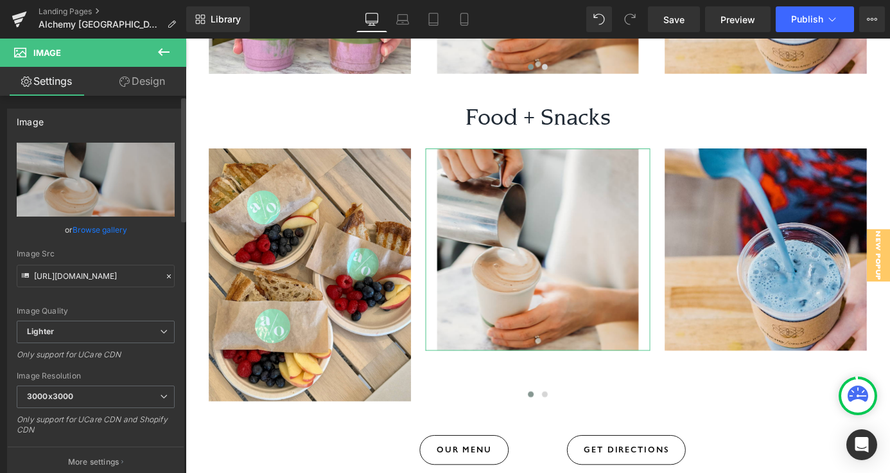
click at [107, 224] on link "Browse gallery" at bounding box center [100, 229] width 55 height 22
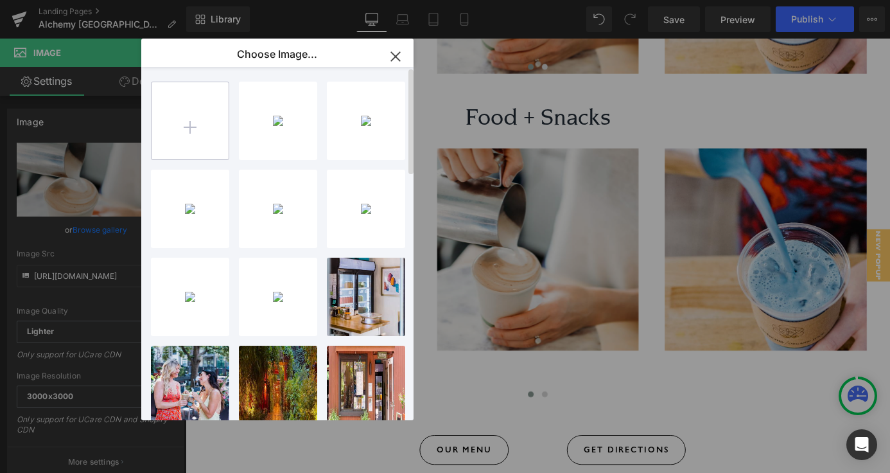
click at [193, 114] on input "file" at bounding box center [190, 120] width 77 height 77
type input "C:\fakepath\113.png"
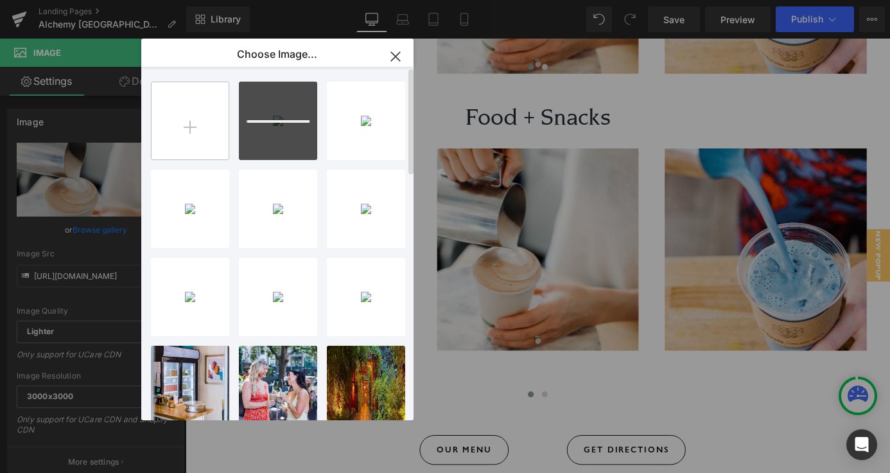
click at [185, 120] on input "file" at bounding box center [190, 120] width 77 height 77
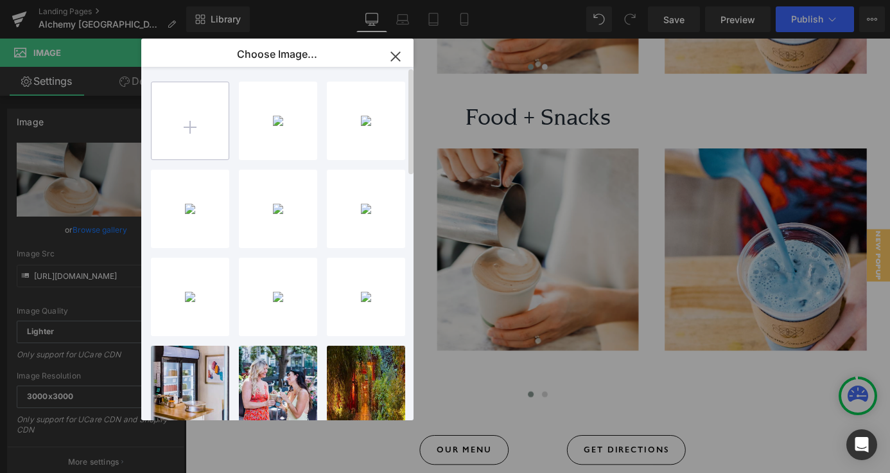
type input "C:\fakepath\114.png"
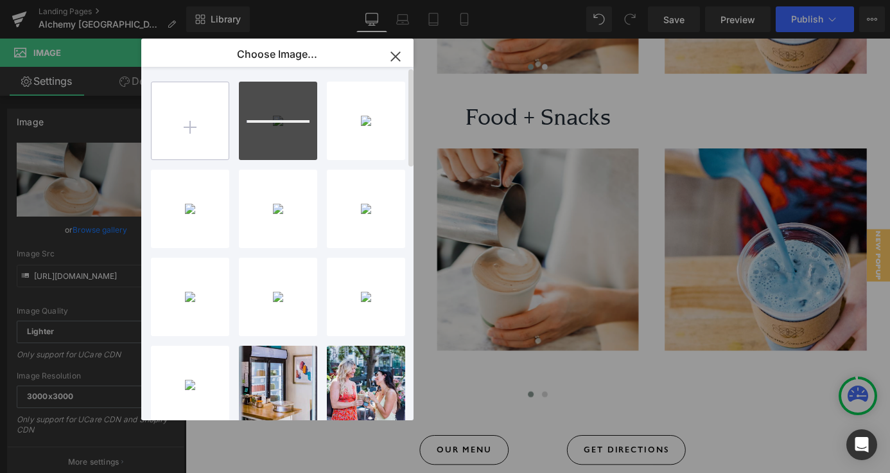
click at [199, 98] on input "file" at bounding box center [190, 120] width 77 height 77
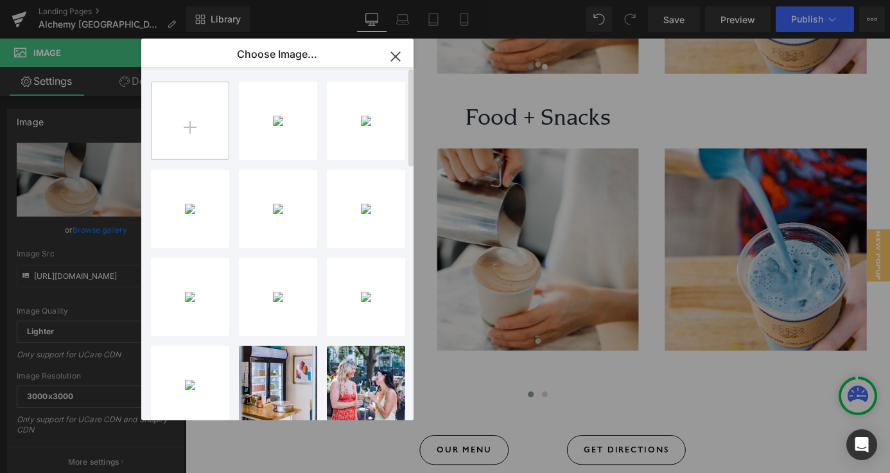
type input "C:\fakepath\115.png"
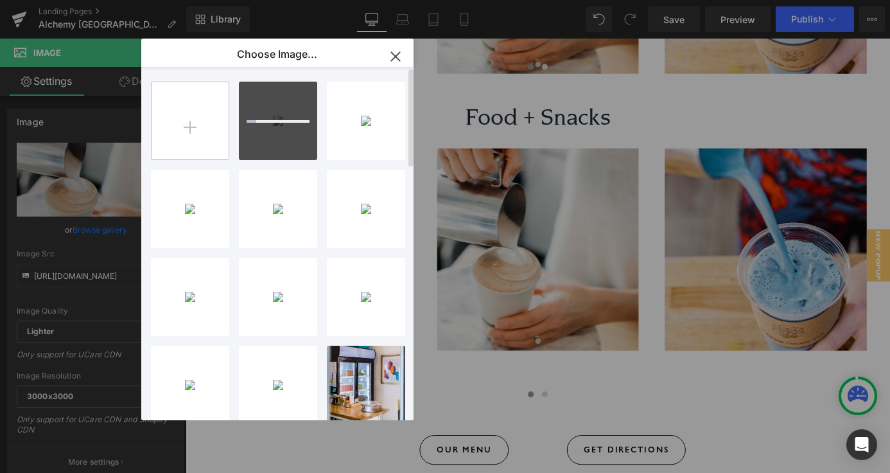
click at [182, 133] on input "file" at bounding box center [190, 120] width 77 height 77
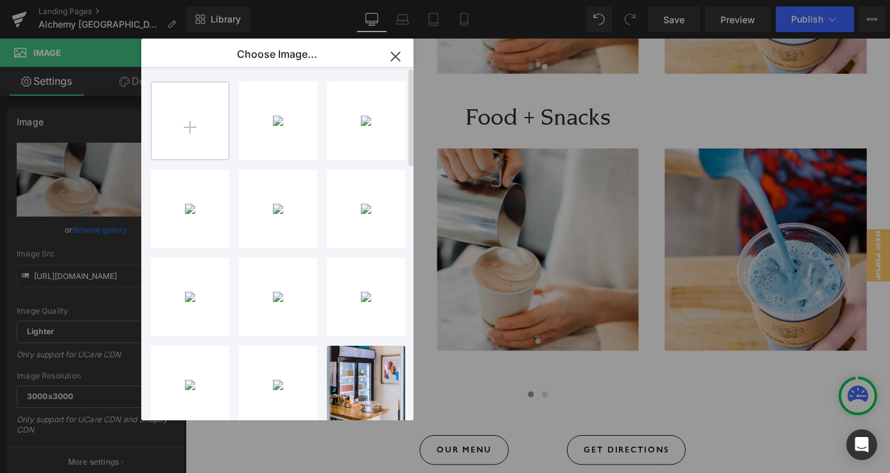
type input "C:\fakepath\116.png"
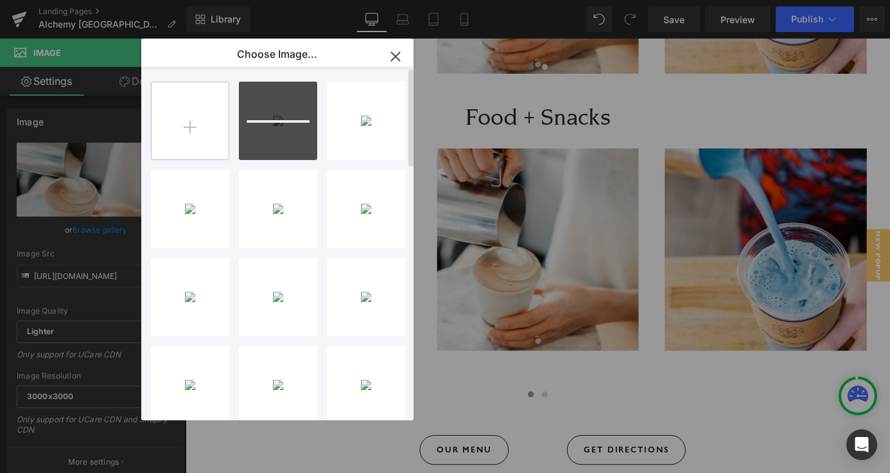
click at [196, 136] on input "file" at bounding box center [190, 120] width 77 height 77
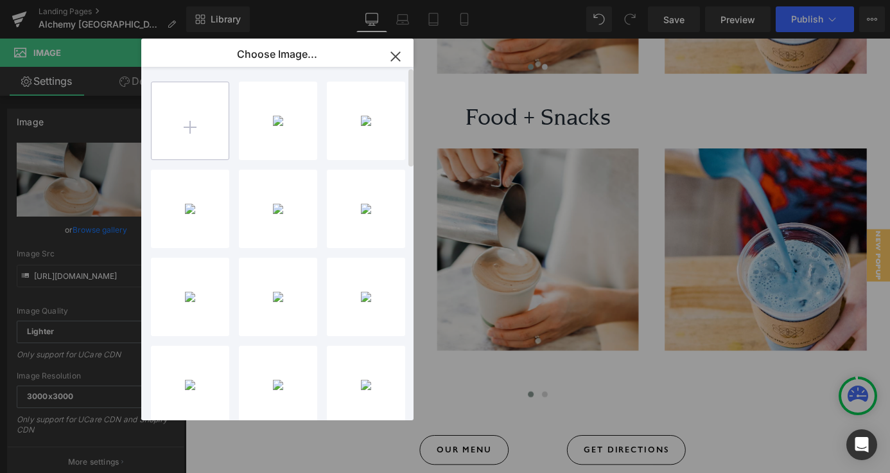
type input "C:\fakepath\117.png"
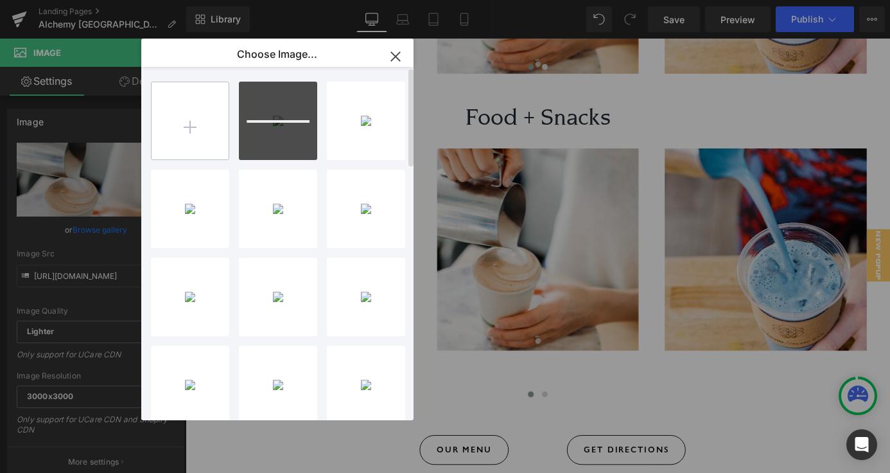
click at [206, 123] on input "file" at bounding box center [190, 120] width 77 height 77
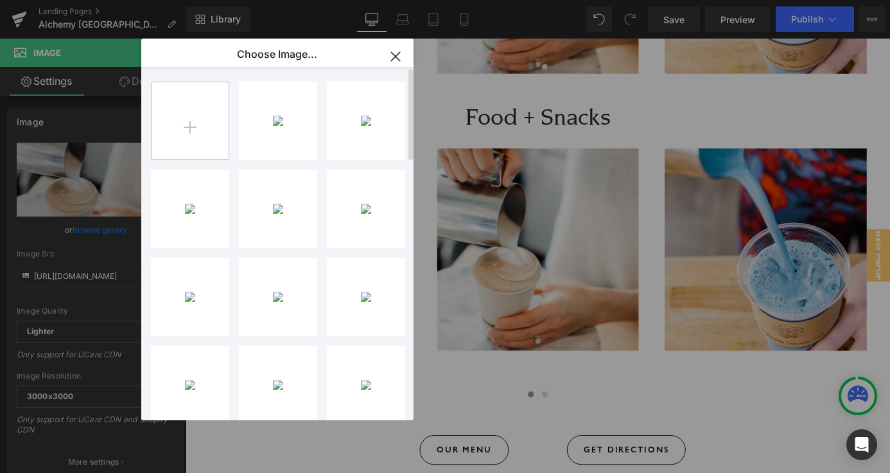
type input "C:\fakepath\118.png"
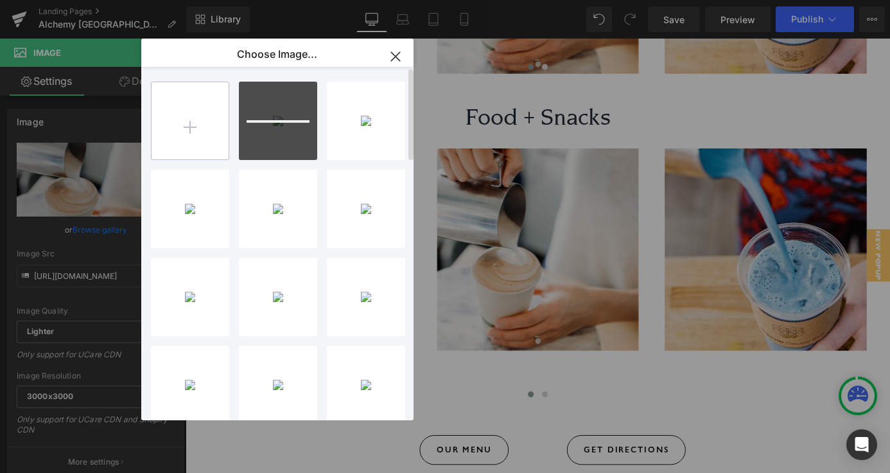
click at [214, 123] on input "file" at bounding box center [190, 120] width 77 height 77
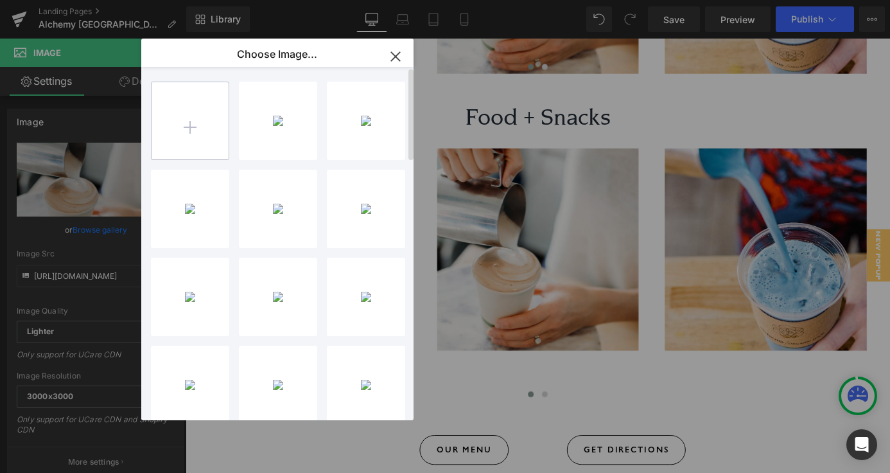
type input "C:\fakepath\119.png"
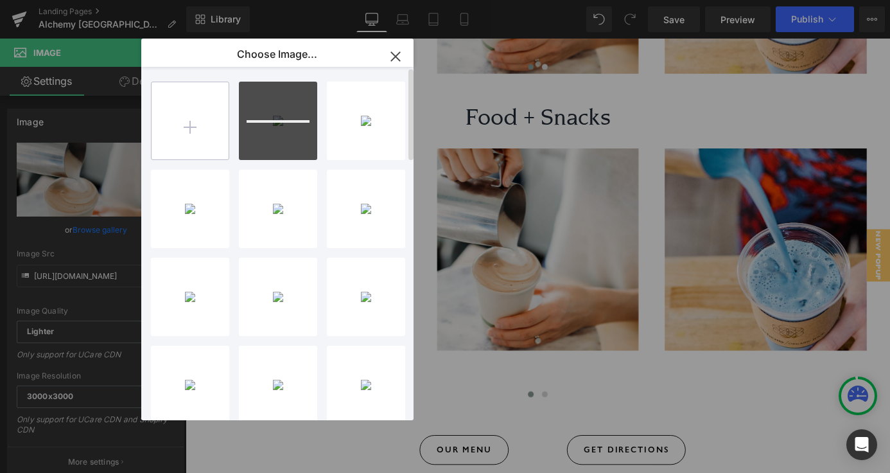
click at [201, 123] on input "file" at bounding box center [190, 120] width 77 height 77
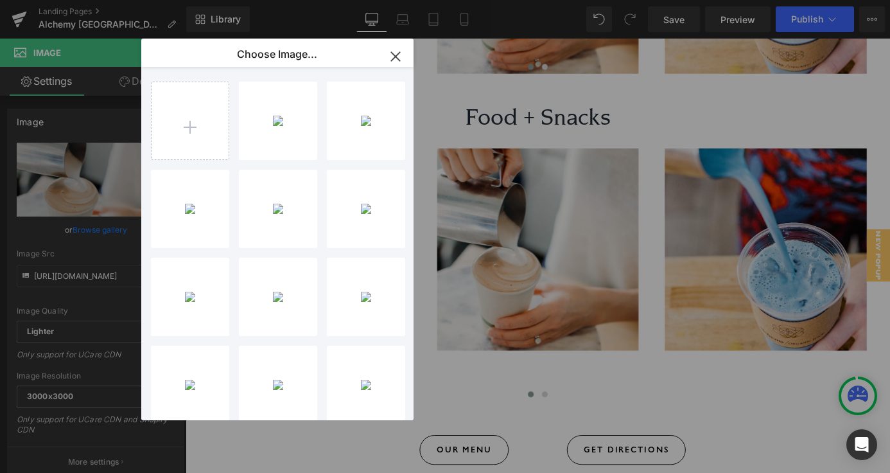
type input "C:\fakepath\120.png"
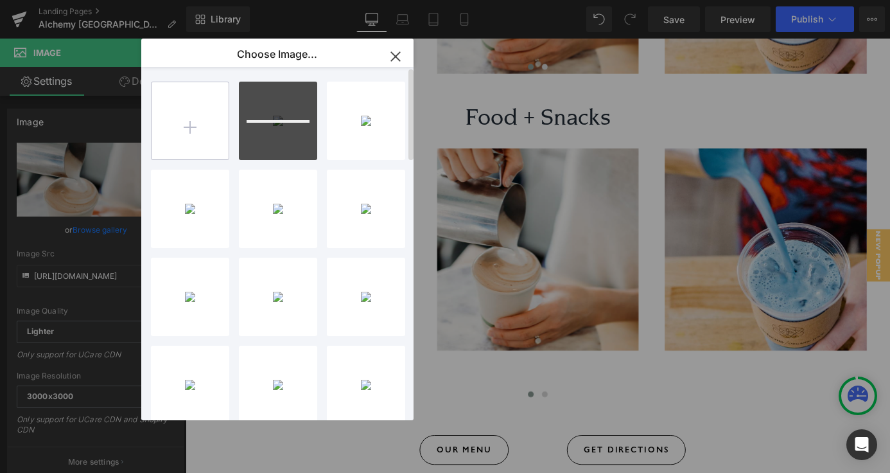
click at [204, 101] on input "file" at bounding box center [190, 120] width 77 height 77
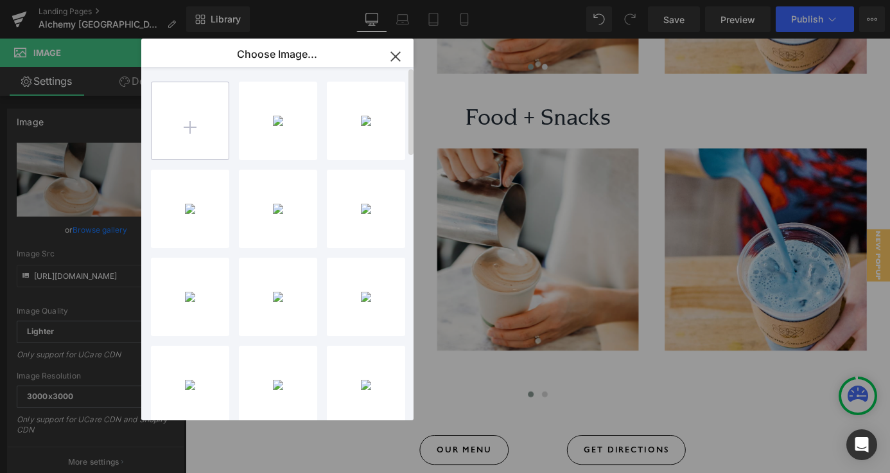
type input "C:\fakepath\121.png"
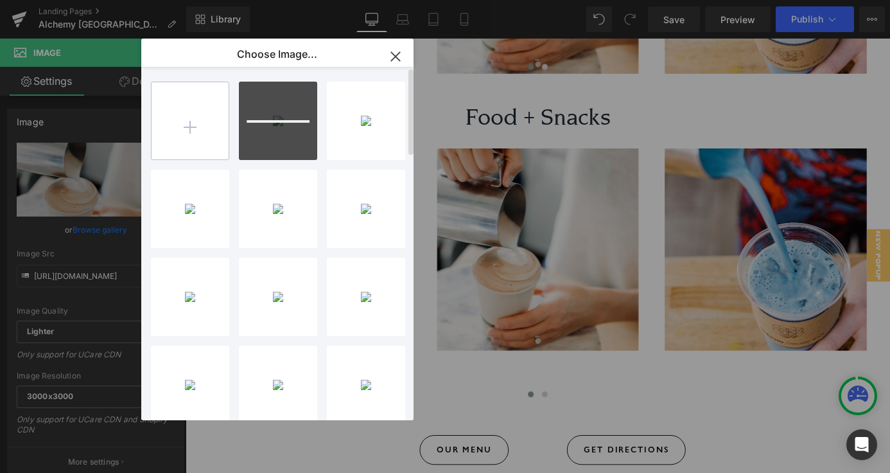
click at [203, 100] on input "file" at bounding box center [190, 120] width 77 height 77
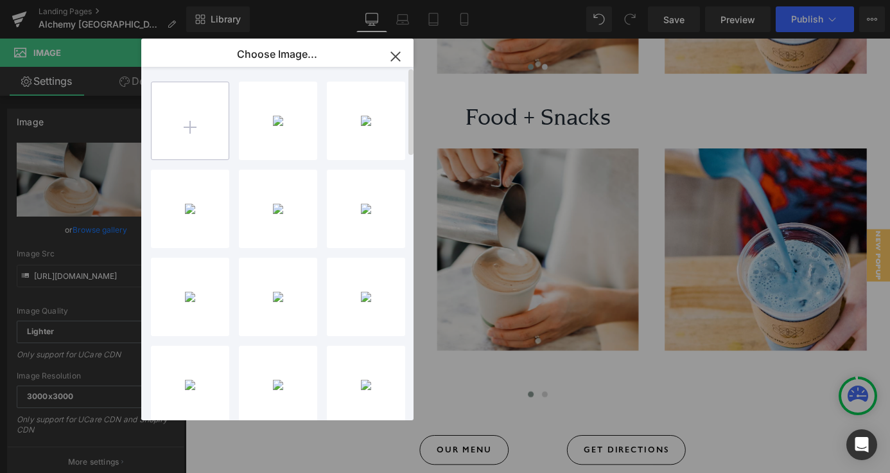
type input "C:\fakepath\122.png"
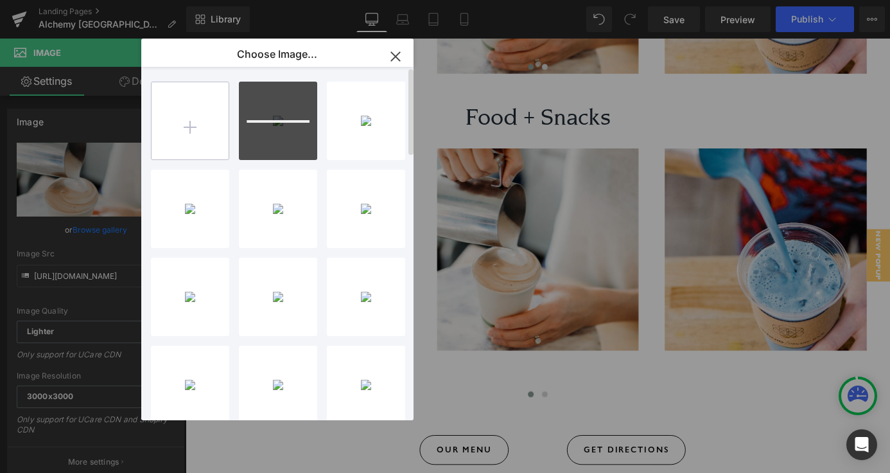
click at [195, 154] on input "file" at bounding box center [190, 120] width 77 height 77
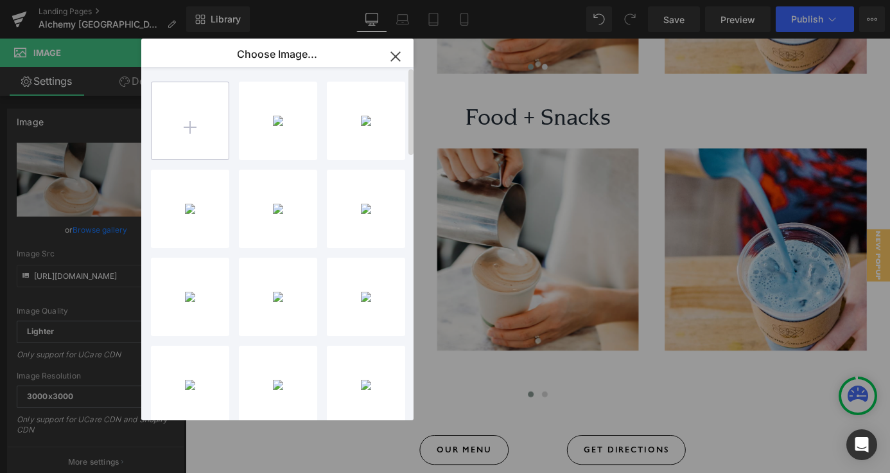
type input "C:\fakepath\123.png"
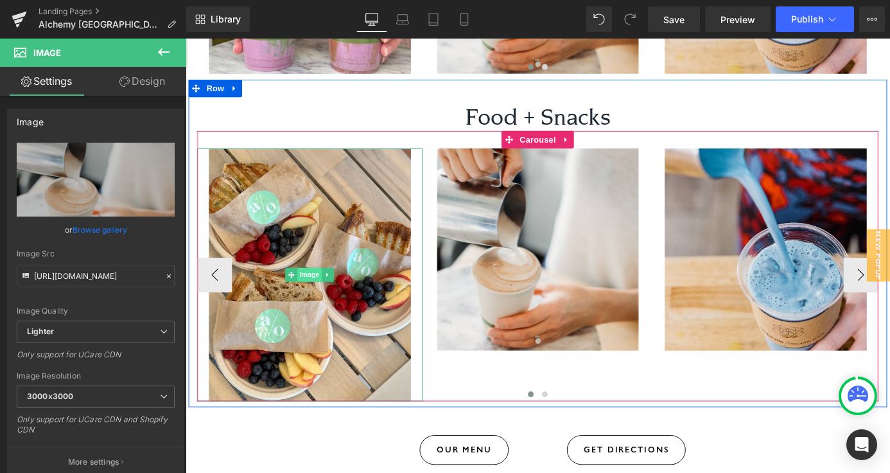
click at [326, 292] on span "Image" at bounding box center [323, 299] width 27 height 15
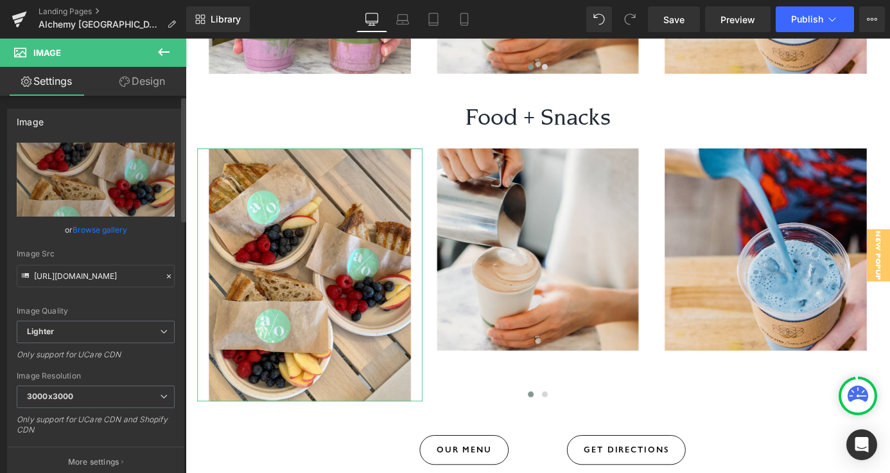
click at [112, 227] on link "Browse gallery" at bounding box center [100, 229] width 55 height 22
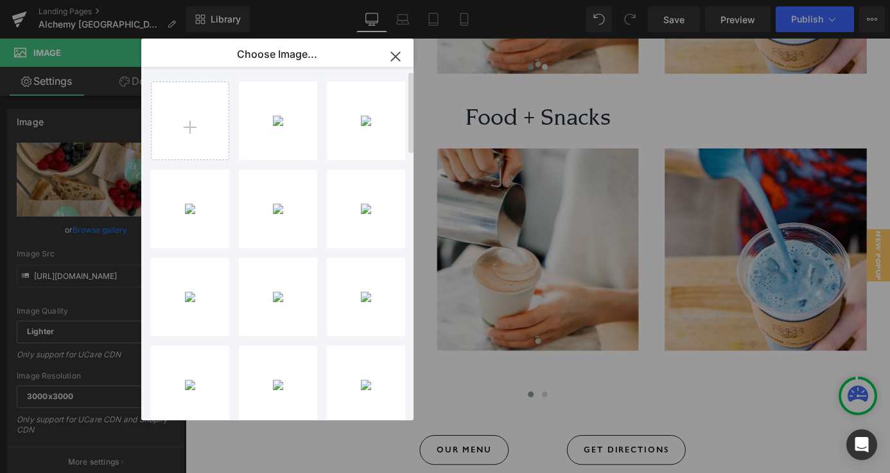
scroll to position [43, 0]
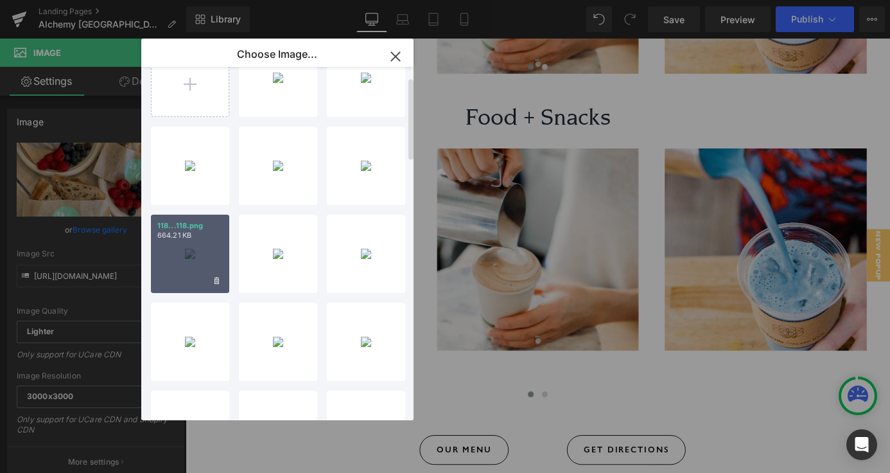
click at [193, 238] on p "664.21 KB" at bounding box center [190, 236] width 66 height 10
type input "https://ucarecdn.com/7ef30dec-dcfb-41f1-9ad4-3b78e85fb19b/-/format/auto/-/previ…"
click at [193, 280] on button "‹" at bounding box center [179, 299] width 39 height 39
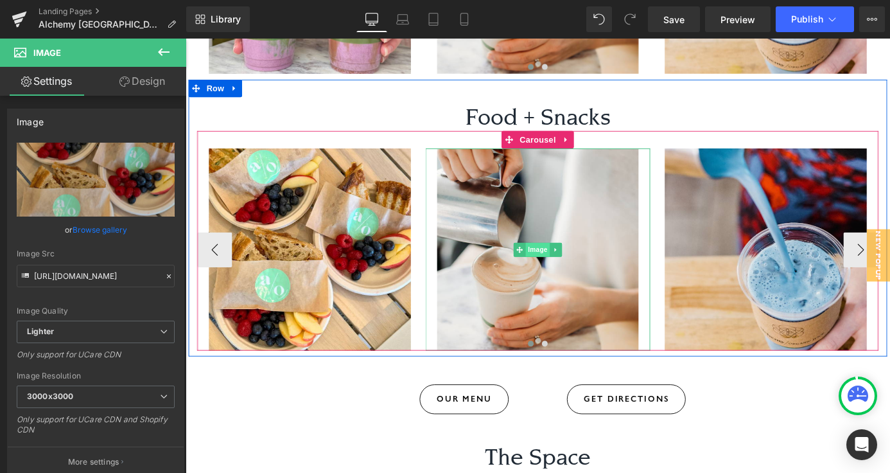
click at [574, 264] on span "Image" at bounding box center [574, 271] width 27 height 15
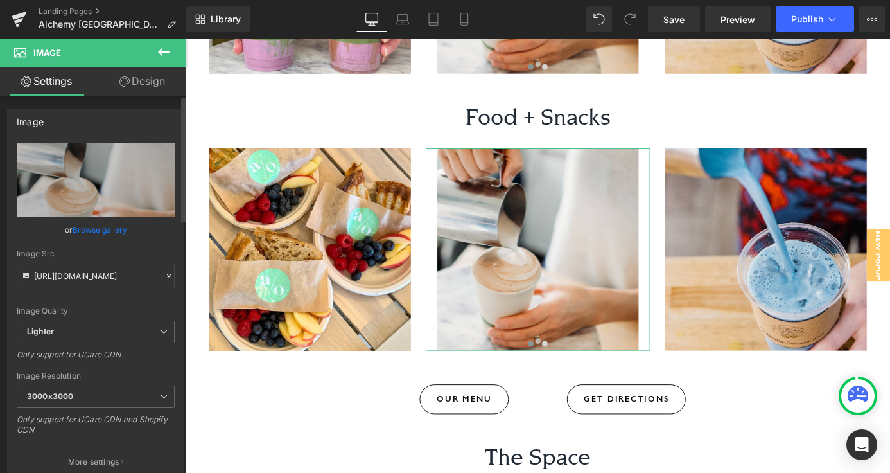
click at [85, 232] on link "Browse gallery" at bounding box center [100, 229] width 55 height 22
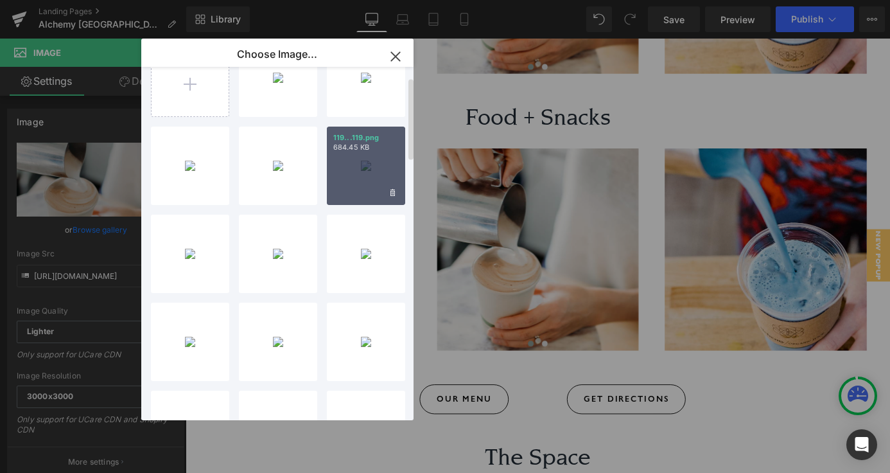
click at [375, 152] on p "684.45 KB" at bounding box center [366, 148] width 66 height 10
type input "https://ucarecdn.com/48693c0f-a833-4b52-8cb4-c9e6f4d9b39d/-/format/auto/-/previ…"
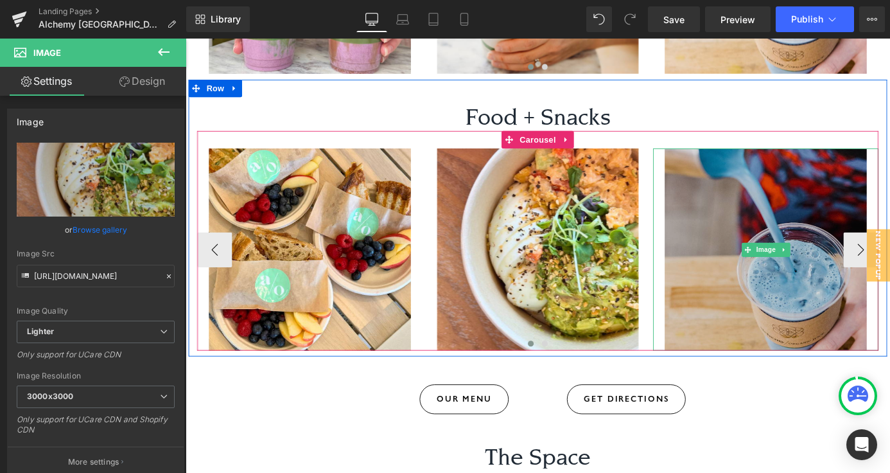
click at [827, 215] on img at bounding box center [825, 271] width 249 height 223
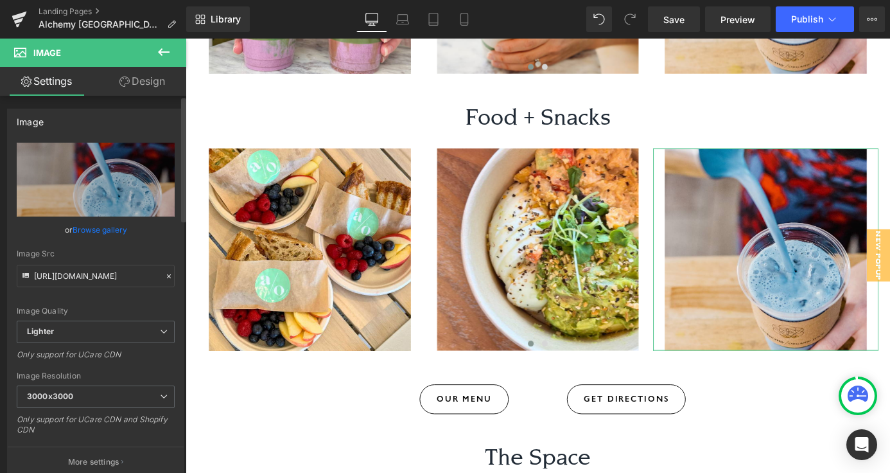
click at [120, 228] on link "Browse gallery" at bounding box center [100, 229] width 55 height 22
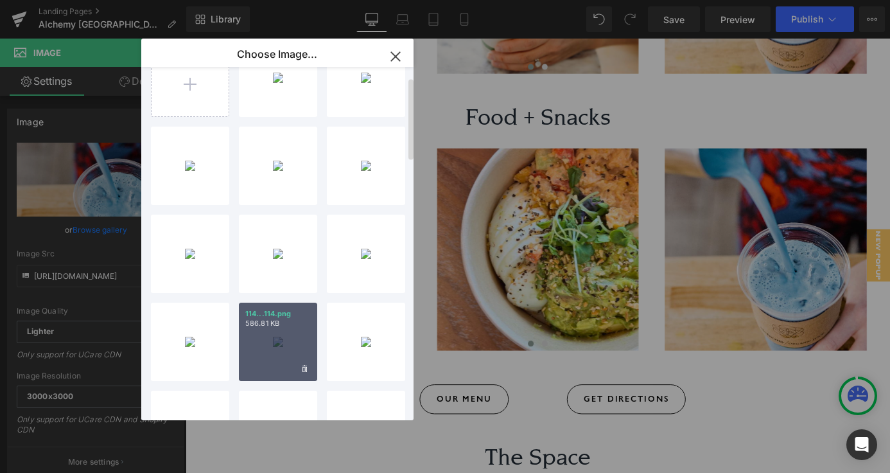
click at [281, 333] on div "114...114.png 586.81 KB" at bounding box center [278, 342] width 78 height 78
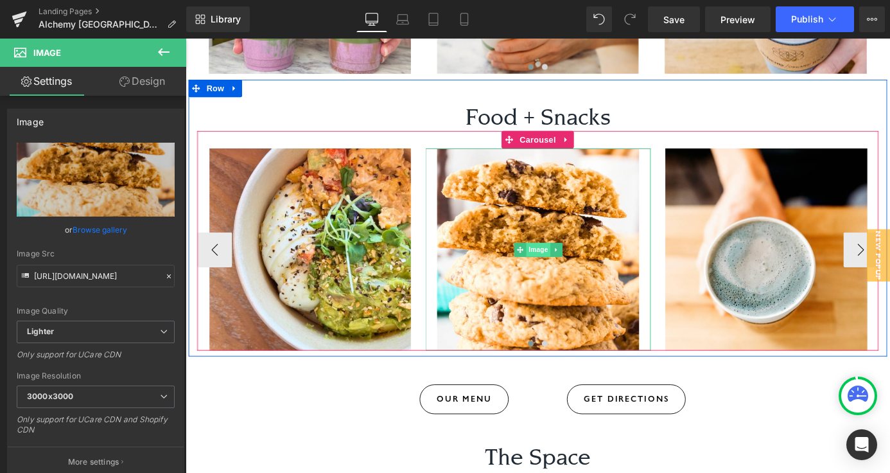
click at [577, 264] on span "Image" at bounding box center [574, 271] width 27 height 15
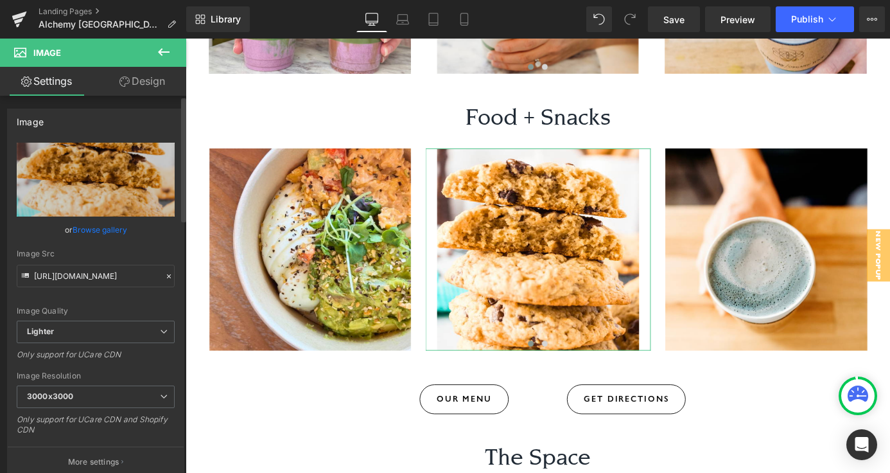
click at [80, 227] on link "Browse gallery" at bounding box center [100, 229] width 55 height 22
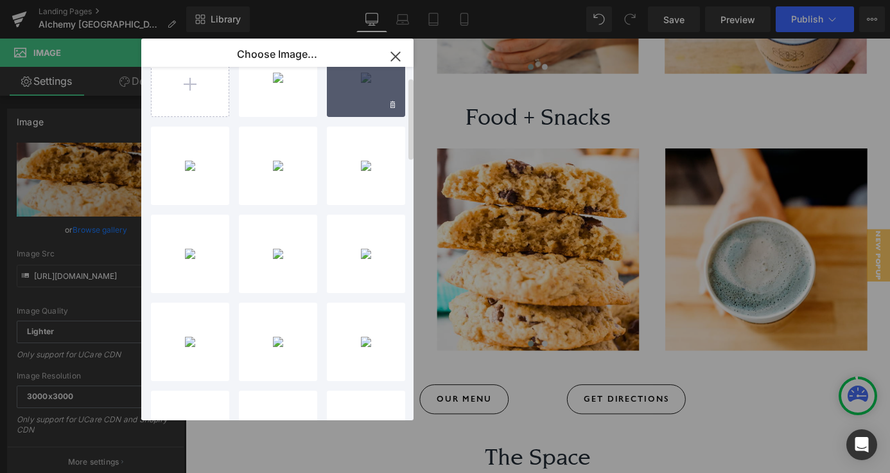
click at [369, 87] on div "122...122.png 353.17 KB" at bounding box center [366, 78] width 78 height 78
type input "https://ucarecdn.com/71c6e2a4-c470-4c45-9018-b564b7a24554/-/format/auto/-/previ…"
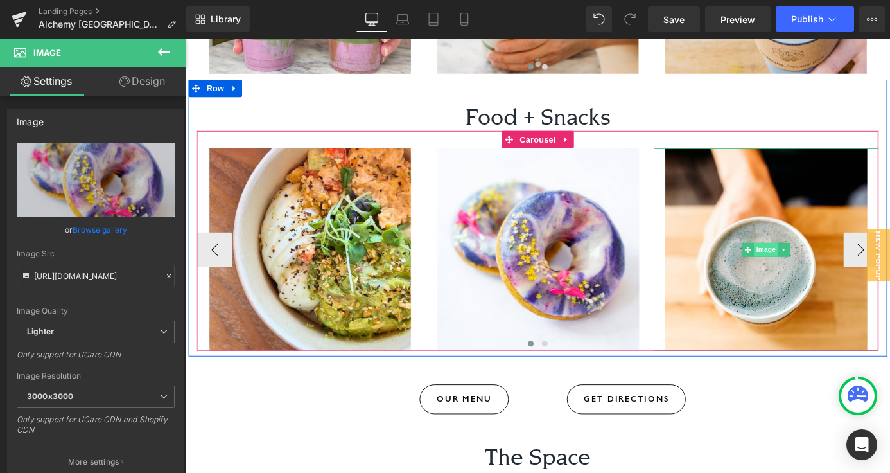
click at [820, 264] on span "Image" at bounding box center [826, 271] width 27 height 15
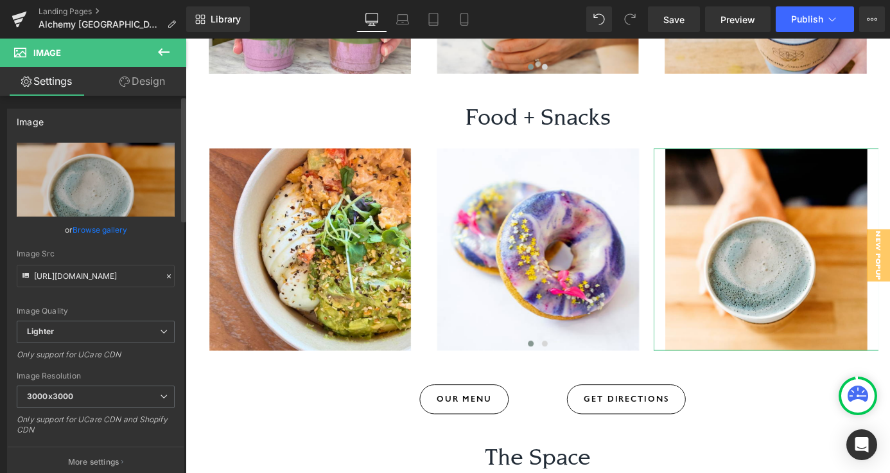
click at [87, 224] on link "Browse gallery" at bounding box center [100, 229] width 55 height 22
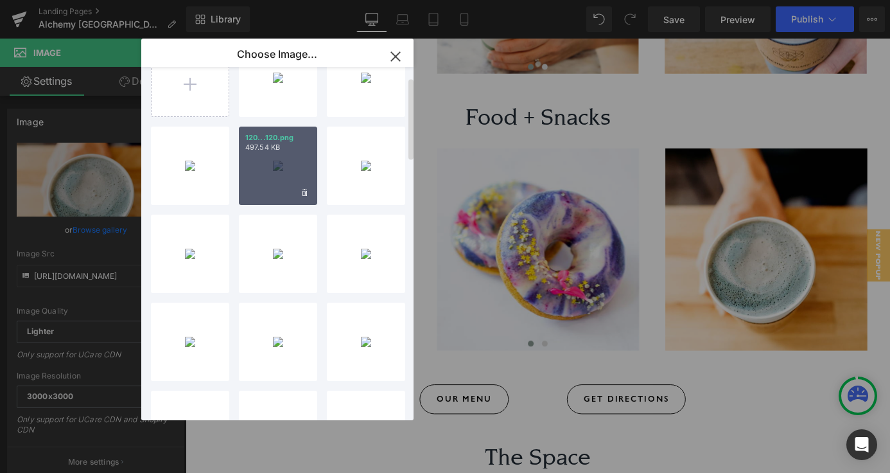
click at [283, 170] on div "120...120.png 497.54 KB" at bounding box center [278, 166] width 78 height 78
type input "https://ucarecdn.com/e311419e-fa78-45eb-a72c-0080d107ec59/-/format/auto/-/previ…"
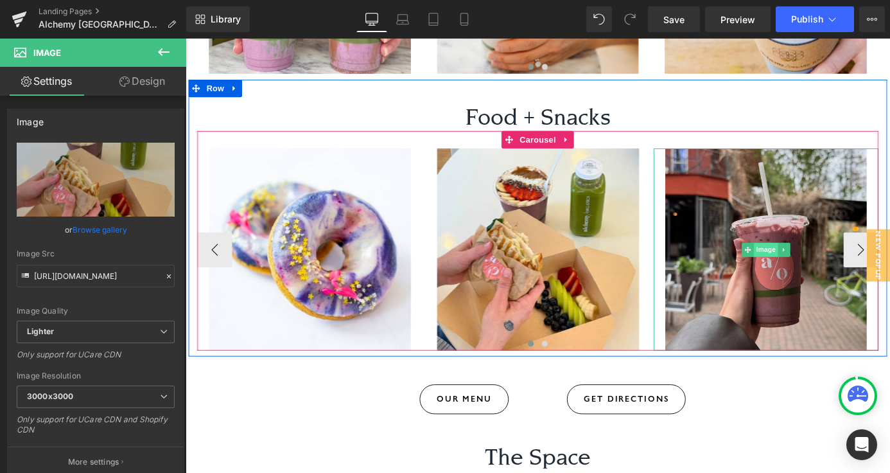
click at [834, 264] on span "Image" at bounding box center [826, 271] width 27 height 15
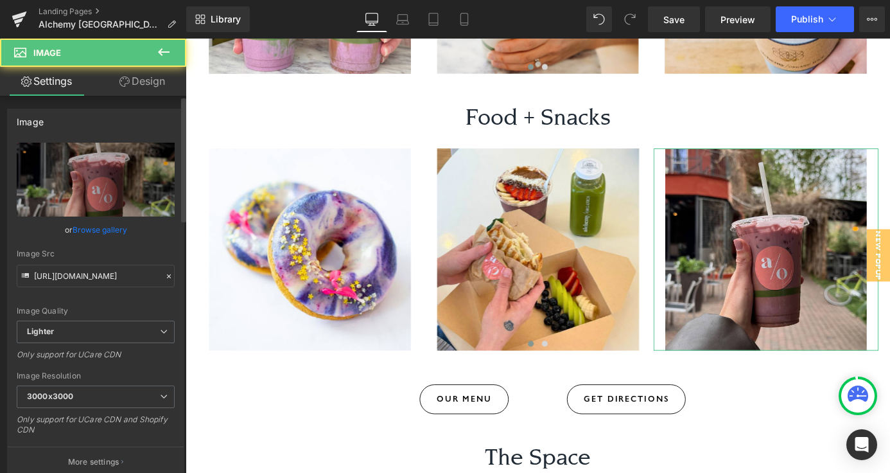
click at [111, 227] on link "Browse gallery" at bounding box center [100, 229] width 55 height 22
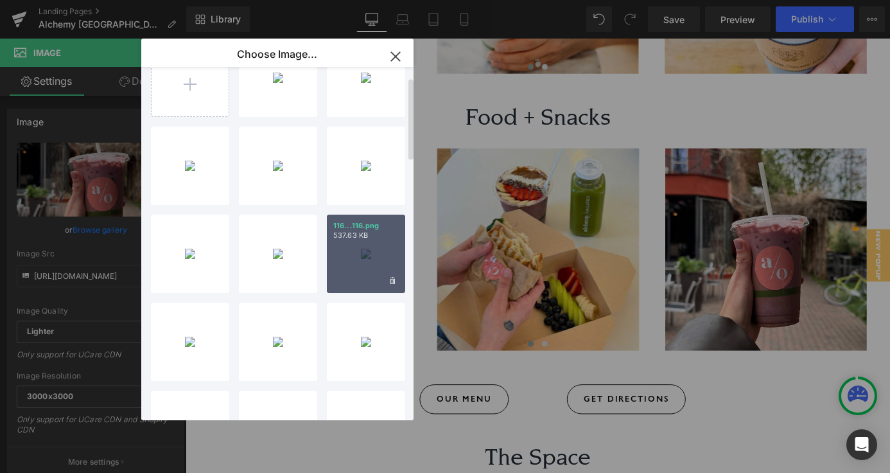
click at [358, 258] on div "116...116.png 537.63 KB" at bounding box center [366, 254] width 78 height 78
type input "https://ucarecdn.com/eb2096d5-bd0a-47a5-92a0-a6d486175814/-/format/auto/-/previ…"
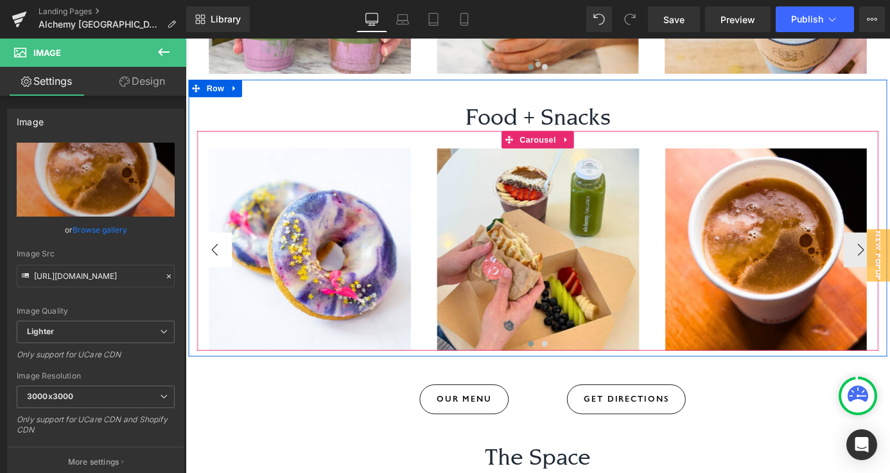
click at [222, 252] on button "‹" at bounding box center [218, 271] width 39 height 39
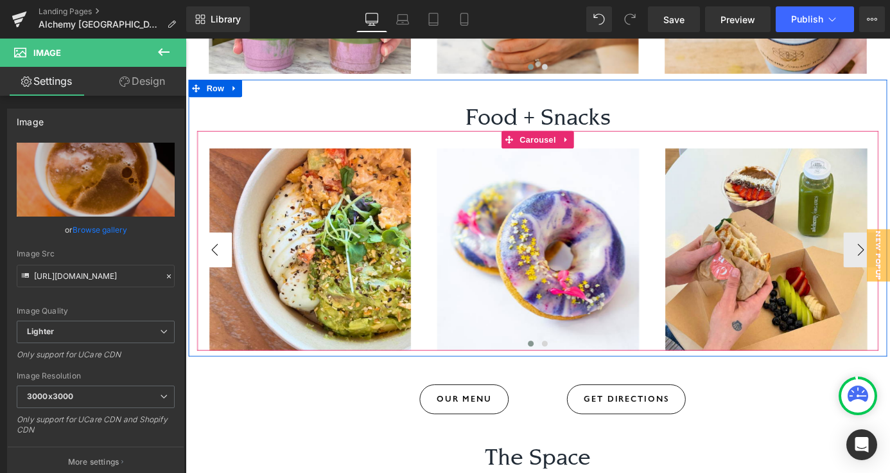
click at [218, 252] on button "‹" at bounding box center [218, 271] width 39 height 39
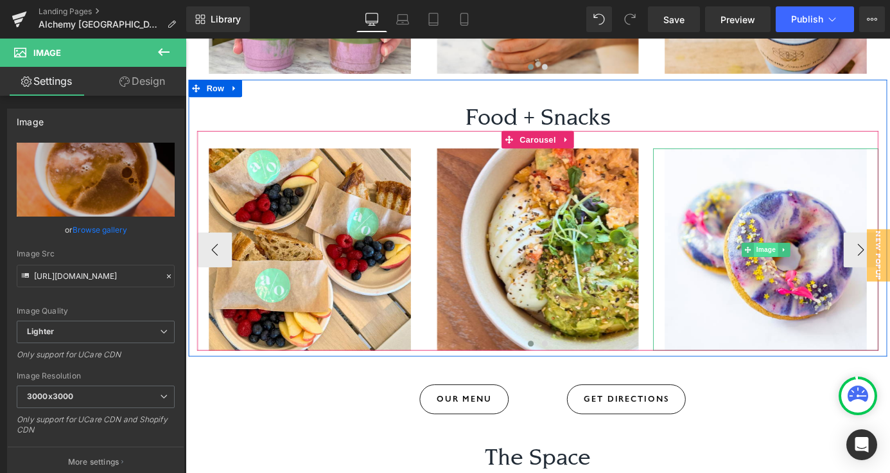
click at [815, 264] on span "Image" at bounding box center [826, 271] width 27 height 15
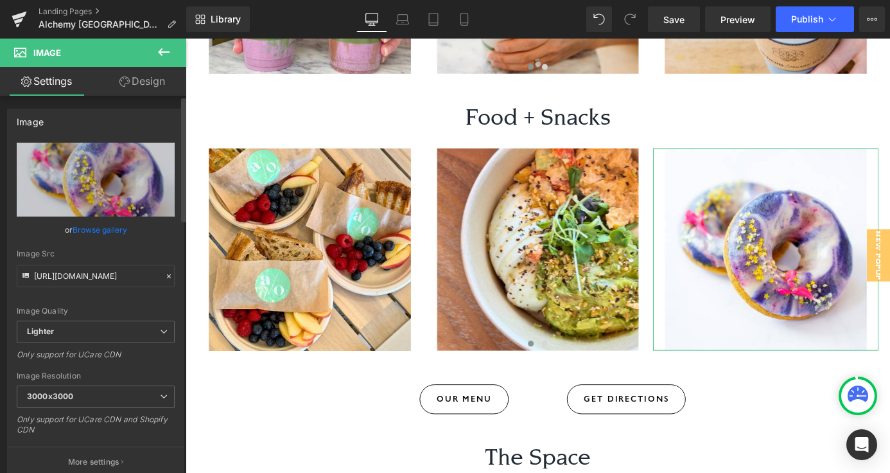
click at [112, 227] on link "Browse gallery" at bounding box center [100, 229] width 55 height 22
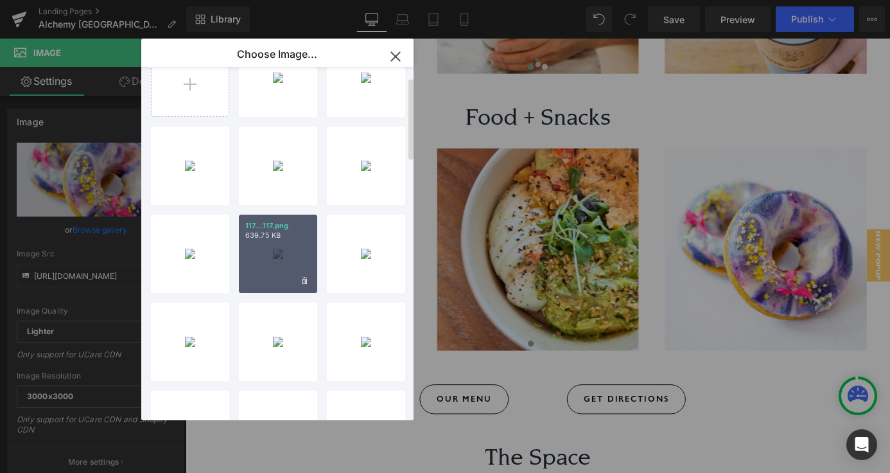
click at [282, 227] on p "117...117.png" at bounding box center [278, 226] width 66 height 10
type input "https://ucarecdn.com/323a94ab-5600-466c-94b4-486410dbf72f/-/format/auto/-/previ…"
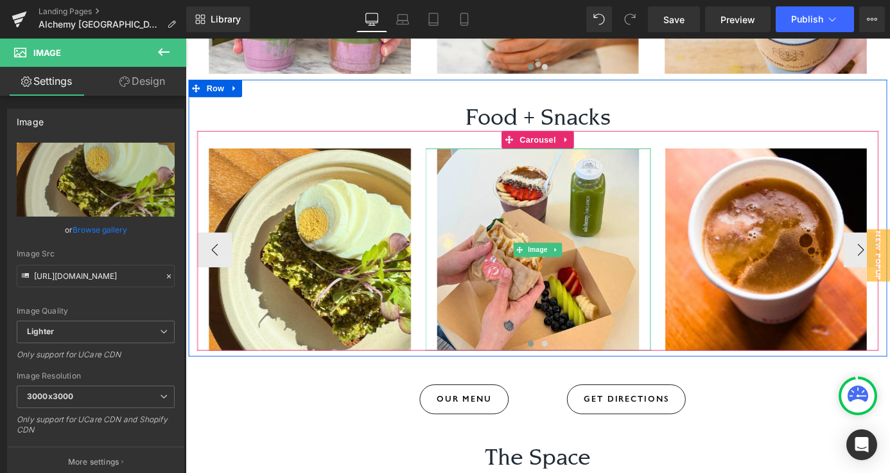
click at [565, 264] on link "Image" at bounding box center [568, 271] width 40 height 15
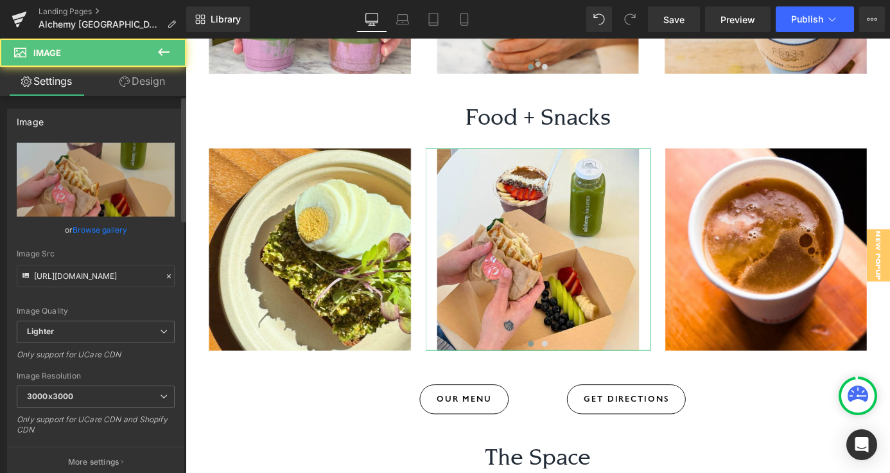
click at [93, 228] on link "Browse gallery" at bounding box center [100, 229] width 55 height 22
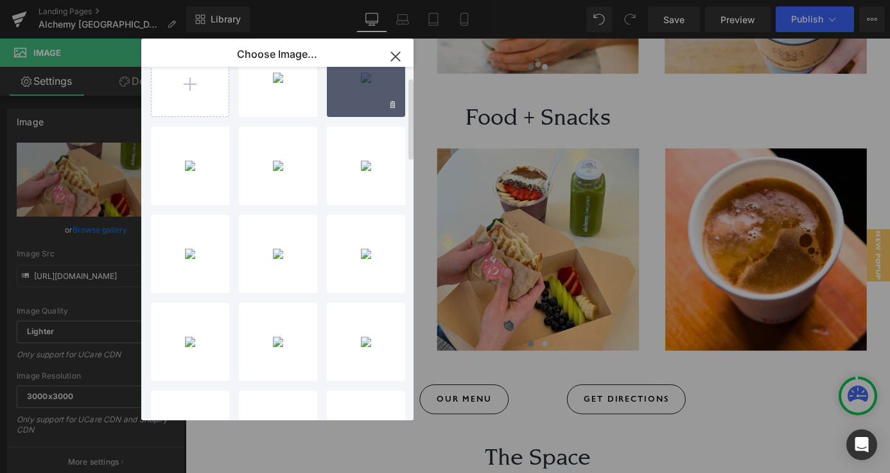
click at [376, 93] on div "122...122.png 353.17 KB" at bounding box center [366, 78] width 78 height 78
type input "https://ucarecdn.com/71c6e2a4-c470-4c45-9018-b564b7a24554/-/format/auto/-/previ…"
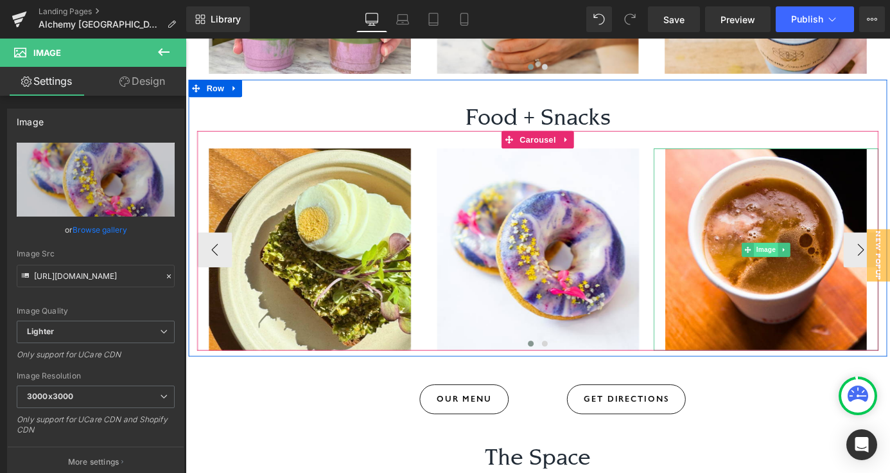
click at [820, 264] on span "Image" at bounding box center [826, 271] width 27 height 15
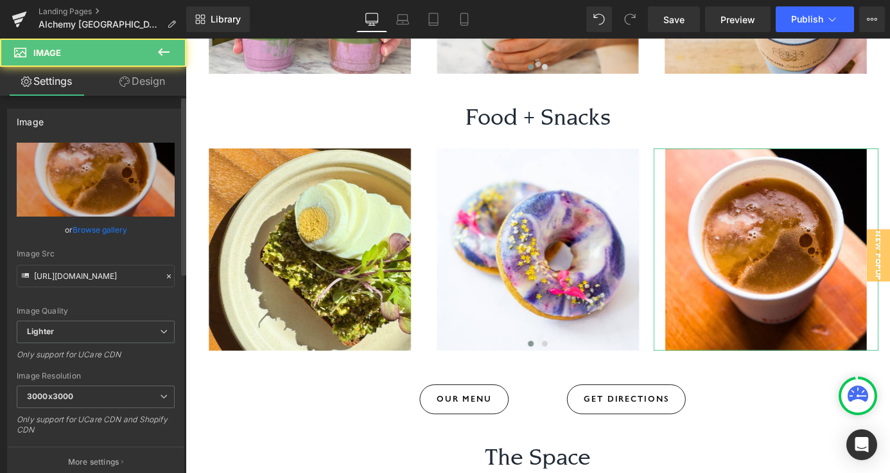
click at [112, 229] on link "Browse gallery" at bounding box center [100, 229] width 55 height 22
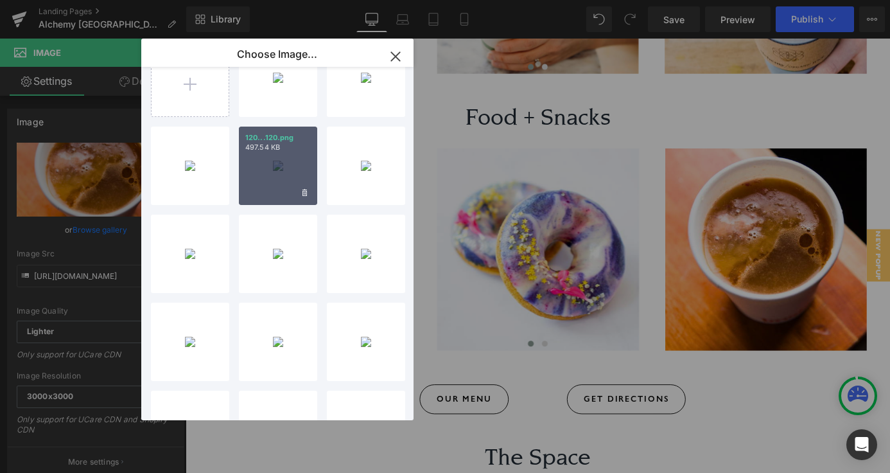
click at [281, 166] on div "120...120.png 497.54 KB" at bounding box center [278, 166] width 78 height 78
type input "https://ucarecdn.com/e311419e-fa78-45eb-a72c-0080d107ec59/-/format/auto/-/previ…"
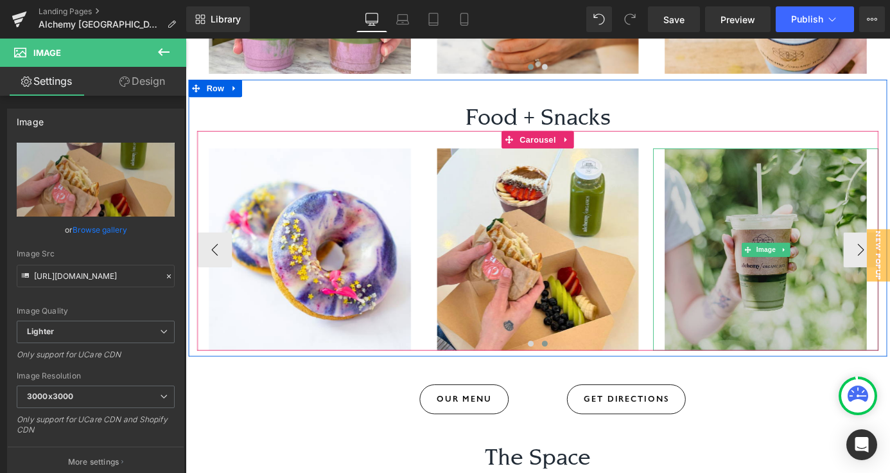
click at [816, 196] on img at bounding box center [825, 271] width 249 height 223
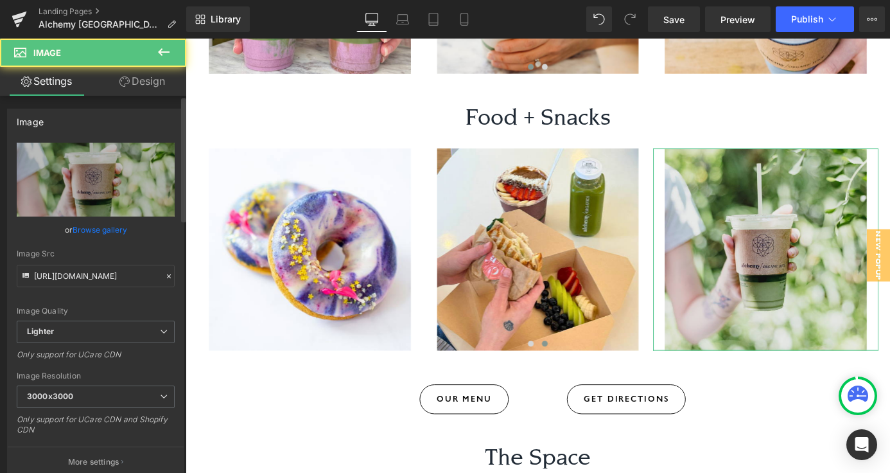
click at [94, 229] on link "Browse gallery" at bounding box center [100, 229] width 55 height 22
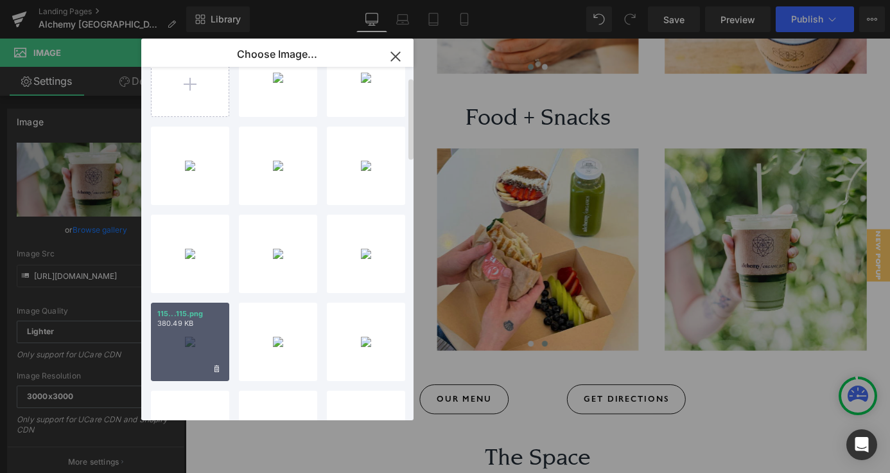
click at [185, 326] on p "380.49 KB" at bounding box center [190, 324] width 66 height 10
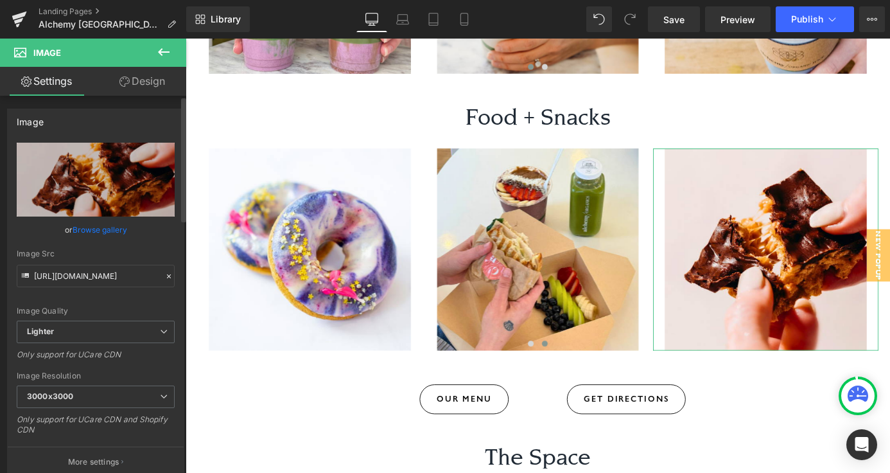
click at [130, 229] on div "or Browse gallery" at bounding box center [96, 229] width 158 height 13
click at [109, 229] on link "Browse gallery" at bounding box center [100, 229] width 55 height 22
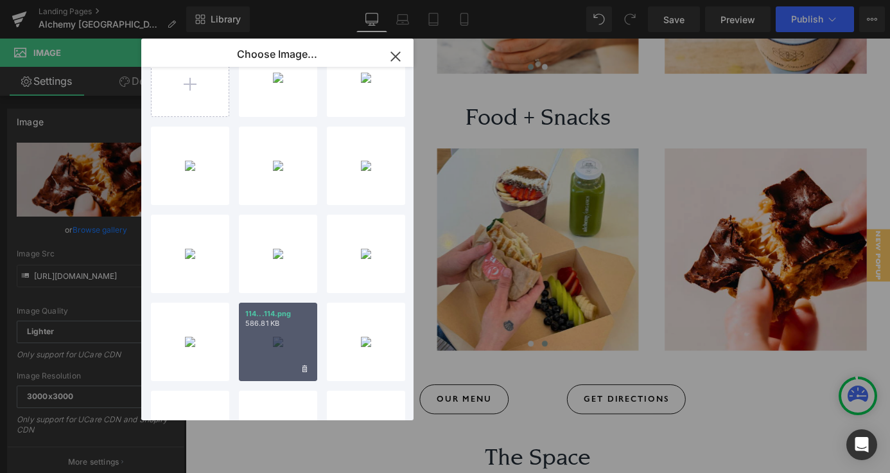
click at [285, 335] on div "114...114.png 586.81 KB" at bounding box center [278, 342] width 78 height 78
type input "https://ucarecdn.com/73772600-b990-41d8-9632-013e196dfdc9/-/format/auto/-/previ…"
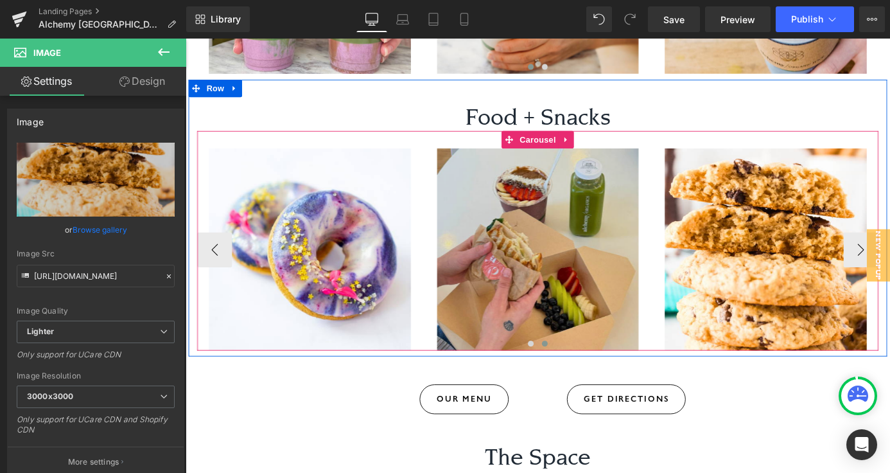
click at [530, 178] on img at bounding box center [574, 271] width 249 height 223
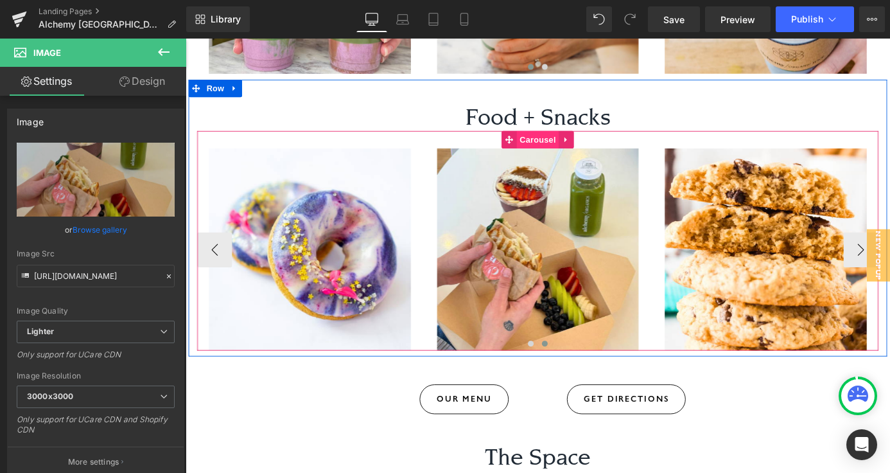
click at [566, 141] on span "Carousel" at bounding box center [574, 150] width 46 height 19
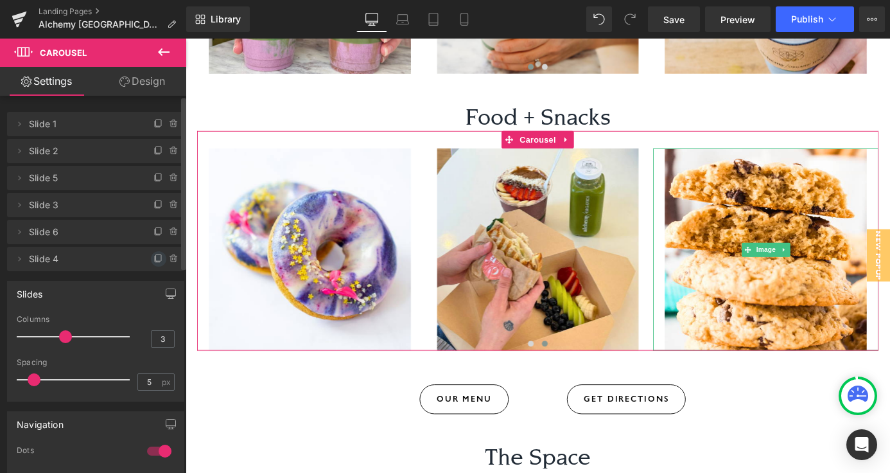
click at [154, 258] on icon at bounding box center [159, 259] width 10 height 10
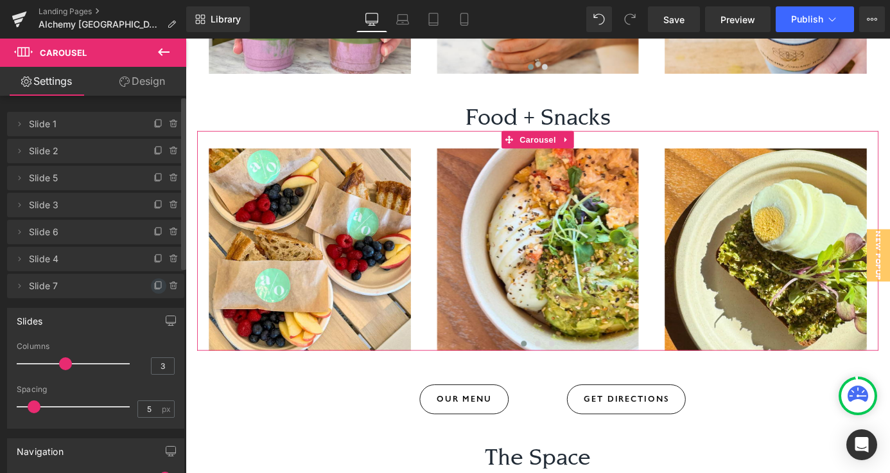
click at [154, 285] on icon at bounding box center [159, 286] width 10 height 10
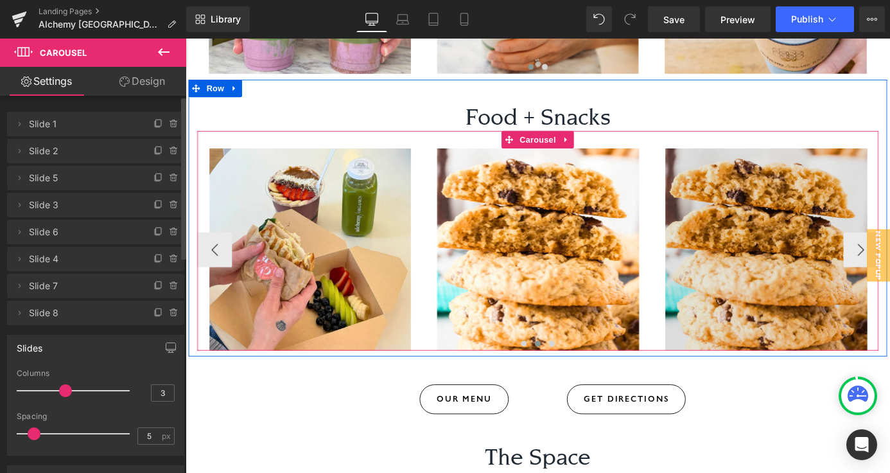
click at [821, 197] on img at bounding box center [826, 271] width 249 height 223
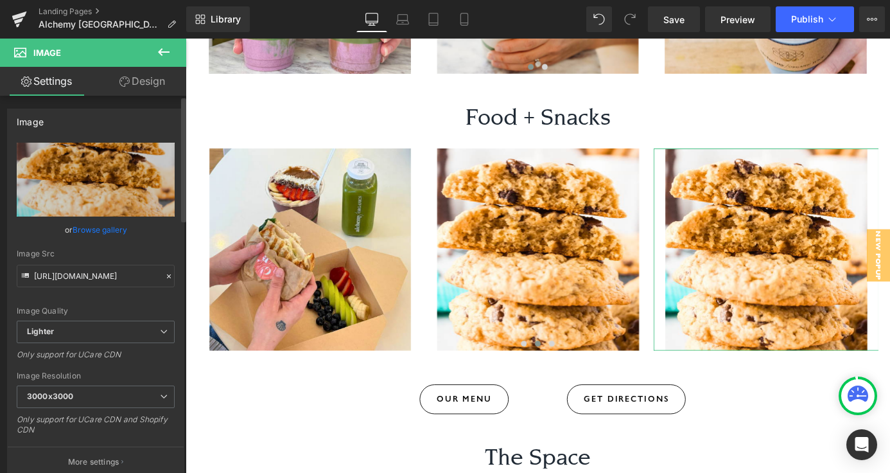
click at [101, 231] on link "Browse gallery" at bounding box center [100, 229] width 55 height 22
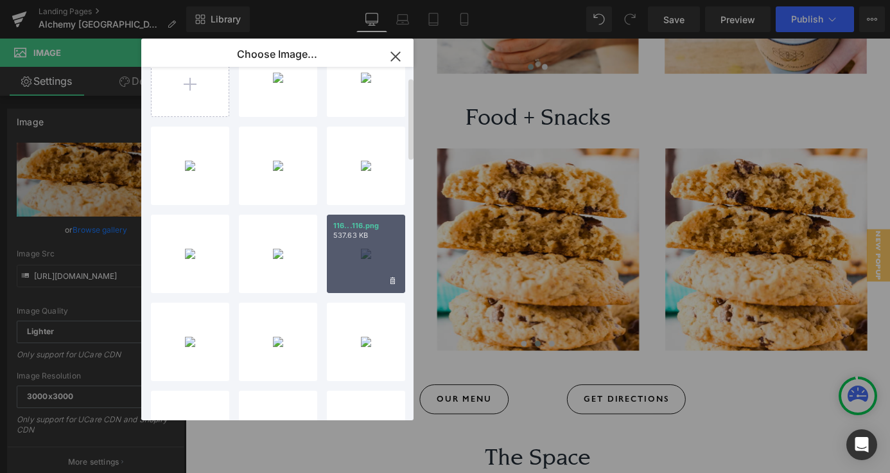
click at [369, 261] on div "116...116.png 537.63 KB" at bounding box center [366, 254] width 78 height 78
type input "https://ucarecdn.com/eb2096d5-bd0a-47a5-92a0-a6d486175814/-/format/auto/-/previ…"
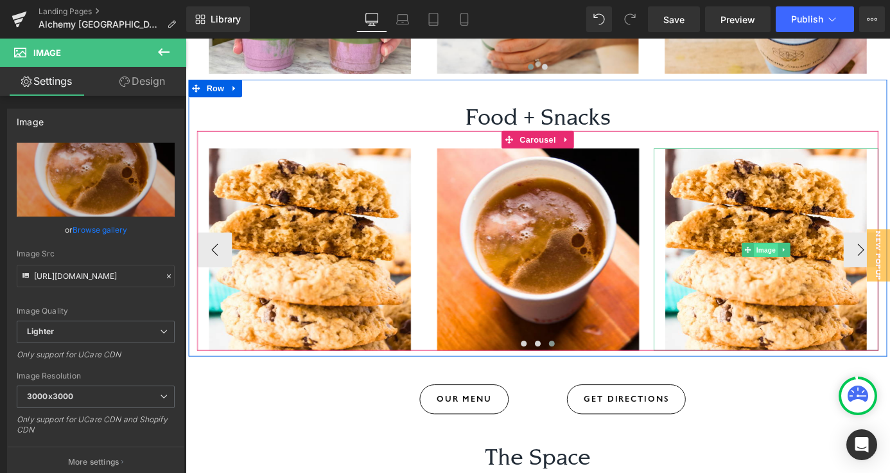
click at [831, 265] on span "Image" at bounding box center [826, 272] width 27 height 15
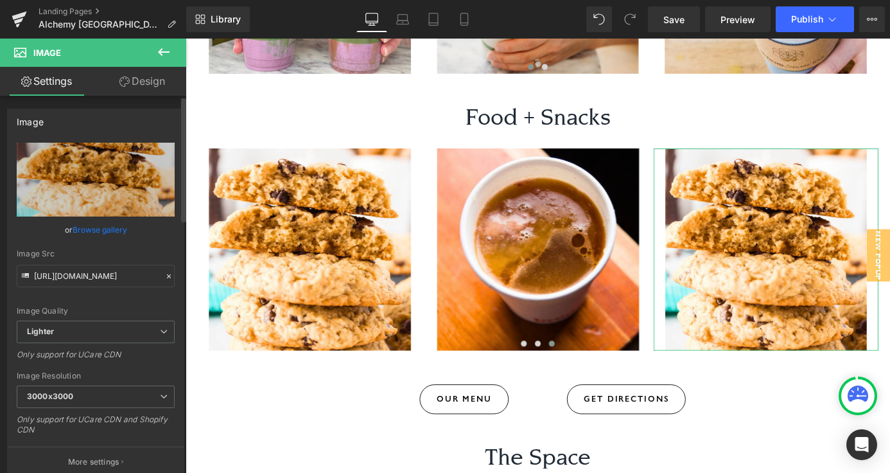
click at [115, 218] on link "Browse gallery" at bounding box center [100, 229] width 55 height 22
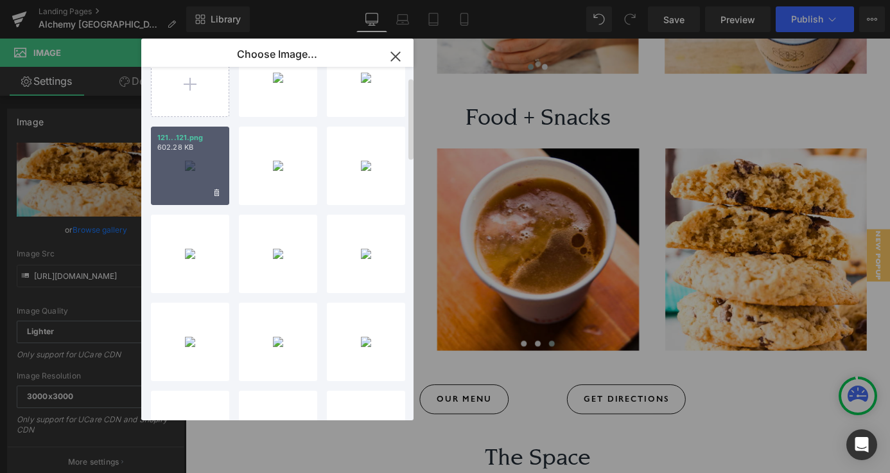
click at [203, 167] on div "121...121.png 602.28 KB" at bounding box center [190, 166] width 78 height 78
type input "https://ucarecdn.com/0b86a972-05f7-4d18-85c4-d377ff07b39f/-/format/auto/-/previ…"
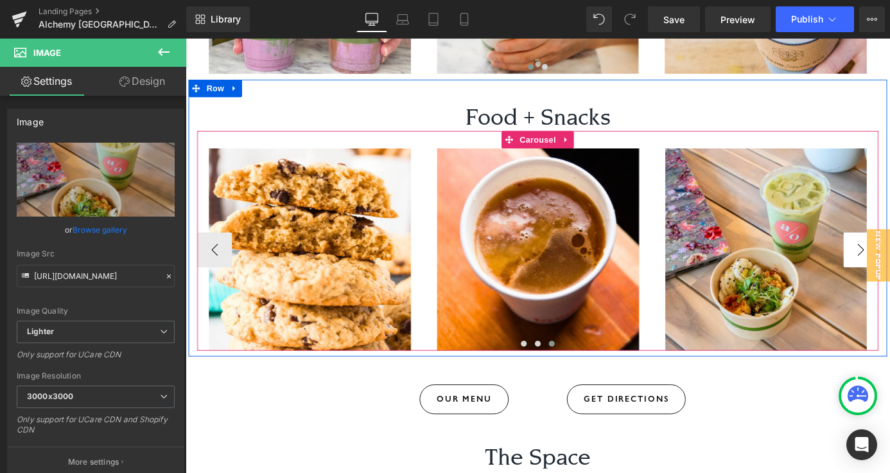
click at [561, 141] on span "Carousel" at bounding box center [574, 150] width 46 height 19
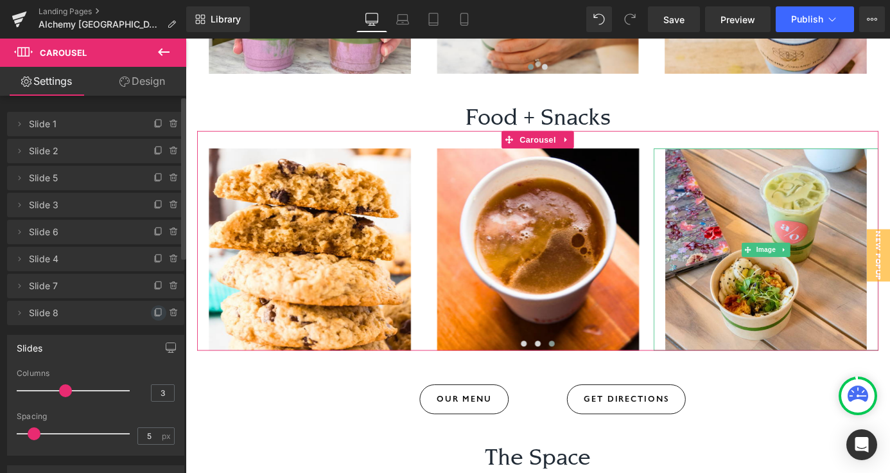
click at [151, 311] on span at bounding box center [158, 312] width 15 height 15
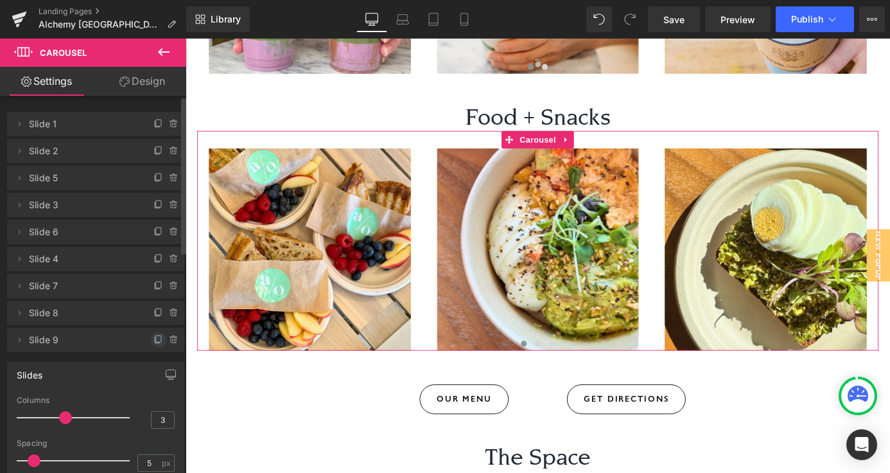
click at [156, 335] on icon at bounding box center [158, 338] width 5 height 6
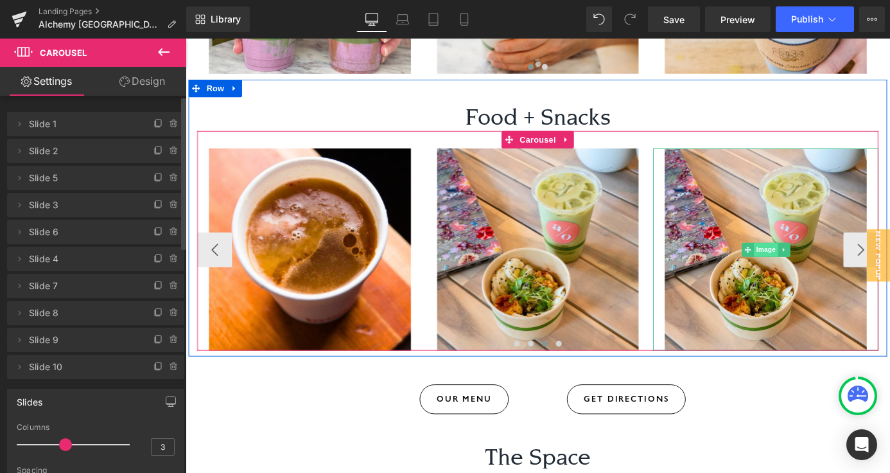
click at [820, 264] on span "Image" at bounding box center [826, 271] width 27 height 15
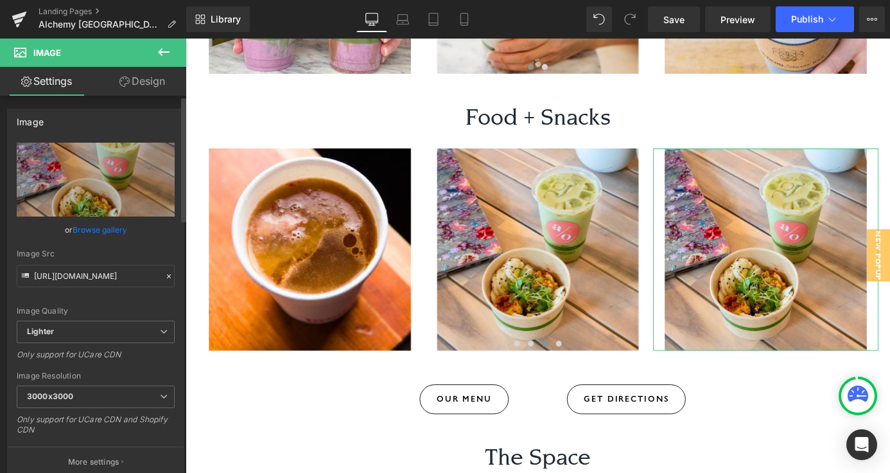
click at [105, 229] on link "Browse gallery" at bounding box center [100, 229] width 55 height 22
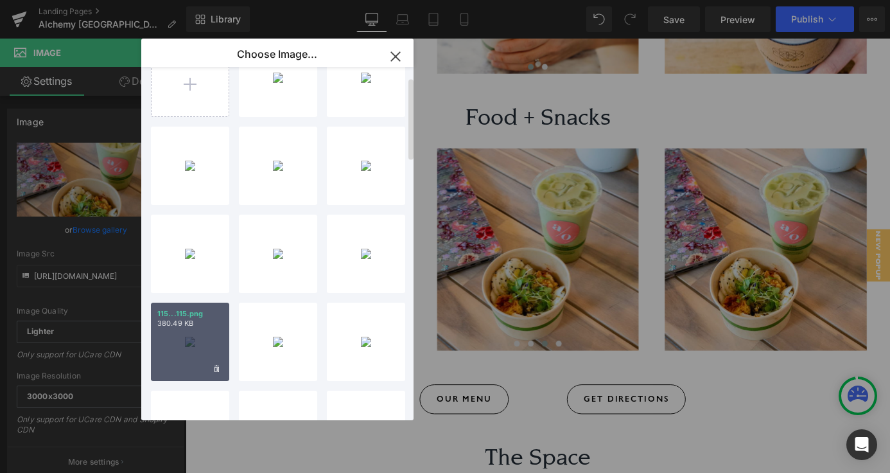
click at [195, 322] on p "380.49 KB" at bounding box center [190, 324] width 66 height 10
type input "https://ucarecdn.com/334bcbe8-bee8-40ca-9fe7-a6083b79575b/-/format/auto/-/previ…"
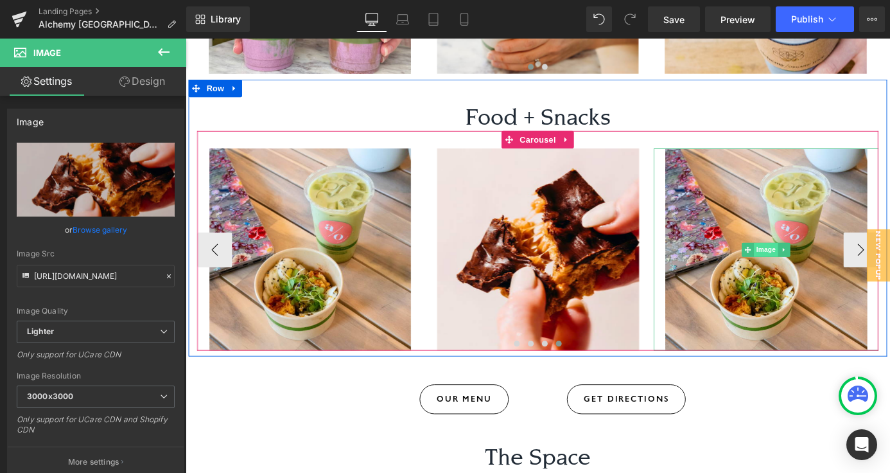
click at [832, 264] on span "Image" at bounding box center [826, 271] width 27 height 15
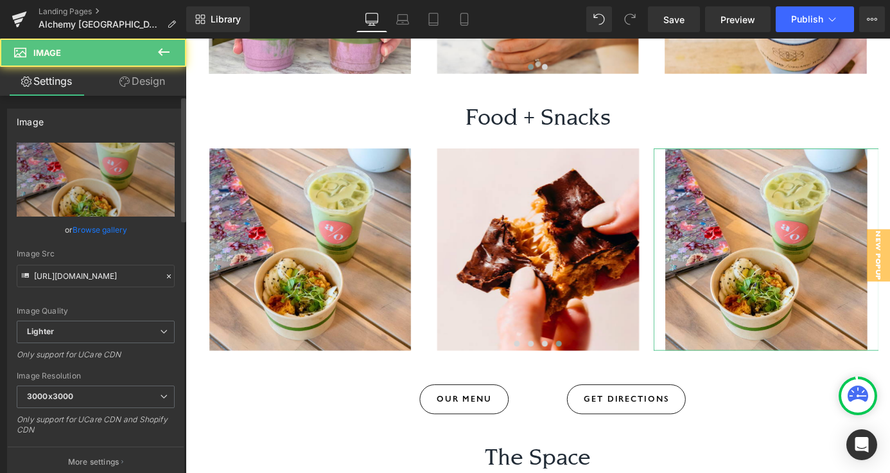
click at [118, 224] on link "Browse gallery" at bounding box center [100, 229] width 55 height 22
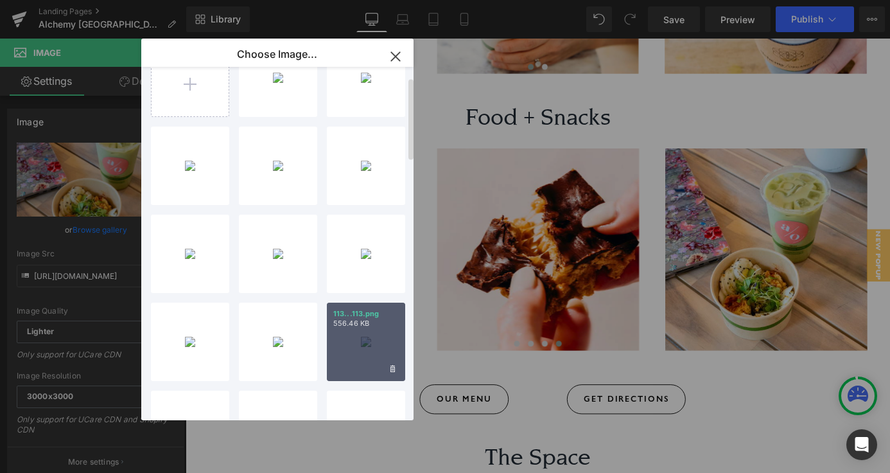
click at [349, 315] on p "113...113.png" at bounding box center [366, 314] width 66 height 10
type input "https://ucarecdn.com/22a67721-14dd-41ef-8d90-cdea3bd028bf/-/format/auto/-/previ…"
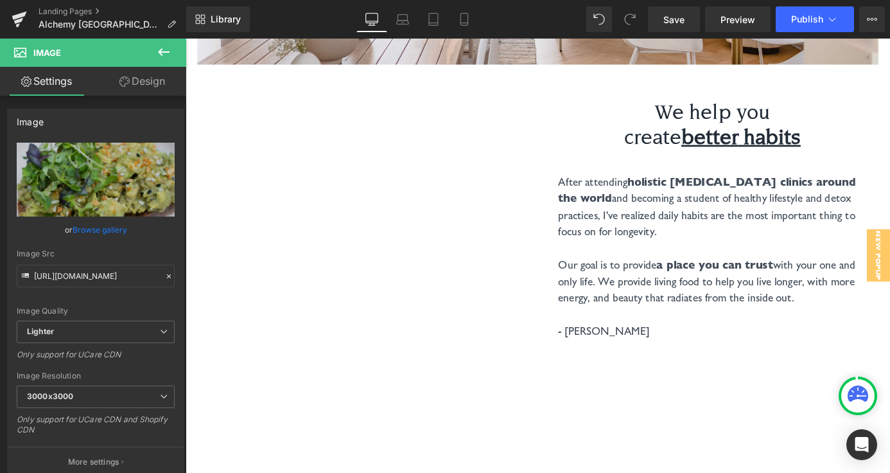
scroll to position [2944, 0]
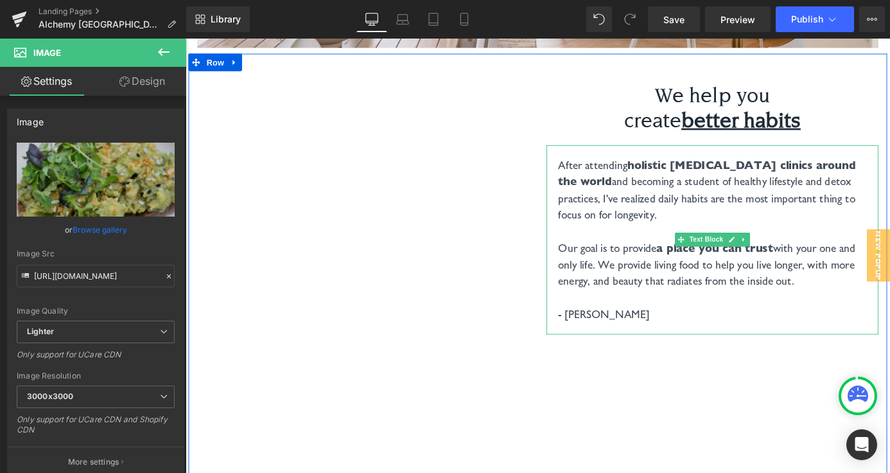
click at [658, 169] on p "After attending holistic cancer clinics around the world and becoming a student…" at bounding box center [767, 205] width 340 height 73
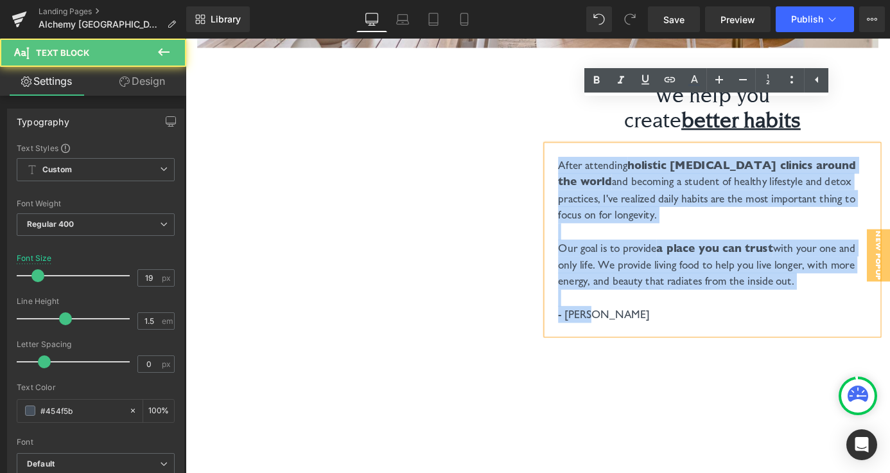
drag, startPoint x: 597, startPoint y: 129, endPoint x: 731, endPoint y: 330, distance: 241.2
click at [731, 330] on div "Vimeo We help you create better habits Heading After attending holistic cancer …" at bounding box center [574, 360] width 771 height 610
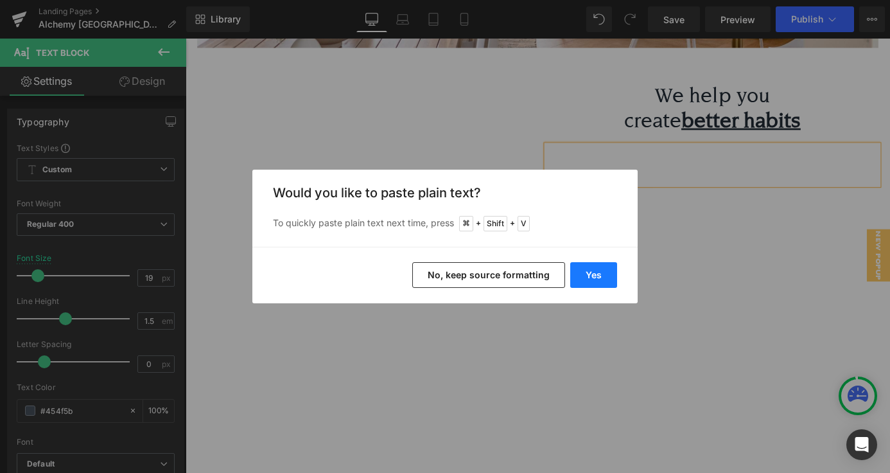
click at [613, 287] on button "Yes" at bounding box center [593, 275] width 47 height 26
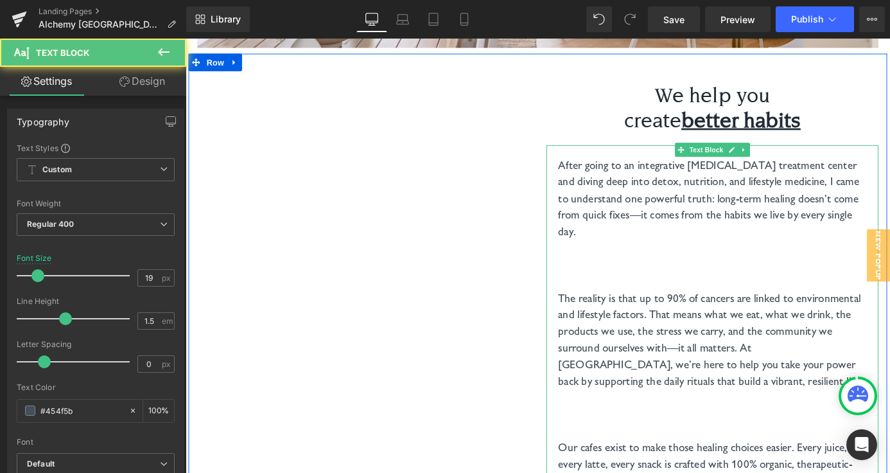
click at [645, 279] on p at bounding box center [767, 288] width 340 height 19
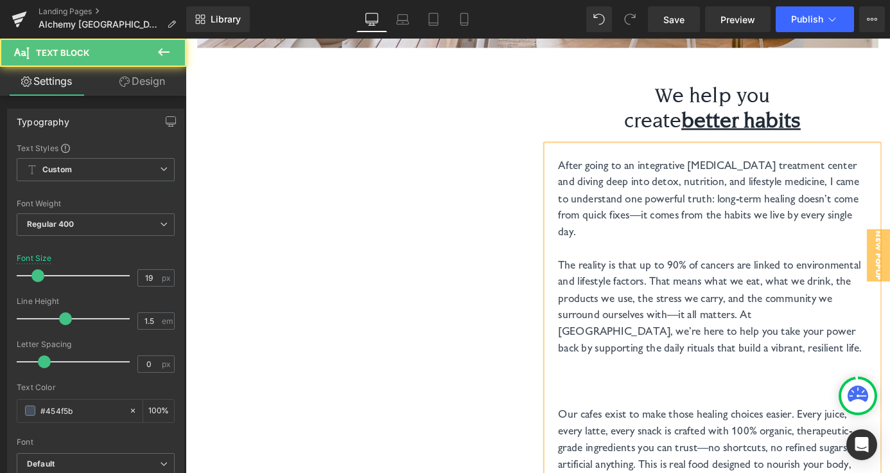
click at [626, 407] on p at bounding box center [767, 416] width 340 height 19
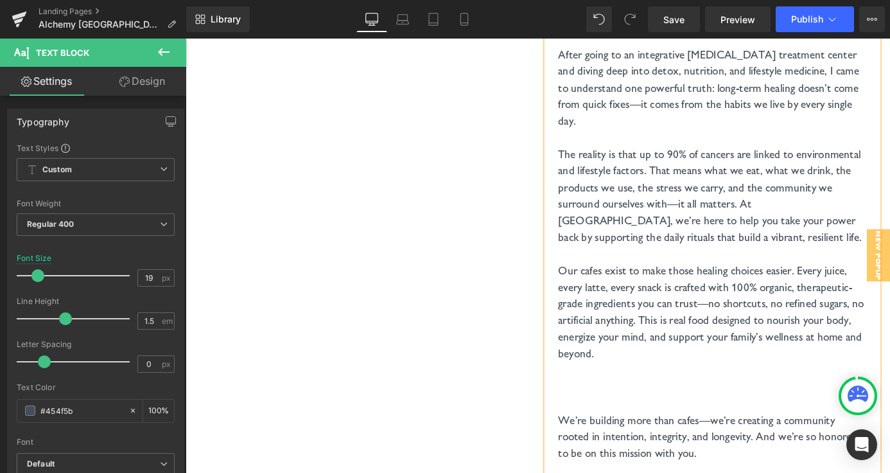
scroll to position [3074, 0]
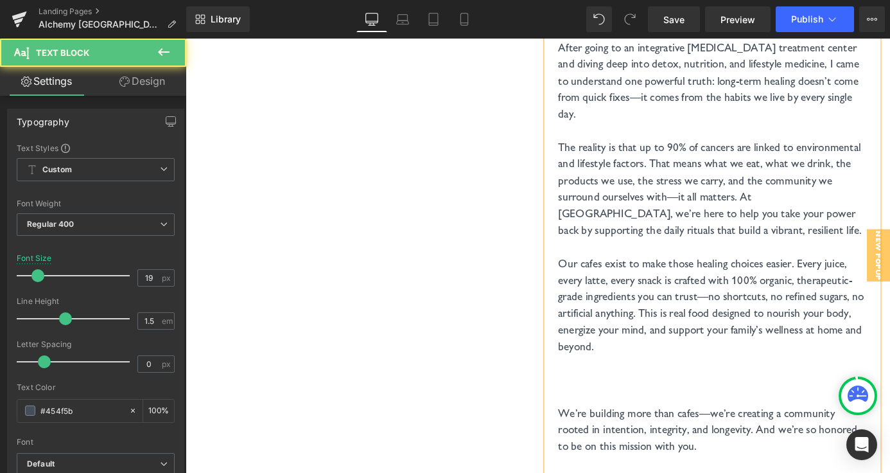
click at [613, 405] on p at bounding box center [767, 414] width 340 height 19
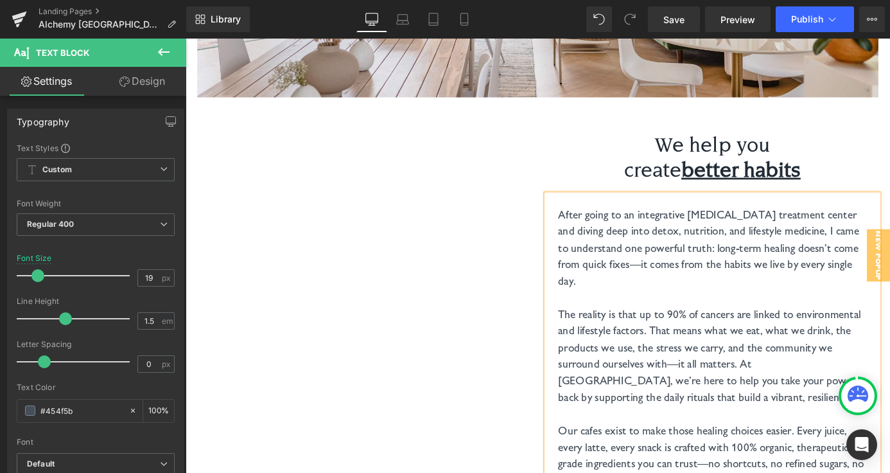
scroll to position [2885, 0]
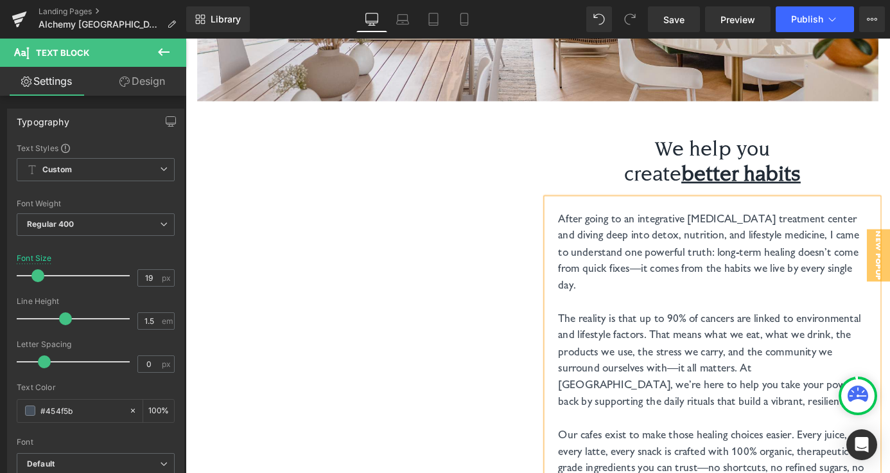
click at [764, 146] on h1 "We help you" at bounding box center [767, 160] width 340 height 28
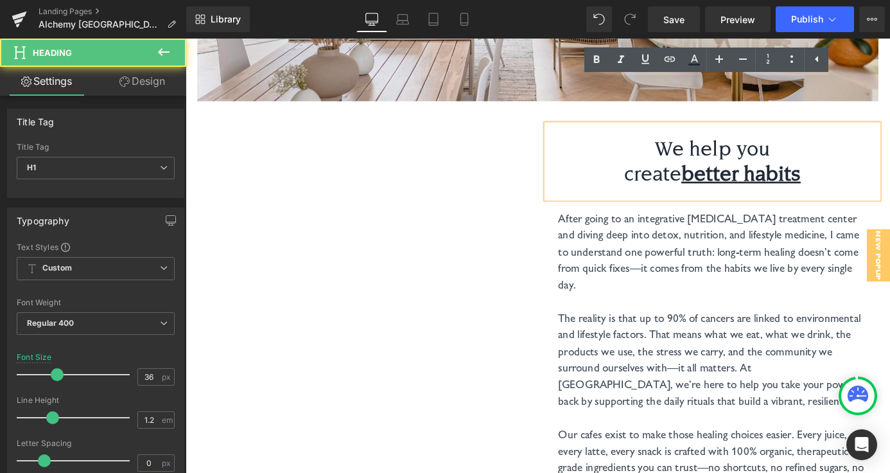
click at [750, 146] on h1 "We help you" at bounding box center [767, 160] width 340 height 28
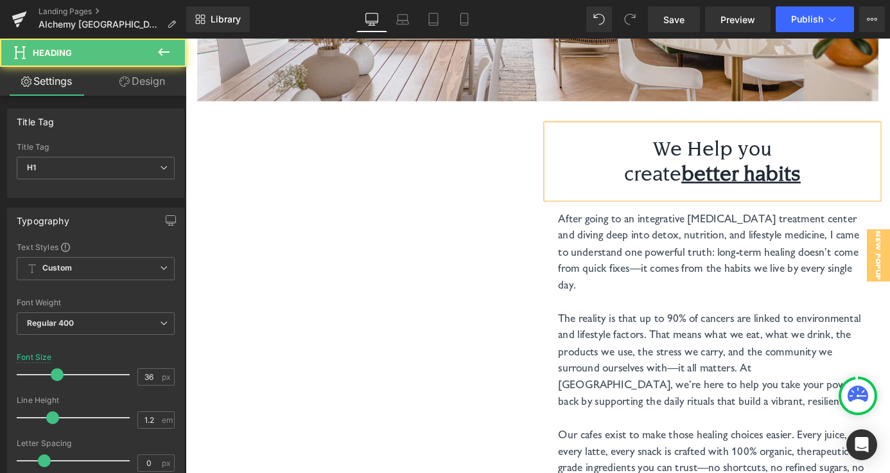
click at [805, 146] on h1 "We Help you" at bounding box center [767, 160] width 340 height 28
click at [678, 174] on h1 "create better habits" at bounding box center [767, 188] width 340 height 28
click at [748, 174] on u "better habits" at bounding box center [801, 187] width 132 height 27
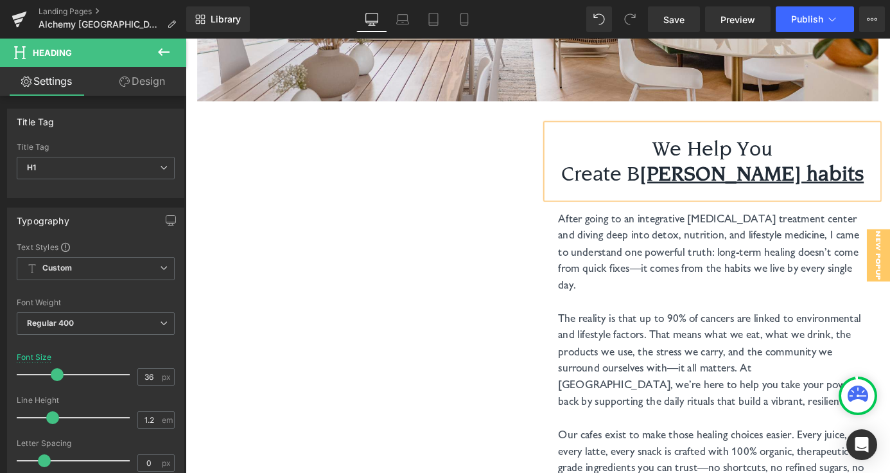
click at [818, 174] on u "etter habits" at bounding box center [810, 187] width 247 height 27
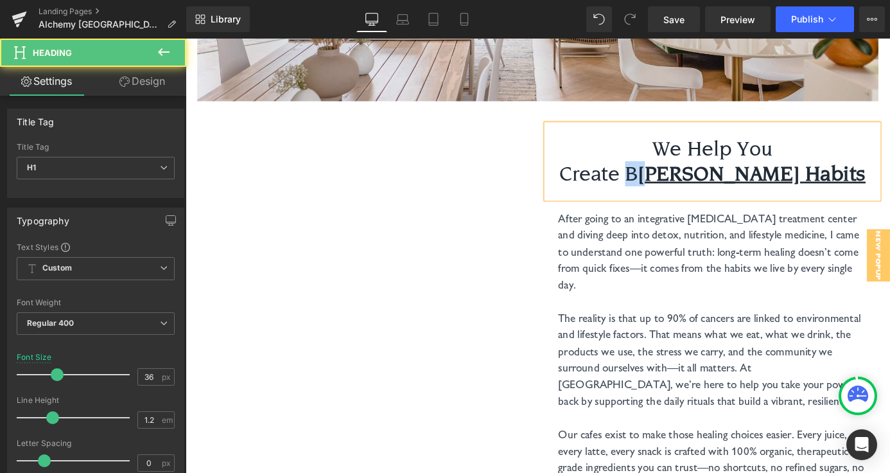
drag, startPoint x: 736, startPoint y: 140, endPoint x: 762, endPoint y: 140, distance: 26.3
click at [762, 174] on h1 "Create B etter Habits" at bounding box center [767, 188] width 340 height 28
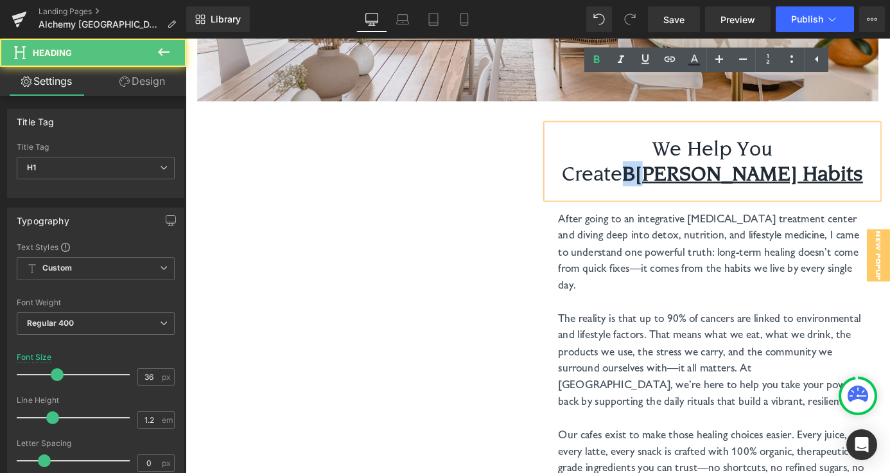
drag, startPoint x: 736, startPoint y: 140, endPoint x: 759, endPoint y: 140, distance: 23.1
click at [759, 174] on h1 "Create B etter Habits" at bounding box center [767, 188] width 340 height 28
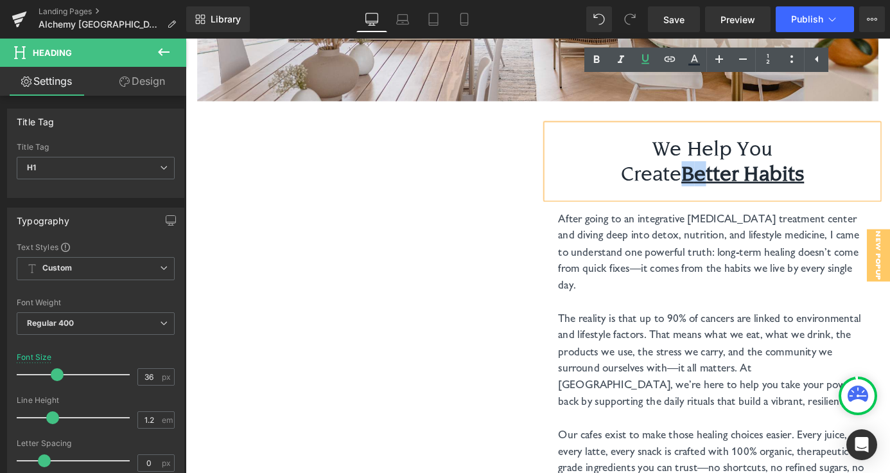
click at [713, 319] on p at bounding box center [767, 328] width 340 height 19
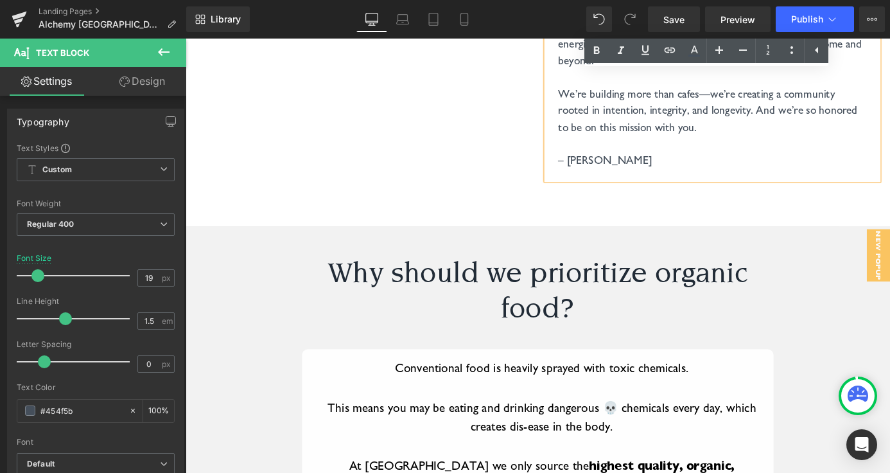
scroll to position [3391, 0]
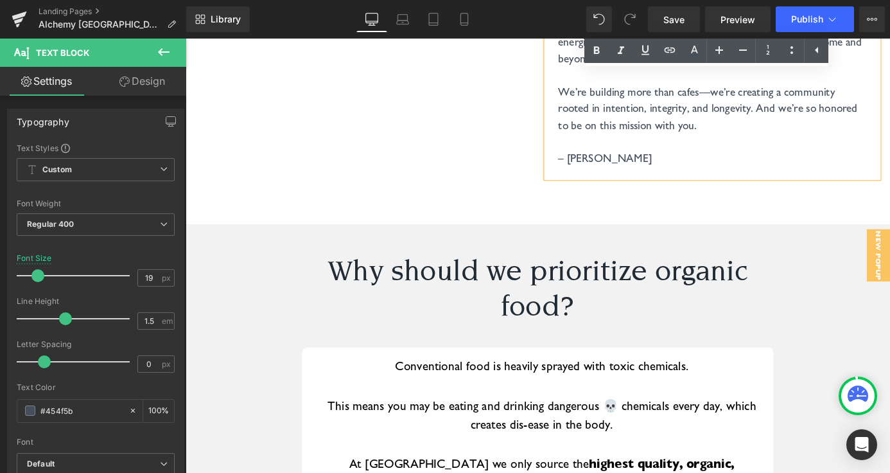
click at [524, 276] on h1 "Why should we prioritize organic food?" at bounding box center [574, 314] width 520 height 77
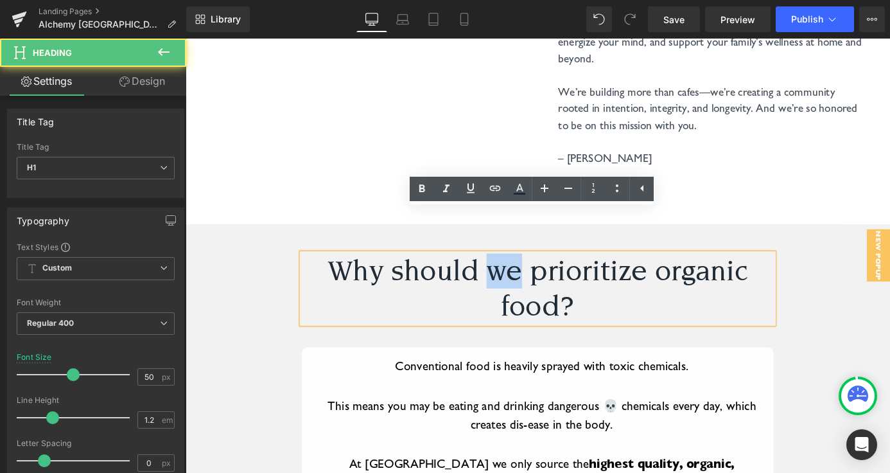
click at [524, 276] on h1 "Why should we prioritize organic food?" at bounding box center [574, 314] width 520 height 77
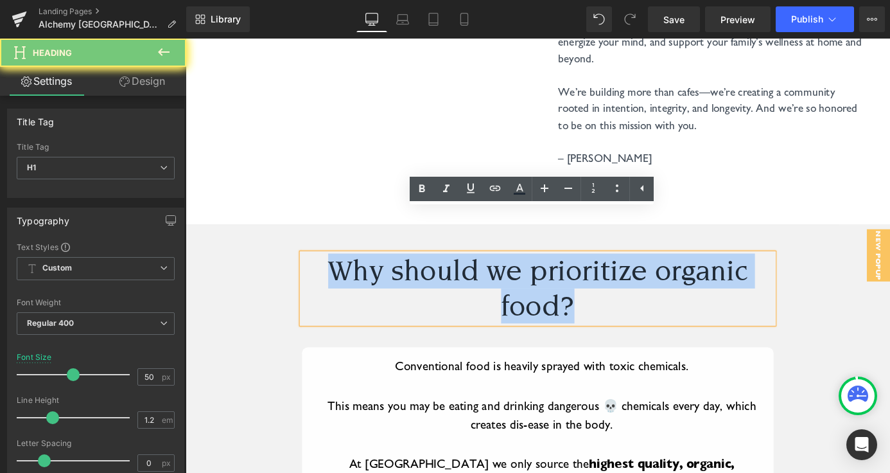
click at [524, 276] on h1 "Why should we prioritize organic food?" at bounding box center [574, 314] width 520 height 77
paste div
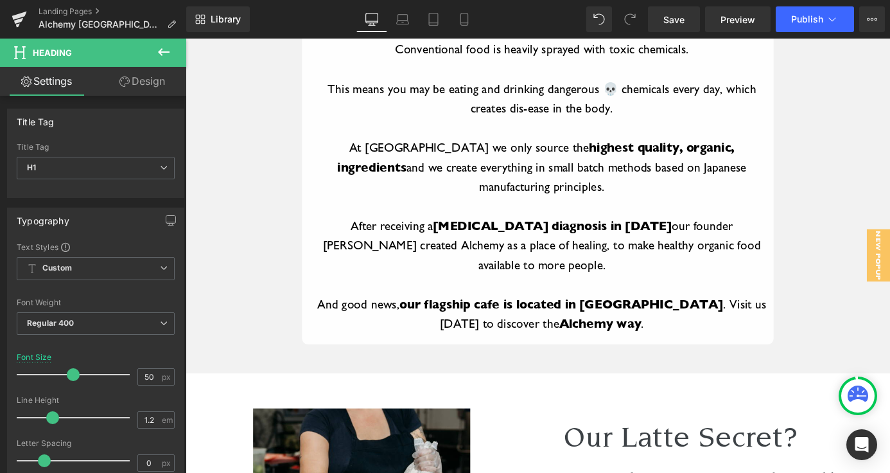
click at [482, 322] on strong "our flagship cafe is located in Dripping Springs" at bounding box center [600, 330] width 357 height 17
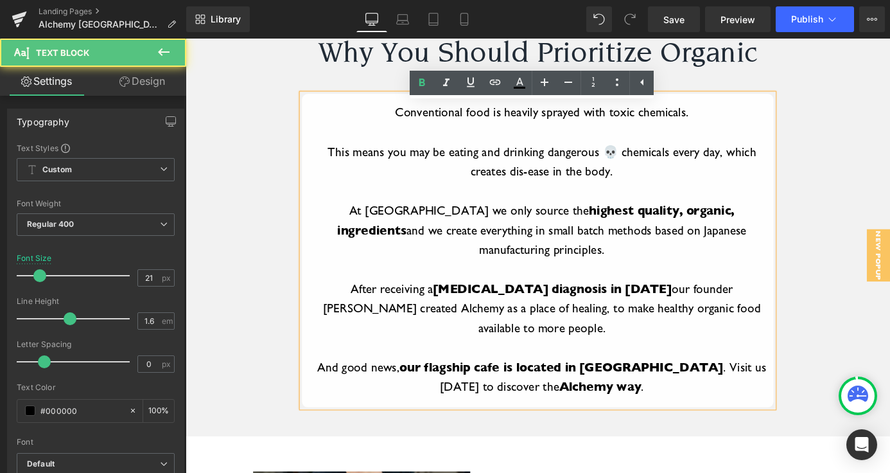
scroll to position [3608, 0]
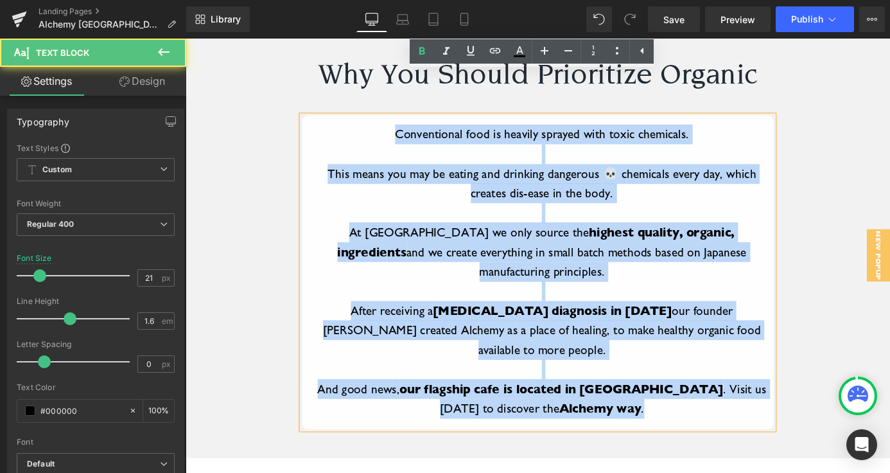
drag, startPoint x: 416, startPoint y: 96, endPoint x: 679, endPoint y: 357, distance: 369.8
click at [679, 357] on div "Conventional food is heavily sprayed with toxic chemicals. This means you may b…" at bounding box center [574, 297] width 520 height 346
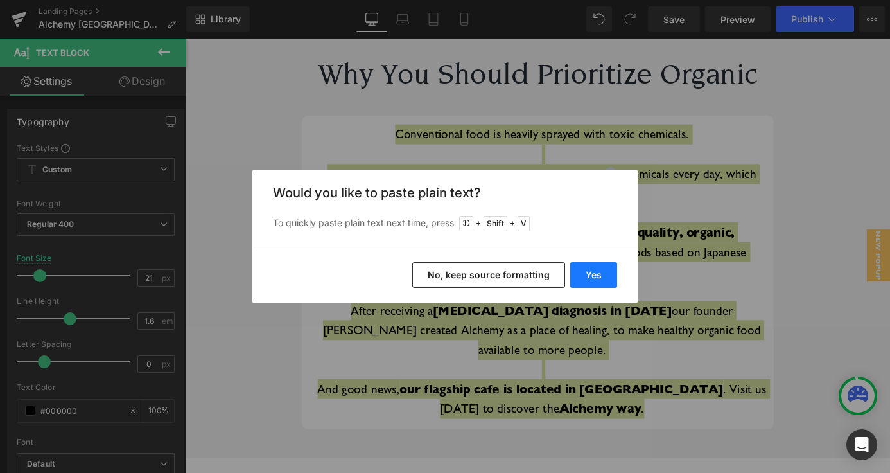
click at [587, 278] on button "Yes" at bounding box center [593, 275] width 47 height 26
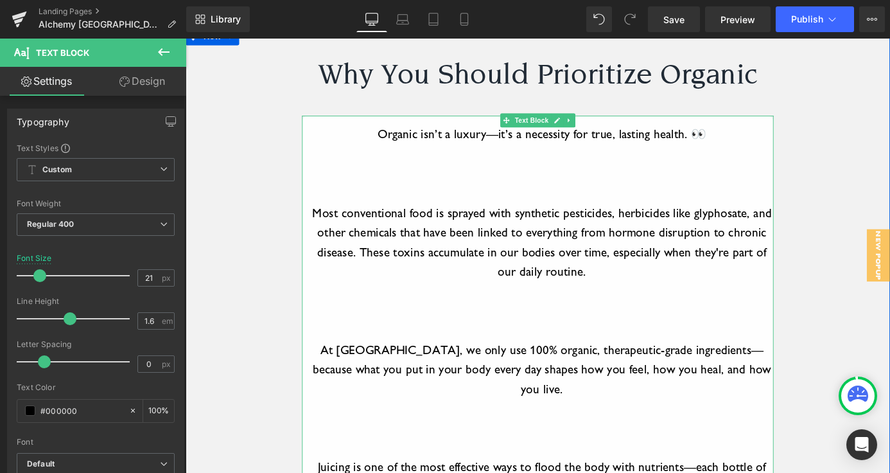
click at [590, 199] on p at bounding box center [579, 210] width 510 height 22
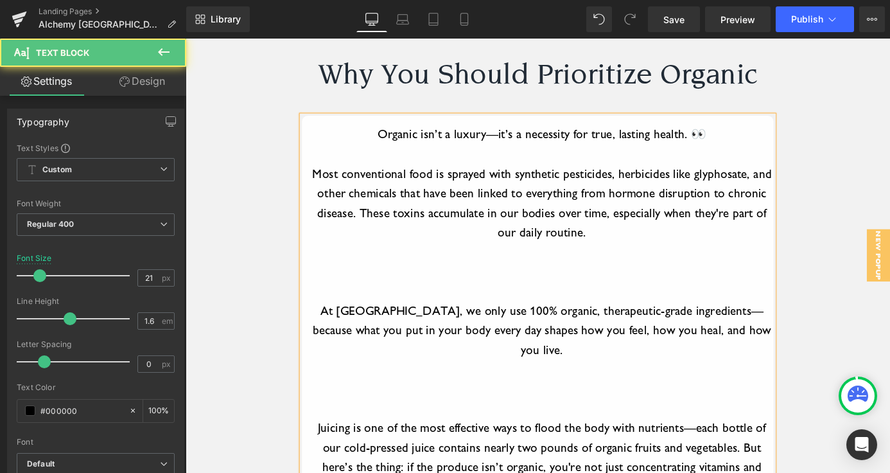
click at [547, 285] on p at bounding box center [579, 296] width 510 height 22
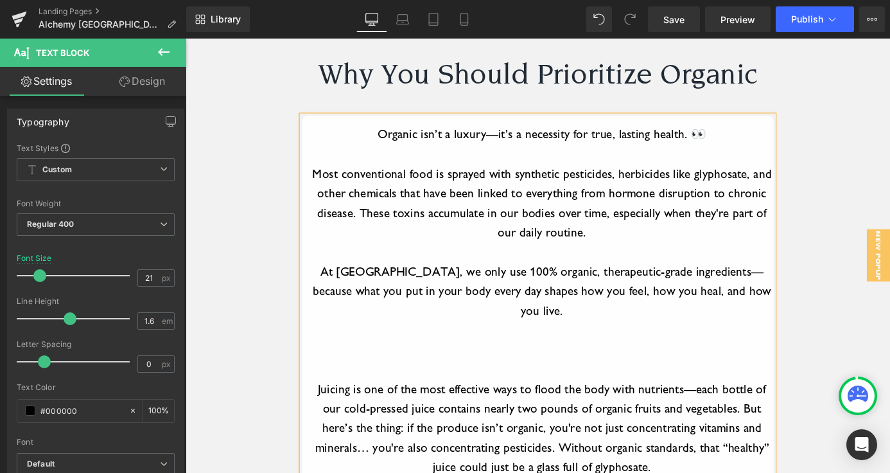
click at [527, 393] on p at bounding box center [579, 404] width 510 height 22
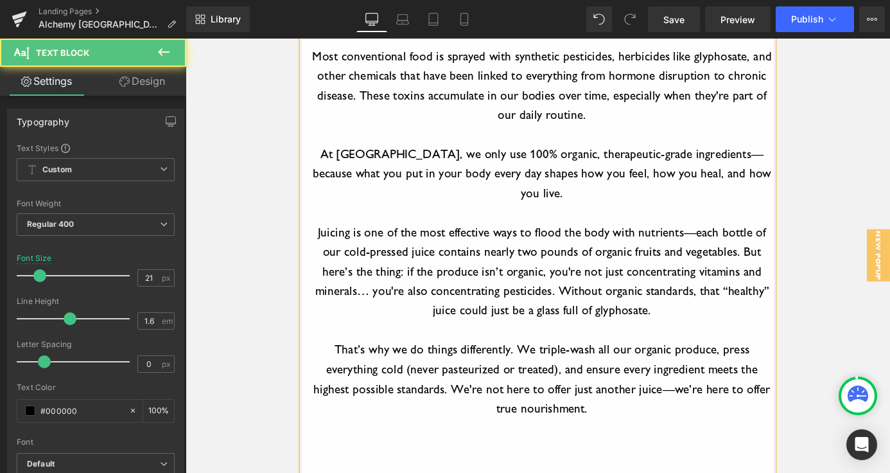
scroll to position [3759, 0]
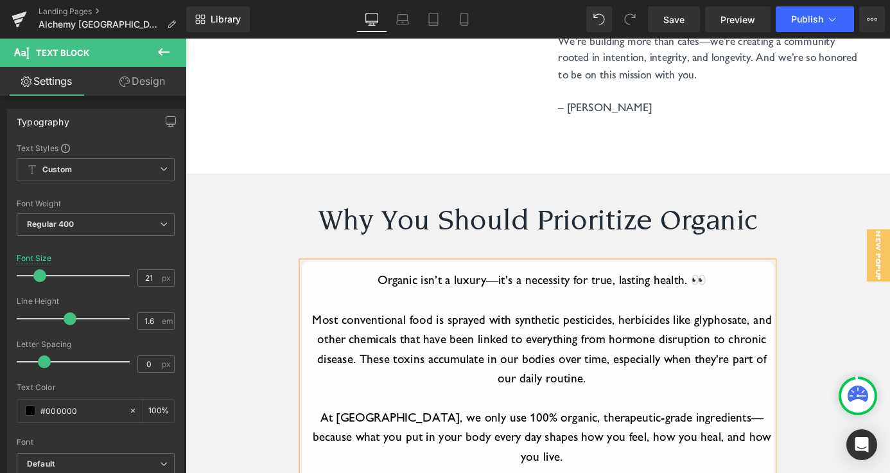
scroll to position [3435, 0]
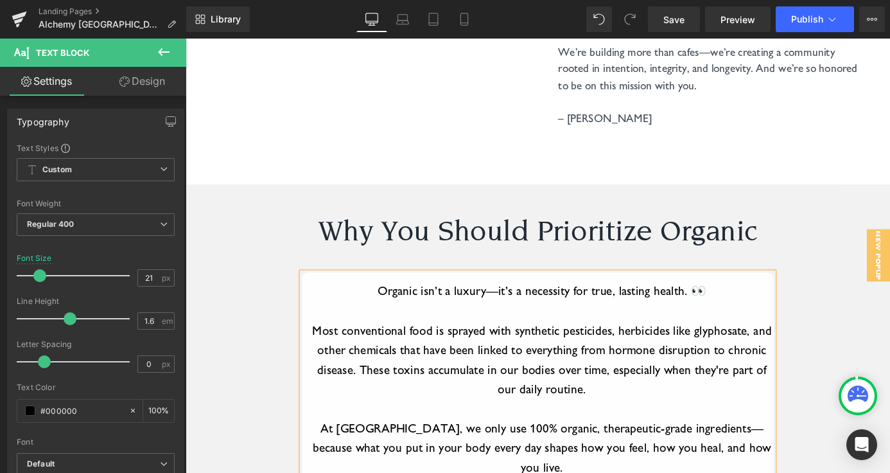
click at [481, 306] on p "Organic isn’t a luxury—it’s a necessity for true, lasting health. 👀" at bounding box center [579, 317] width 510 height 22
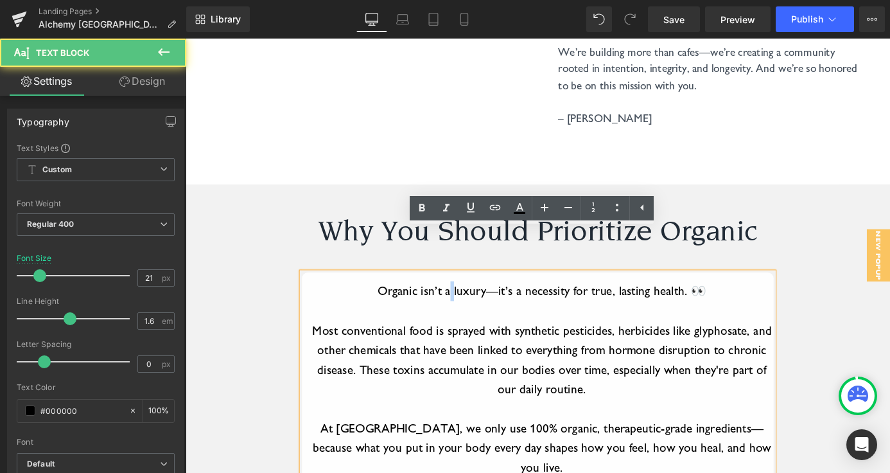
click at [481, 306] on p "Organic isn’t a luxury—it’s a necessity for true, lasting health. 👀" at bounding box center [579, 317] width 510 height 22
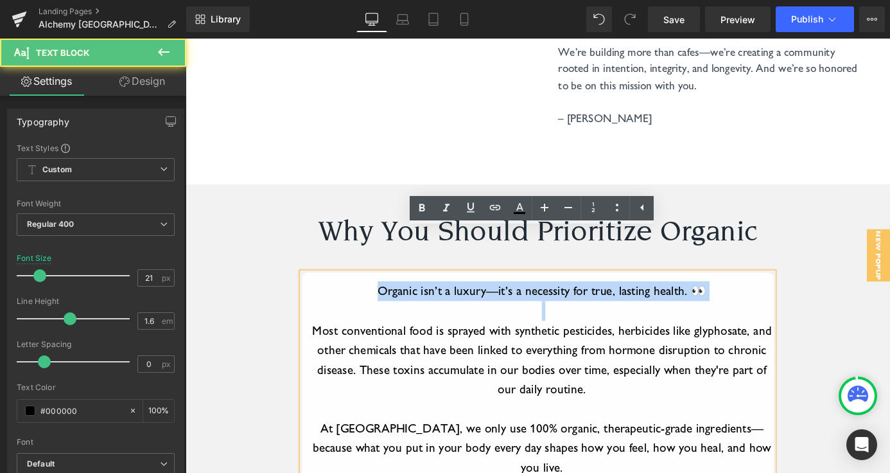
click at [481, 306] on p "Organic isn’t a luxury—it’s a necessity for true, lasting health. 👀" at bounding box center [579, 317] width 510 height 22
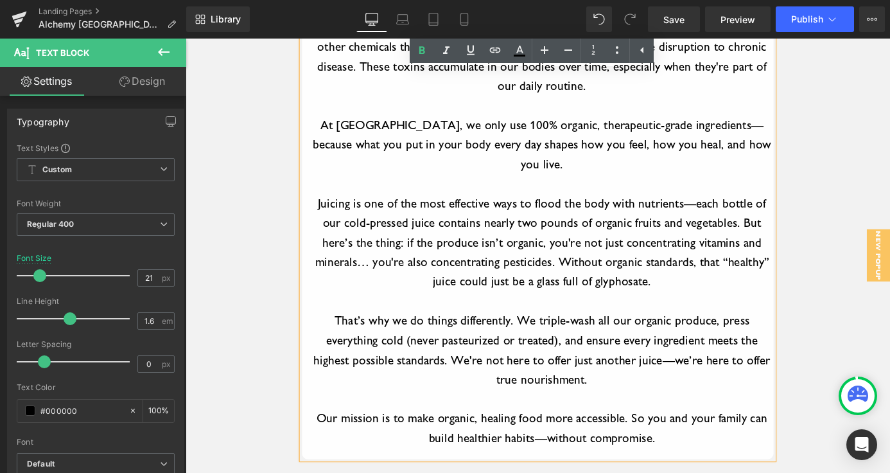
scroll to position [3791, 0]
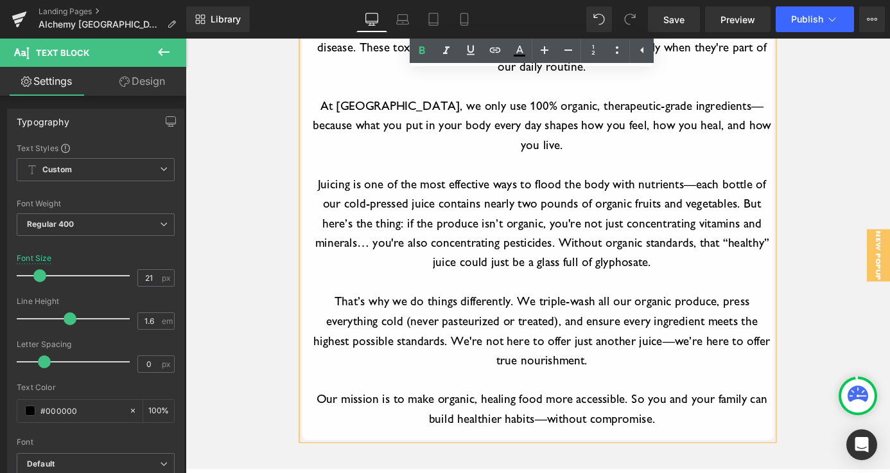
click at [462, 425] on p "Our mission is to make organic, healing food more accessible. So you and your f…" at bounding box center [579, 446] width 510 height 43
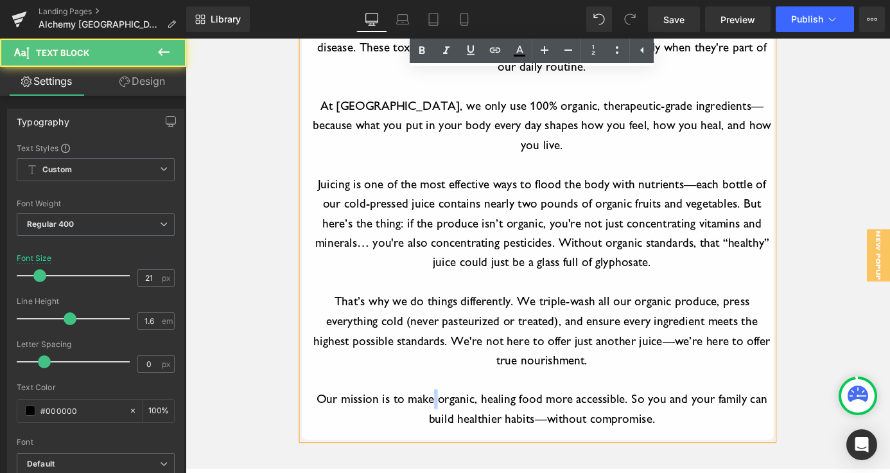
click at [462, 425] on p "Our mission is to make organic, healing food more accessible. So you and your f…" at bounding box center [579, 446] width 510 height 43
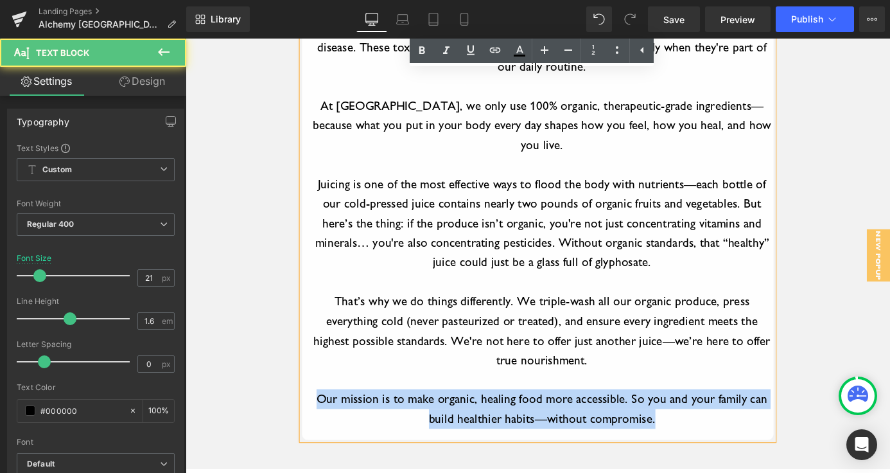
click at [462, 425] on p "Our mission is to make organic, healing food more accessible. So you and your f…" at bounding box center [579, 446] width 510 height 43
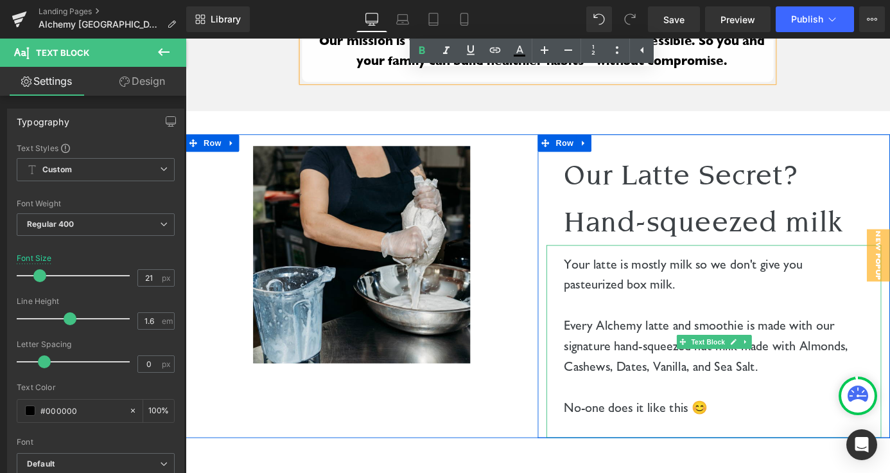
scroll to position [4237, 0]
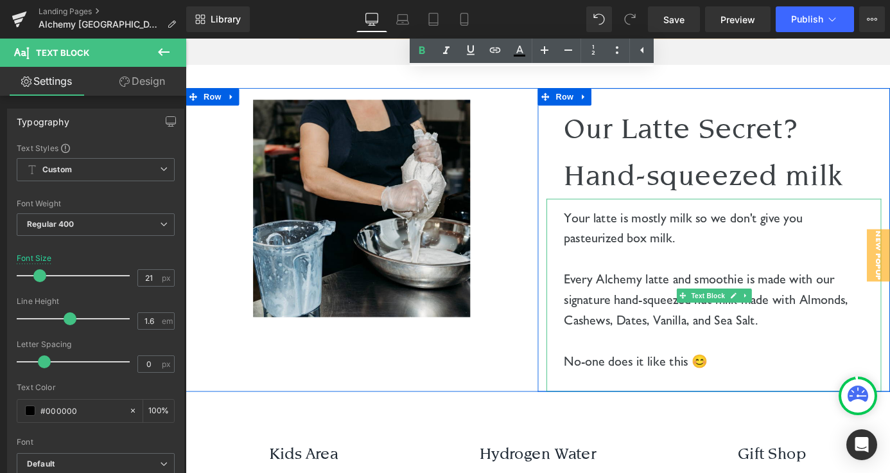
click at [602, 215] on div "Your latte is mostly milk so we don't give you pasteurized box milk. Every Alch…" at bounding box center [768, 321] width 369 height 213
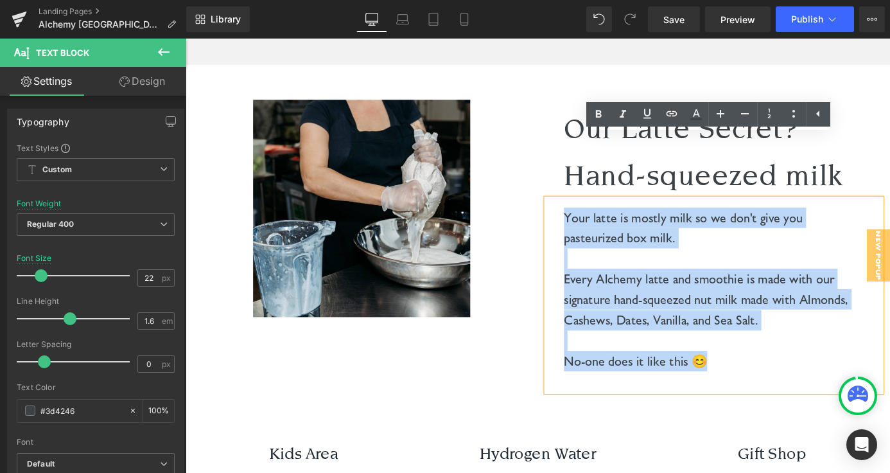
drag, startPoint x: 604, startPoint y: 166, endPoint x: 823, endPoint y: 320, distance: 267.9
click at [823, 320] on div "Your latte is mostly milk so we don't give you pasteurized box milk. Every Alch…" at bounding box center [768, 321] width 369 height 213
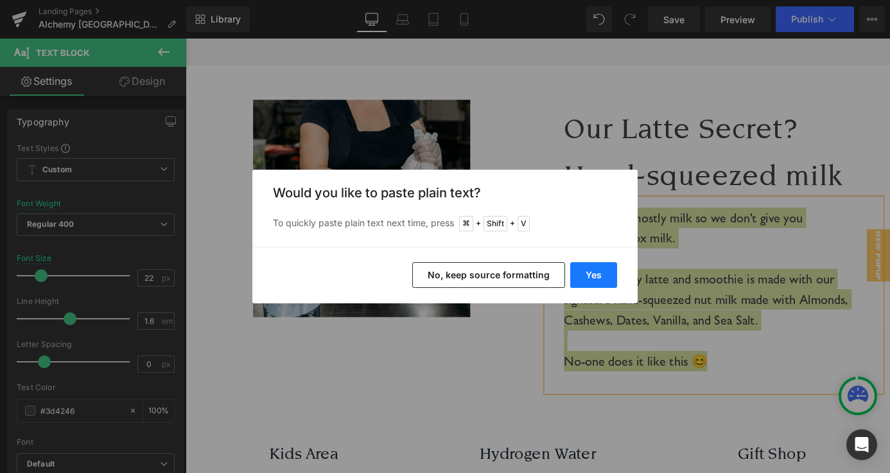
click at [594, 278] on button "Yes" at bounding box center [593, 275] width 47 height 26
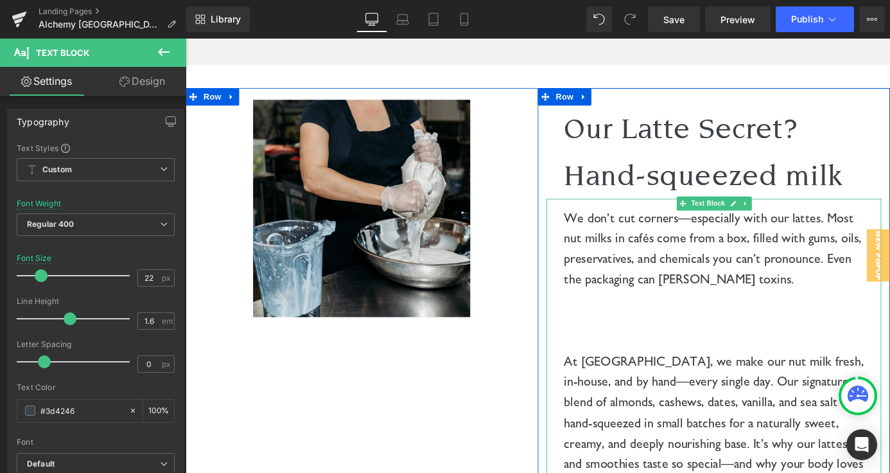
click at [666, 360] on p at bounding box center [768, 371] width 331 height 22
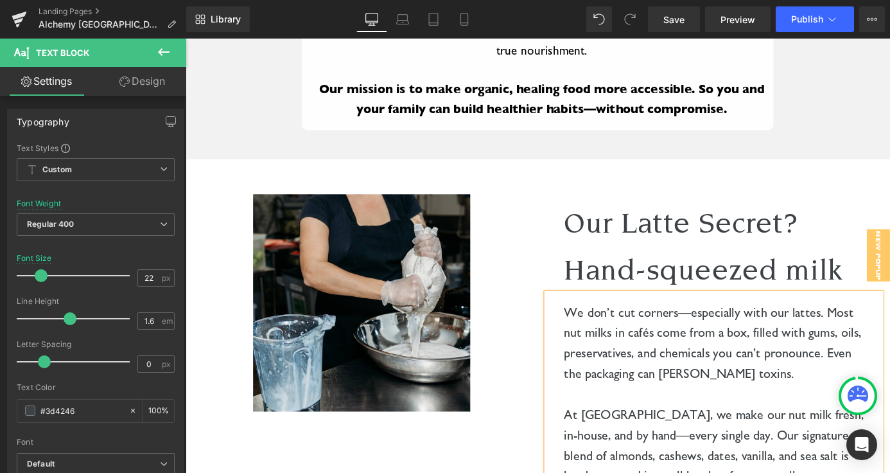
scroll to position [4083, 0]
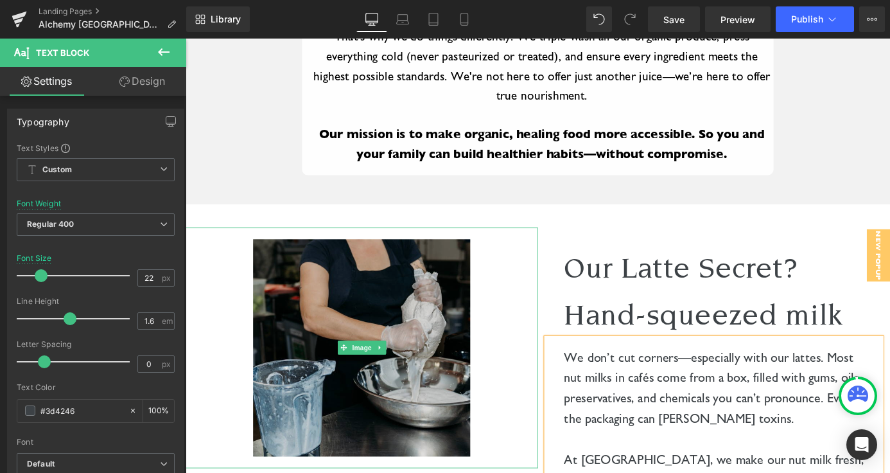
click at [348, 338] on img at bounding box center [380, 380] width 292 height 266
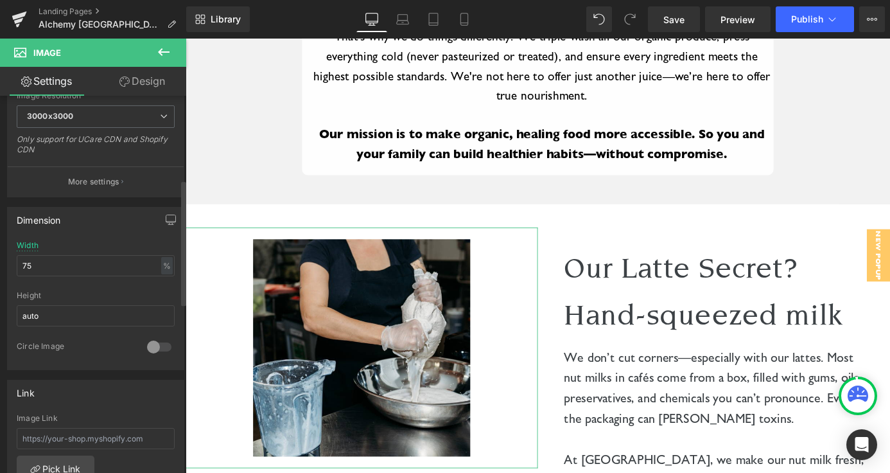
scroll to position [286, 0]
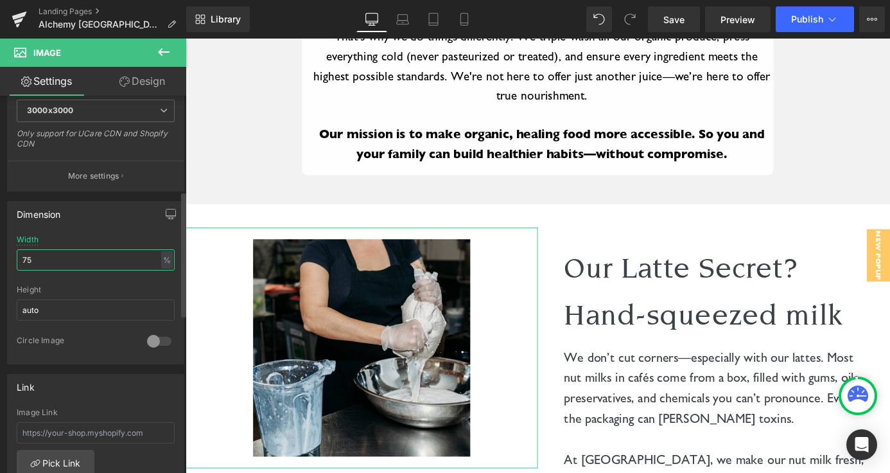
click at [67, 265] on input "75" at bounding box center [96, 259] width 158 height 21
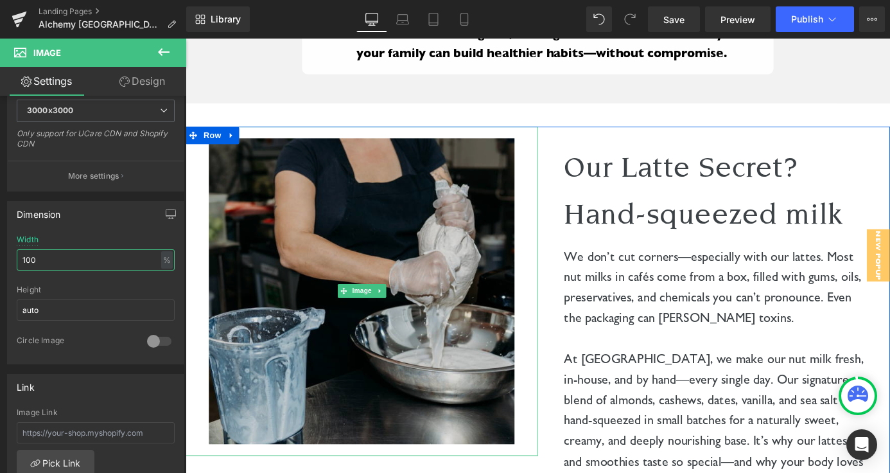
scroll to position [4204, 0]
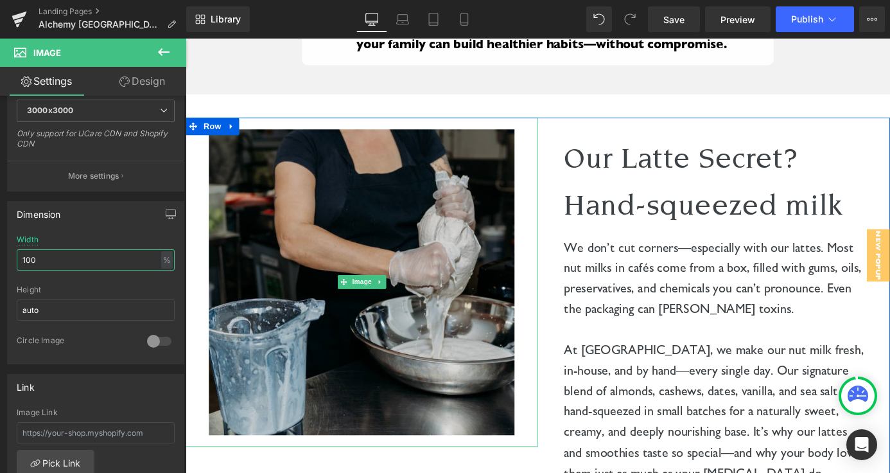
type input "100"
click at [566, 349] on img at bounding box center [380, 307] width 389 height 363
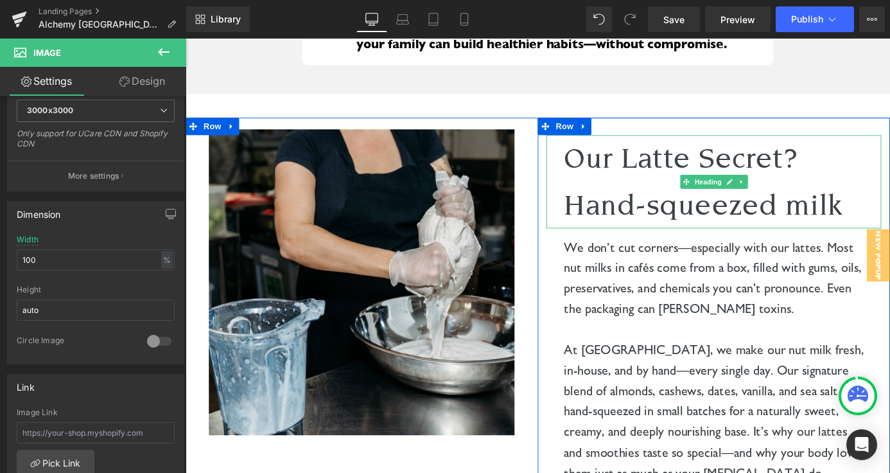
click at [662, 145] on h2 "Our Latte Secret?" at bounding box center [768, 170] width 331 height 51
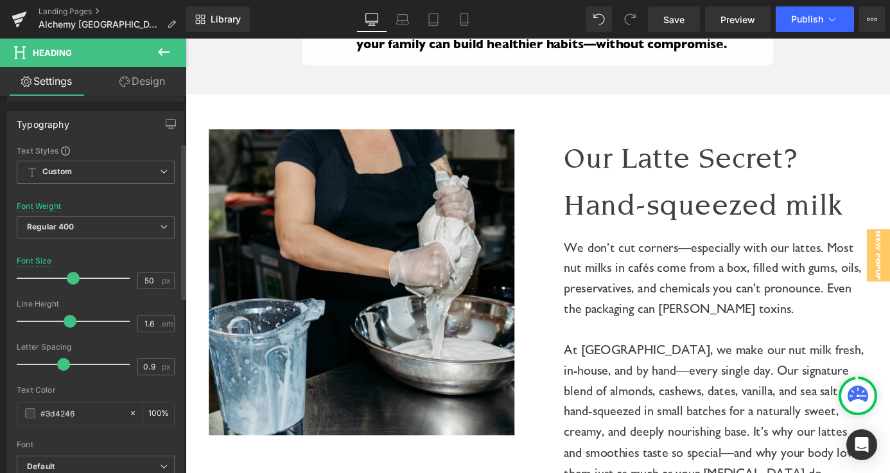
scroll to position [163, 0]
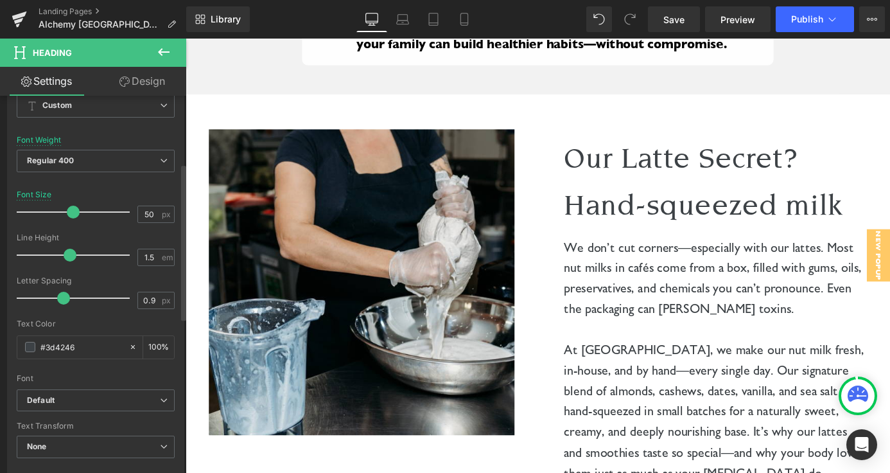
type input "1.4"
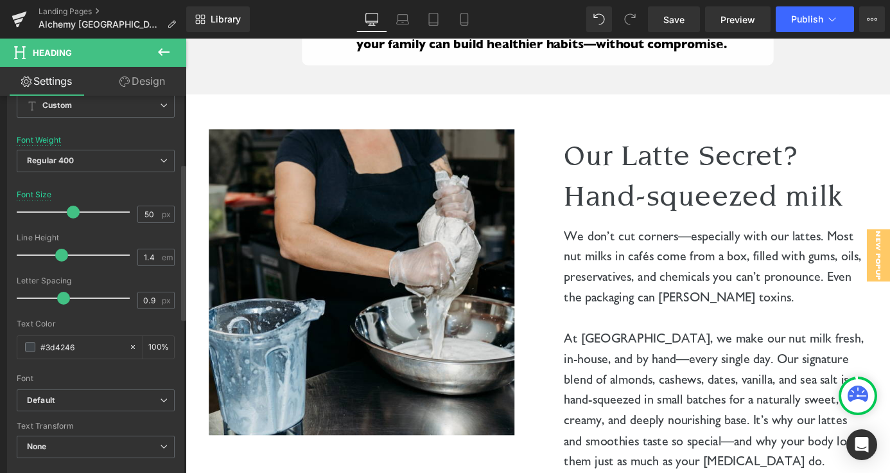
drag, startPoint x: 70, startPoint y: 249, endPoint x: 61, endPoint y: 249, distance: 9.0
click at [61, 249] on span at bounding box center [61, 255] width 13 height 13
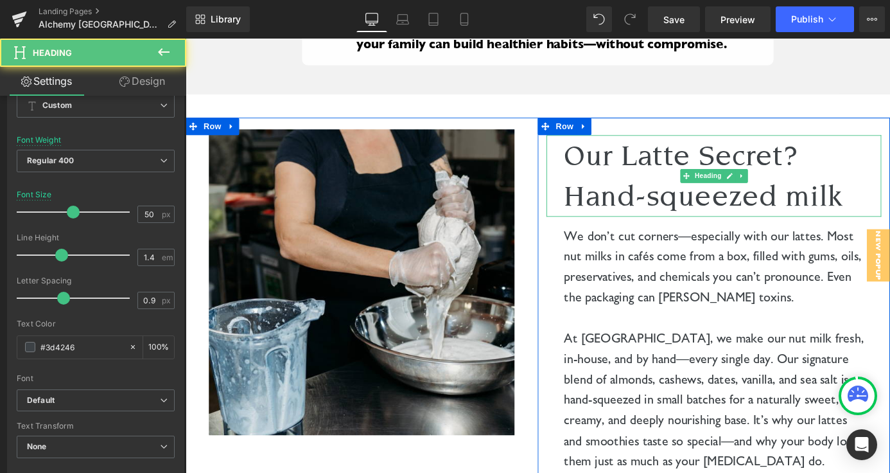
click at [637, 190] on h2 "Hand-squeezed milk" at bounding box center [768, 212] width 331 height 45
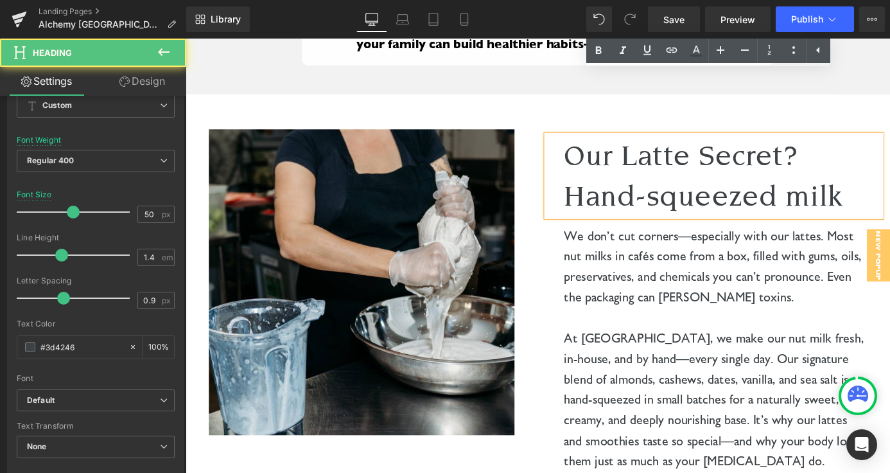
click at [605, 190] on h2 "Hand-squeezed milk" at bounding box center [768, 212] width 331 height 45
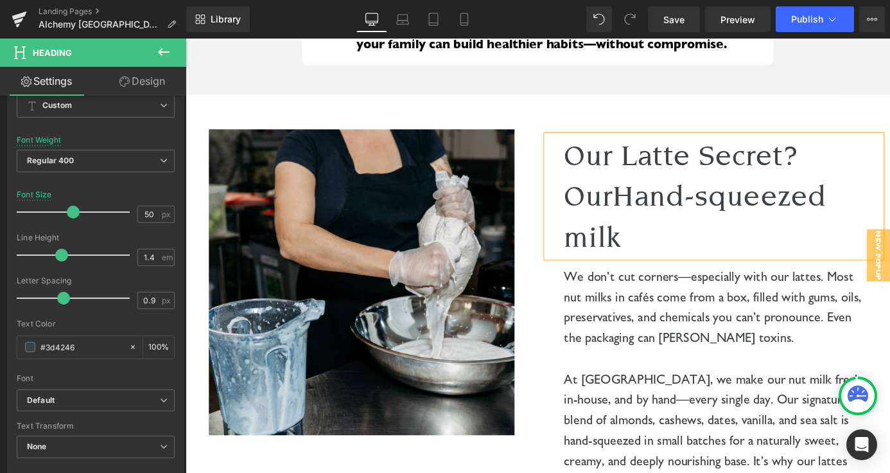
click at [689, 194] on span "Hand-squeezed milk" at bounding box center [747, 235] width 289 height 82
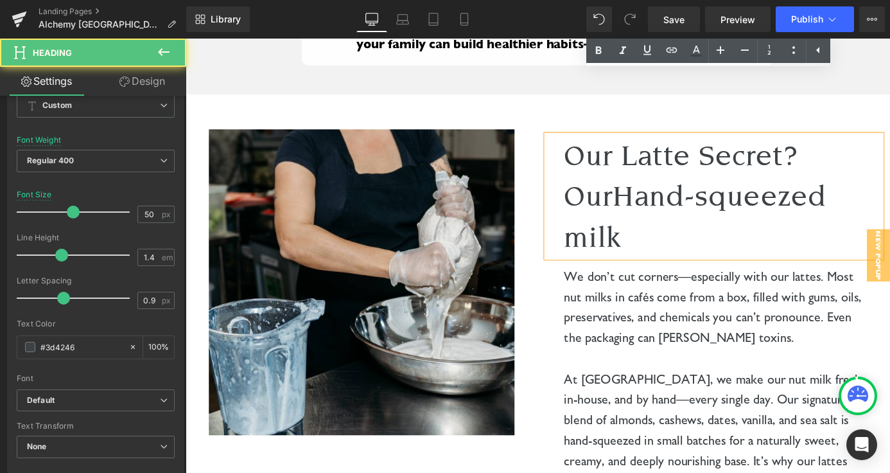
click at [622, 194] on span "Hand-squeezed milk" at bounding box center [747, 235] width 289 height 82
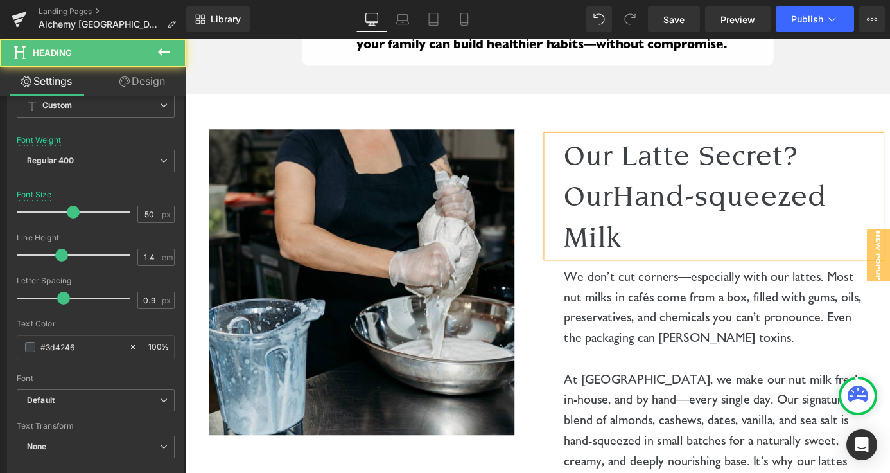
drag, startPoint x: 665, startPoint y: 149, endPoint x: 599, endPoint y: 146, distance: 66.2
click at [599, 146] on div "Our Latte Secret? Our Hand-squeezed Milk" at bounding box center [768, 212] width 369 height 135
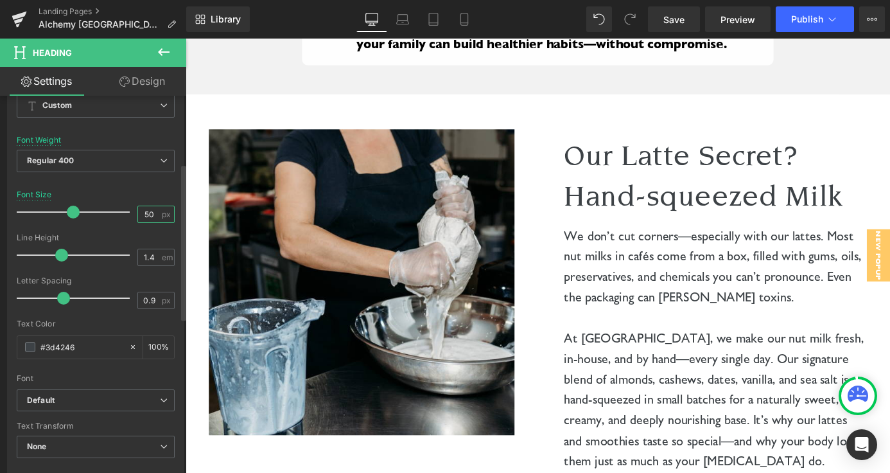
click at [151, 214] on input "50" at bounding box center [149, 214] width 22 height 16
type input "45"
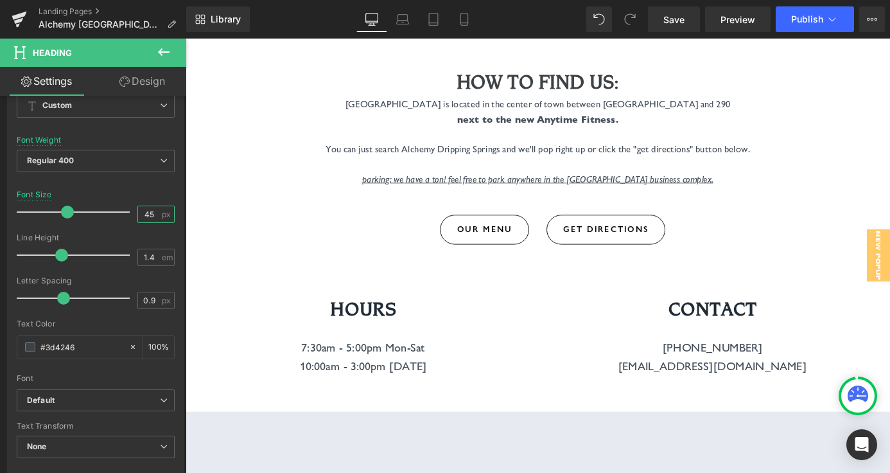
scroll to position [5083, 0]
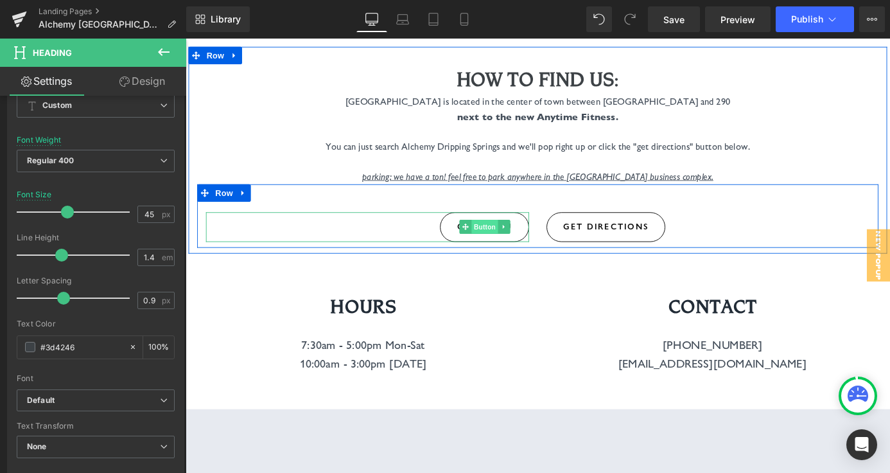
click at [513, 238] on span "Button" at bounding box center [516, 245] width 30 height 15
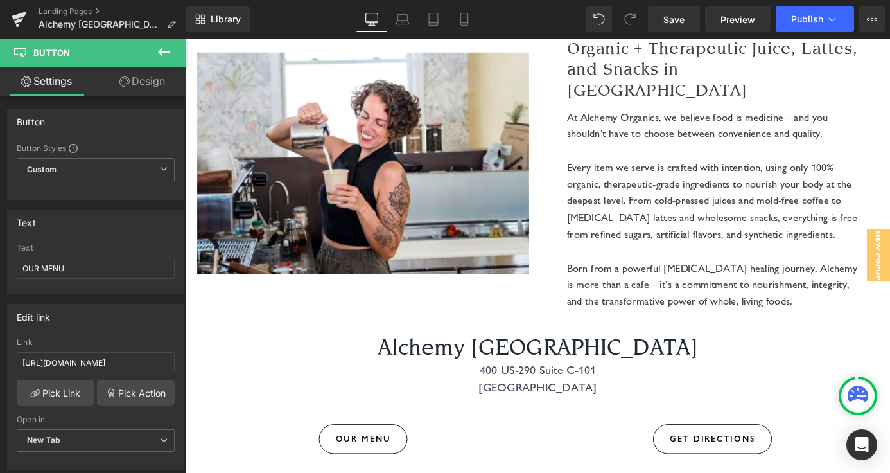
scroll to position [0, 0]
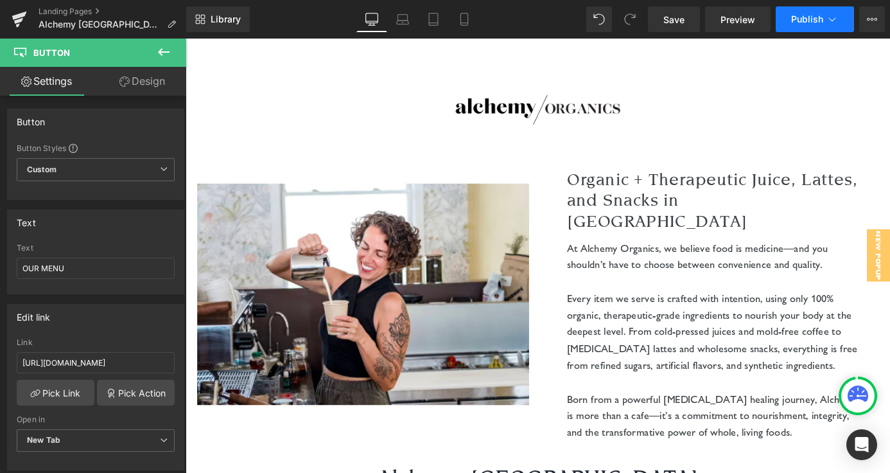
click at [806, 23] on span "Publish" at bounding box center [807, 19] width 32 height 10
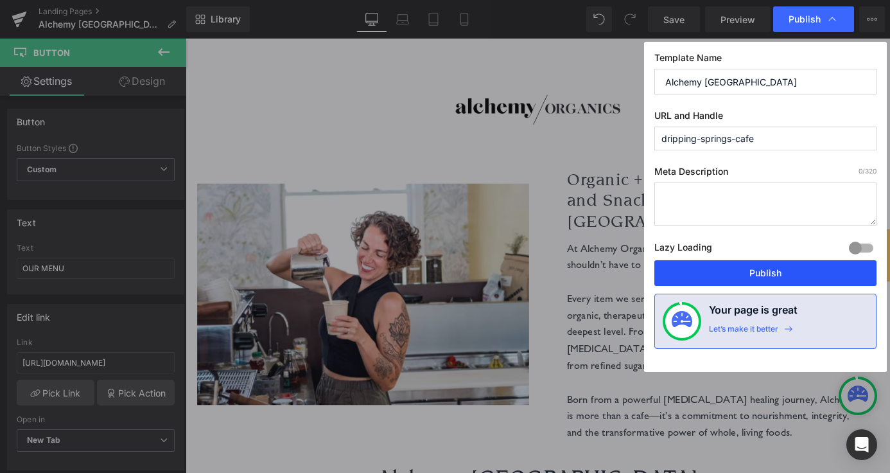
click at [746, 269] on button "Publish" at bounding box center [766, 273] width 222 height 26
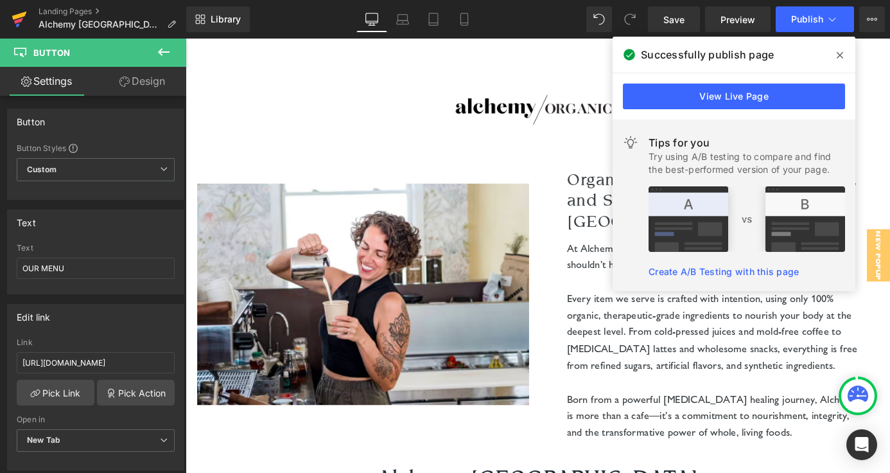
click at [6, 16] on link at bounding box center [19, 19] width 39 height 39
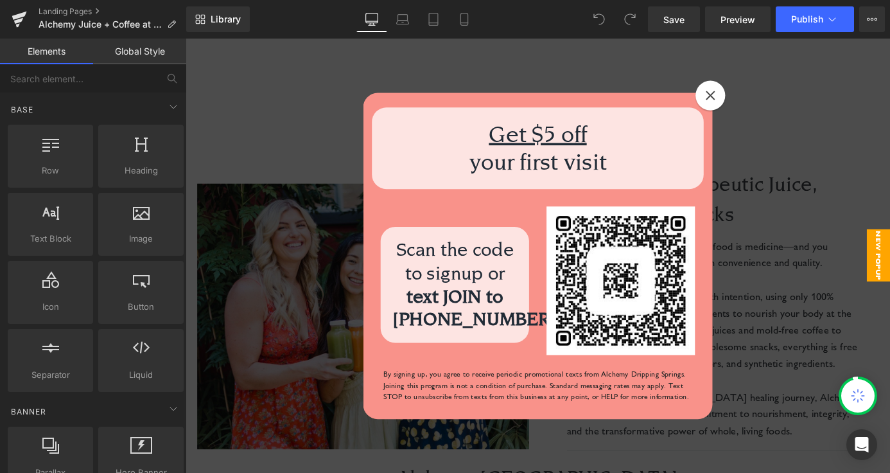
click at [765, 93] on div at bounding box center [764, 101] width 33 height 33
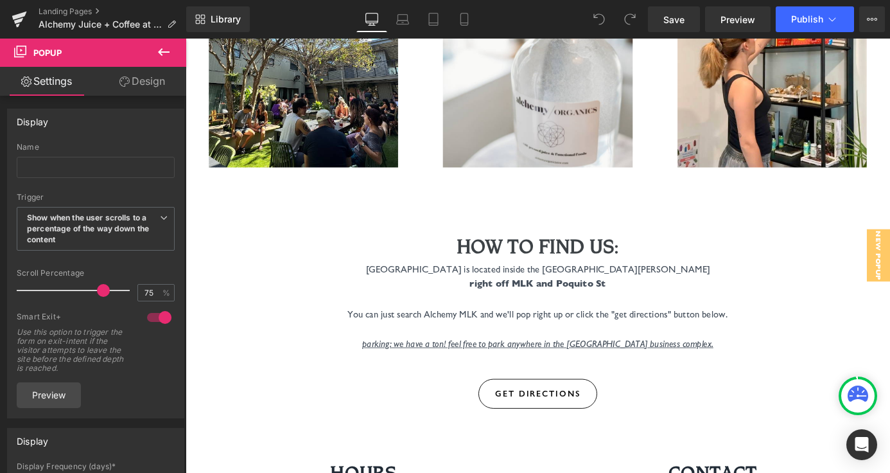
scroll to position [4741, 0]
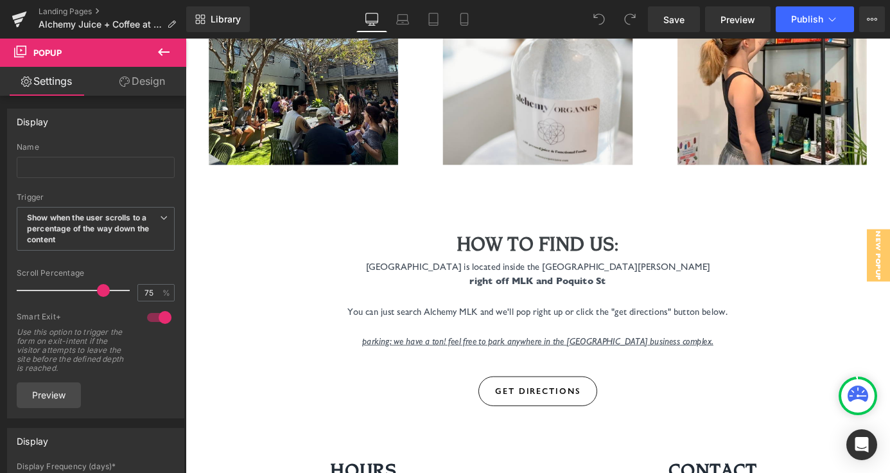
click at [527, 366] on u "parking: we have a ton! feel free to park anywhere in the [GEOGRAPHIC_DATA] bus…" at bounding box center [574, 372] width 387 height 12
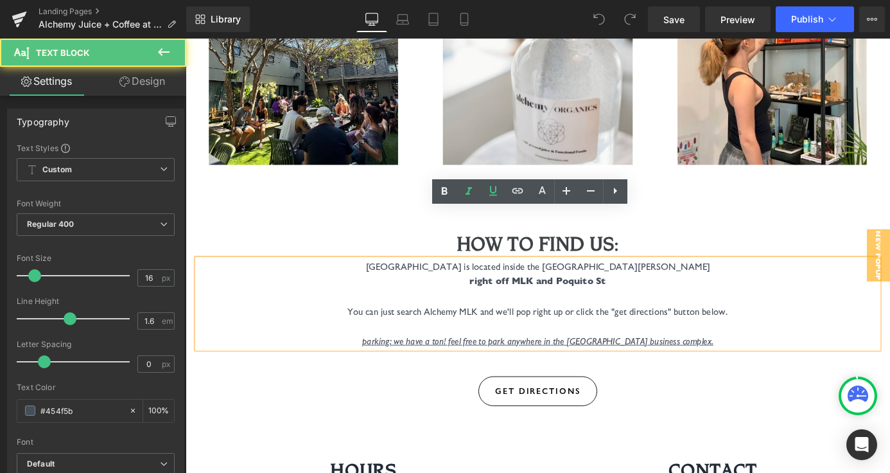
click at [526, 380] on div "GET DIRECTIONS Button Row" at bounding box center [575, 415] width 752 height 70
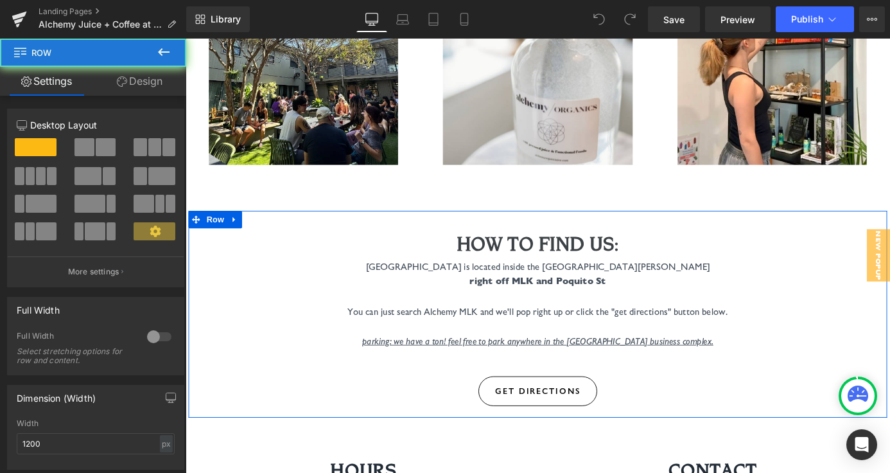
click at [522, 366] on u "parking: we have a ton! feel free to park anywhere in the [GEOGRAPHIC_DATA] bus…" at bounding box center [574, 372] width 387 height 12
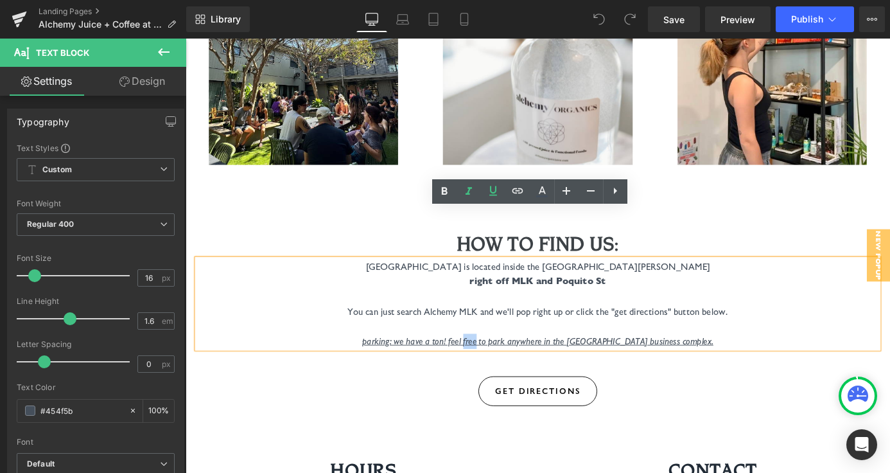
click at [522, 366] on u "parking: we have a ton! feel free to park anywhere in the [GEOGRAPHIC_DATA] bus…" at bounding box center [574, 372] width 387 height 12
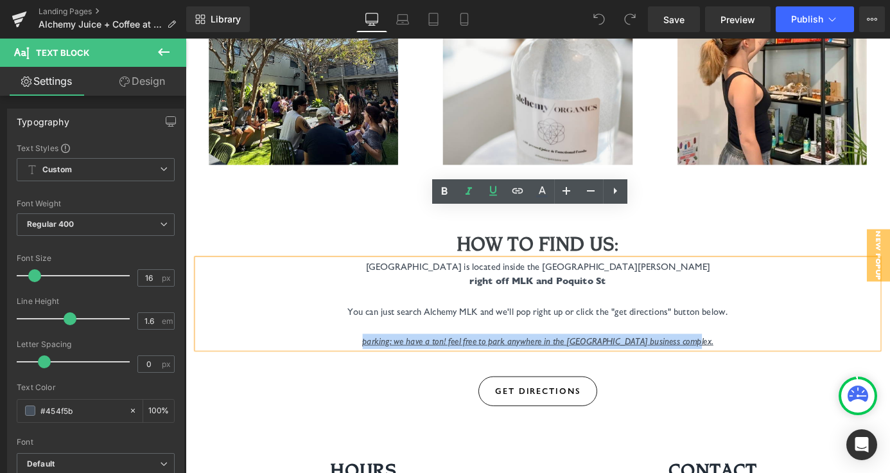
click at [522, 366] on u "parking: we have a ton! feel free to park anywhere in the [GEOGRAPHIC_DATA] bus…" at bounding box center [574, 372] width 387 height 12
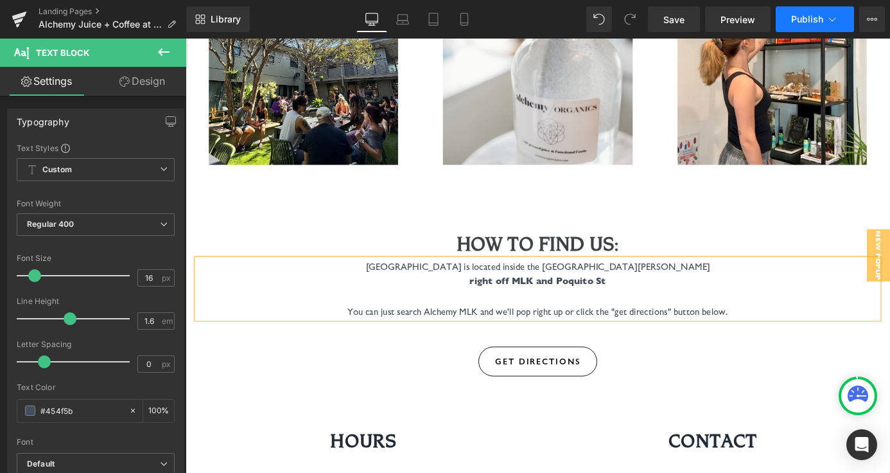
click at [813, 15] on span "Publish" at bounding box center [807, 19] width 32 height 10
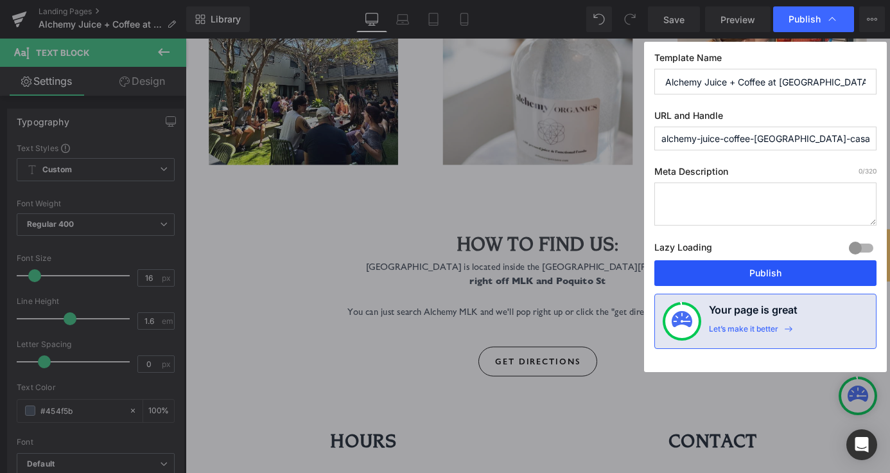
click at [775, 277] on button "Publish" at bounding box center [766, 273] width 222 height 26
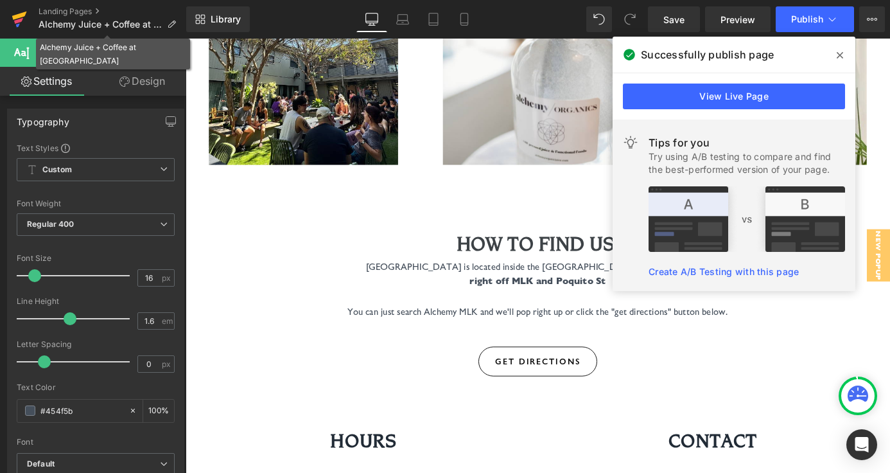
click at [24, 17] on icon at bounding box center [19, 19] width 15 height 32
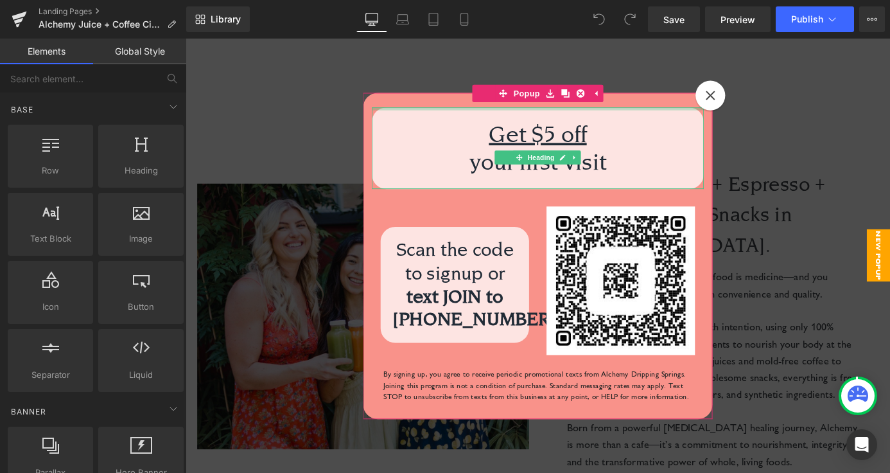
click at [752, 116] on div at bounding box center [574, 115] width 366 height 3
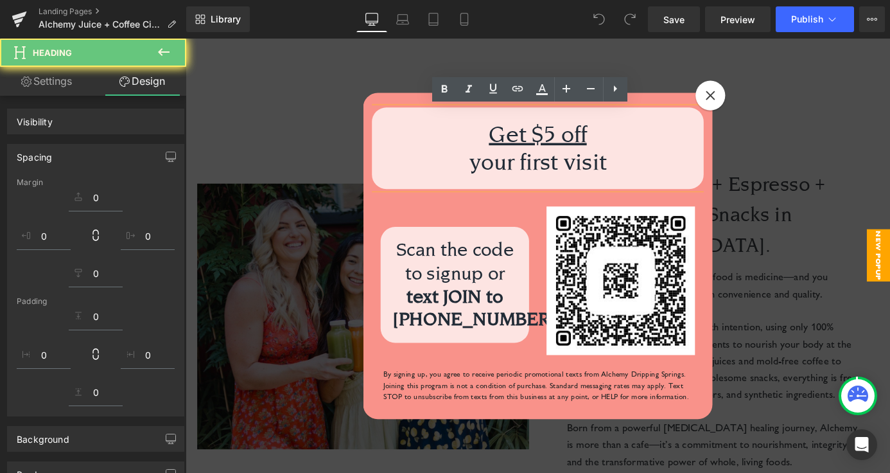
click at [759, 103] on icon at bounding box center [764, 101] width 11 height 11
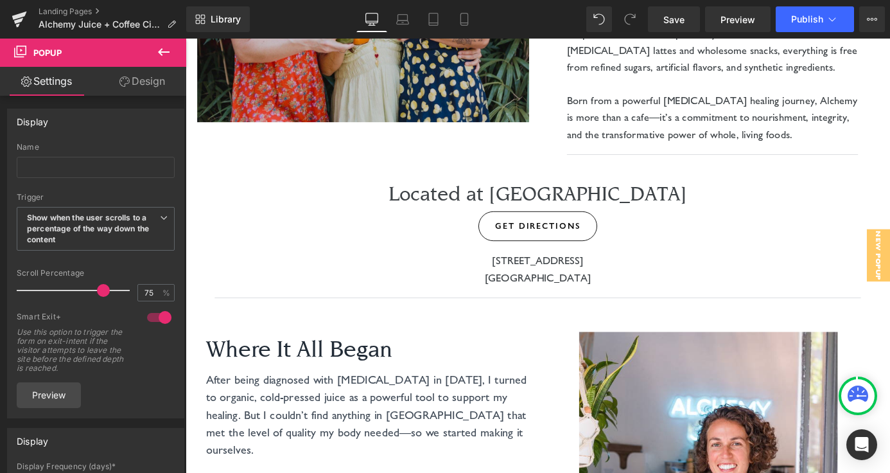
scroll to position [362, 0]
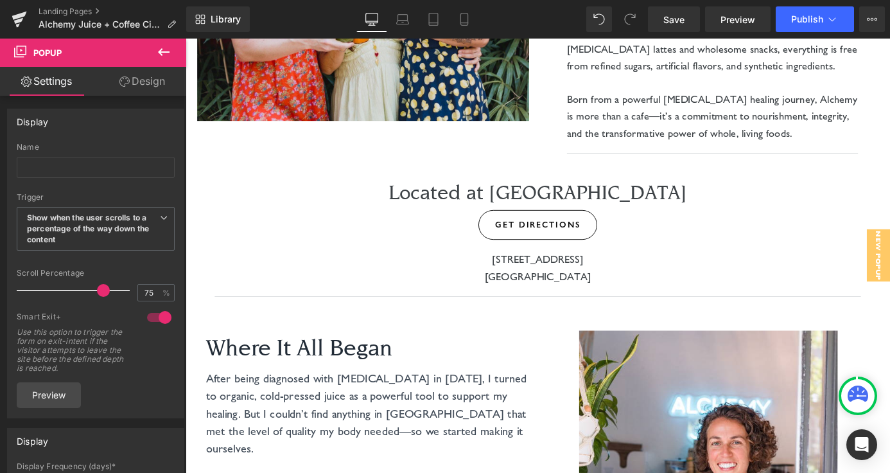
click at [170, 44] on icon at bounding box center [163, 51] width 15 height 15
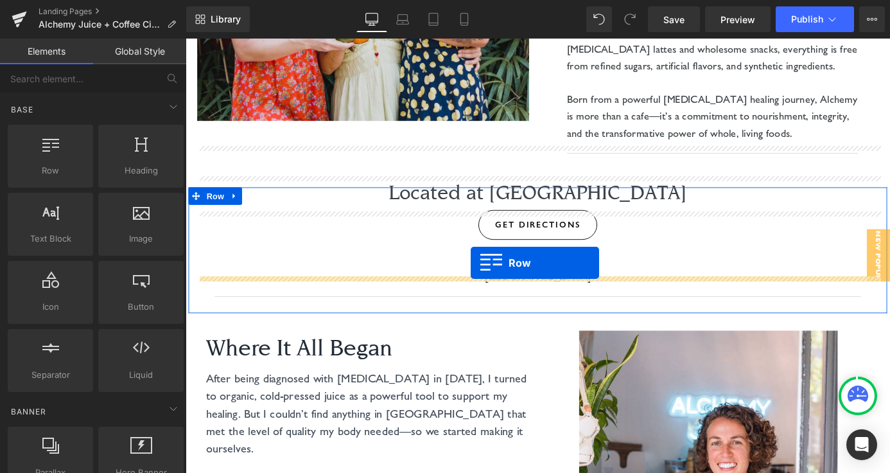
drag, startPoint x: 238, startPoint y: 181, endPoint x: 500, endPoint y: 286, distance: 283.1
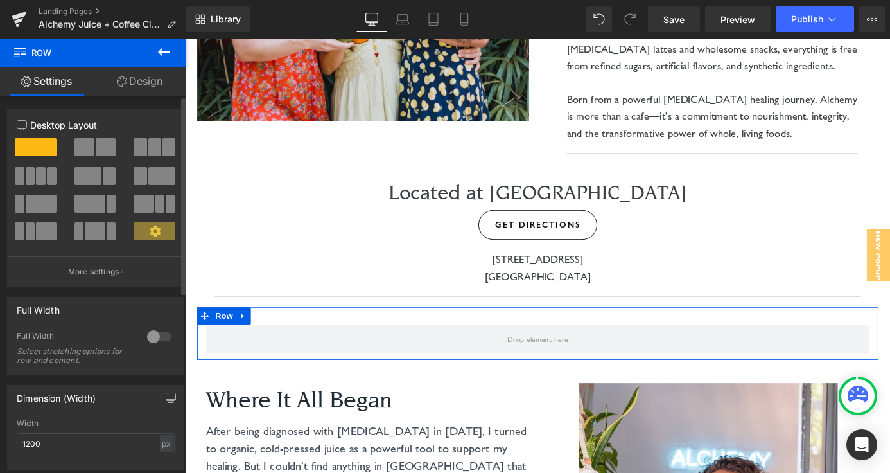
click at [91, 152] on span at bounding box center [85, 147] width 20 height 18
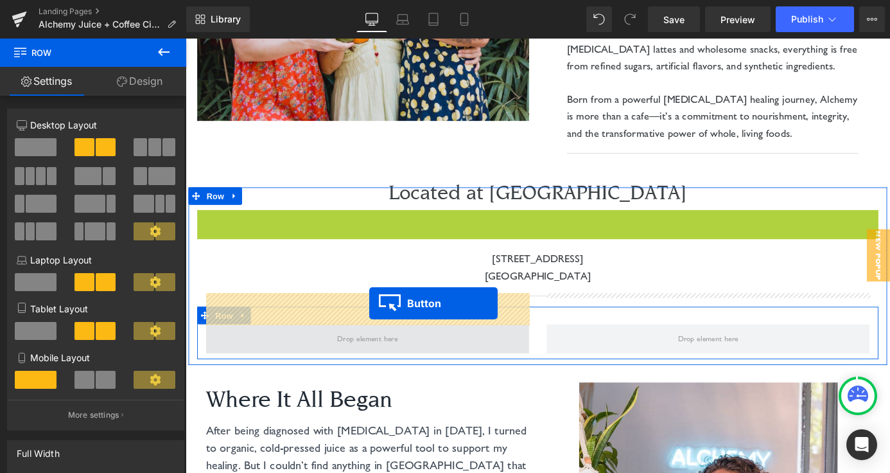
drag, startPoint x: 550, startPoint y: 207, endPoint x: 388, endPoint y: 330, distance: 203.1
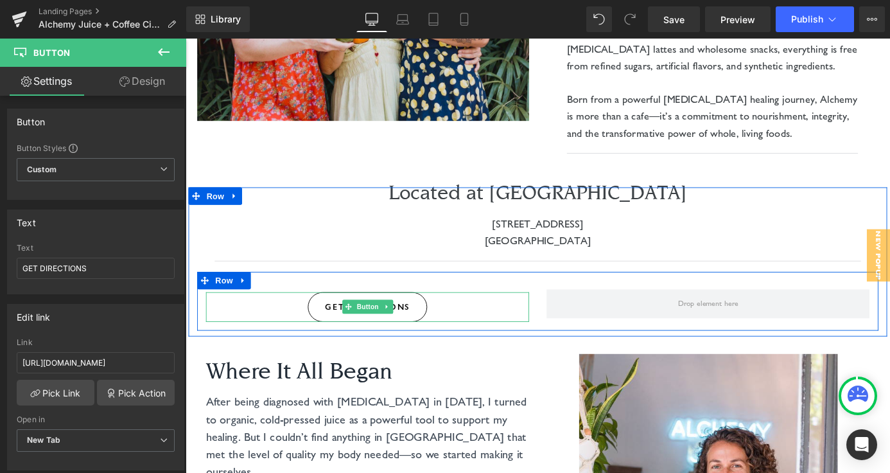
click at [534, 318] on div "GET DIRECTIONS" at bounding box center [386, 334] width 357 height 33
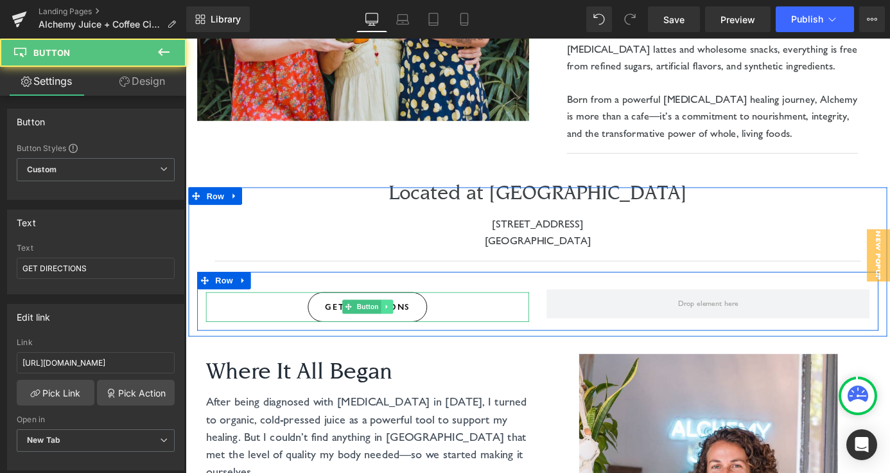
click at [410, 330] on icon at bounding box center [407, 334] width 7 height 8
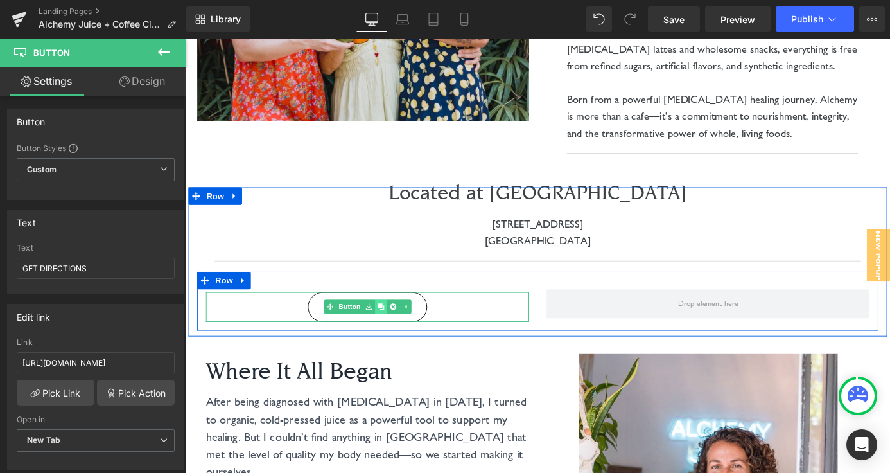
click at [403, 330] on icon at bounding box center [401, 334] width 7 height 8
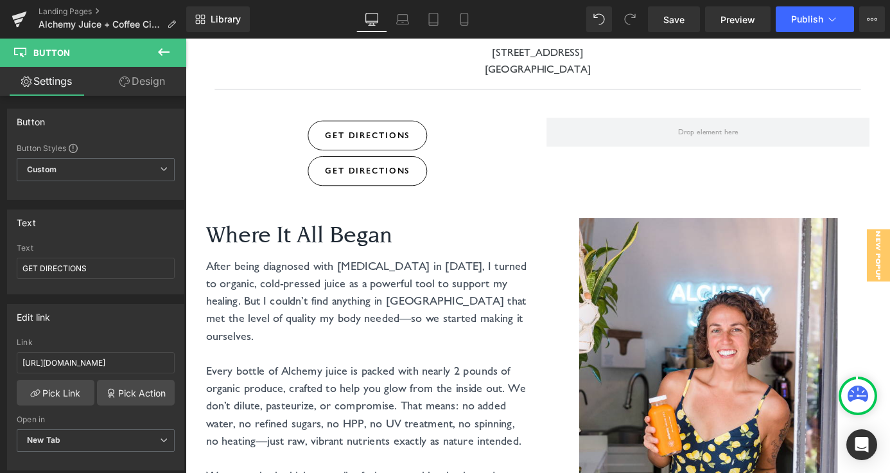
scroll to position [538, 0]
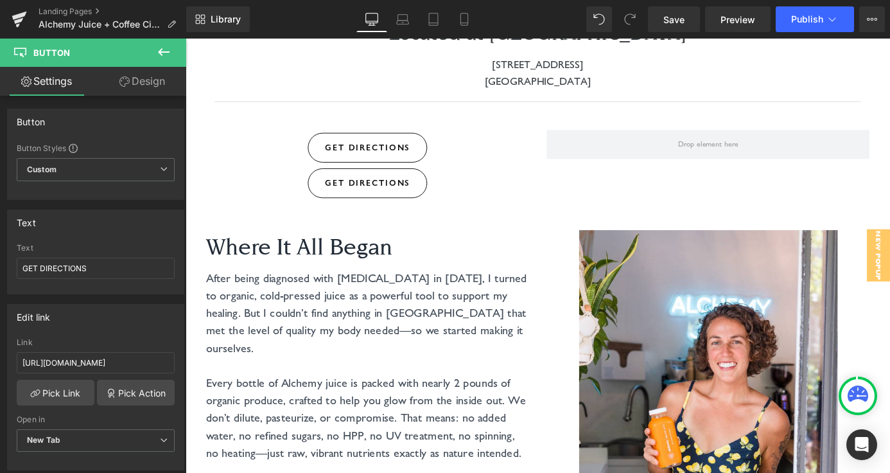
click at [315, 182] on div "GET DIRECTIONS Button" at bounding box center [386, 198] width 357 height 33
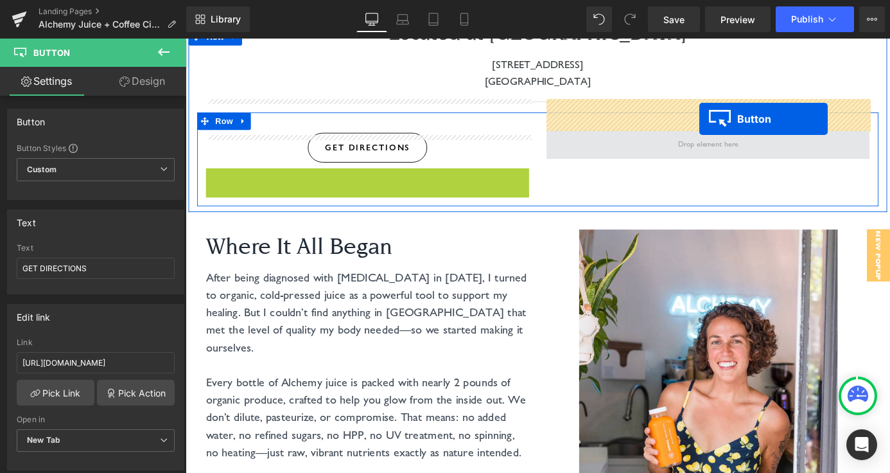
drag, startPoint x: 367, startPoint y: 162, endPoint x: 752, endPoint y: 127, distance: 387.1
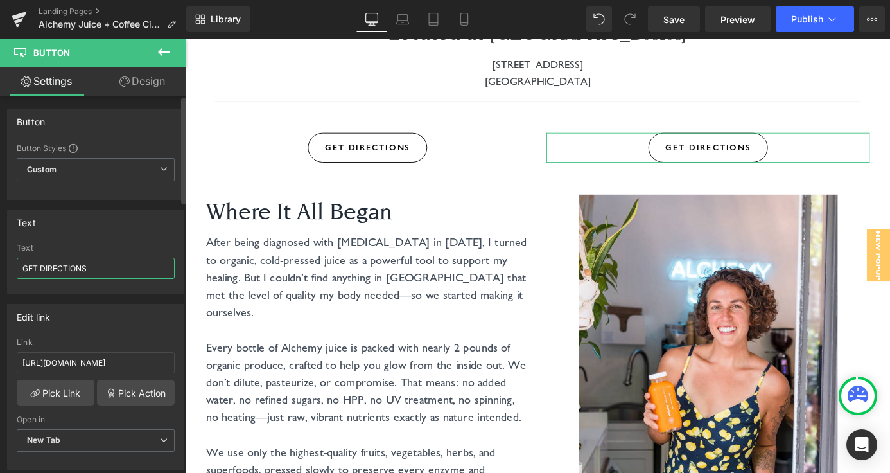
click at [64, 267] on input "GET DIRECTIONS" at bounding box center [96, 268] width 158 height 21
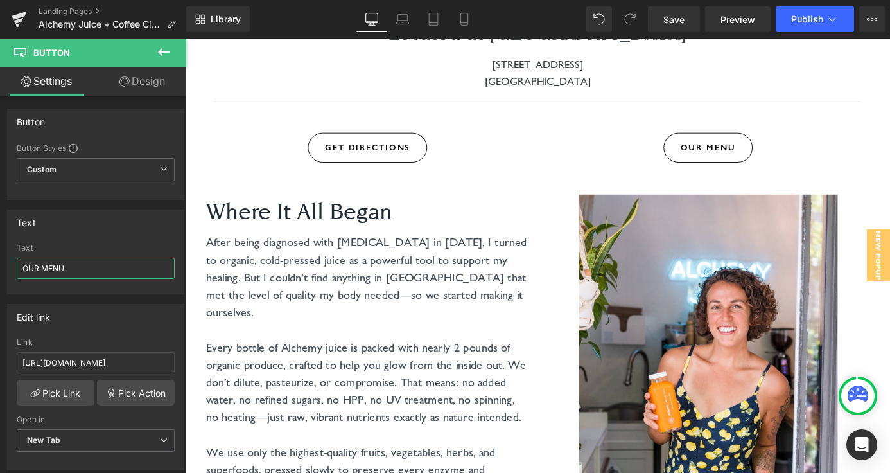
type input "OUR MENU"
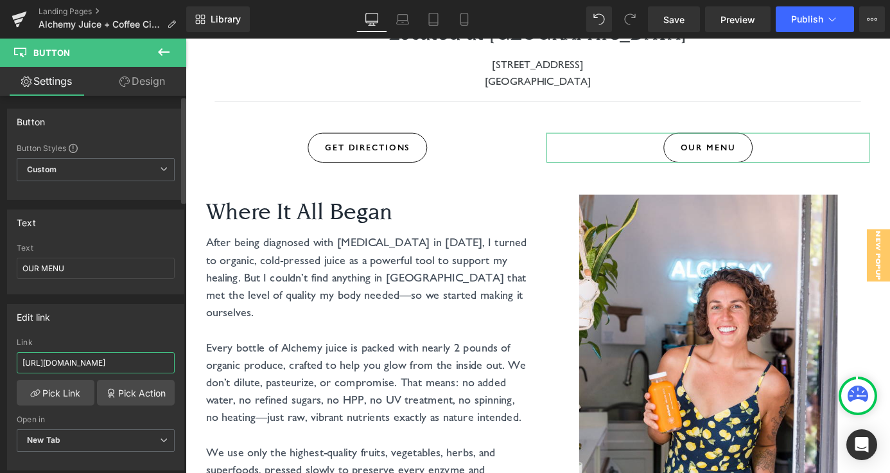
click at [81, 367] on input "[URL][DOMAIN_NAME]" at bounding box center [96, 362] width 158 height 21
paste input "[DOMAIN_NAME][URL]"
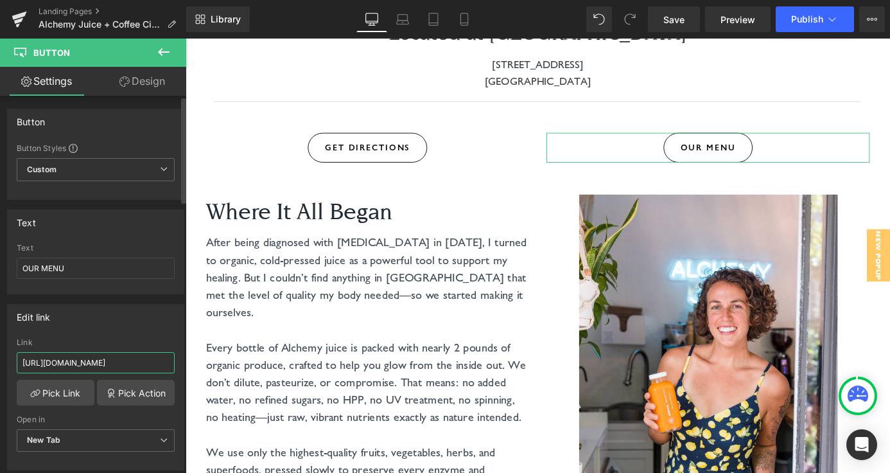
type input "[URL][DOMAIN_NAME]"
click at [147, 322] on div "Edit link" at bounding box center [96, 316] width 176 height 24
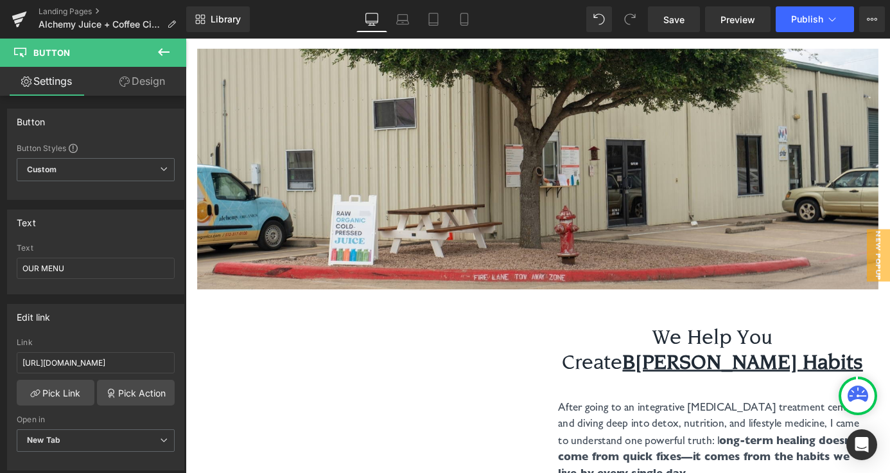
scroll to position [2586, 0]
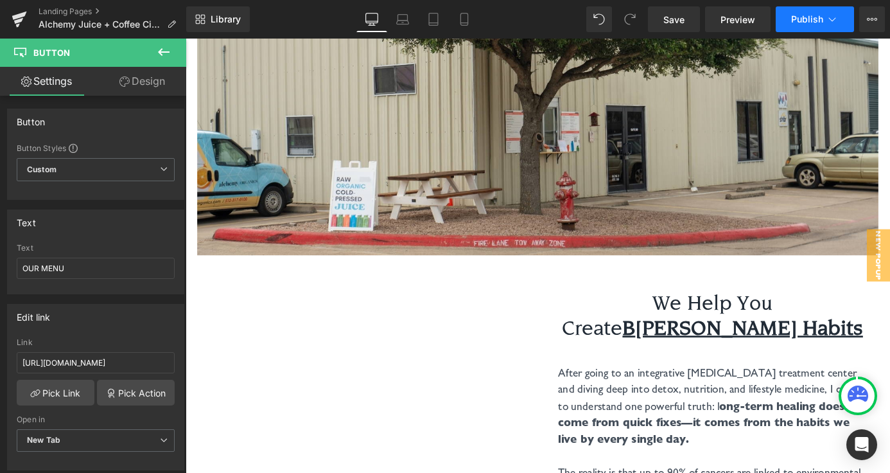
click at [814, 19] on span "Publish" at bounding box center [807, 19] width 32 height 10
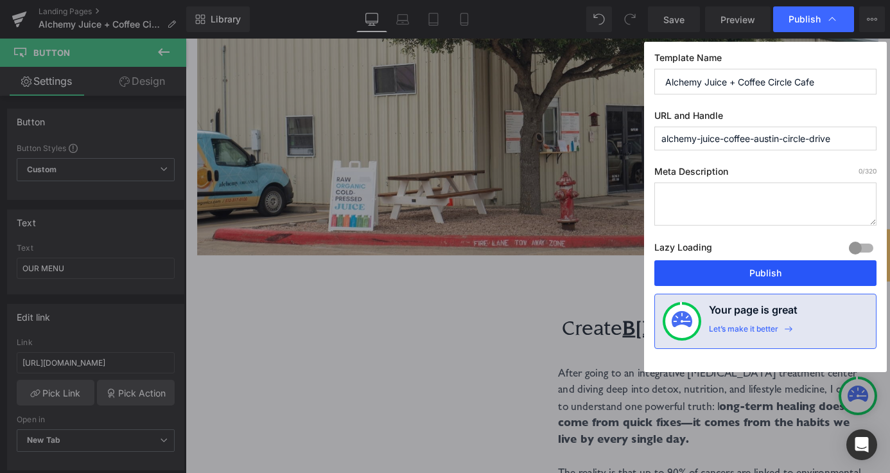
click at [751, 274] on button "Publish" at bounding box center [766, 273] width 222 height 26
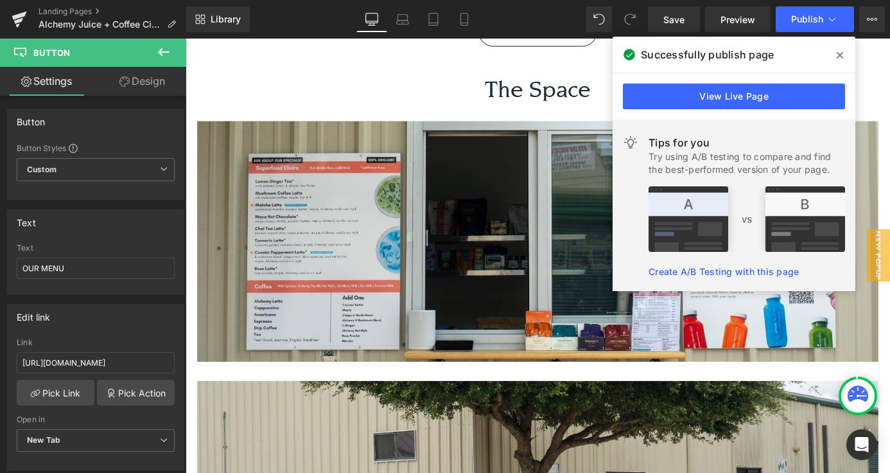
scroll to position [2174, 0]
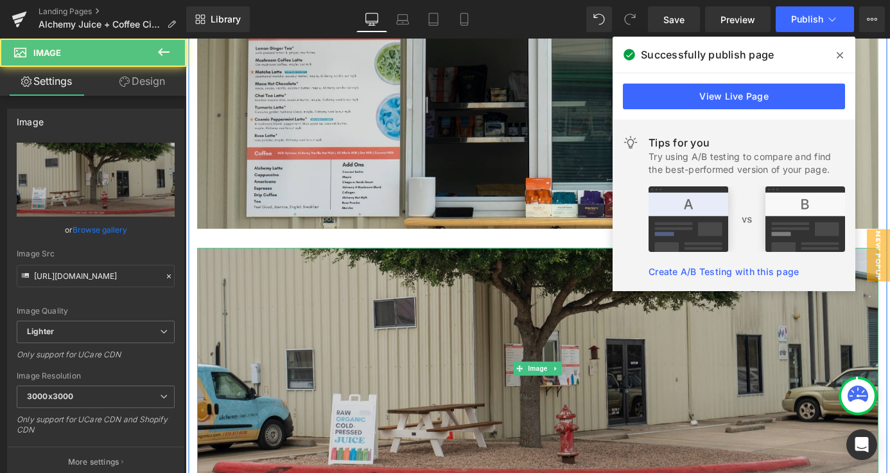
scroll to position [2358, 0]
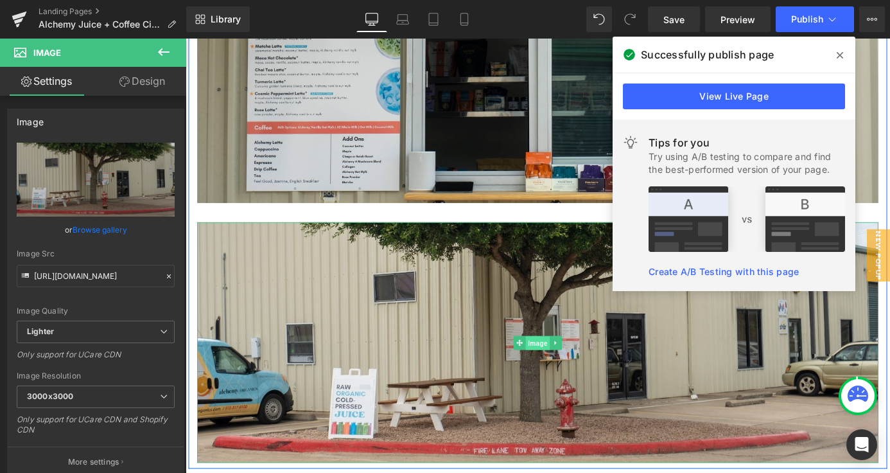
click at [573, 367] on span "Image" at bounding box center [574, 374] width 27 height 15
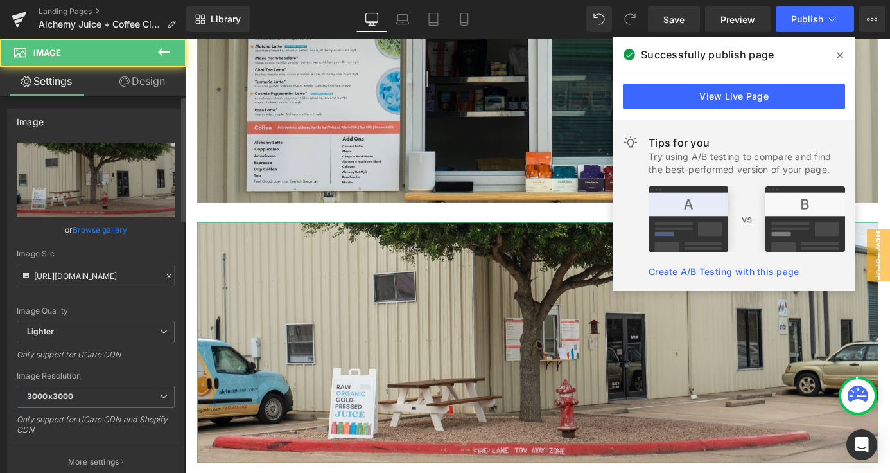
click at [93, 229] on link "Browse gallery" at bounding box center [100, 229] width 55 height 22
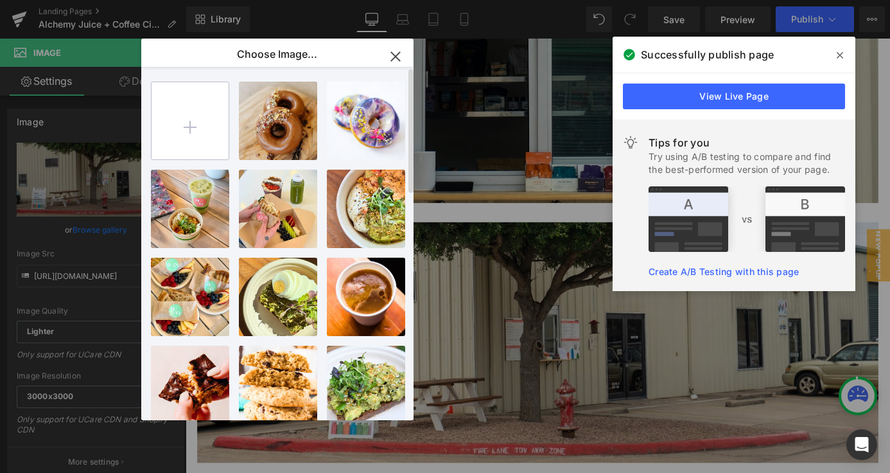
click at [209, 131] on input "file" at bounding box center [190, 120] width 77 height 77
type input "C:\fakepath\Website Photos (3).png"
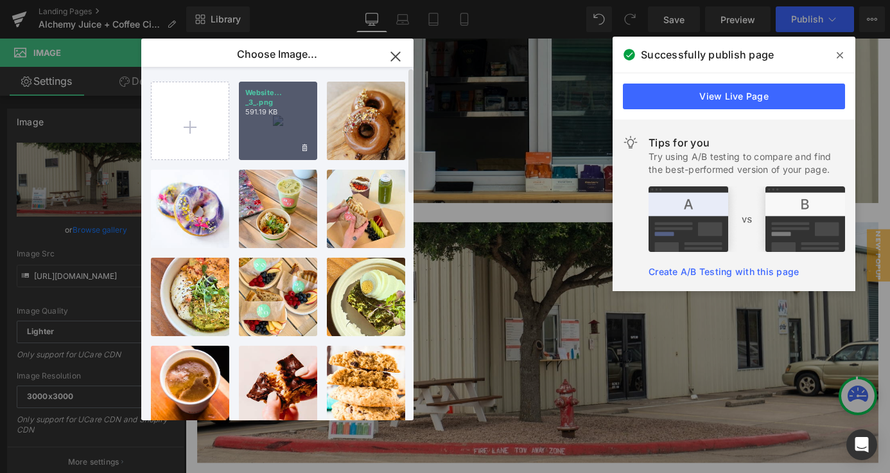
click at [284, 91] on p "Website... _3_.png" at bounding box center [278, 97] width 66 height 19
type input "[URL][DOMAIN_NAME]"
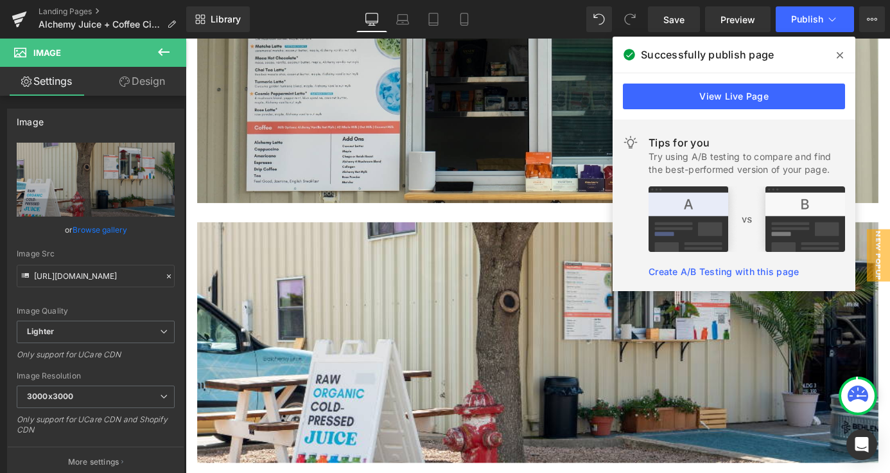
click at [843, 53] on icon at bounding box center [840, 55] width 6 height 10
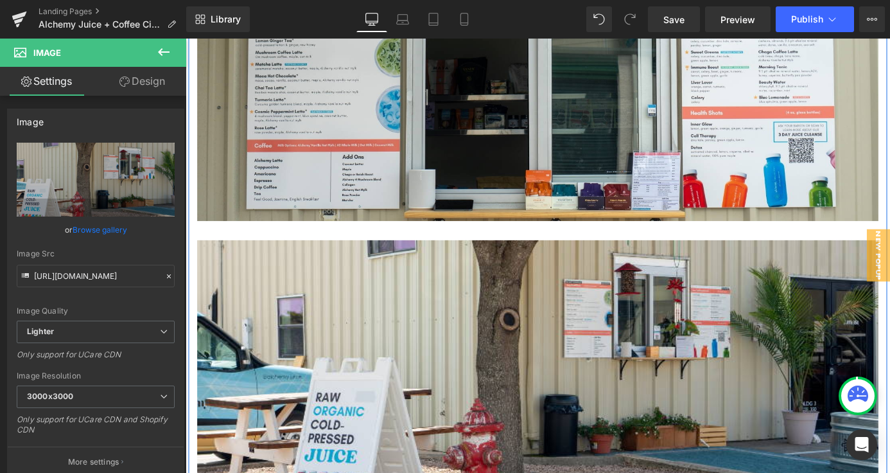
scroll to position [2385, 0]
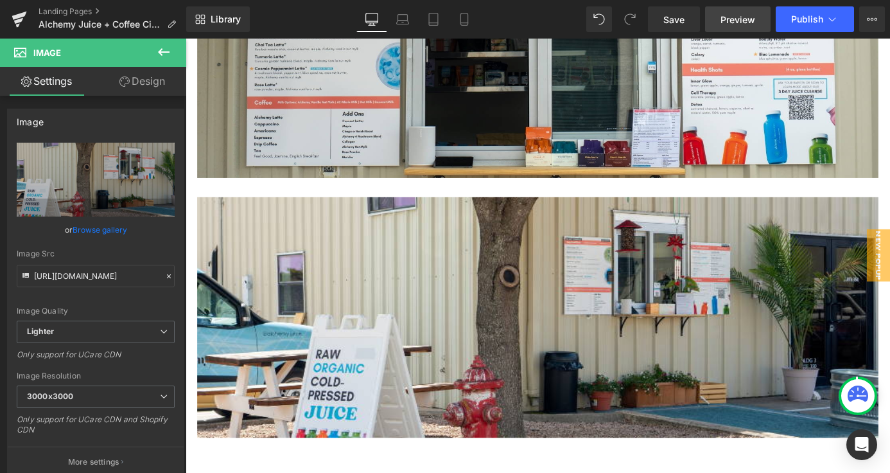
click at [734, 20] on span "Preview" at bounding box center [738, 19] width 35 height 13
click at [808, 27] on button "Publish" at bounding box center [815, 19] width 78 height 26
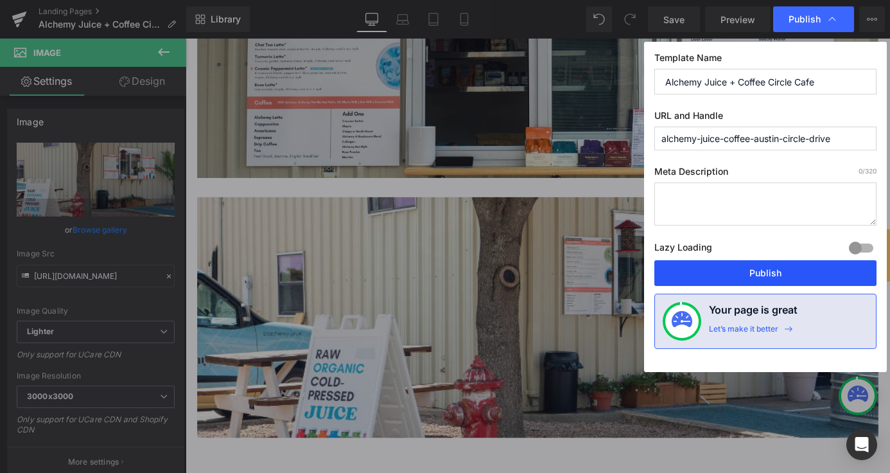
click at [760, 265] on button "Publish" at bounding box center [766, 273] width 222 height 26
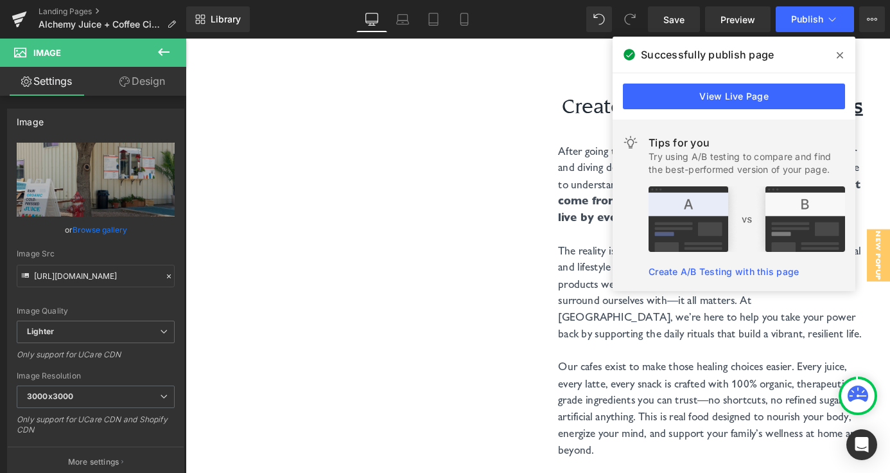
scroll to position [2832, 0]
